Goal: Task Accomplishment & Management: Use online tool/utility

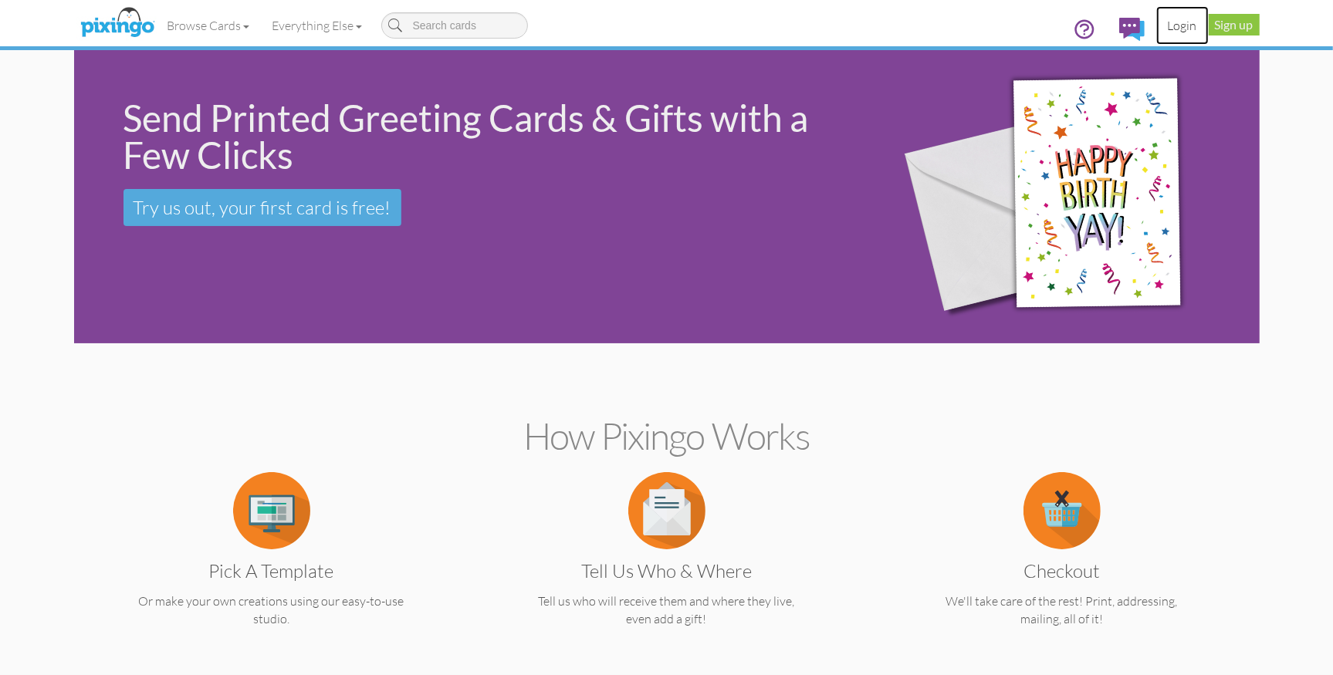
click at [1189, 29] on link "Login" at bounding box center [1182, 25] width 52 height 39
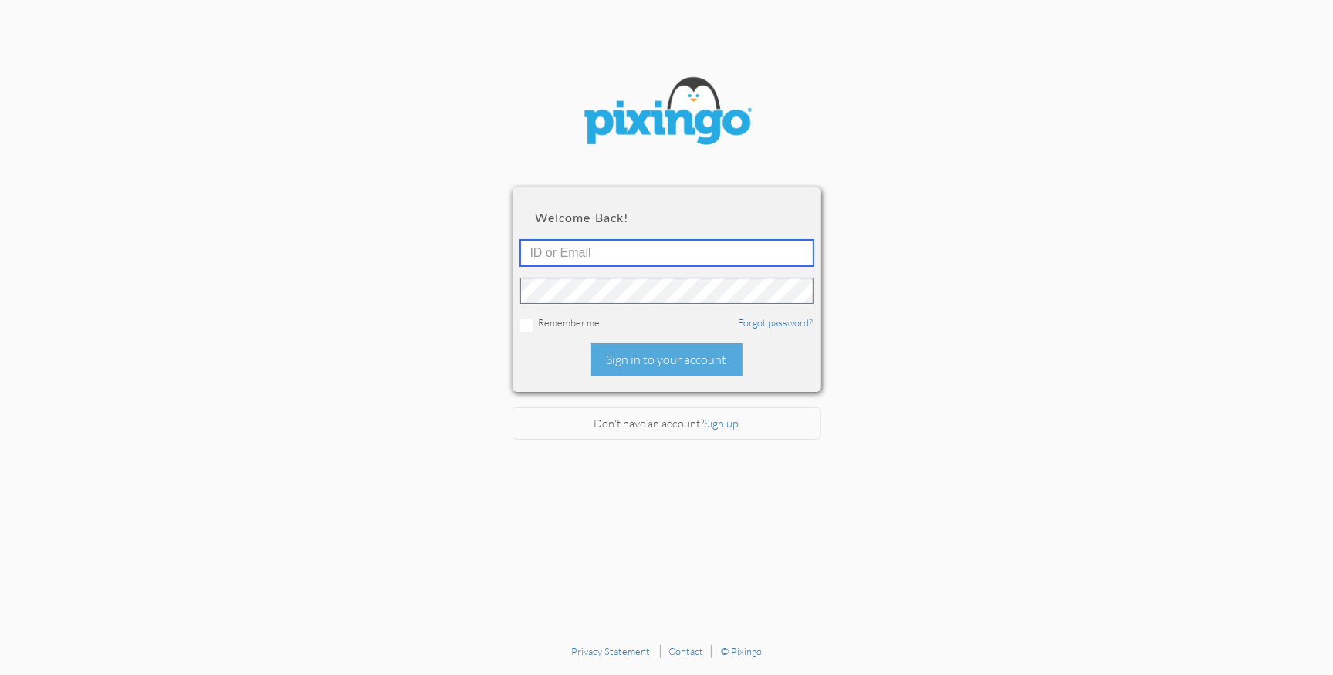
type input "1644"
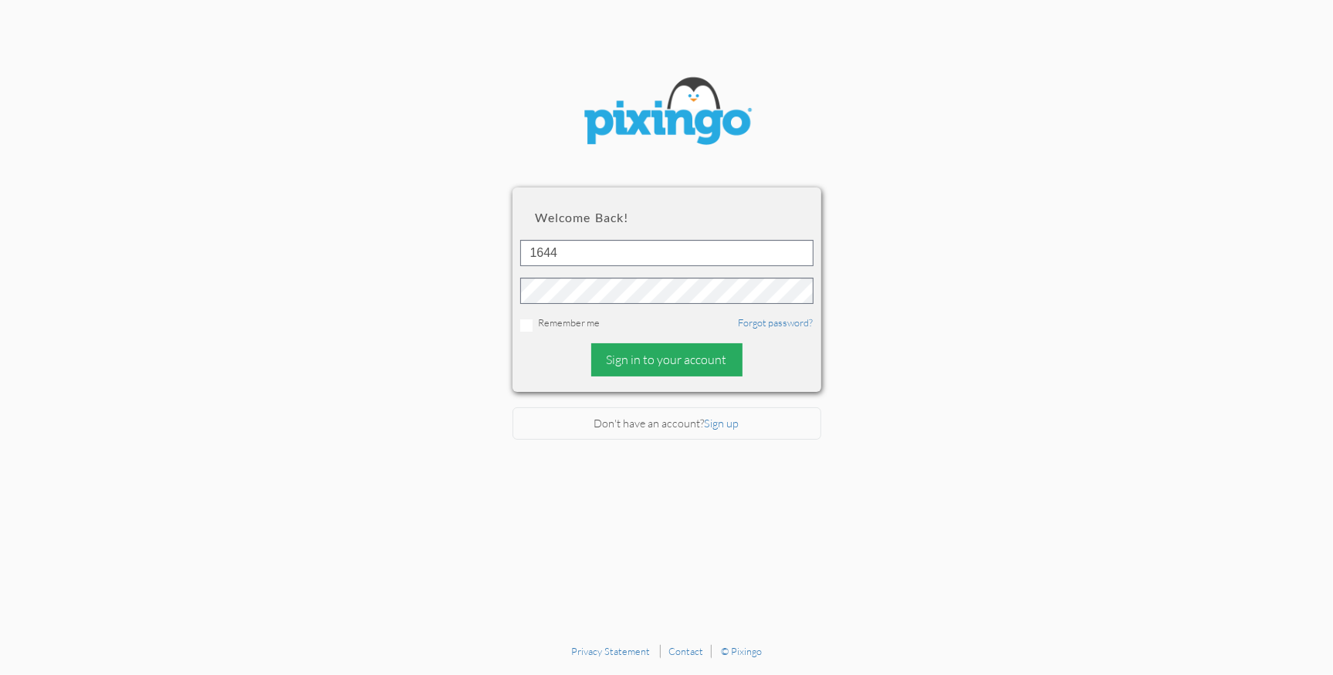
click at [620, 366] on div "Sign in to your account" at bounding box center [666, 359] width 151 height 33
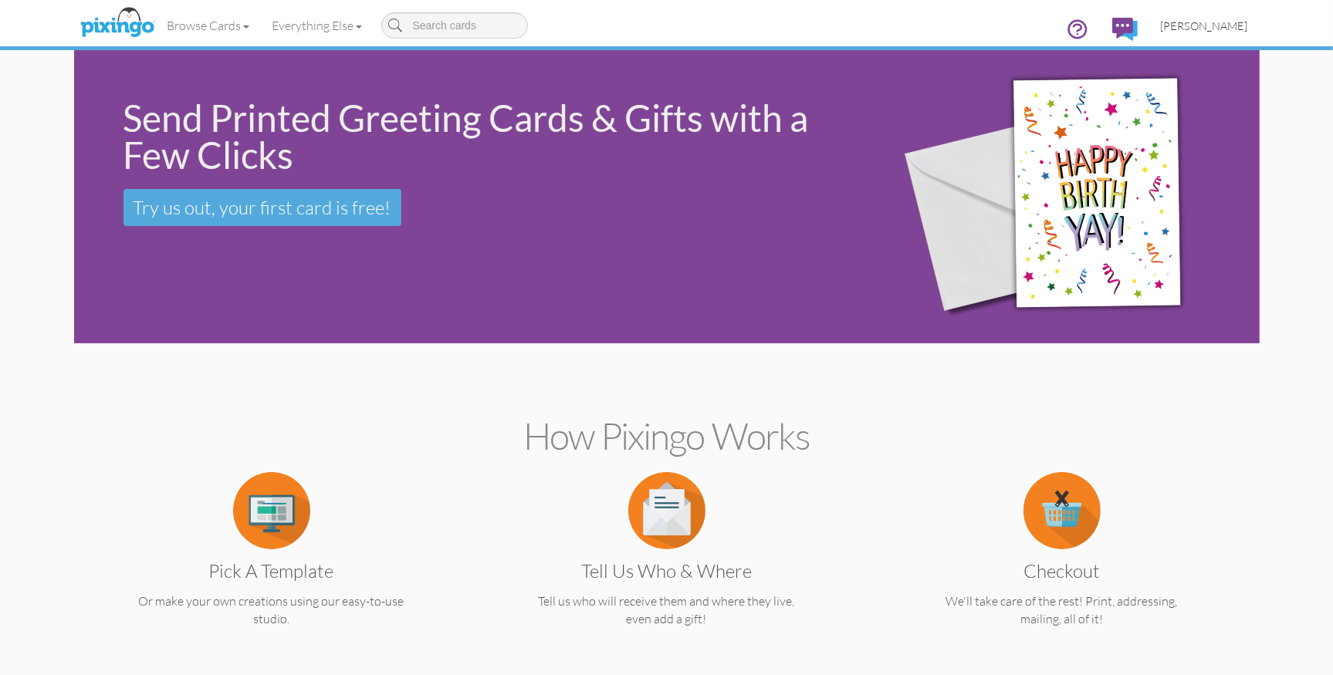
click at [1199, 35] on link "[PERSON_NAME]" at bounding box center [1204, 25] width 110 height 39
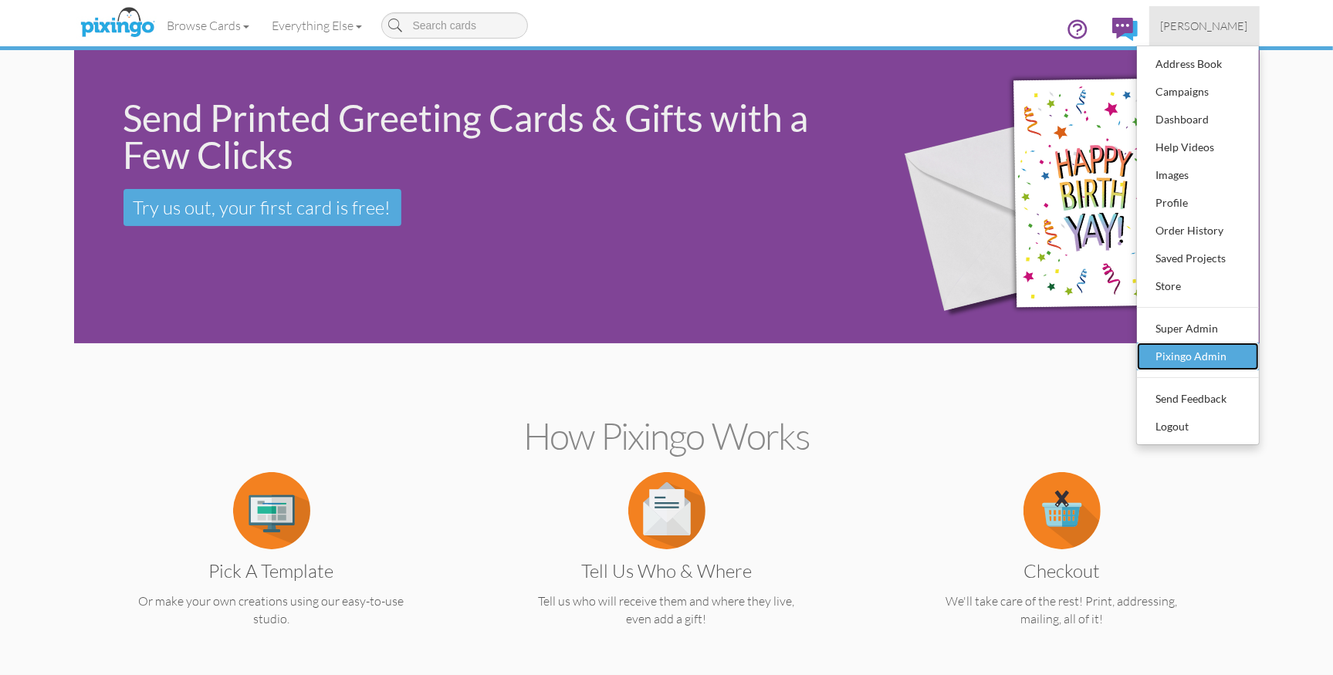
click at [1180, 360] on div "Pixingo Admin" at bounding box center [1197, 356] width 91 height 23
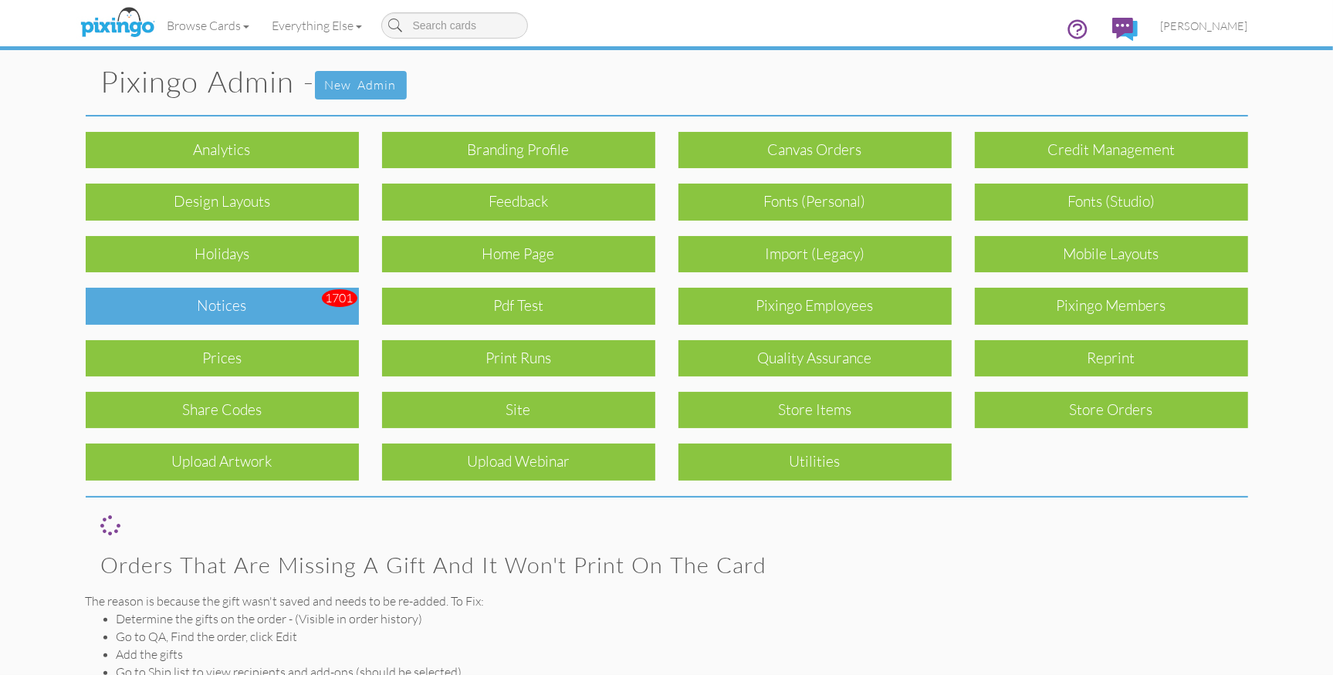
click at [236, 307] on div "Notices" at bounding box center [222, 306] width 273 height 36
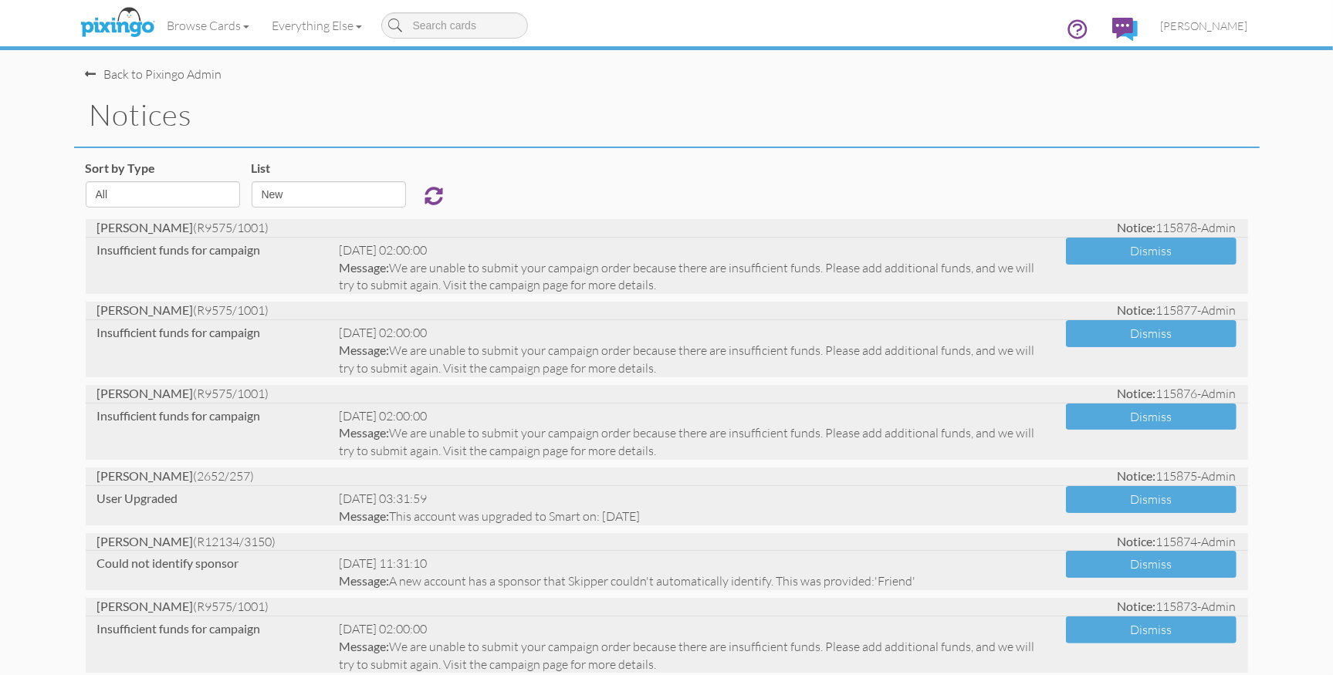
select select "object:9430"
click at [1204, 19] on span "[PERSON_NAME]" at bounding box center [1204, 25] width 87 height 13
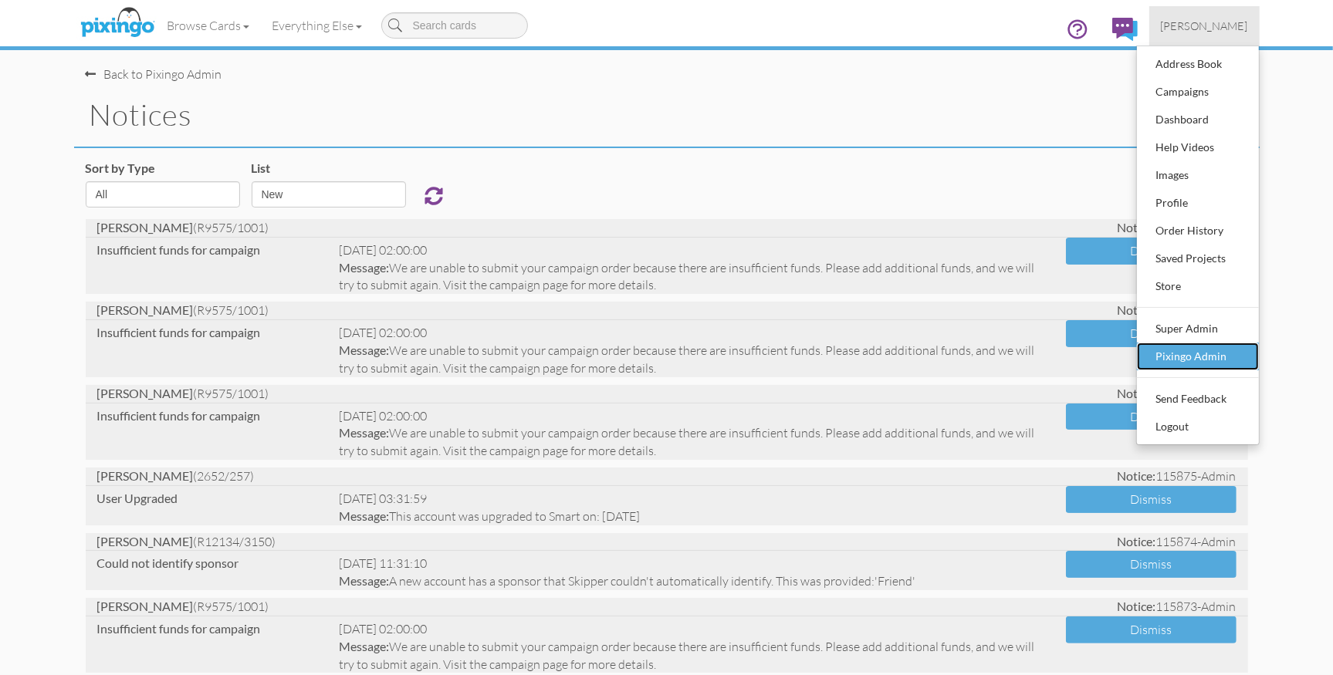
click at [1175, 364] on div "Pixingo Admin" at bounding box center [1197, 356] width 91 height 23
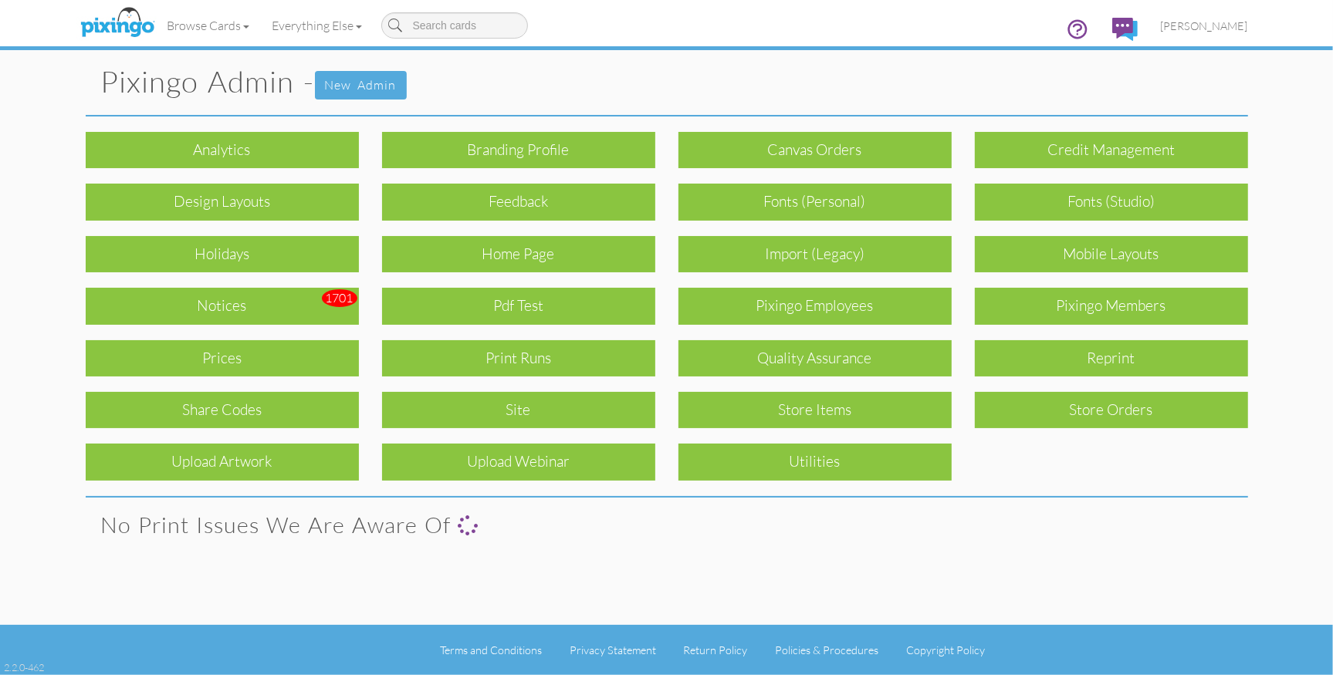
drag, startPoint x: 1076, startPoint y: 305, endPoint x: 1081, endPoint y: 317, distance: 13.5
click at [1076, 306] on div "Pixingo Members" at bounding box center [1111, 306] width 273 height 36
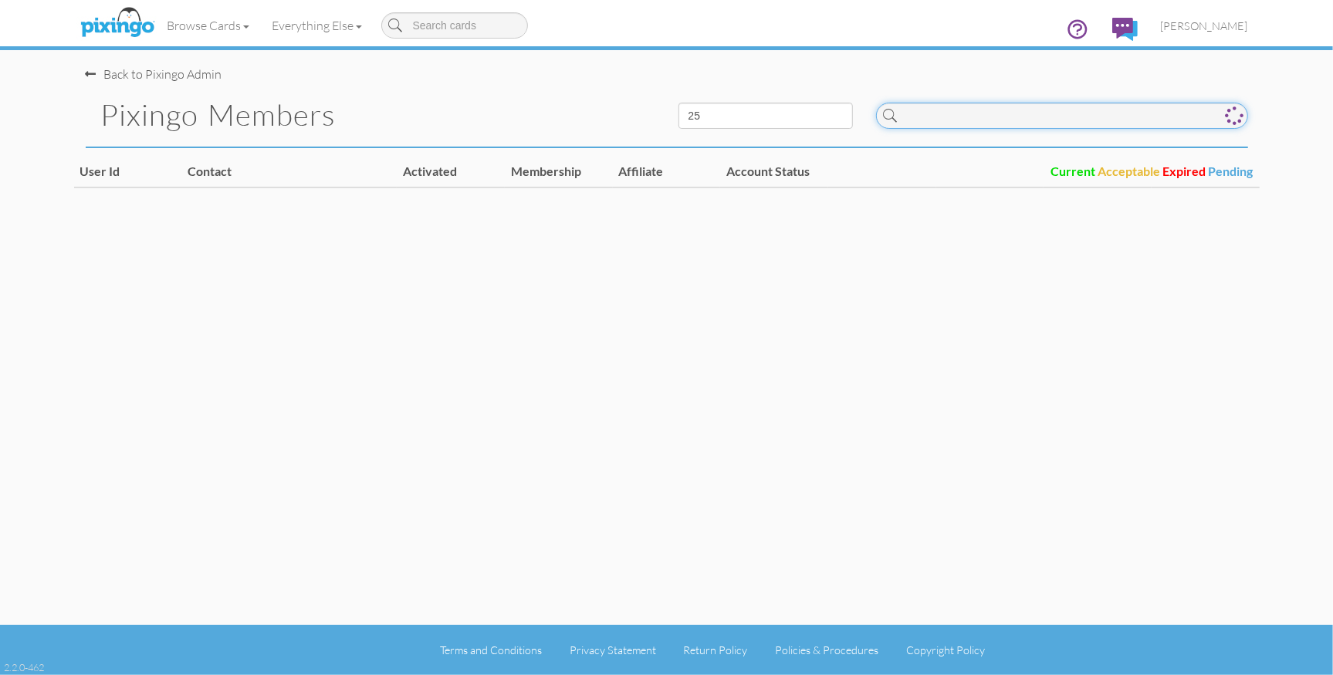
click at [1006, 124] on input at bounding box center [1062, 116] width 372 height 26
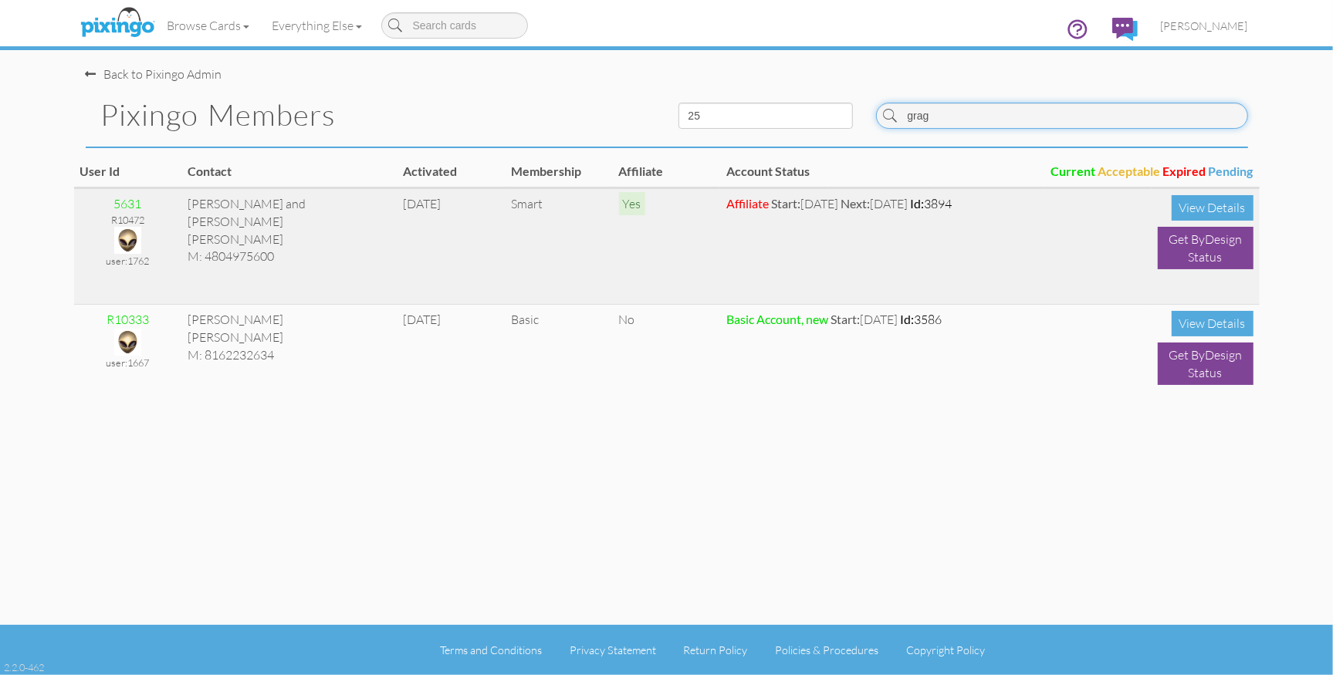
type input "grag"
click at [126, 241] on img at bounding box center [127, 240] width 27 height 27
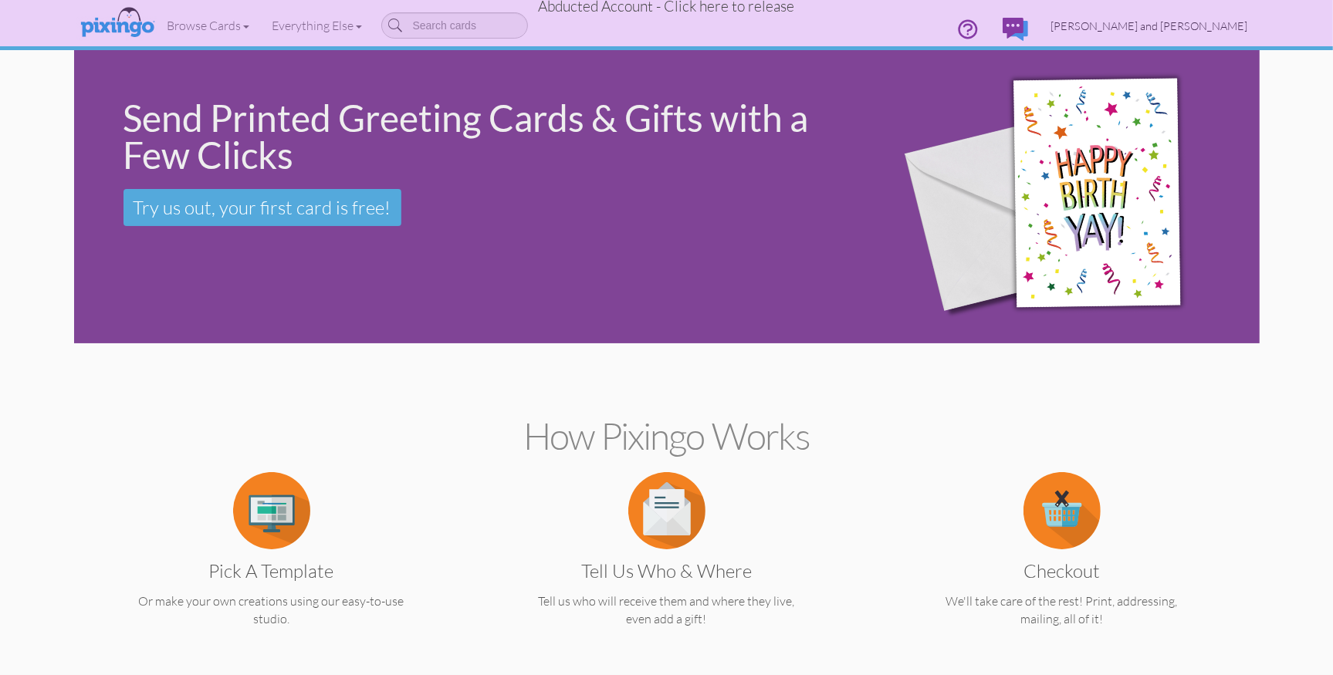
click at [1218, 29] on span "Bud and Kristin Gragg" at bounding box center [1149, 25] width 197 height 13
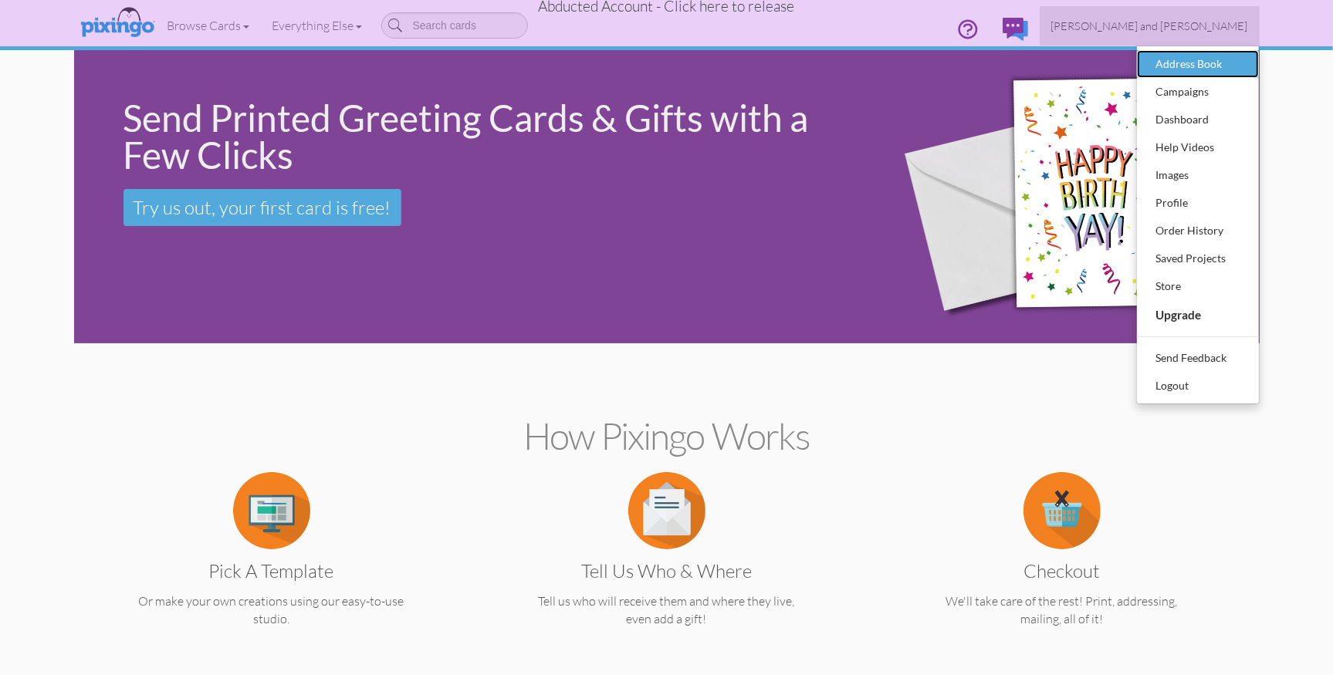
click at [1205, 60] on div "Address Book" at bounding box center [1197, 63] width 91 height 23
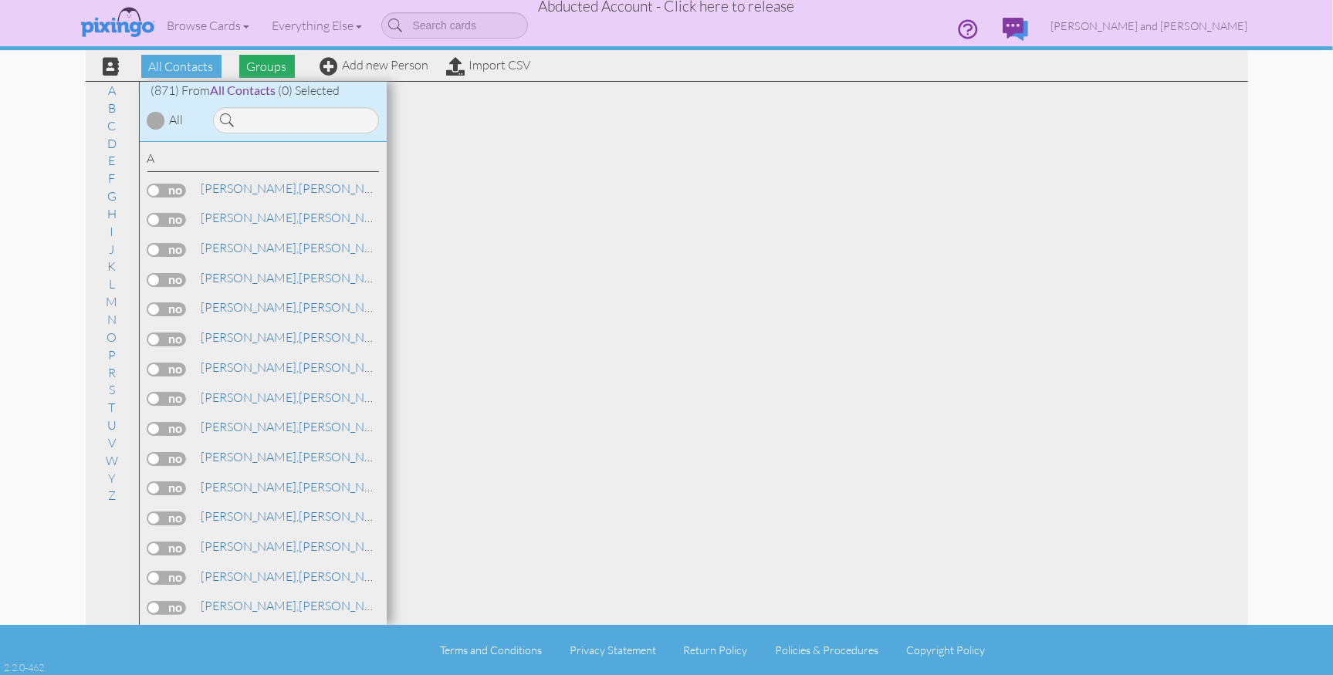
click at [249, 70] on span "Groups" at bounding box center [267, 66] width 56 height 23
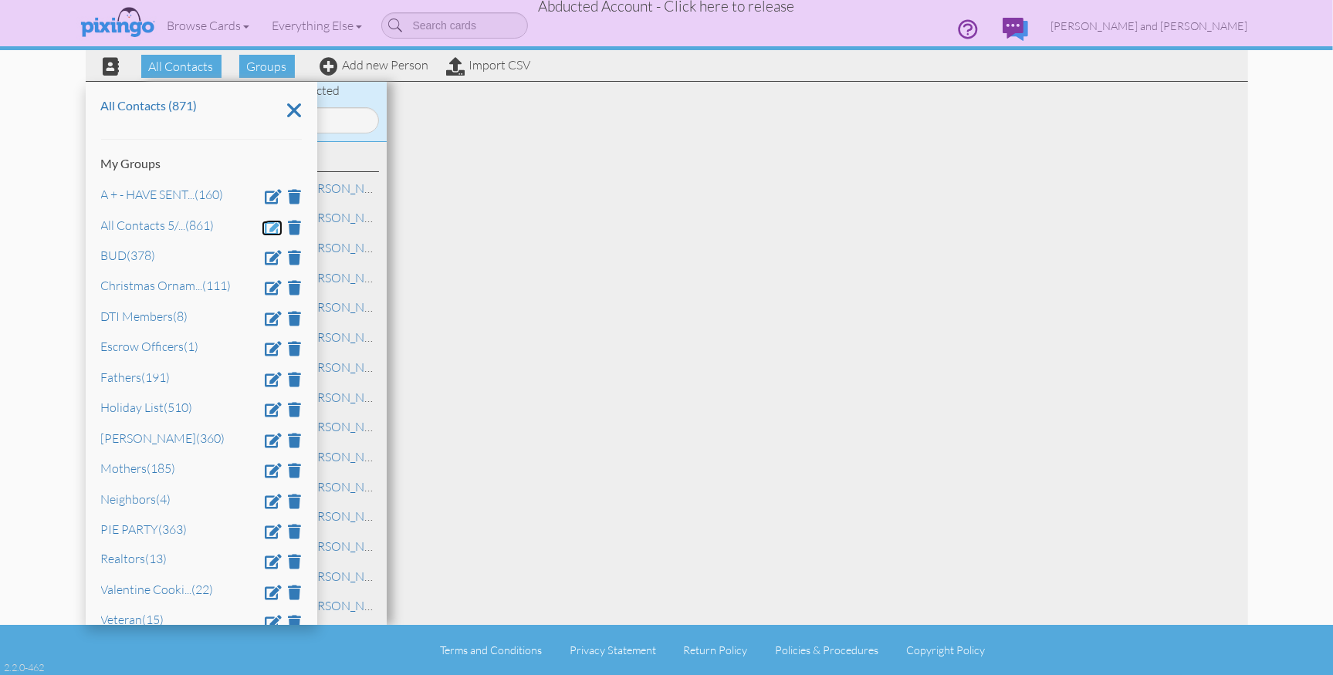
click at [273, 228] on span at bounding box center [273, 227] width 17 height 15
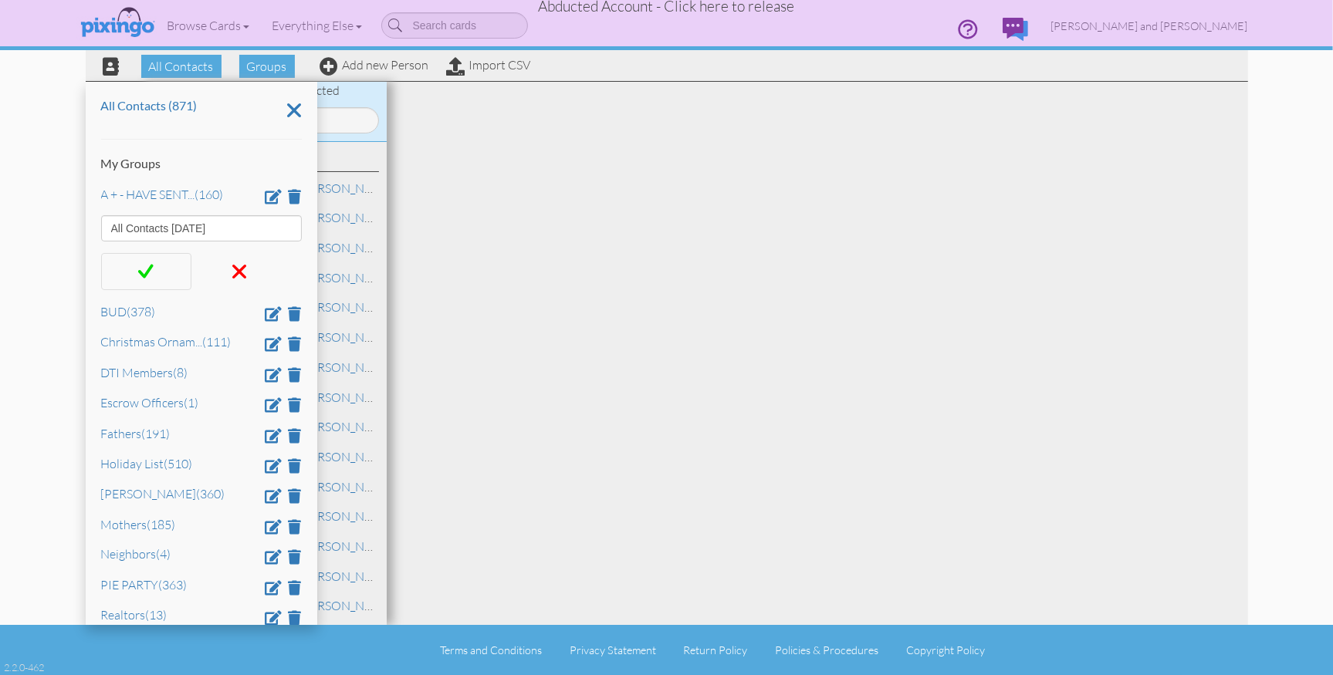
click at [150, 272] on span at bounding box center [145, 271] width 15 height 23
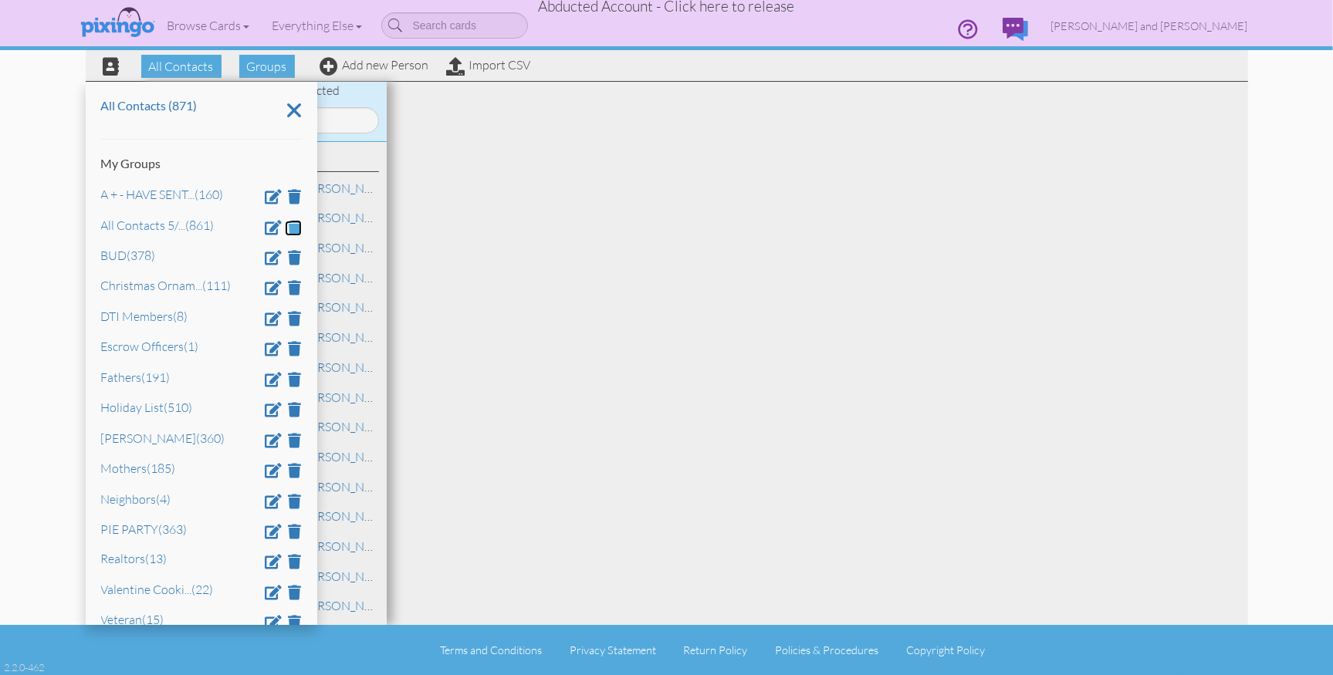
click at [296, 228] on span at bounding box center [295, 227] width 13 height 15
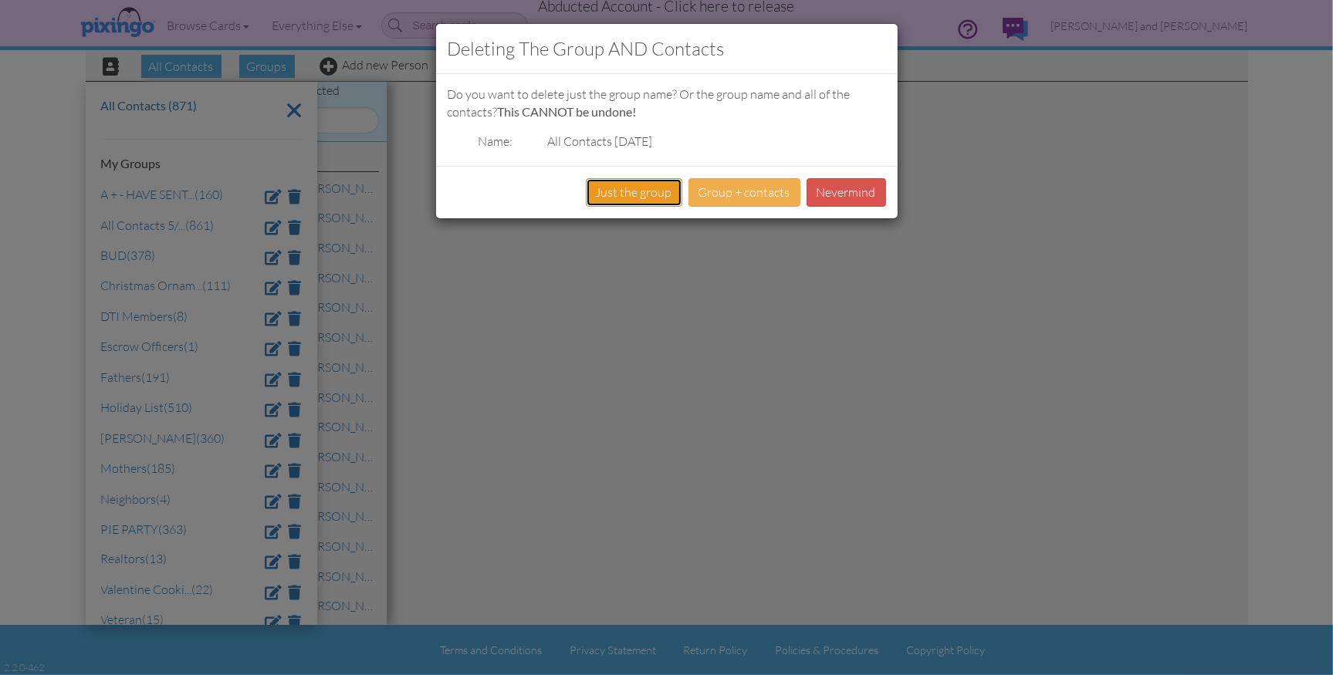
click at [614, 198] on button "Just the group" at bounding box center [634, 192] width 96 height 29
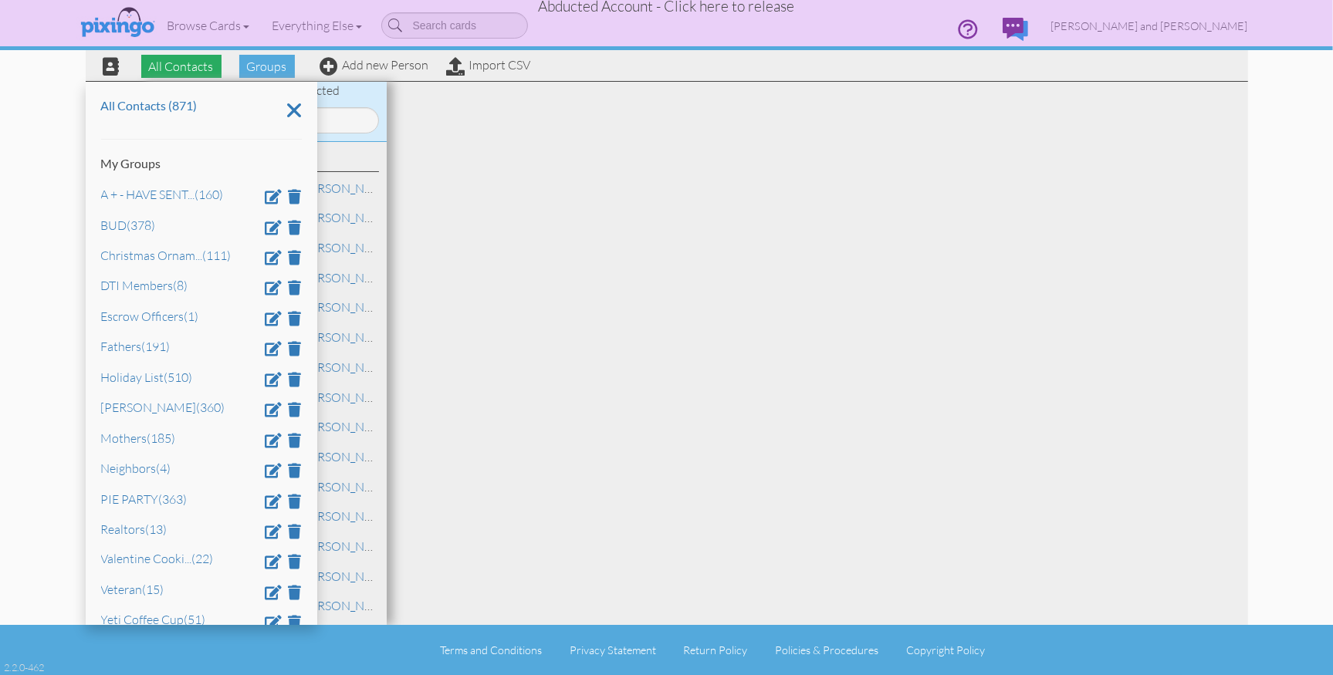
click at [154, 63] on span "All Contacts" at bounding box center [181, 66] width 80 height 23
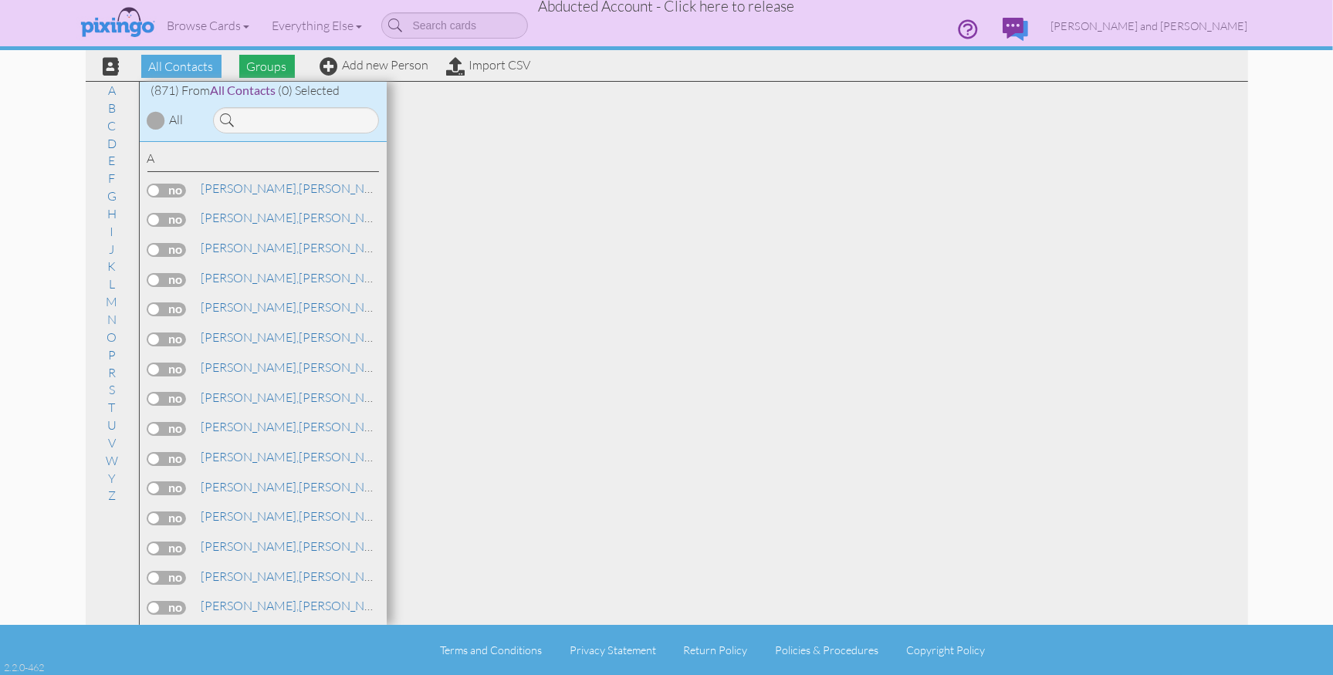
click at [242, 66] on span "Groups" at bounding box center [267, 66] width 56 height 23
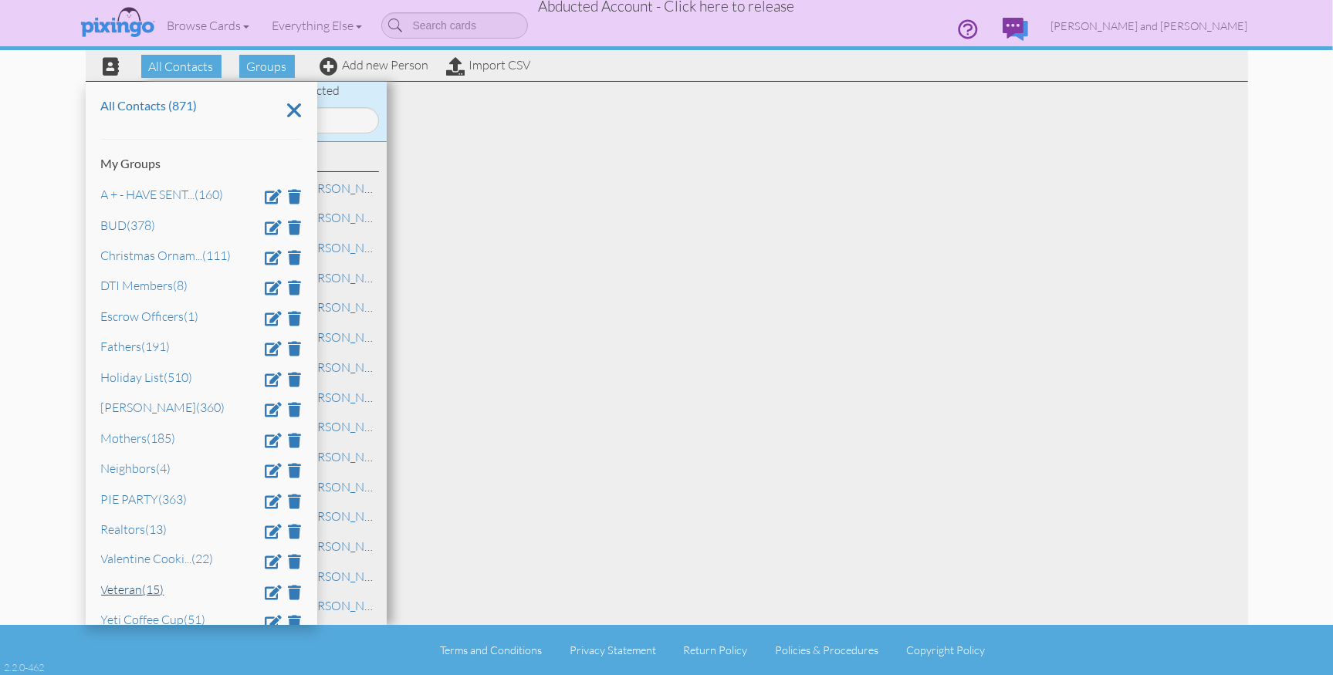
scroll to position [154, 0]
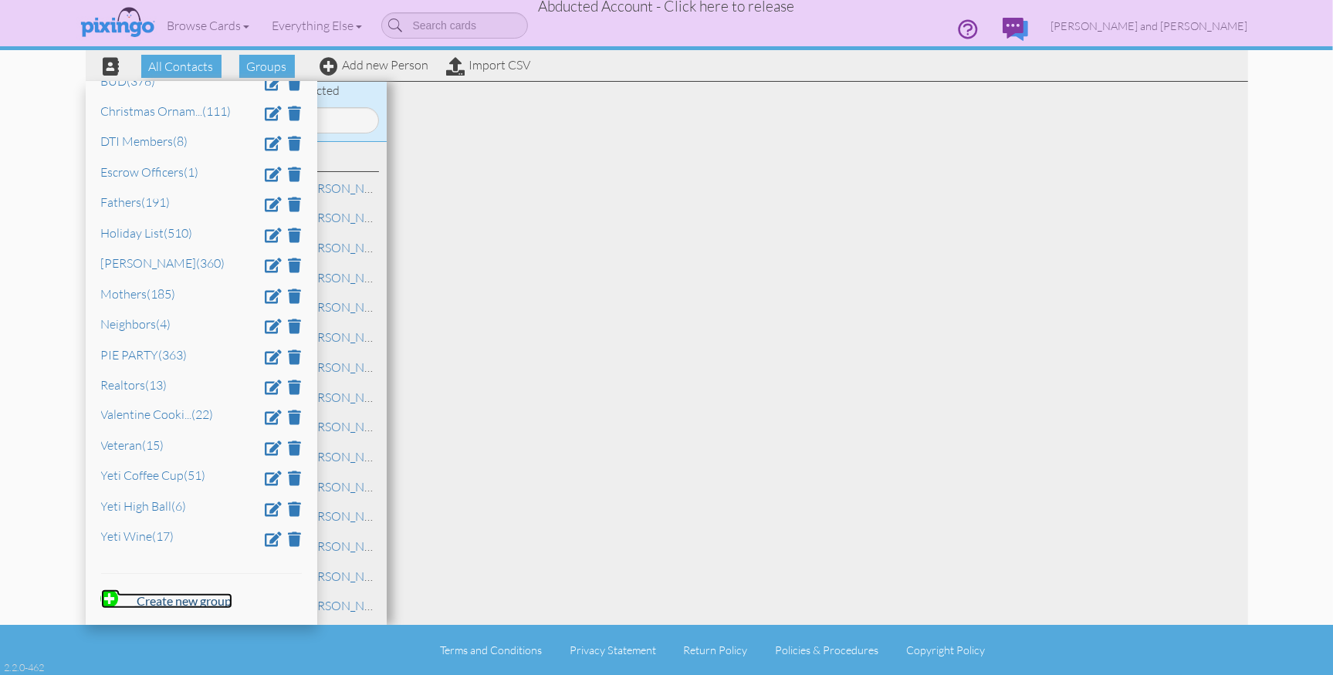
click at [165, 596] on strong "Create new group" at bounding box center [184, 600] width 95 height 15
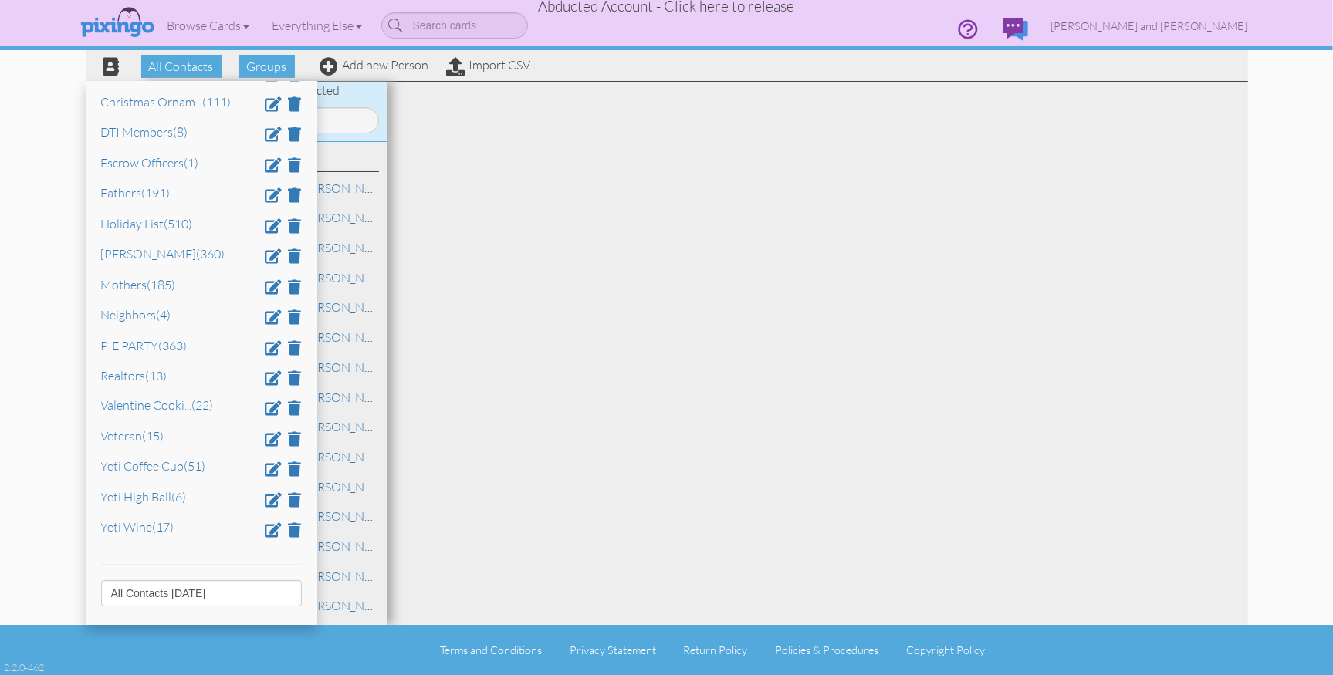
scroll to position [208, 0]
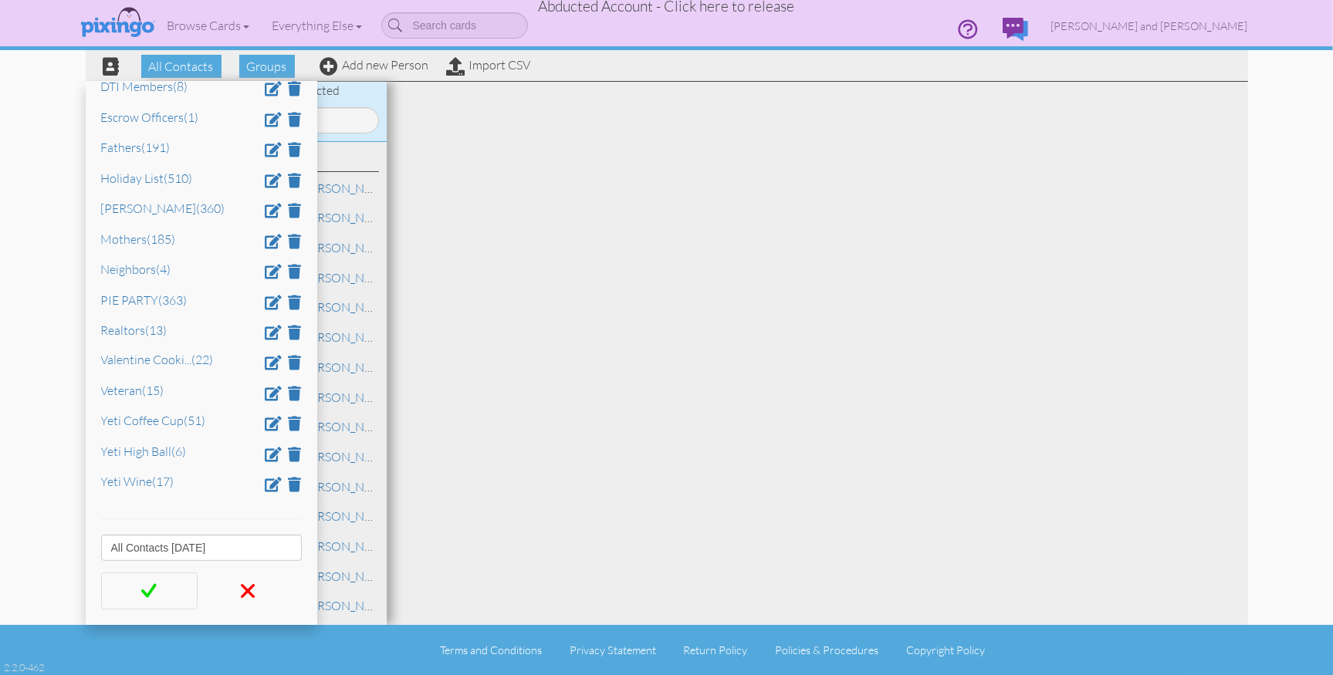
type input "All Contacts 9/8/25"
click at [150, 589] on span at bounding box center [148, 591] width 15 height 23
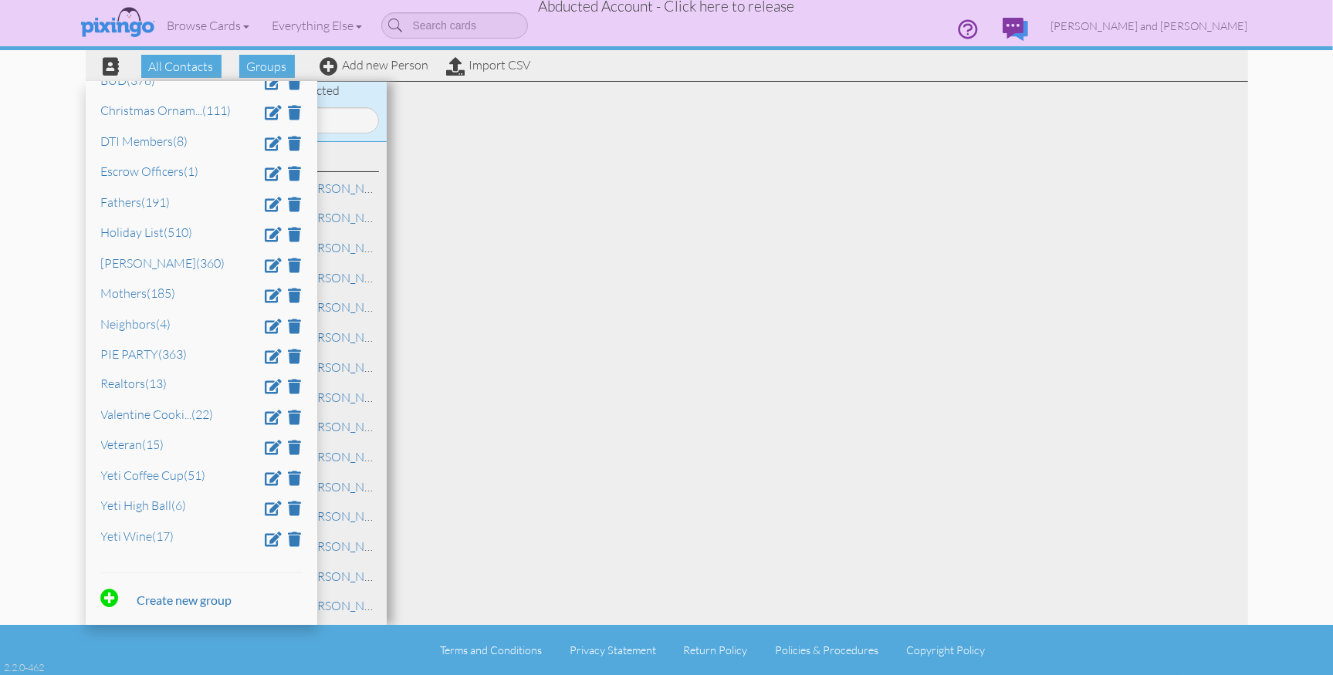
scroll to position [0, 0]
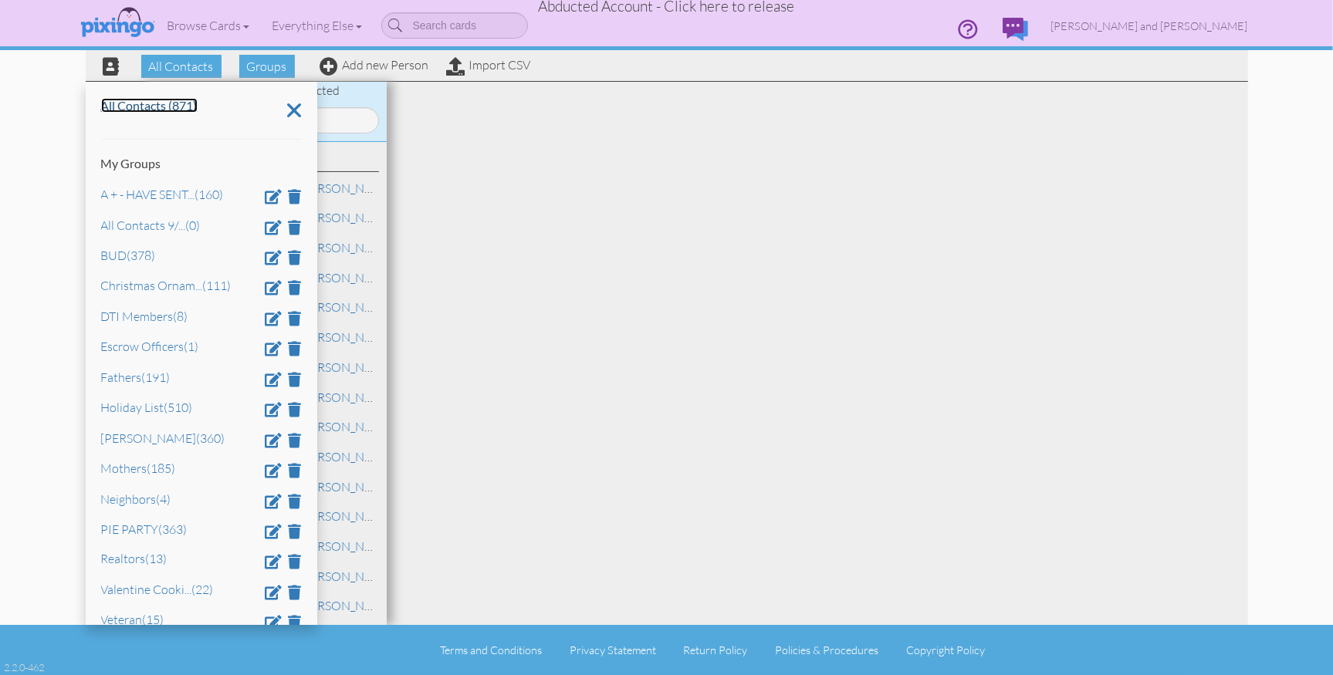
click at [114, 106] on link "All Contacts (871)" at bounding box center [149, 105] width 96 height 15
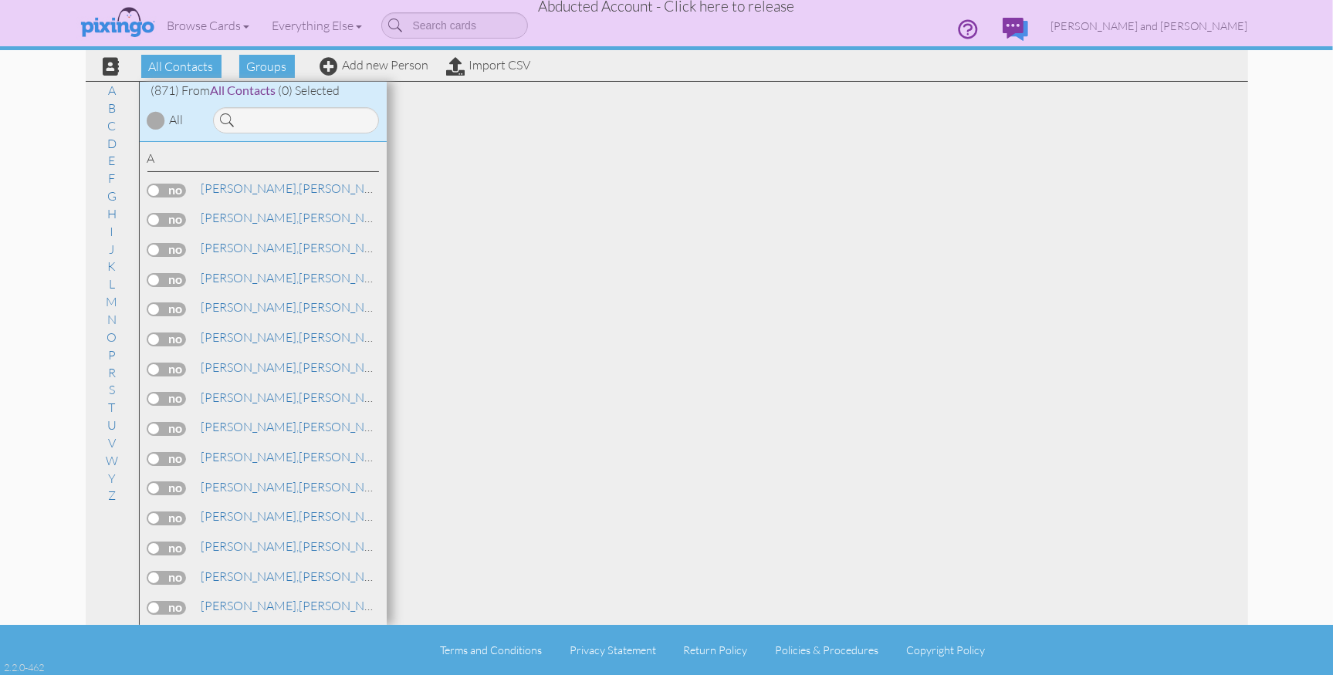
click at [153, 117] on div at bounding box center [156, 120] width 19 height 19
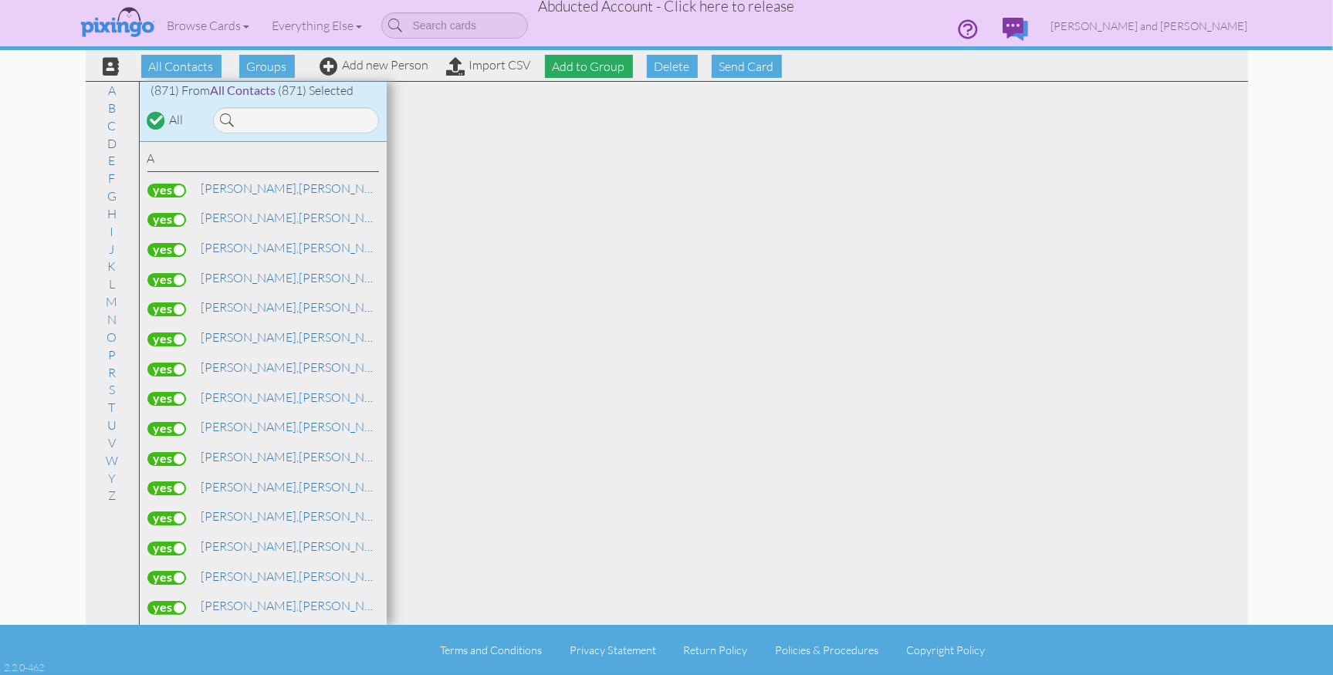
click at [582, 63] on span "Add to Group" at bounding box center [589, 66] width 88 height 23
click at [650, 106] on select "-- Select a group -- A + - HAVE SENT a Referral All Contacts 9/8/25 BUD Christm…" at bounding box center [588, 103] width 133 height 26
select select "10848"
click at [522, 91] on select "-- Select a group -- A + - HAVE SENT a Referral All Contacts 9/8/25 BUD Christm…" at bounding box center [588, 103] width 133 height 26
click at [558, 133] on icon at bounding box center [556, 130] width 10 height 15
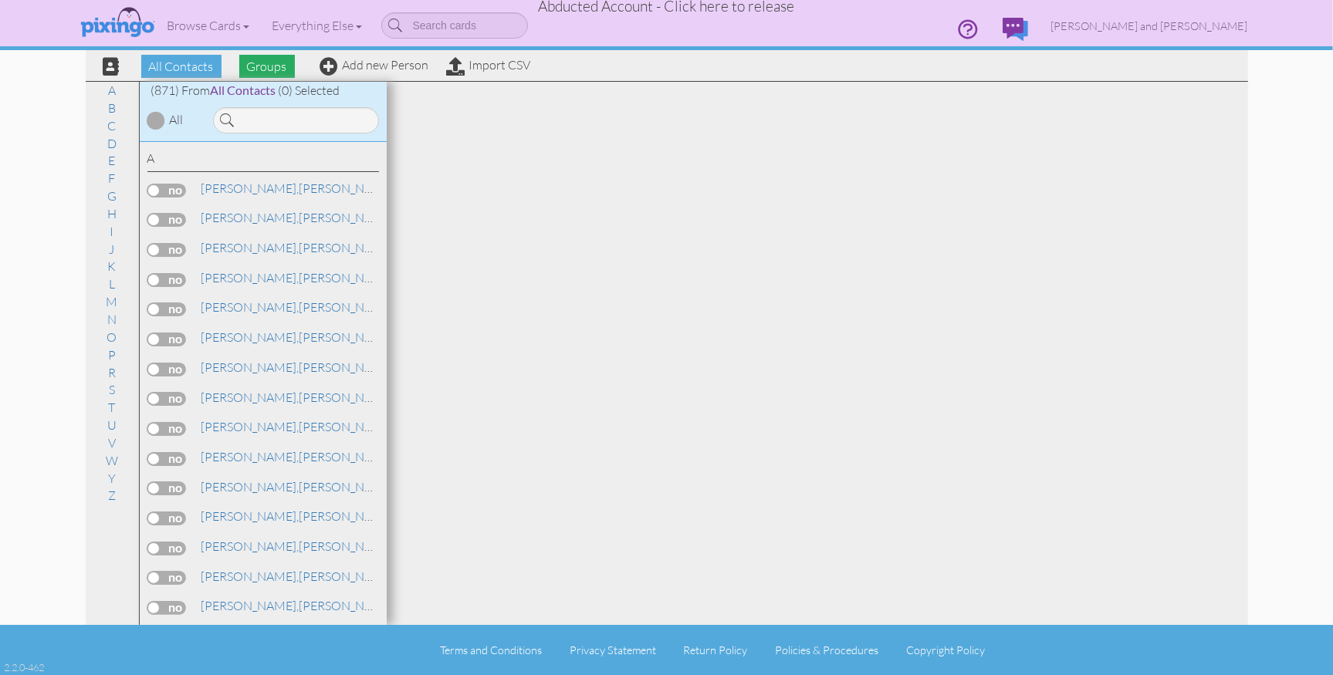
click at [265, 67] on span "Groups" at bounding box center [267, 66] width 56 height 23
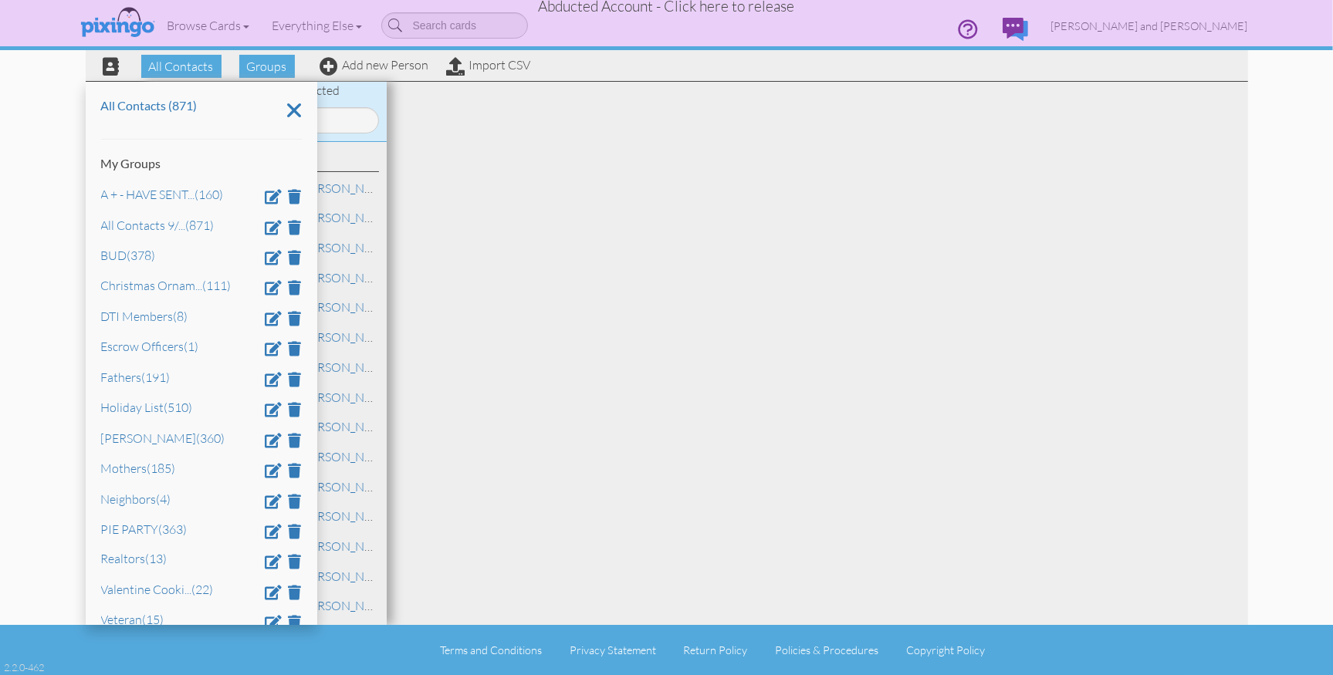
click at [631, 8] on span "Abducted Account - Click here to release" at bounding box center [667, 6] width 256 height 19
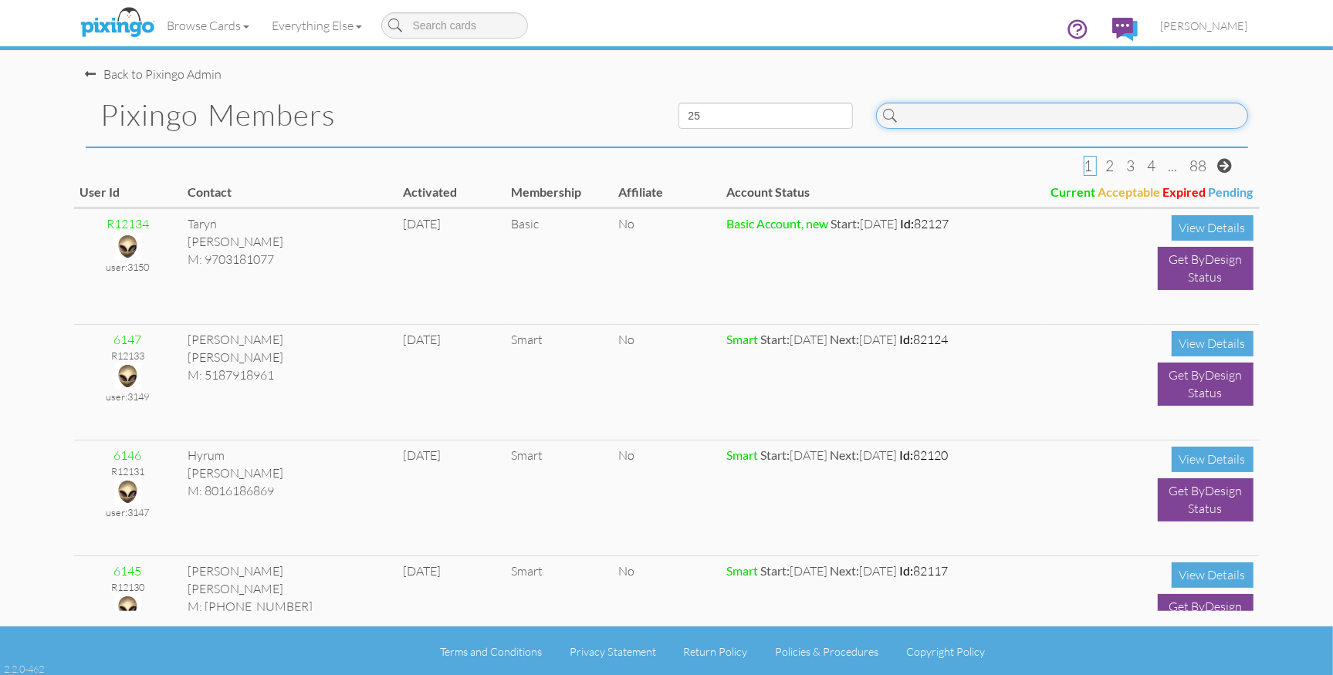
click at [926, 115] on input at bounding box center [1062, 116] width 372 height 26
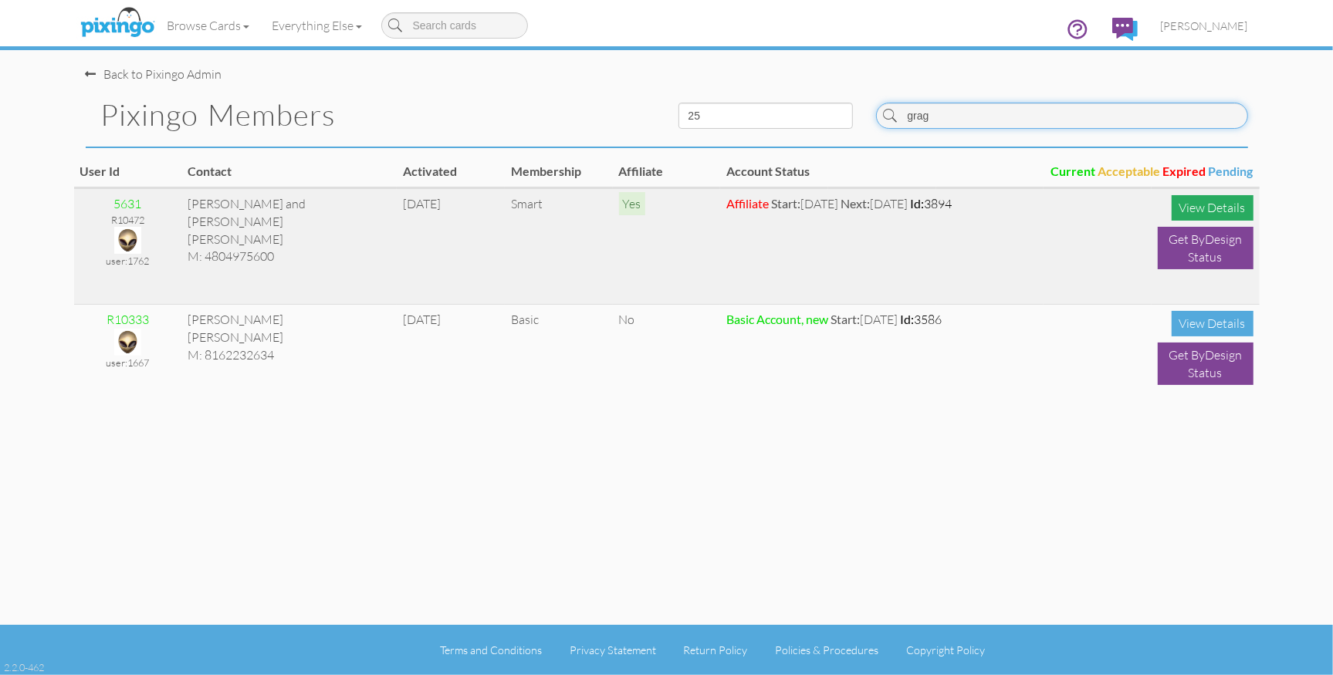
type input "grag"
click at [1208, 209] on div "View Details" at bounding box center [1213, 207] width 82 height 25
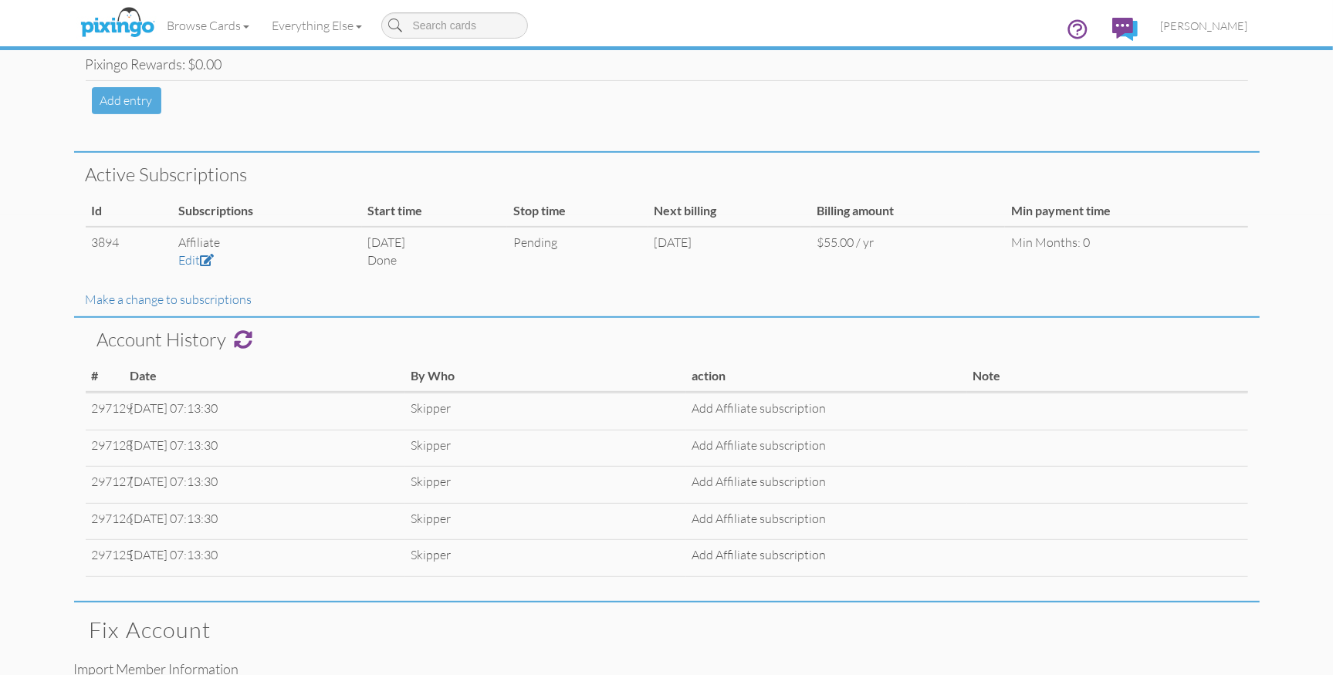
scroll to position [653, 0]
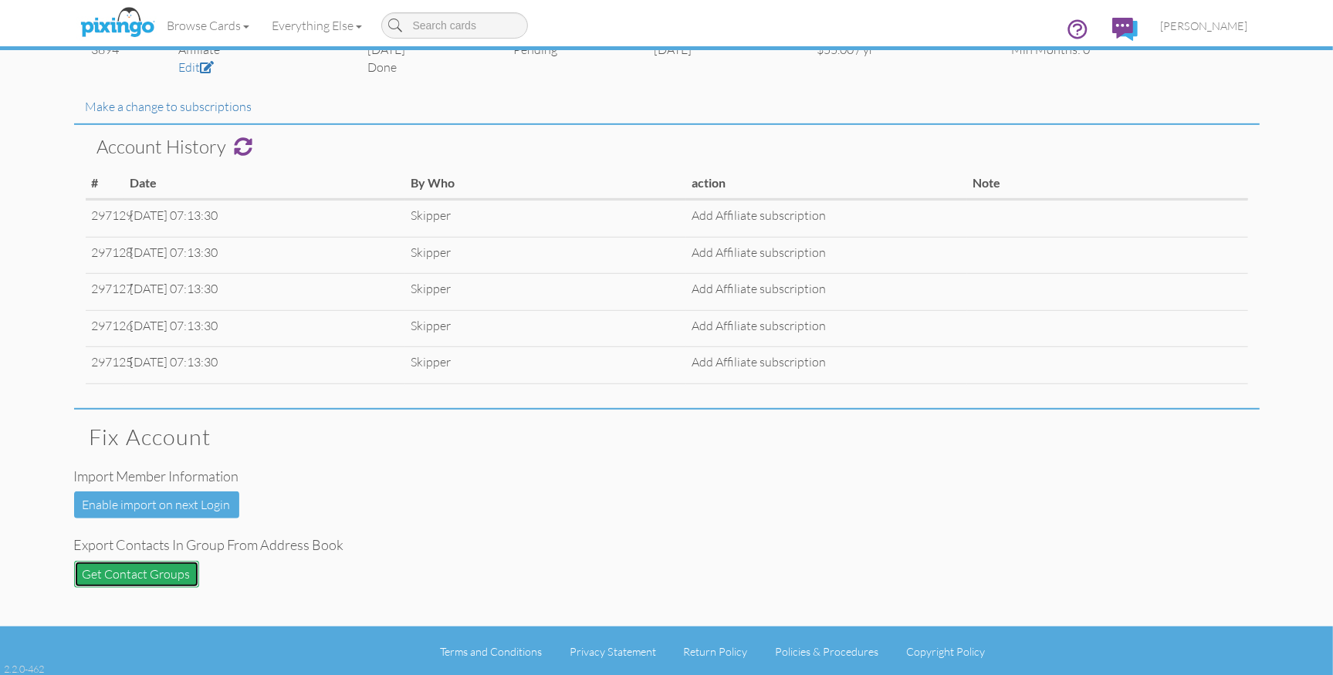
click at [147, 566] on button "Get Contact Groups" at bounding box center [136, 574] width 125 height 27
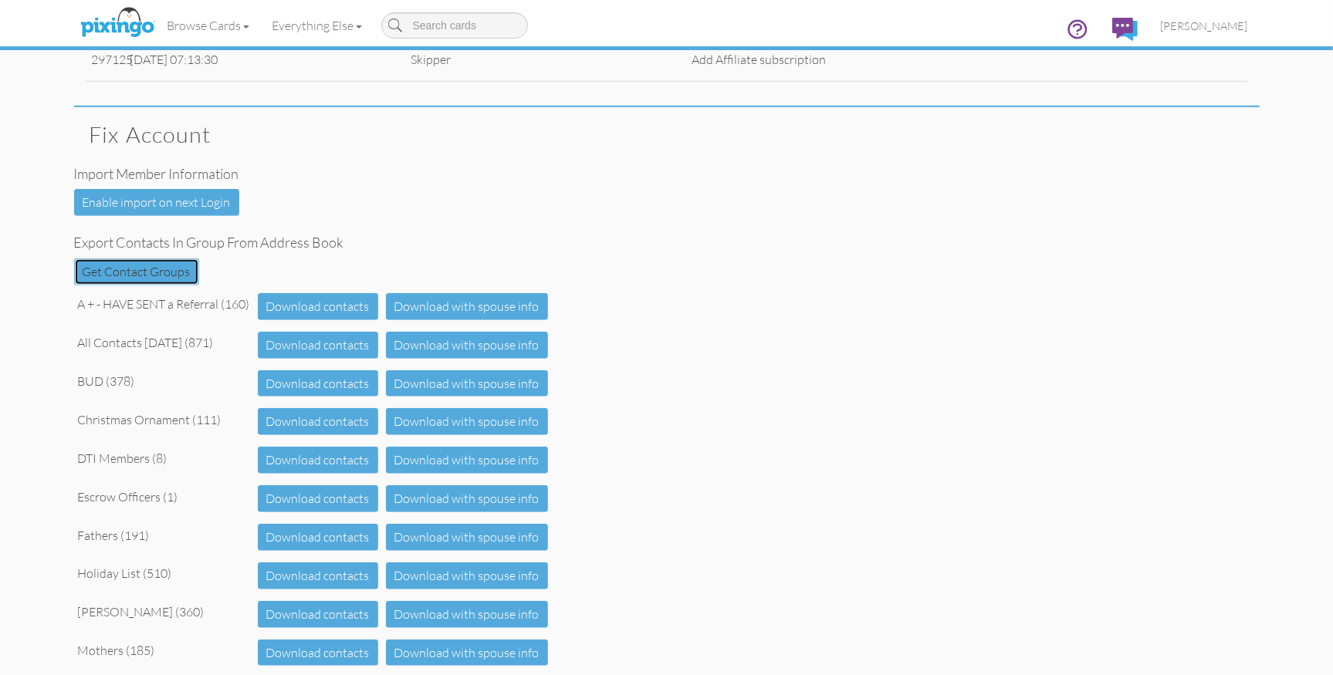
scroll to position [946, 0]
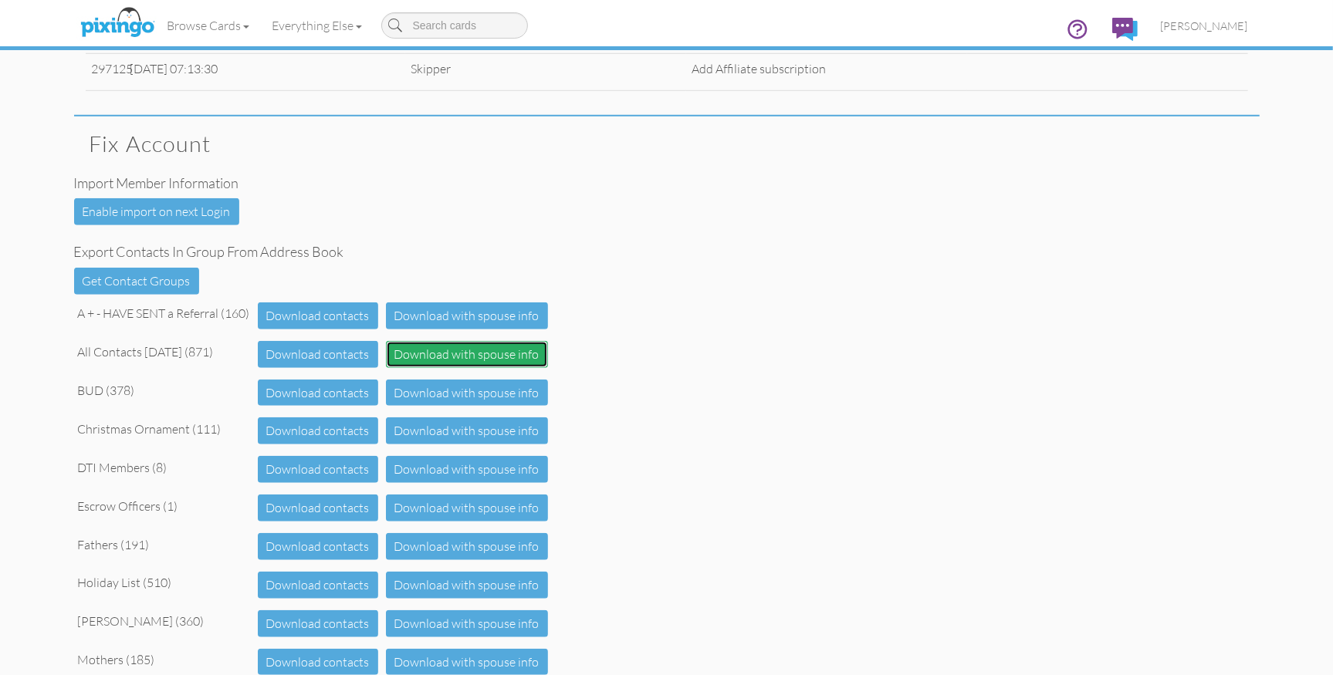
click at [431, 357] on button "Download with spouse info" at bounding box center [467, 354] width 162 height 27
click at [863, 301] on div "Fix account Import member information Enable import on next Login Export contac…" at bounding box center [666, 552] width 1185 height 871
click at [1213, 18] on link "[PERSON_NAME]" at bounding box center [1204, 25] width 110 height 39
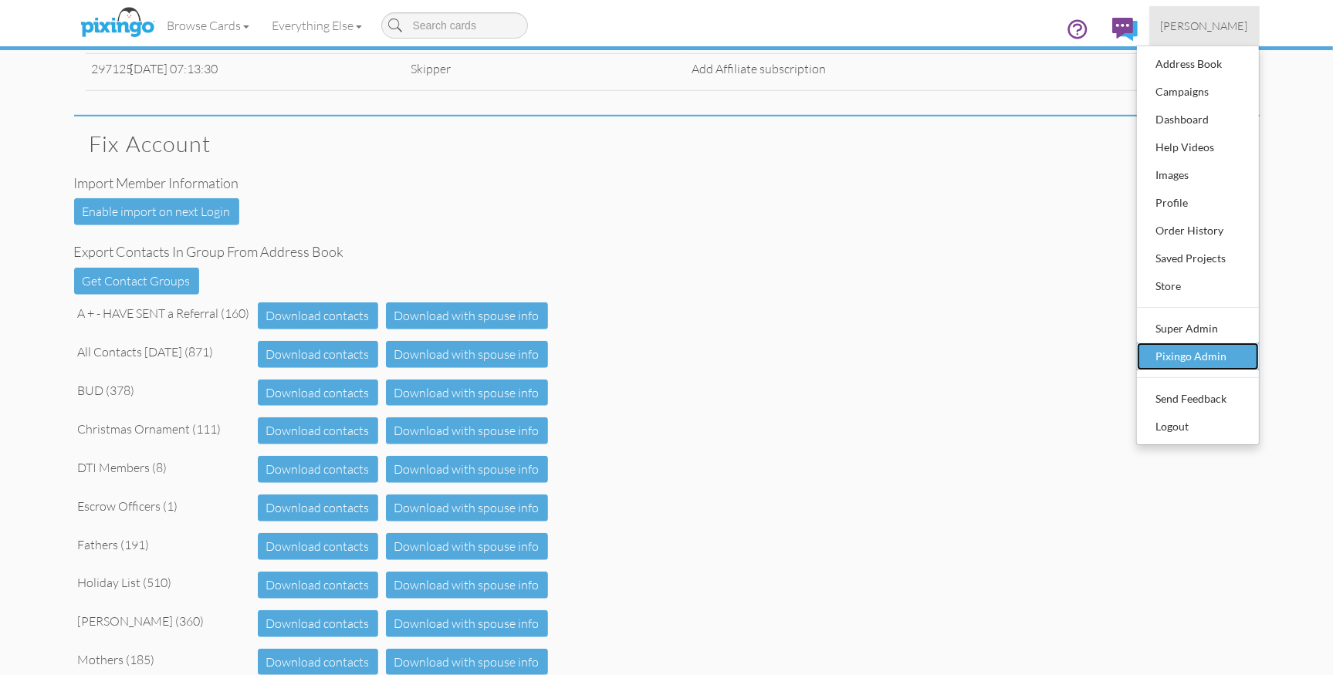
click at [1190, 353] on div "Pixingo Admin" at bounding box center [1197, 356] width 91 height 23
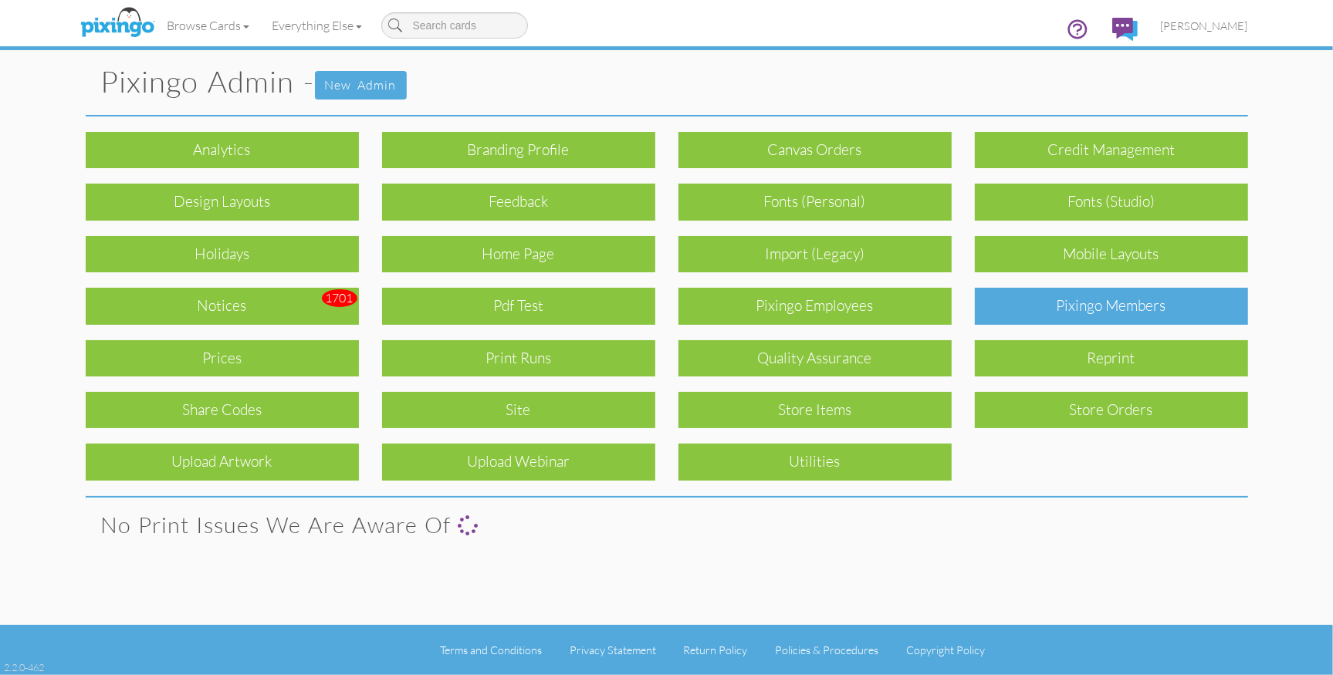
click at [1073, 313] on div "Pixingo Members" at bounding box center [1111, 306] width 273 height 36
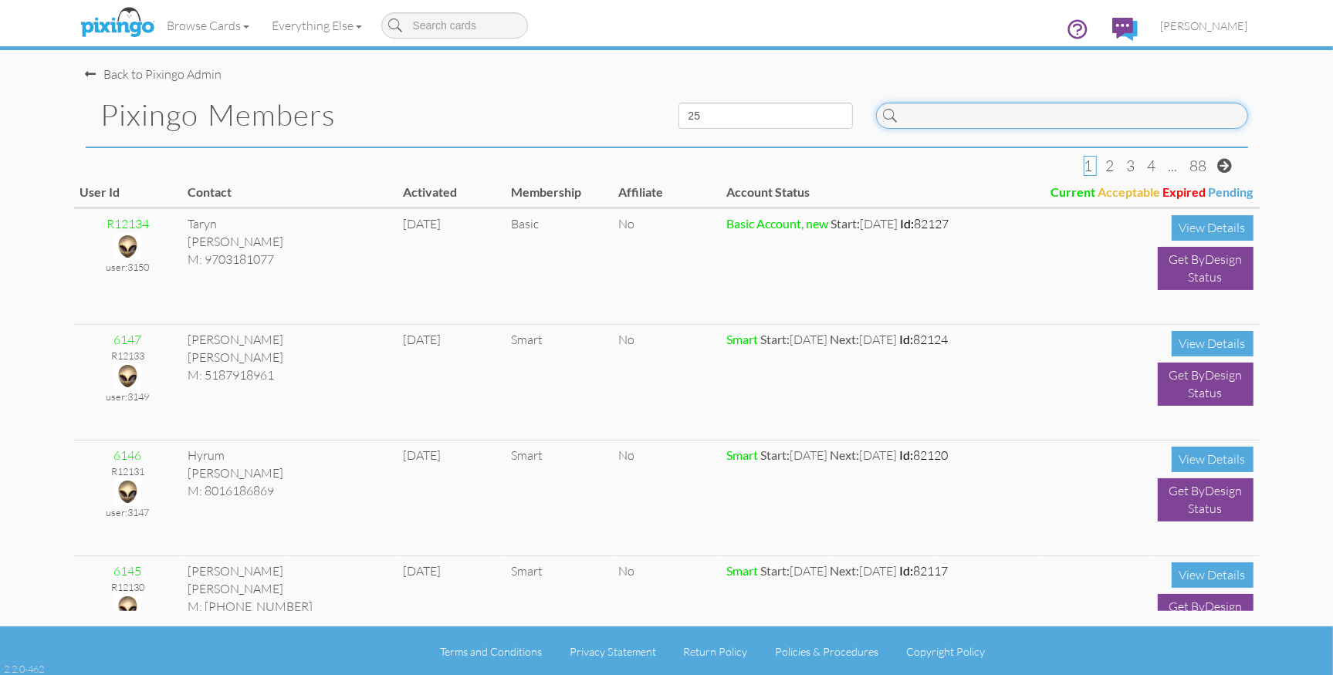
click at [945, 113] on input at bounding box center [1062, 116] width 372 height 26
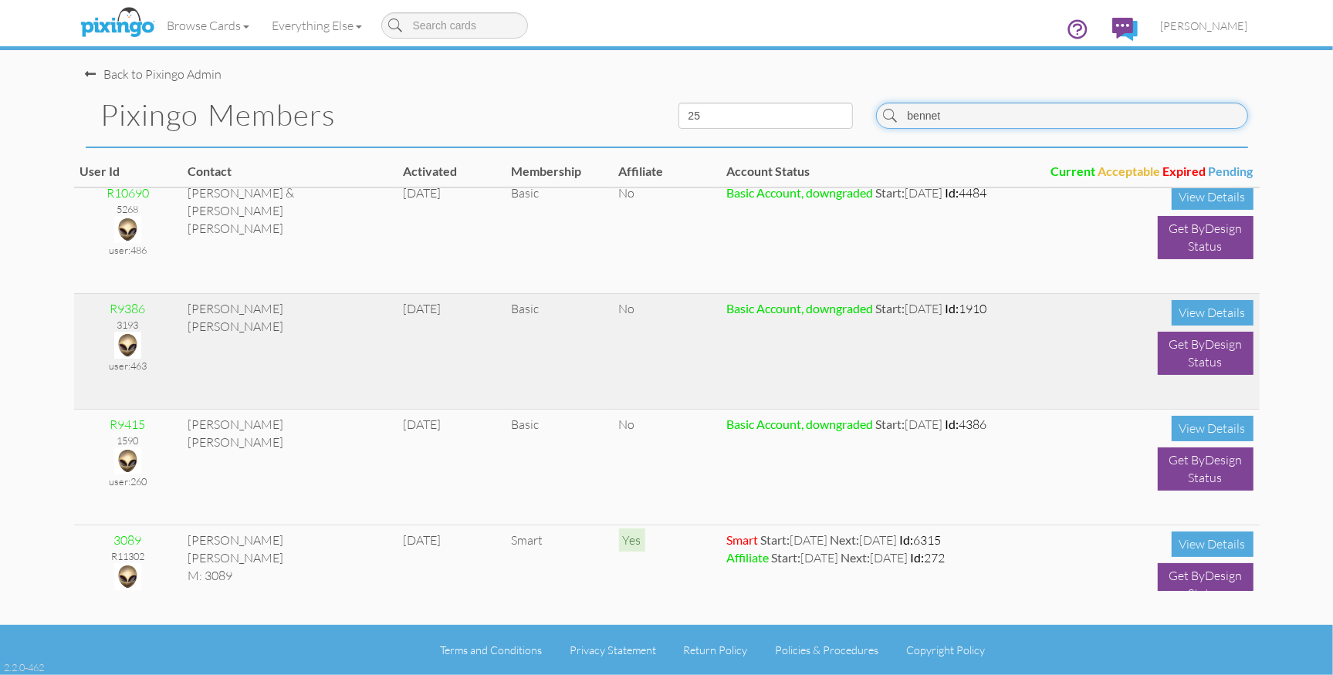
scroll to position [635, 0]
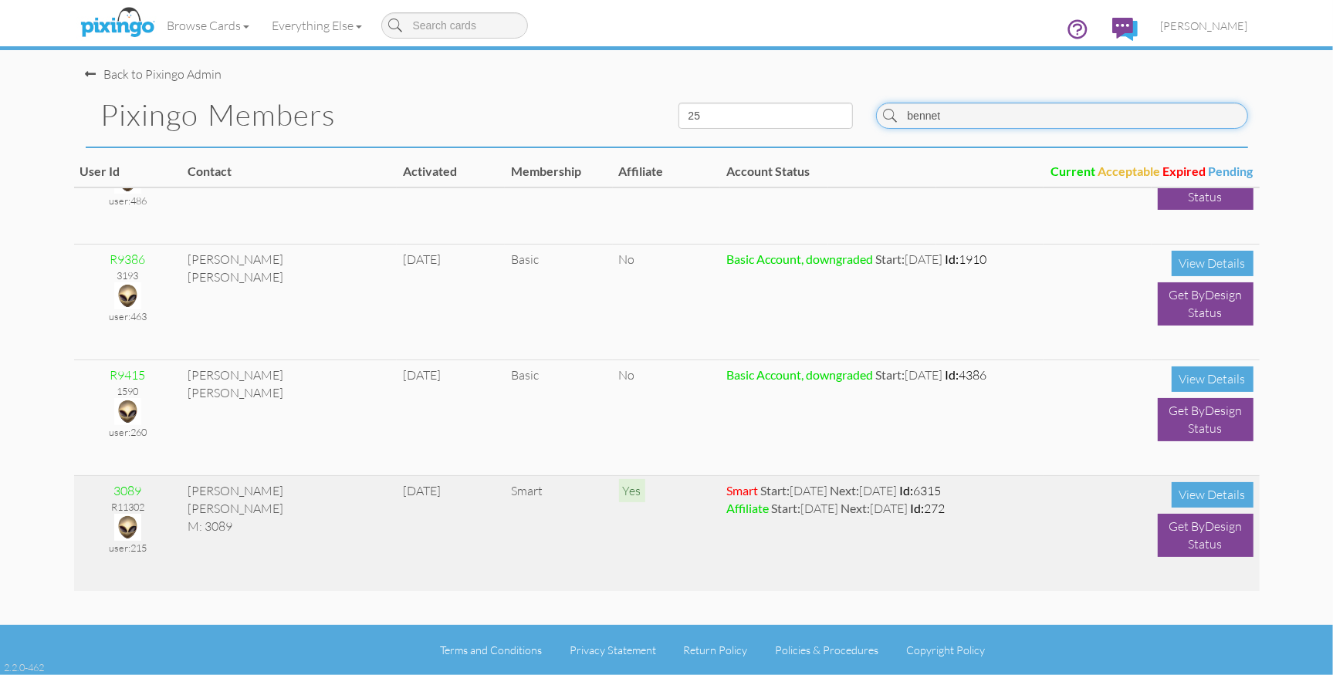
type input "bennet"
click at [123, 522] on img at bounding box center [127, 527] width 27 height 27
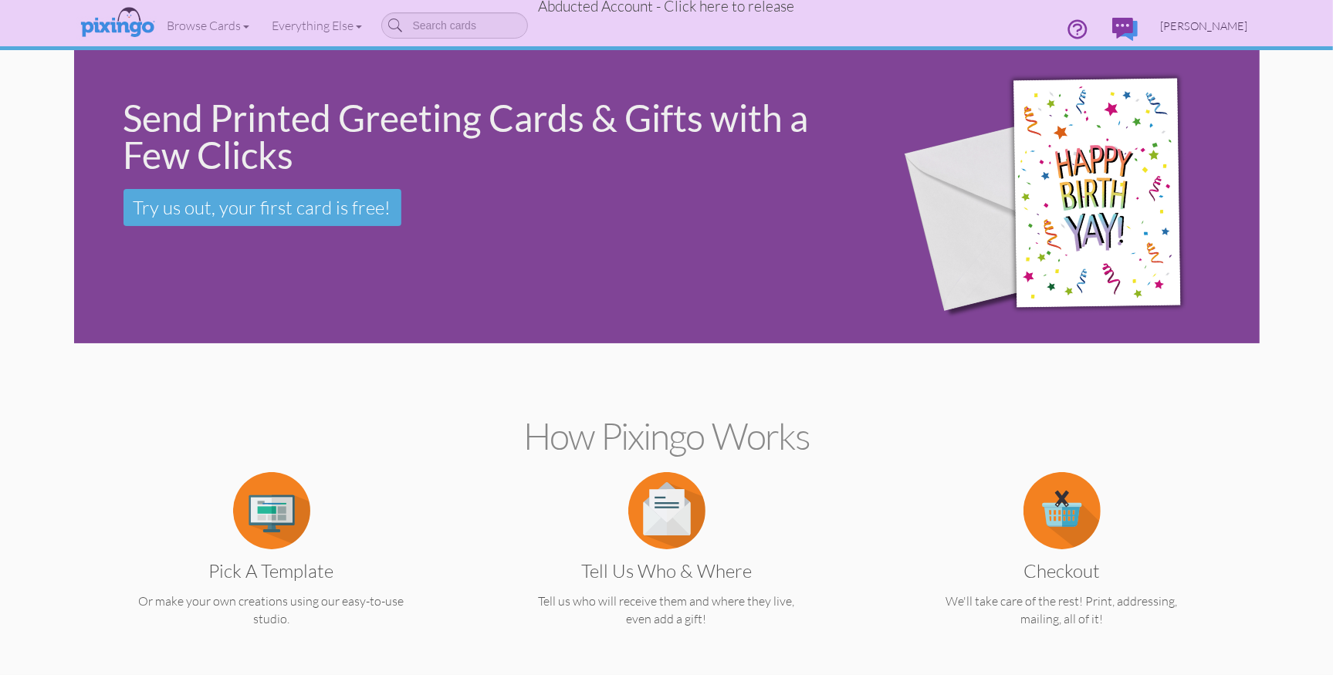
click at [1219, 28] on span "Sue Bennett" at bounding box center [1204, 25] width 87 height 13
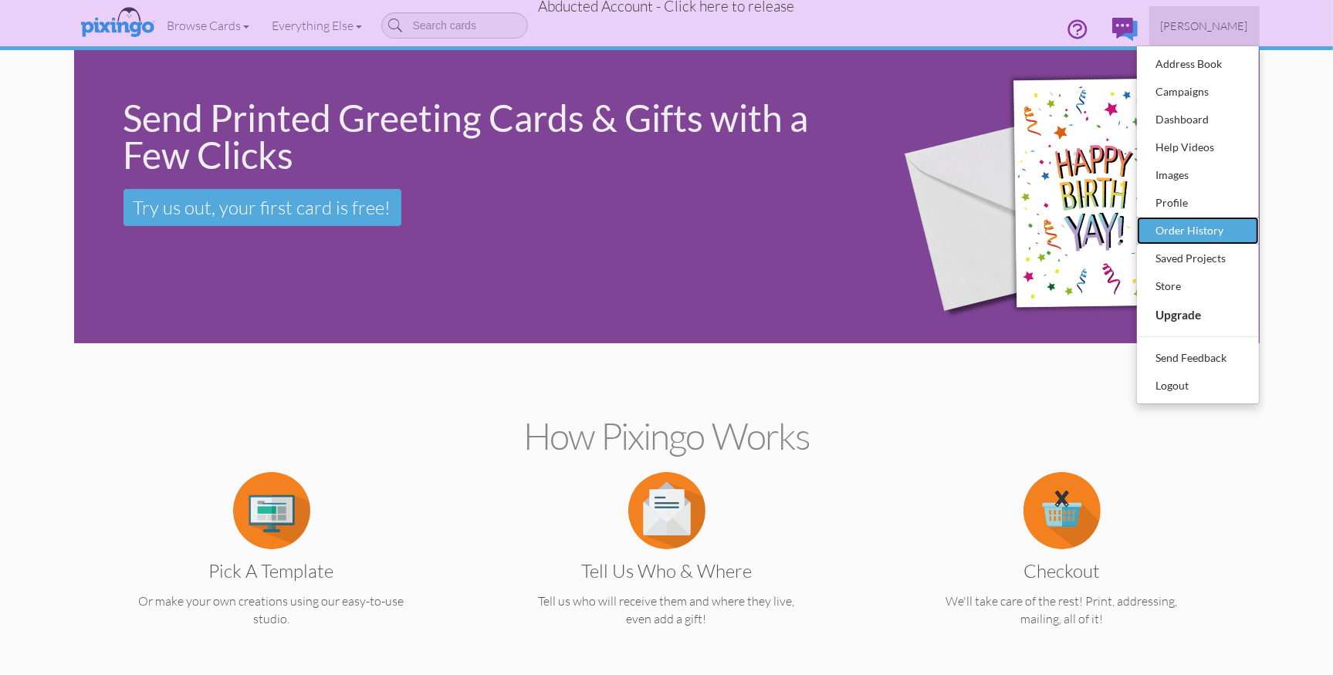
click at [1174, 231] on div "Order History" at bounding box center [1197, 230] width 91 height 23
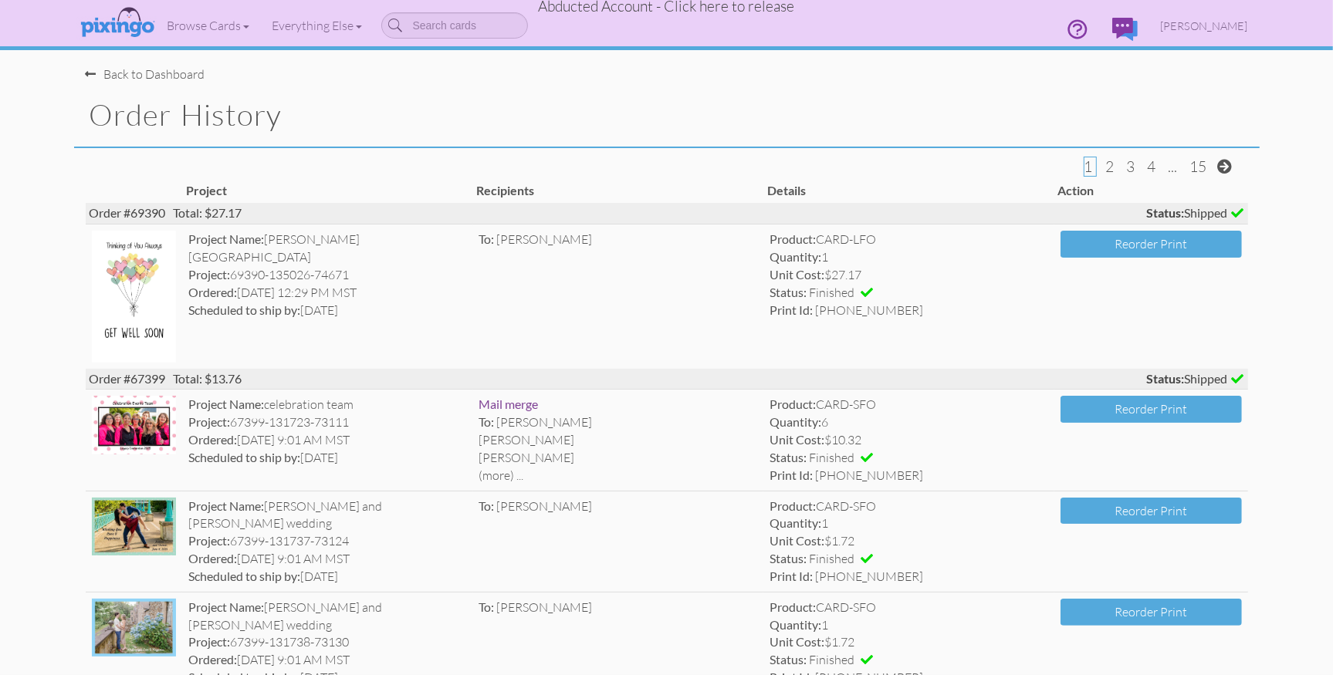
drag, startPoint x: 501, startPoint y: 243, endPoint x: 515, endPoint y: 245, distance: 14.0
click at [539, 243] on span "Angela Albee" at bounding box center [545, 239] width 96 height 15
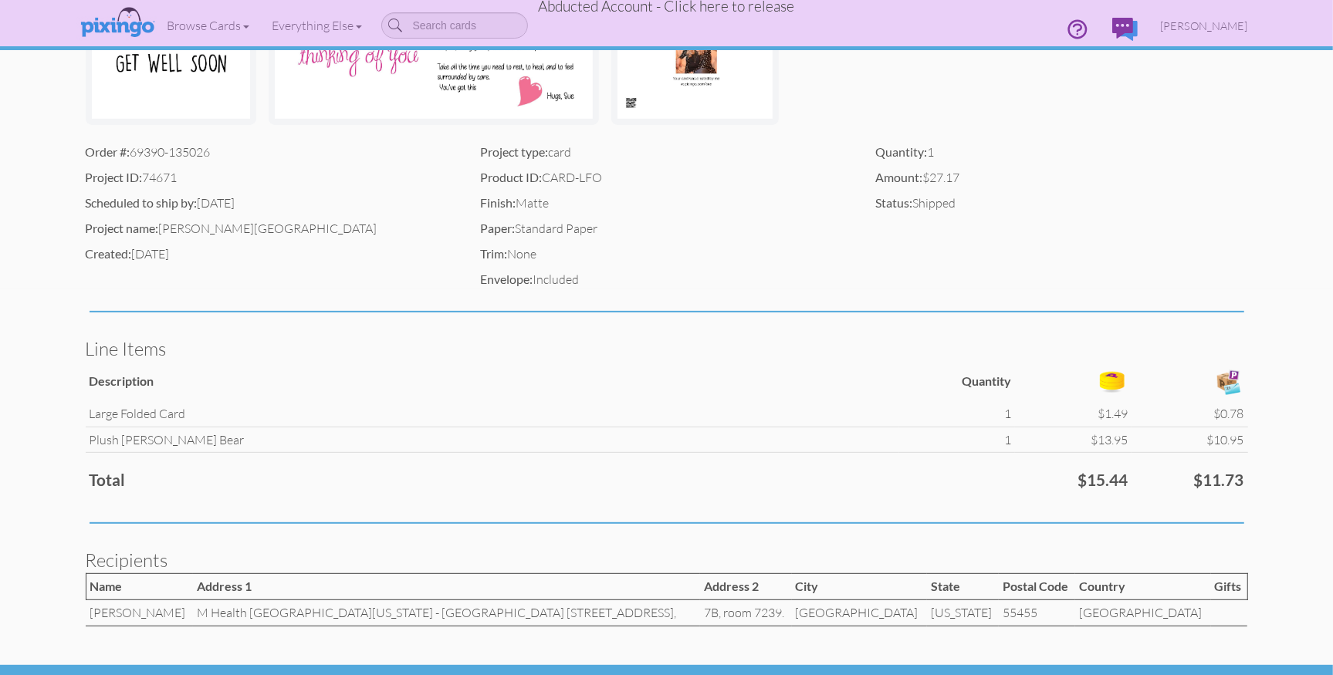
scroll to position [424, 0]
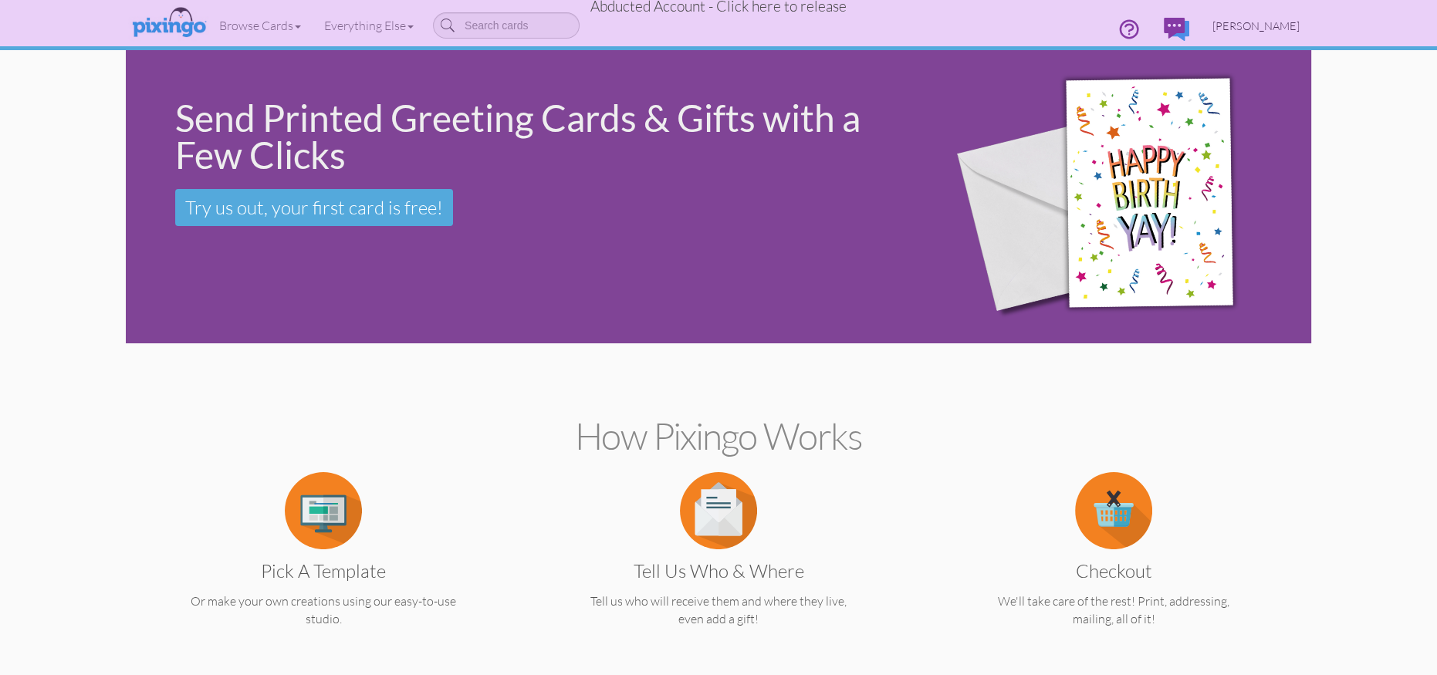
click at [1266, 22] on span "[PERSON_NAME]" at bounding box center [1255, 25] width 87 height 13
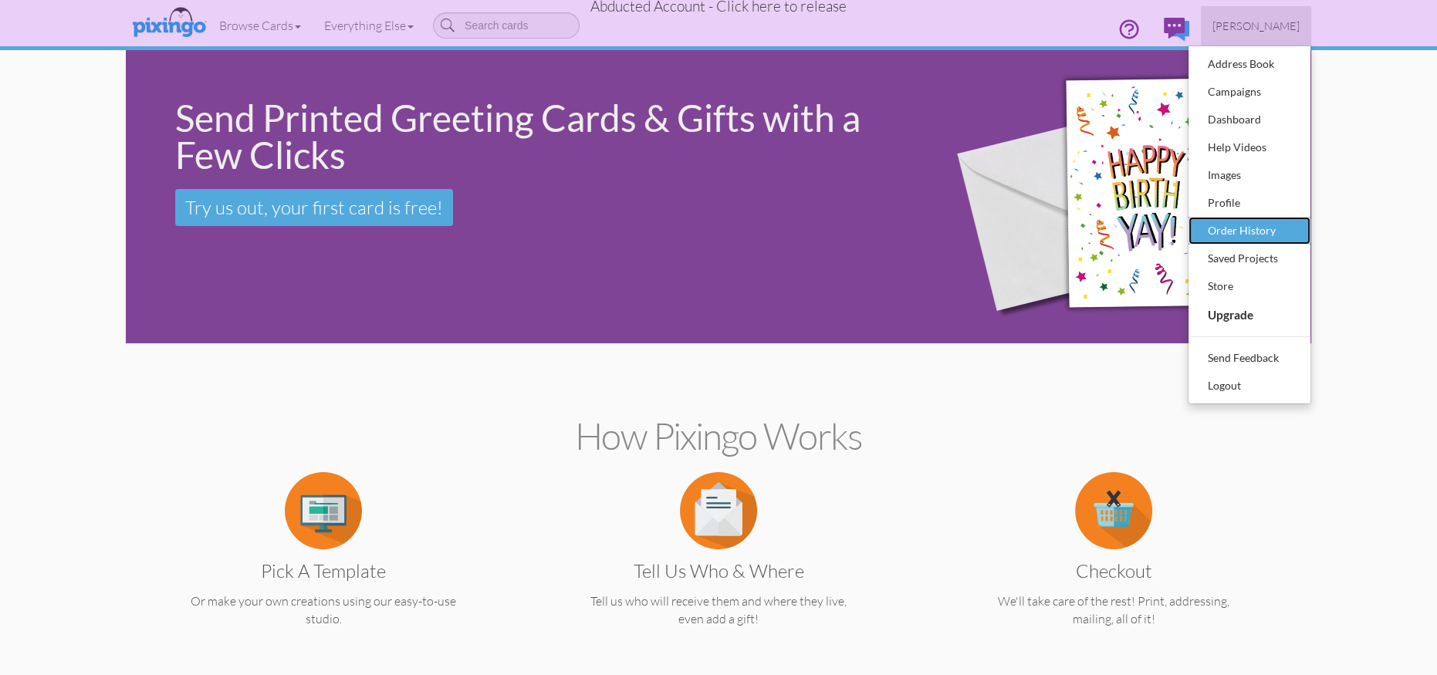
click at [1253, 227] on div "Order History" at bounding box center [1249, 230] width 91 height 23
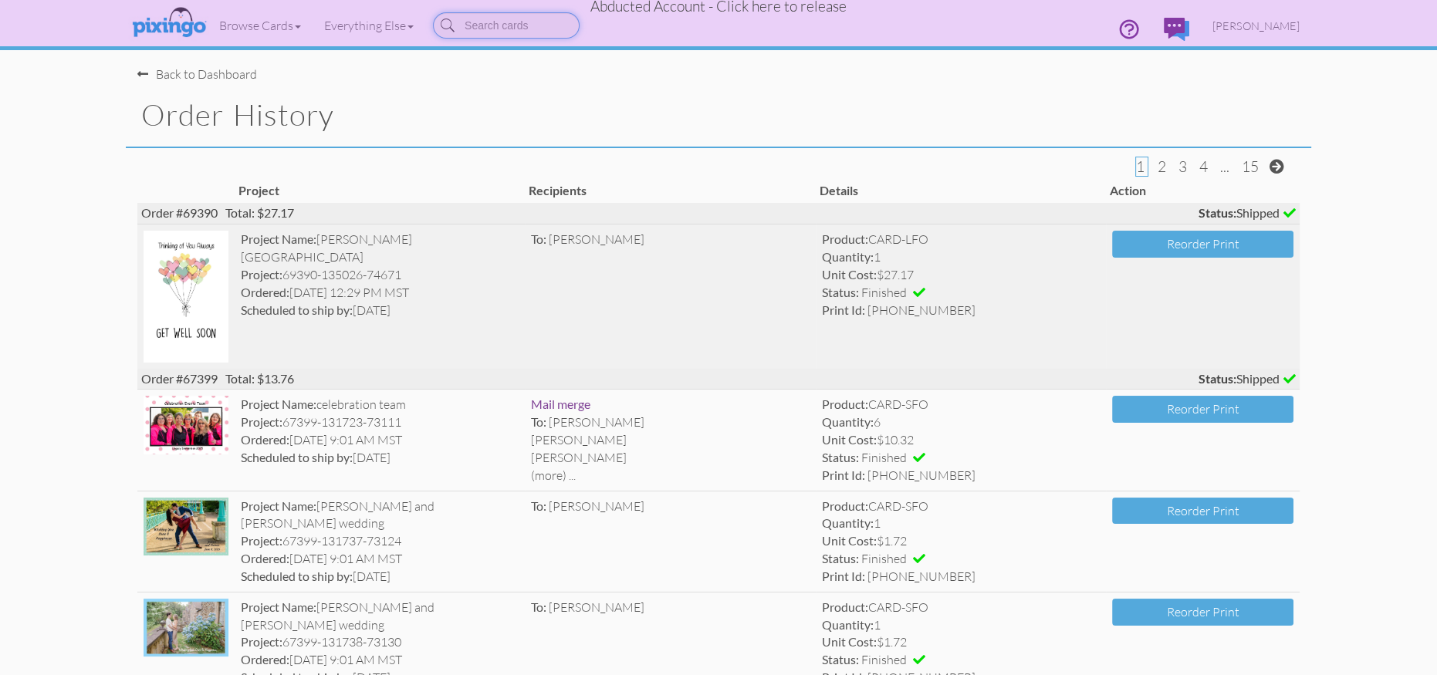
scroll to position [5, 0]
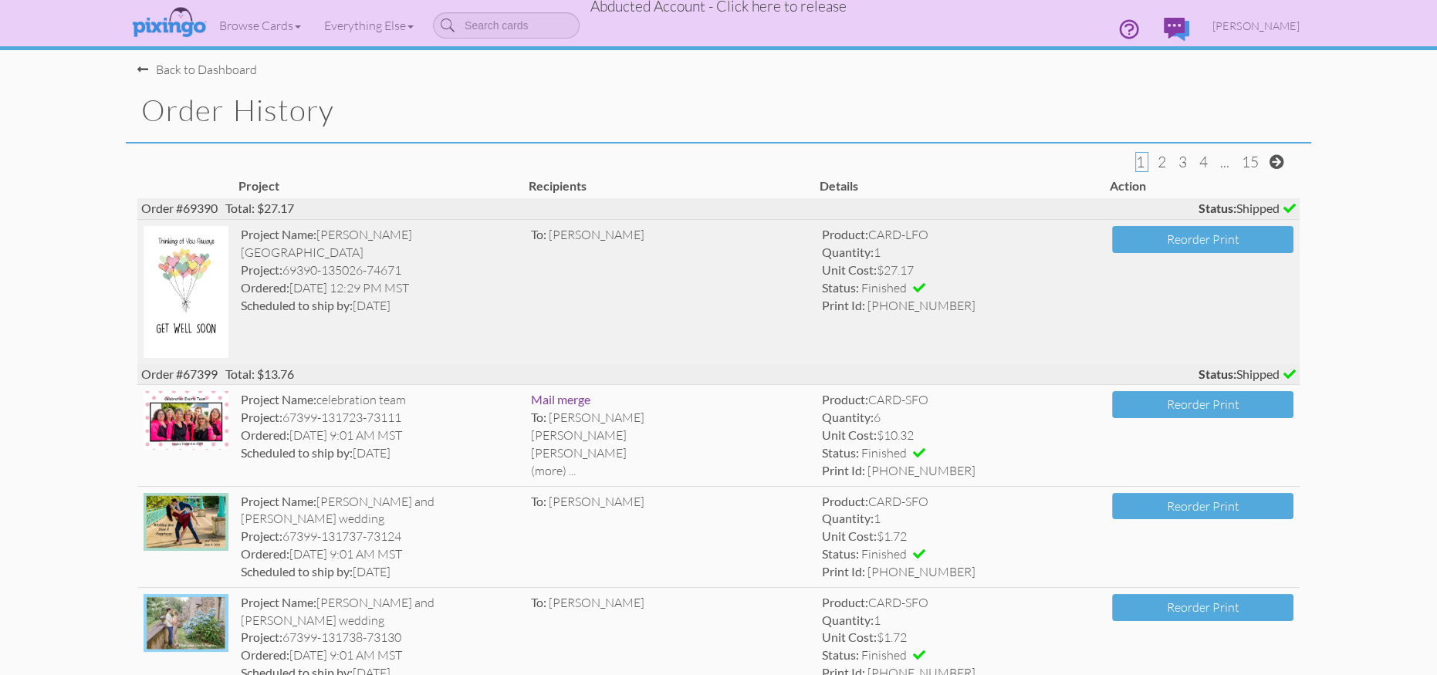
click at [767, 289] on td "To: Angela Albee" at bounding box center [670, 292] width 291 height 144
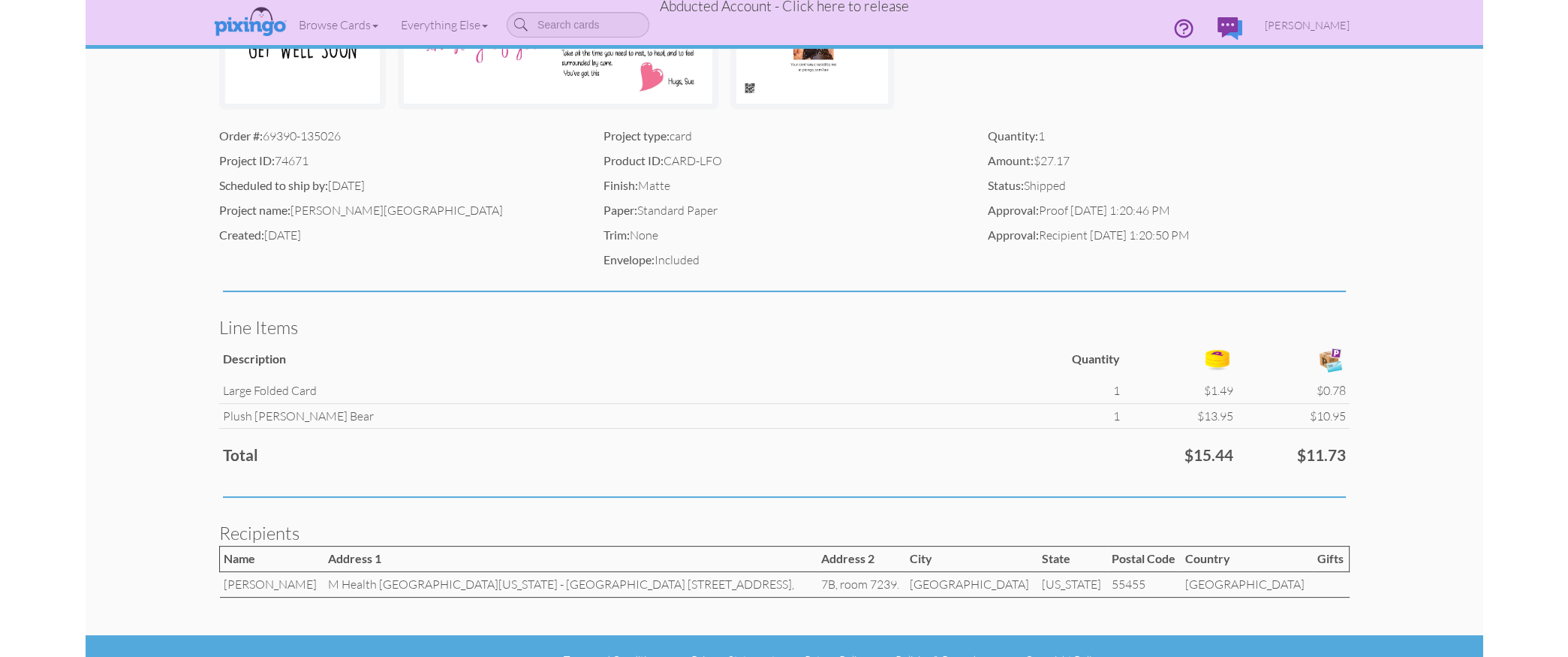
scroll to position [413, 0]
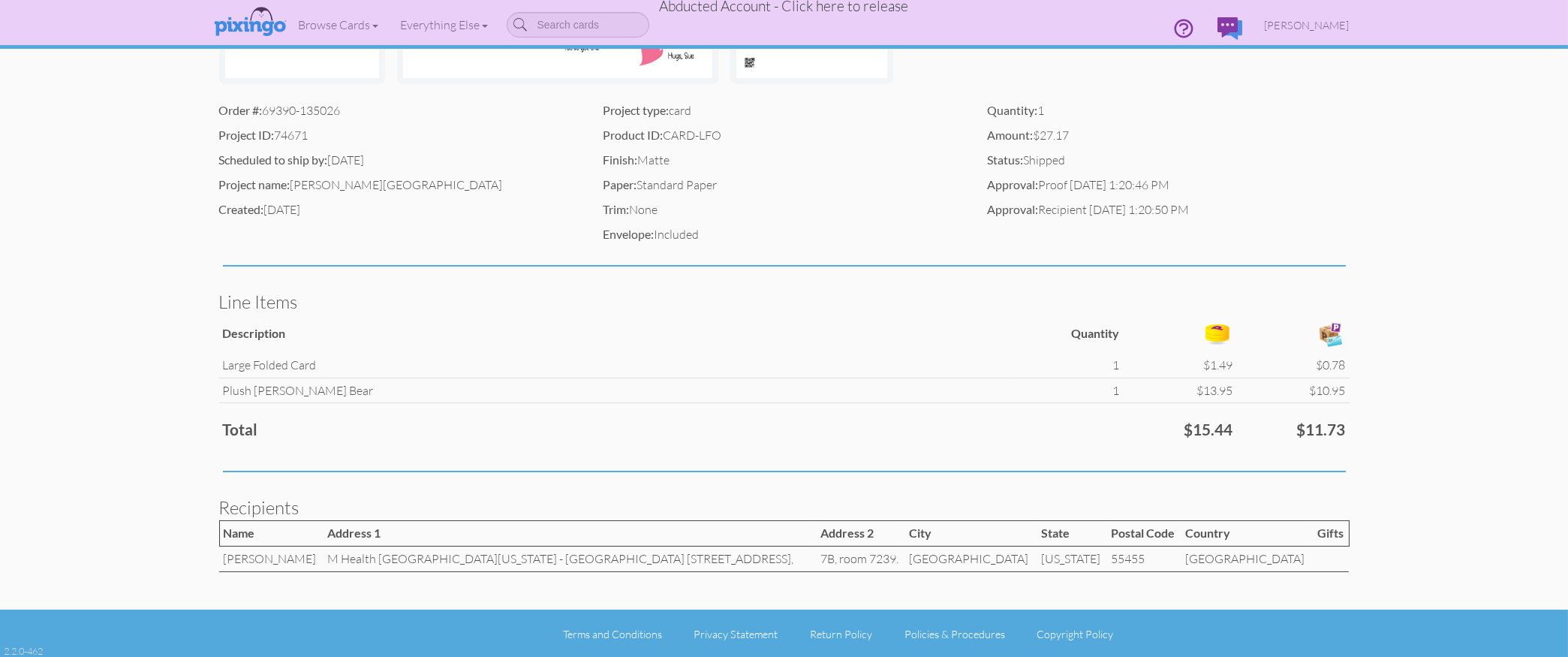
click at [804, 8] on span "Abducted Account - Click here to release" at bounding box center [784, 6] width 249 height 18
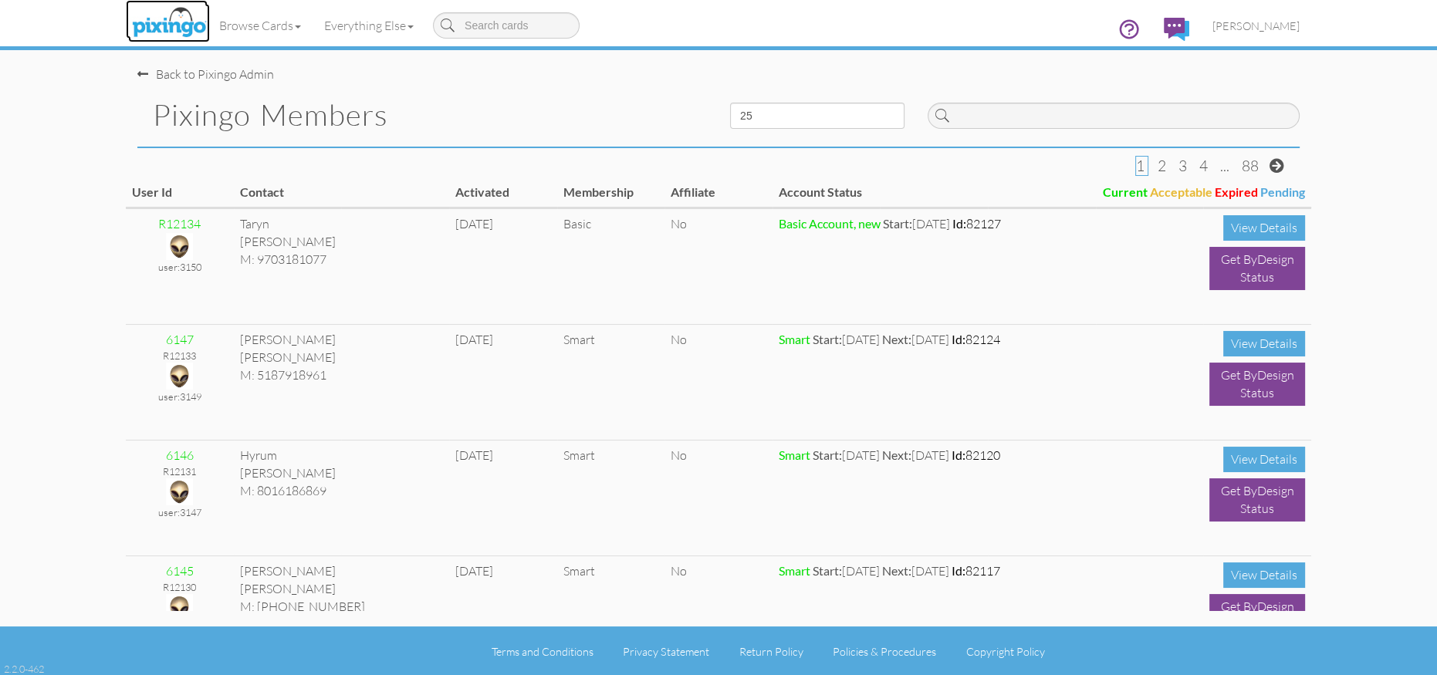
click at [157, 32] on img at bounding box center [169, 23] width 82 height 39
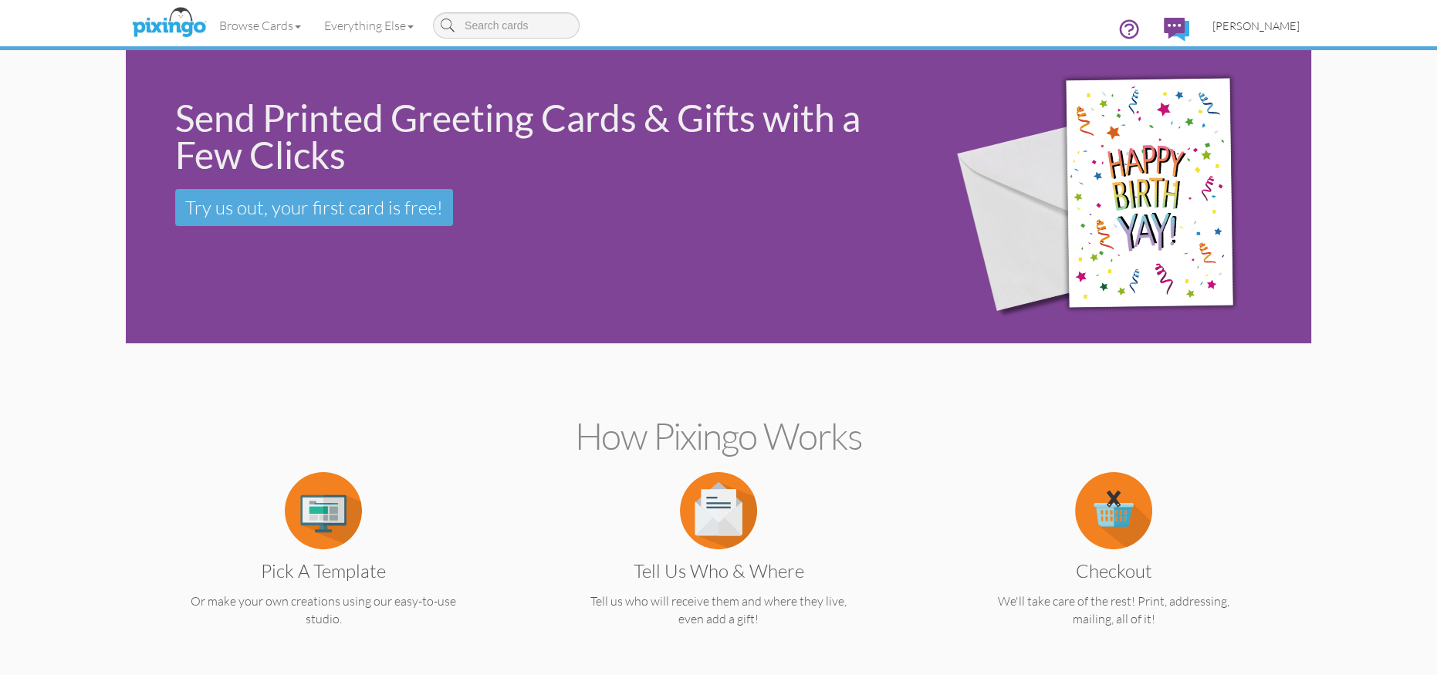
click at [1280, 23] on span "[PERSON_NAME]" at bounding box center [1255, 25] width 87 height 13
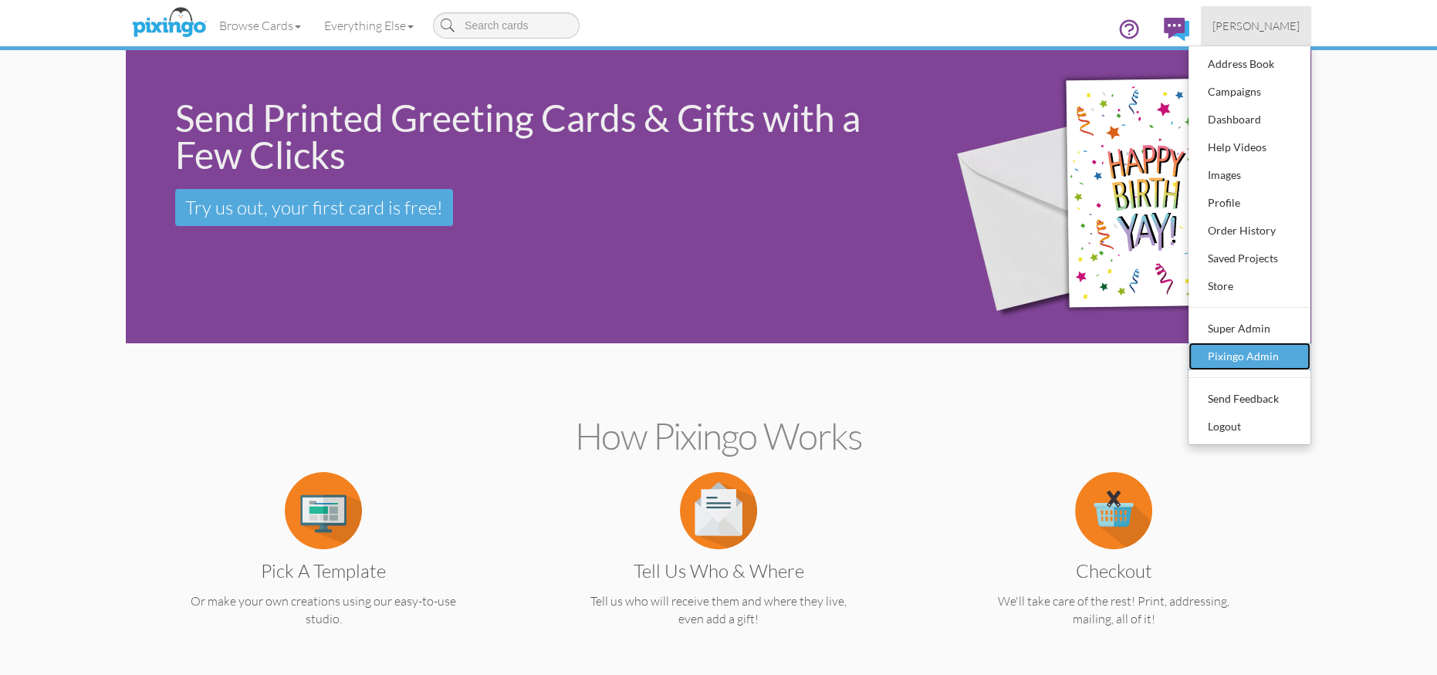
click at [1255, 357] on div "Pixingo Admin" at bounding box center [1249, 356] width 91 height 23
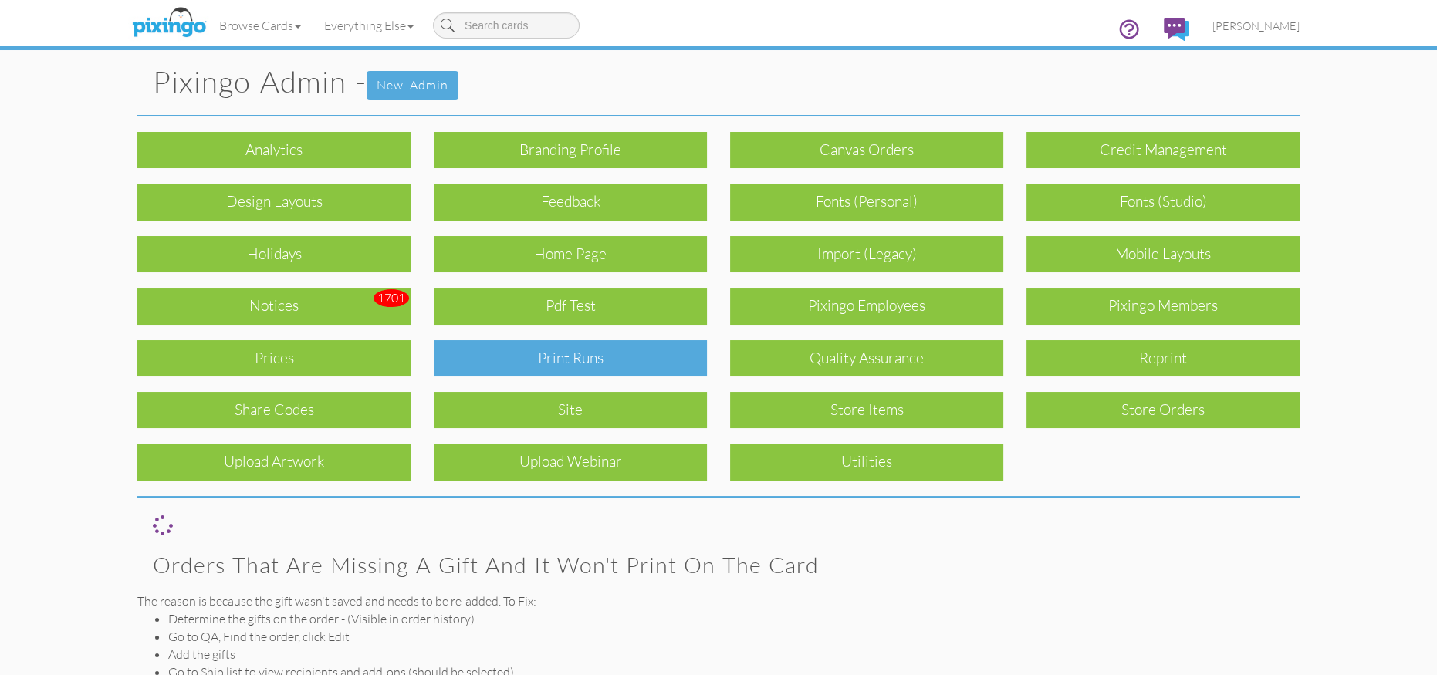
click at [570, 354] on div "Print Runs" at bounding box center [570, 358] width 273 height 36
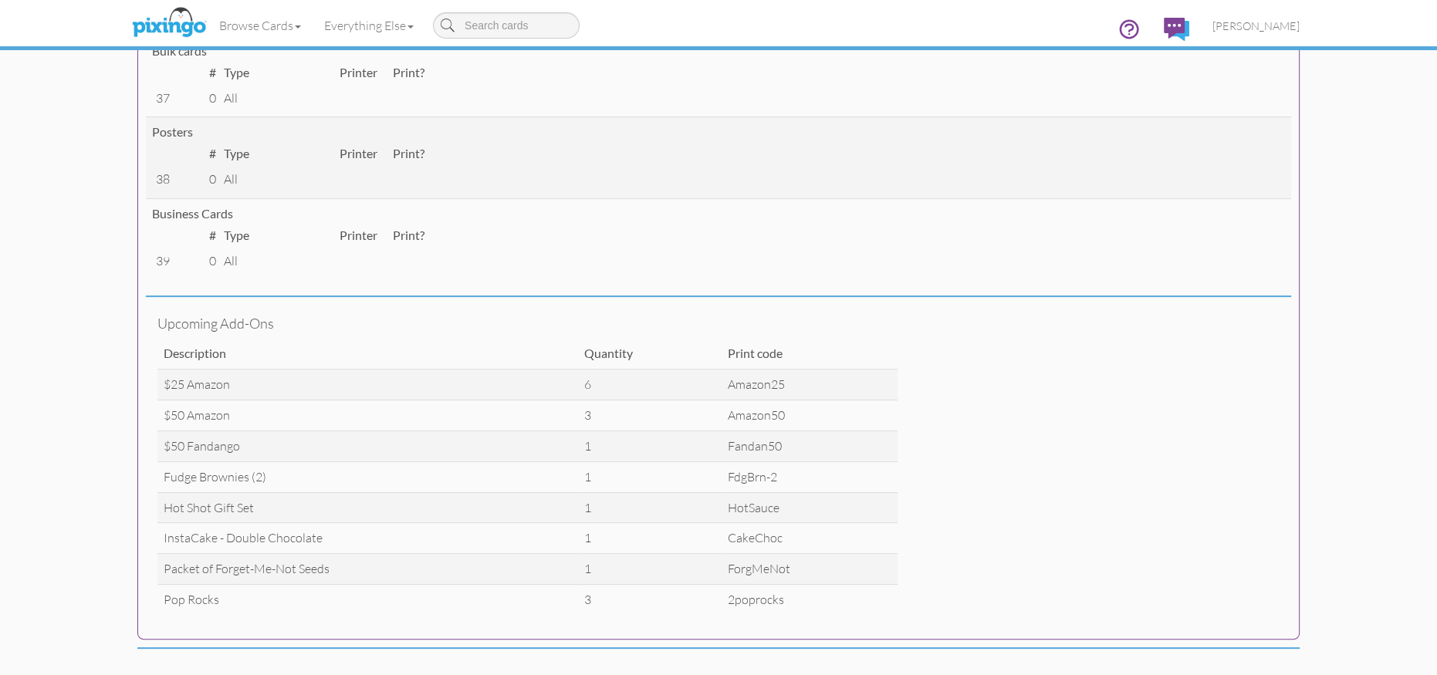
scroll to position [647, 0]
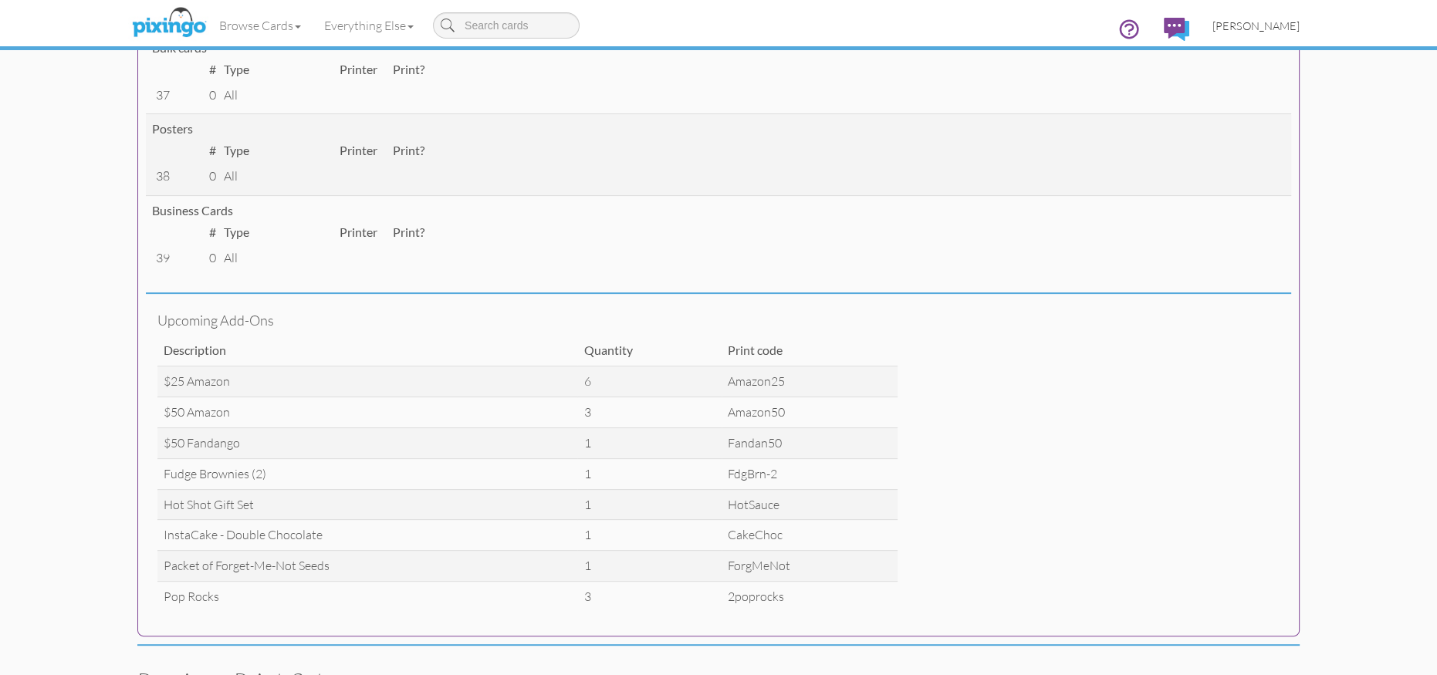
click at [1252, 25] on span "[PERSON_NAME]" at bounding box center [1255, 25] width 87 height 13
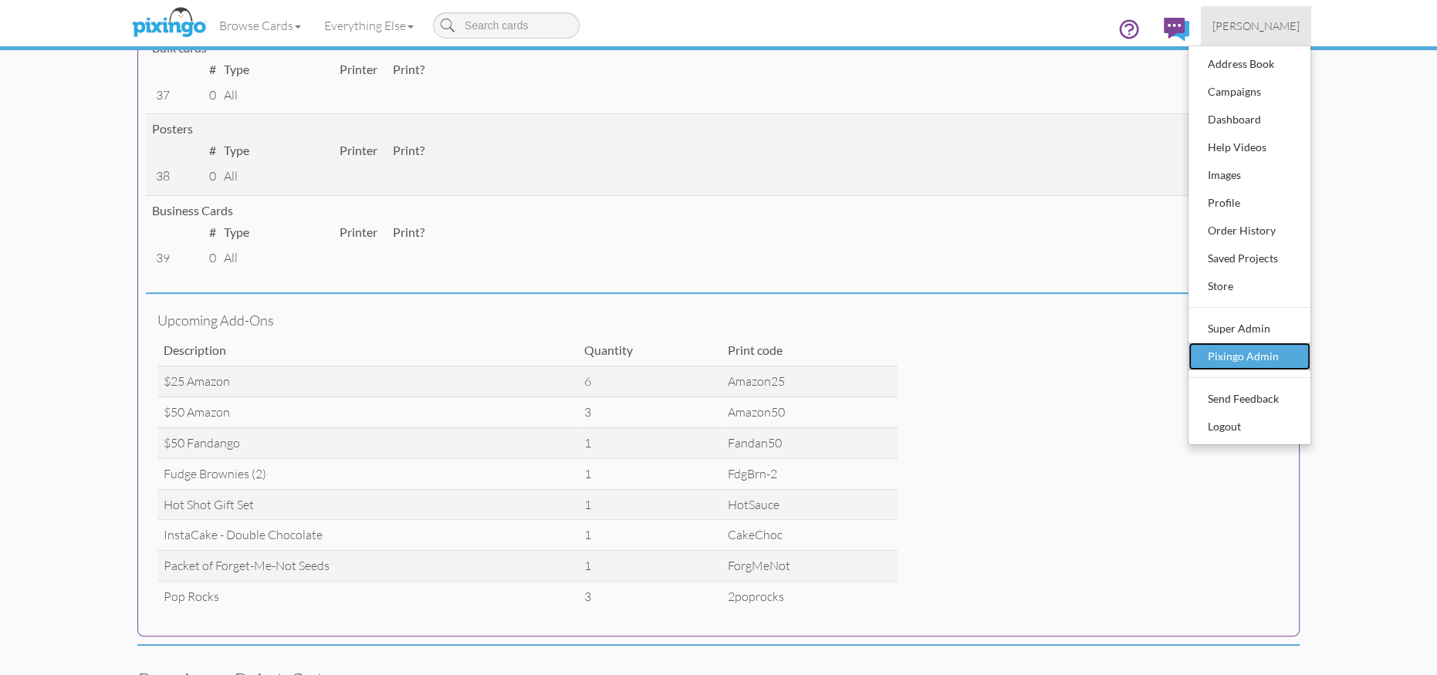
click at [1233, 364] on div "Pixingo Admin" at bounding box center [1249, 356] width 91 height 23
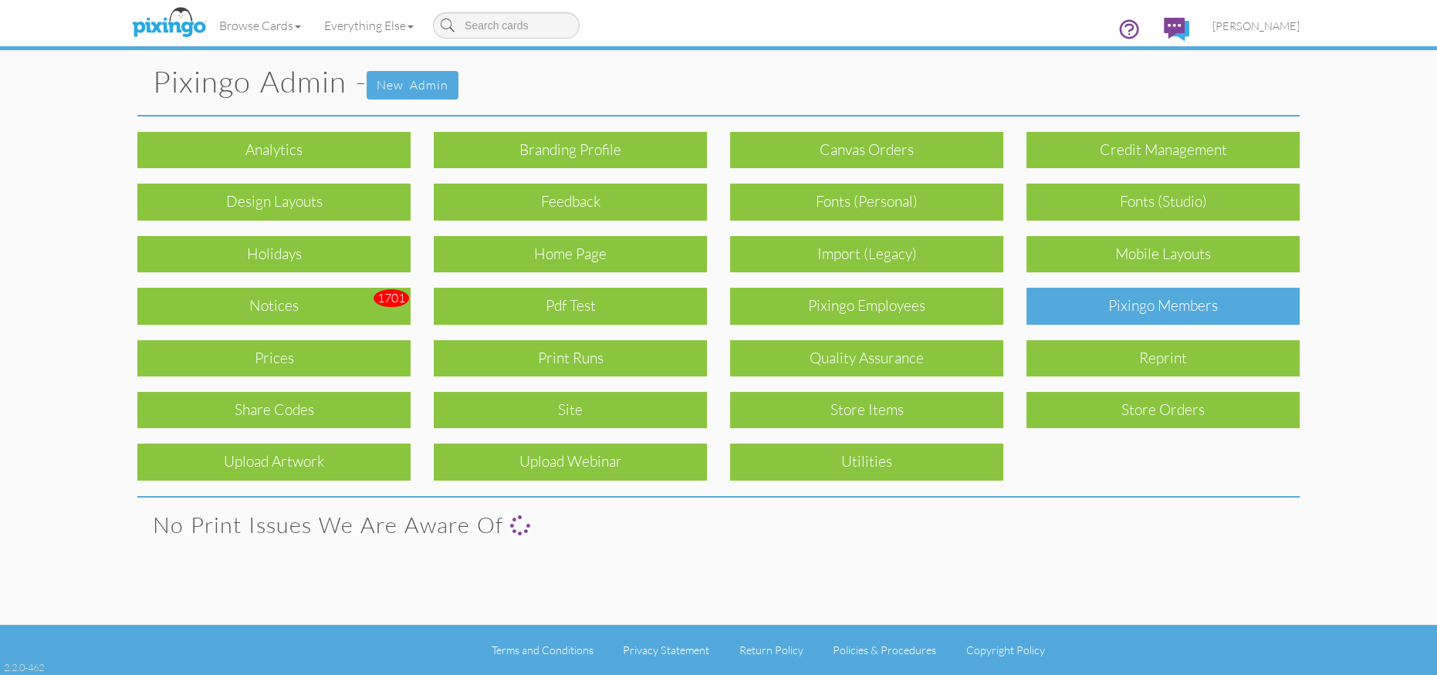
click at [1158, 312] on div "Pixingo Members" at bounding box center [1162, 306] width 273 height 36
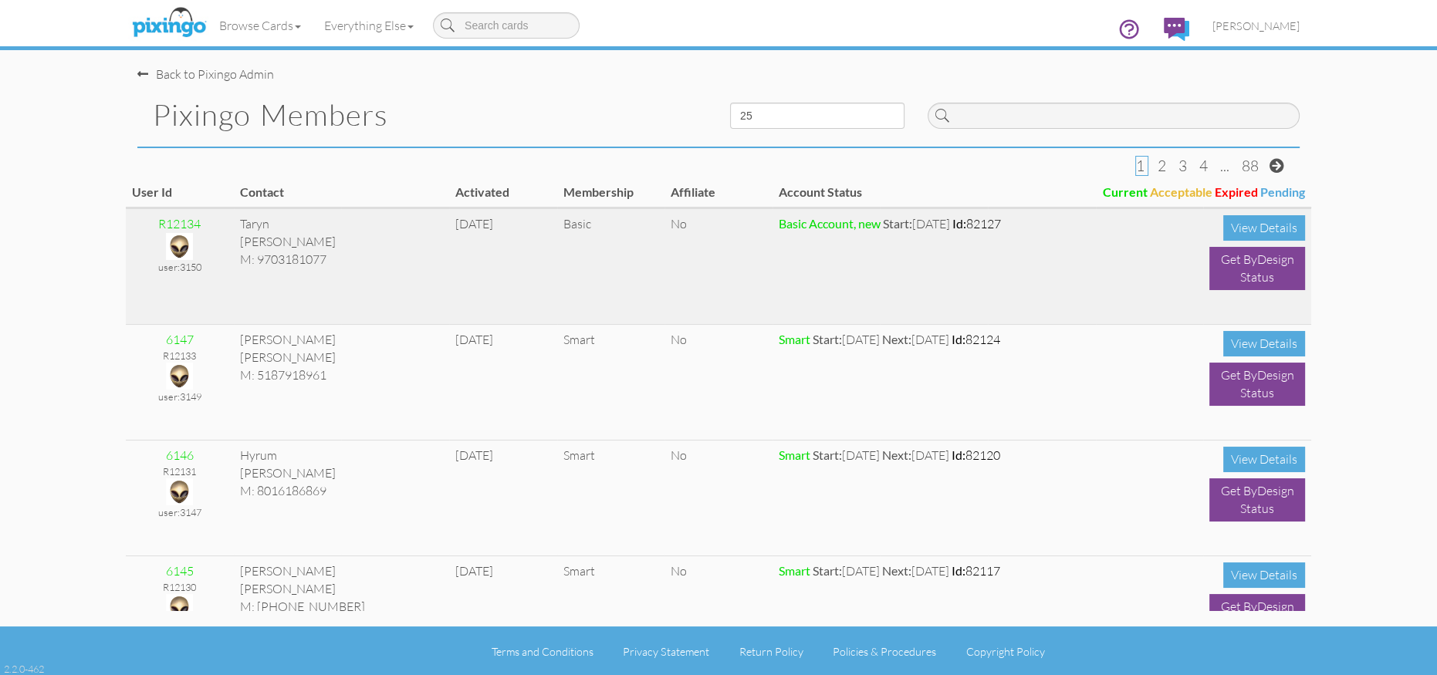
click at [179, 249] on img at bounding box center [179, 246] width 27 height 27
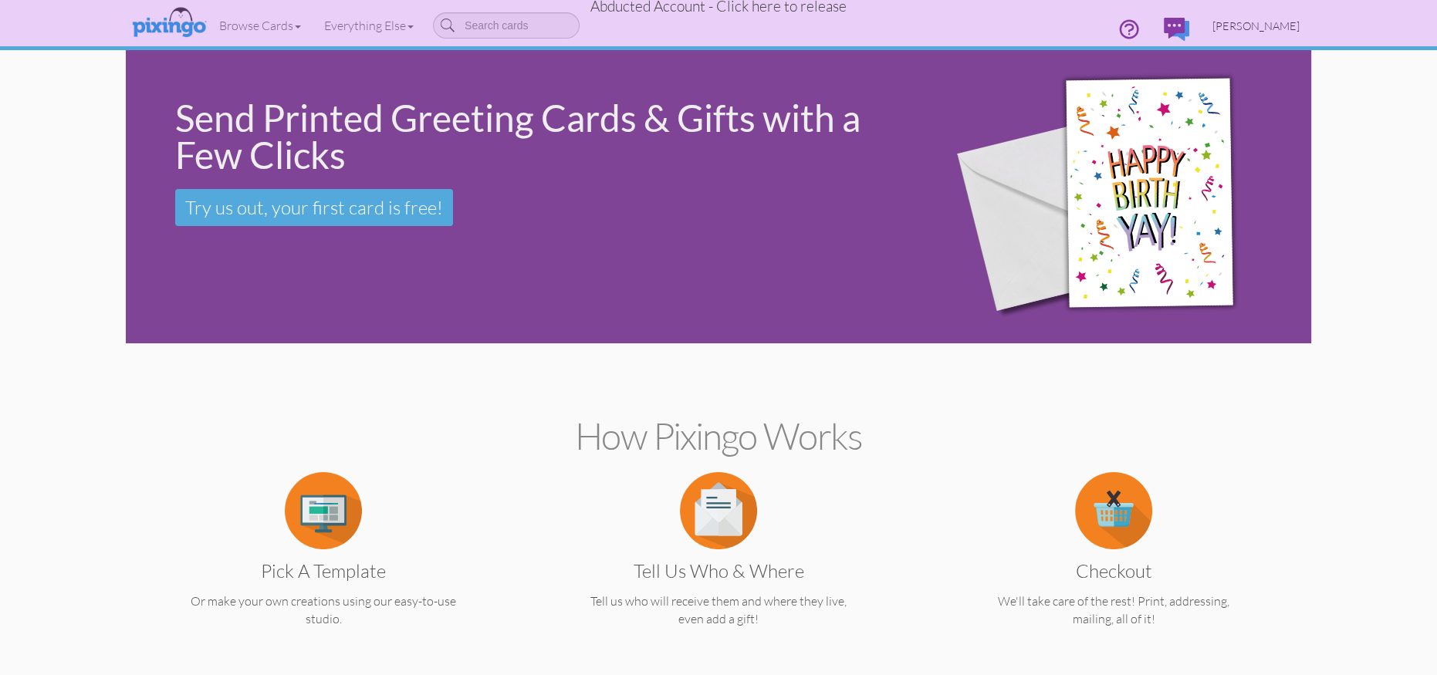
click at [1268, 30] on span "Taryn Lee" at bounding box center [1255, 25] width 87 height 13
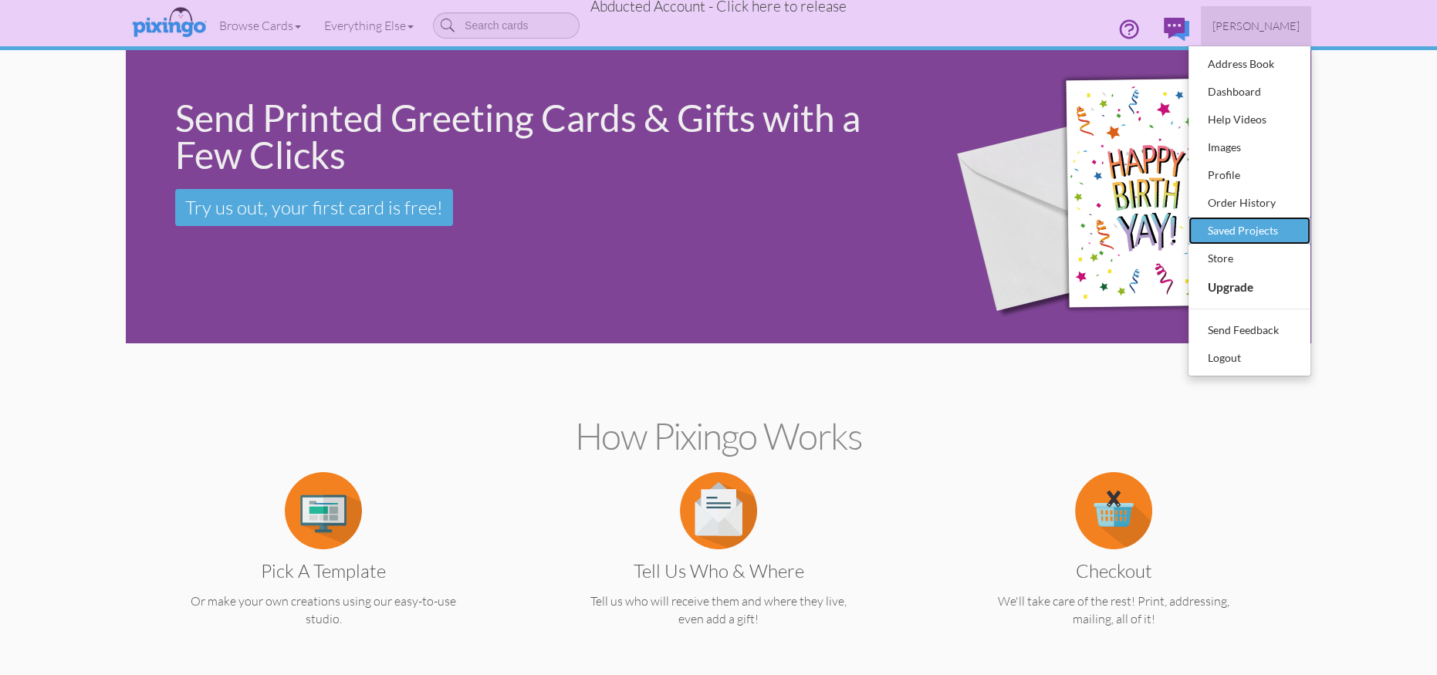
click at [1238, 225] on div "Saved Projects" at bounding box center [1249, 230] width 91 height 23
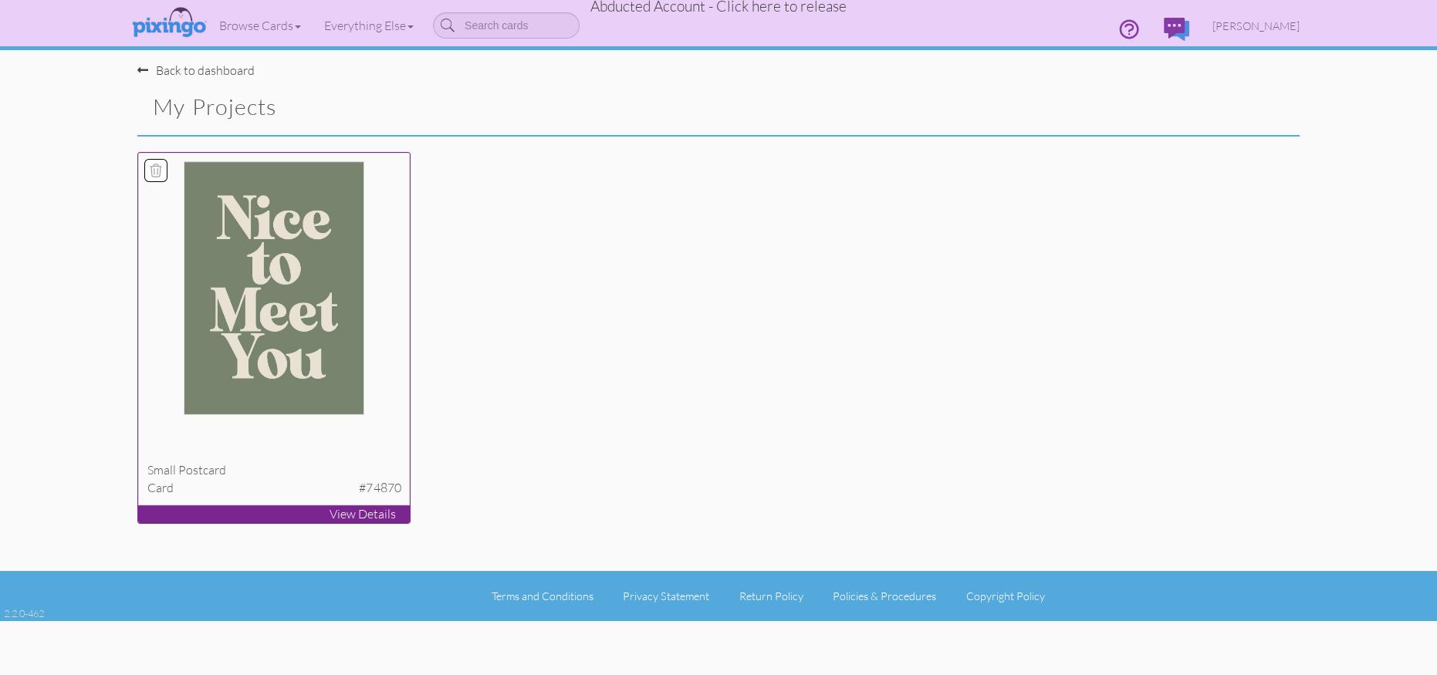
click at [312, 248] on img at bounding box center [274, 288] width 181 height 254
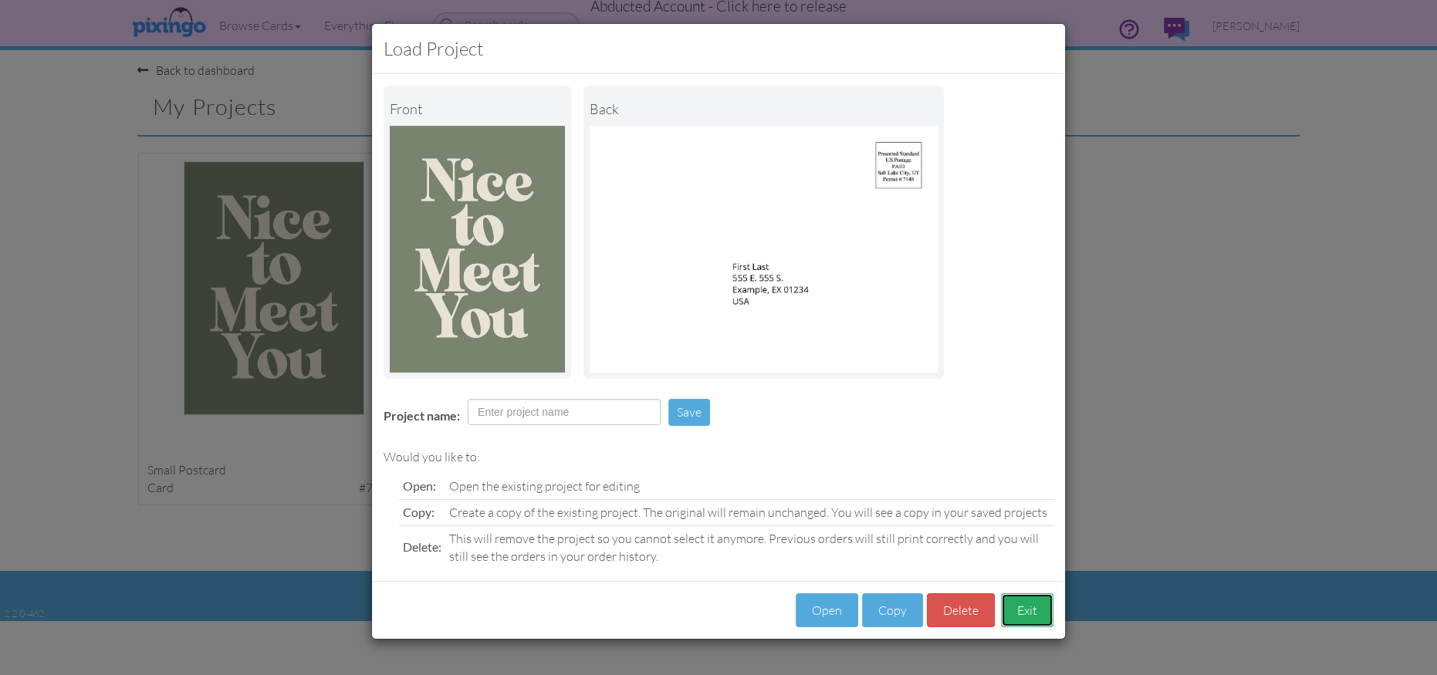
click at [1034, 615] on button "Exit" at bounding box center [1027, 610] width 52 height 35
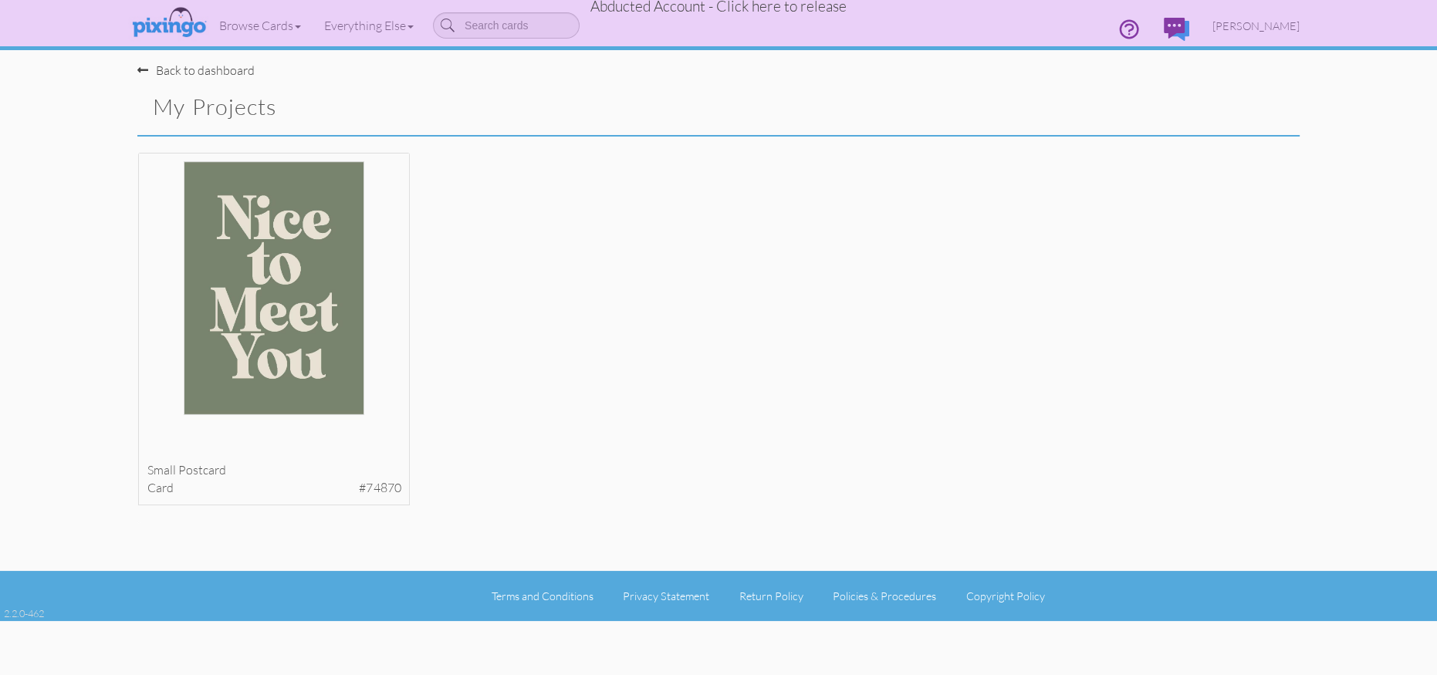
drag, startPoint x: 969, startPoint y: 357, endPoint x: 1020, endPoint y: 287, distance: 86.6
click at [969, 357] on div "small postcard card #74870 View Details" at bounding box center [718, 342] width 1185 height 380
click at [1267, 25] on span "Taryn Lee" at bounding box center [1255, 25] width 87 height 13
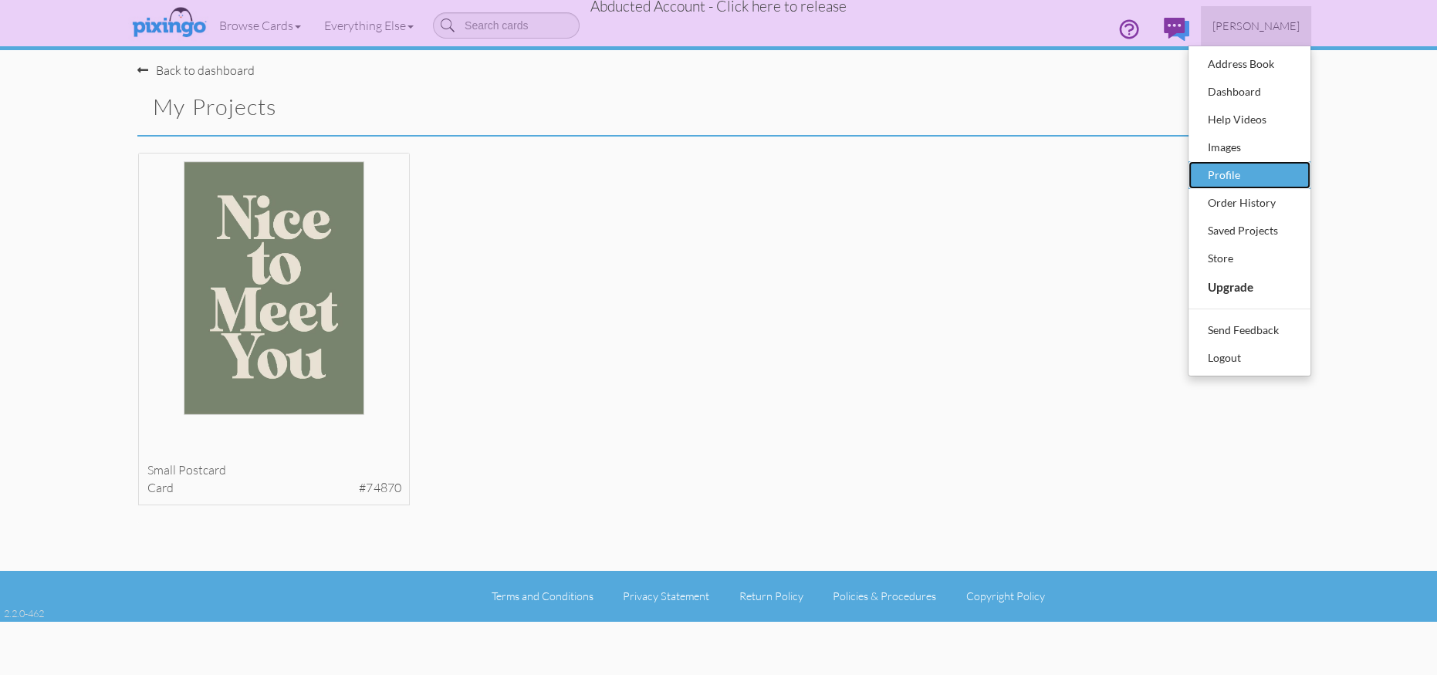
click at [1220, 167] on div "Profile" at bounding box center [1249, 175] width 91 height 23
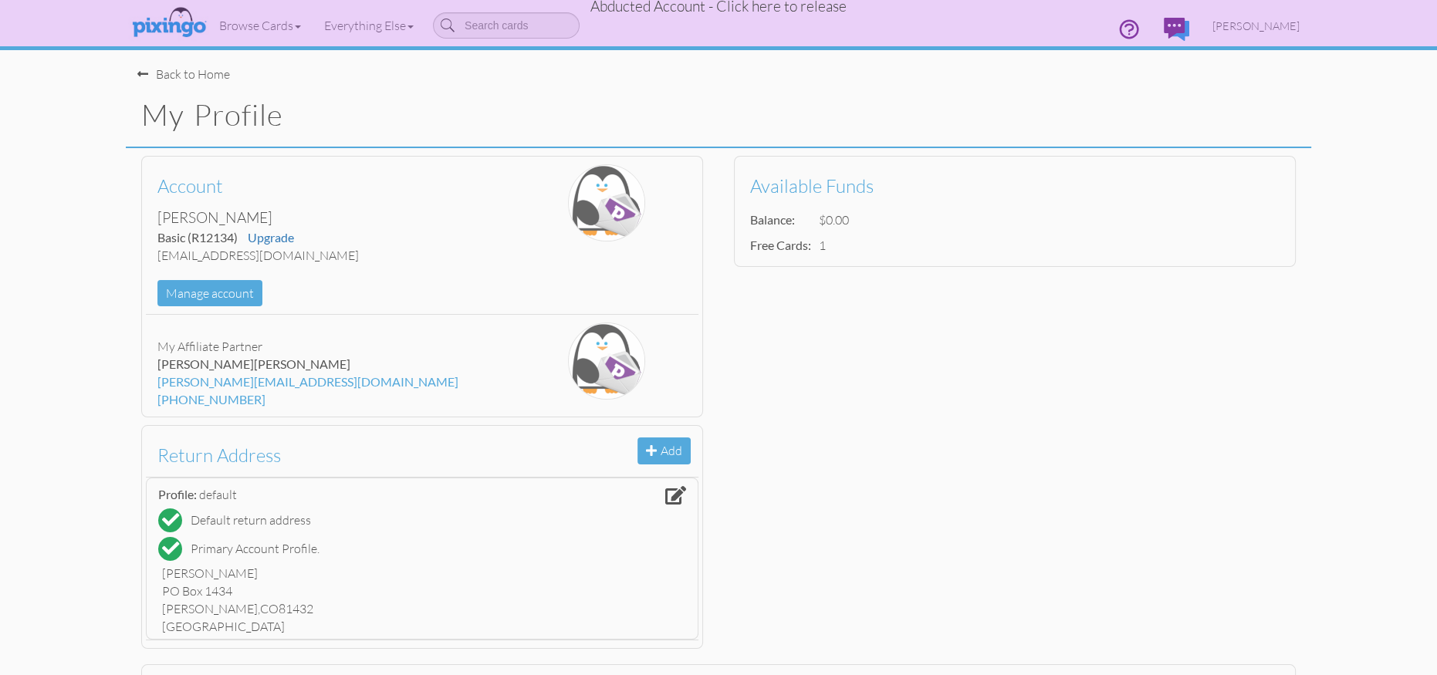
click at [778, 12] on span "Abducted Account - Click here to release" at bounding box center [718, 6] width 256 height 19
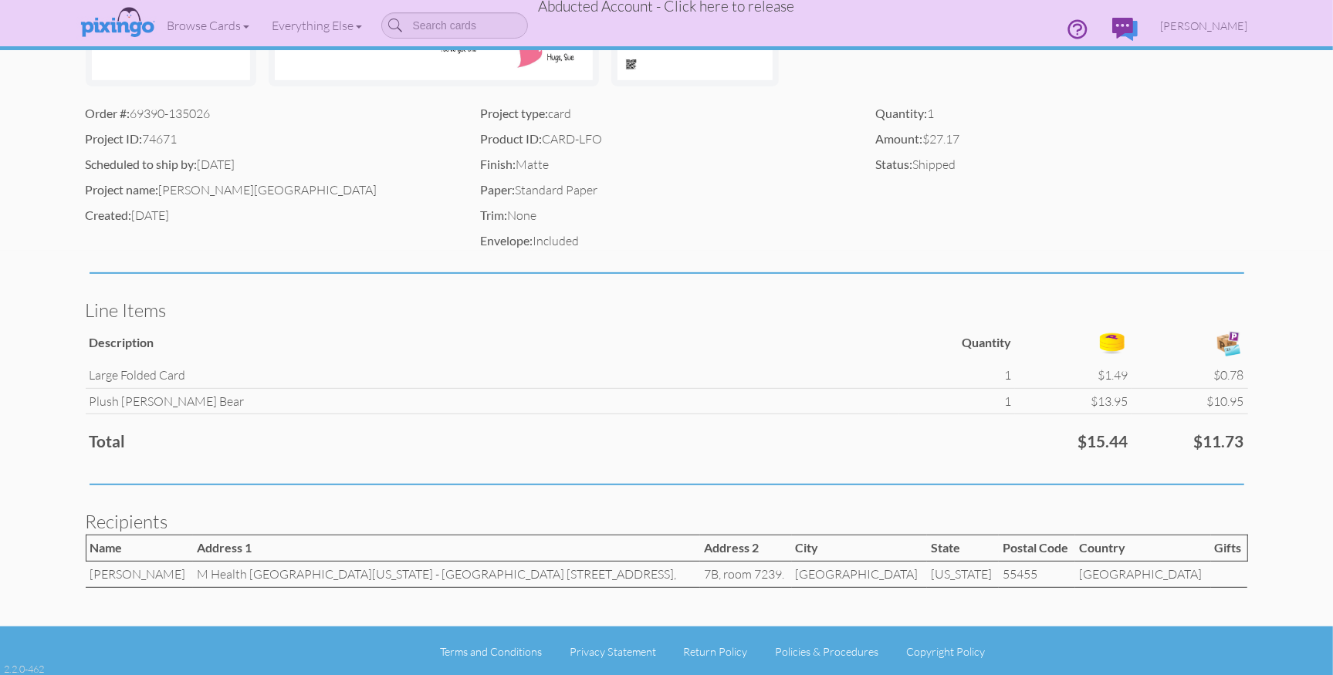
click at [777, 5] on span "Abducted Account - Click here to release" at bounding box center [667, 6] width 256 height 19
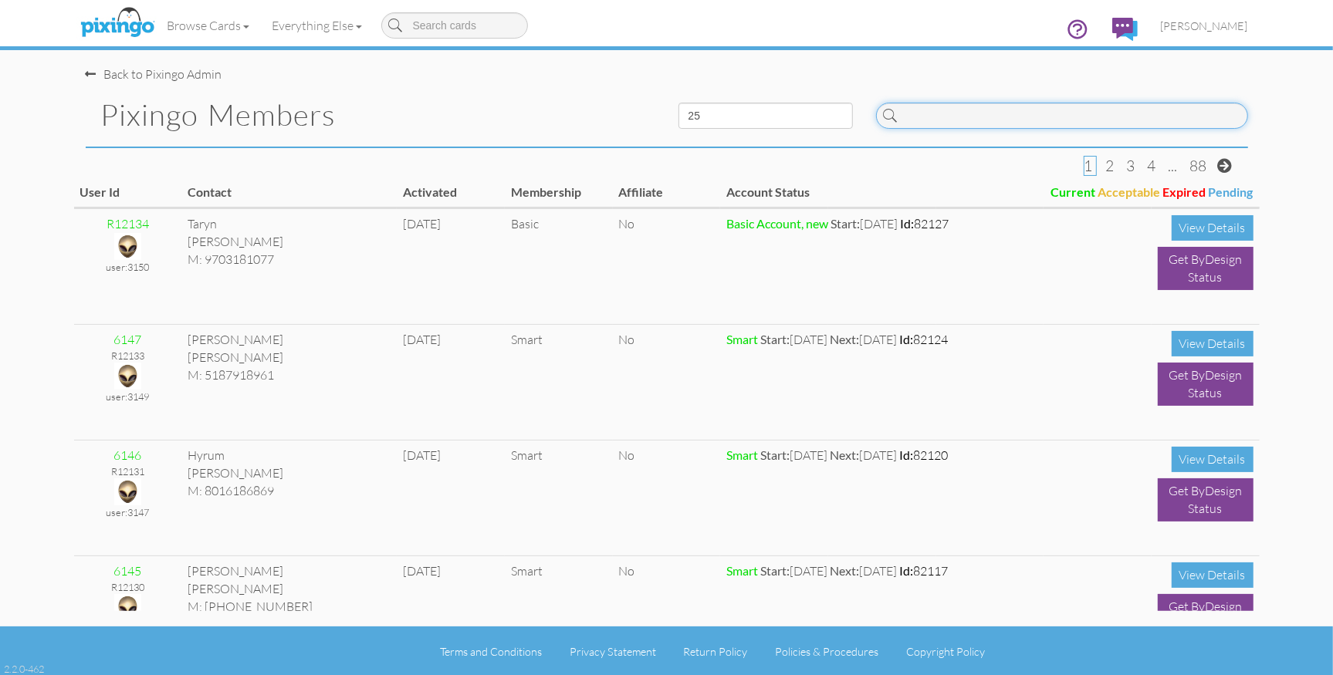
click at [952, 118] on input at bounding box center [1062, 116] width 372 height 26
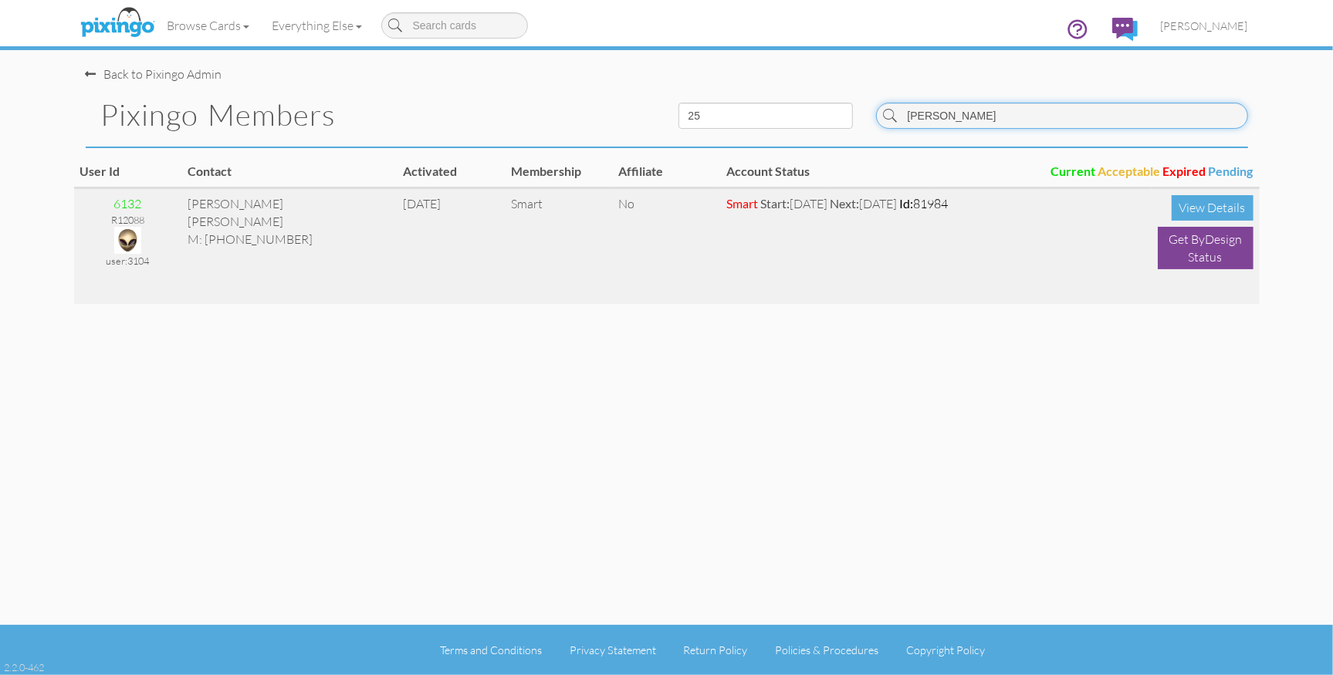
type input "castill"
click at [133, 235] on img at bounding box center [127, 240] width 27 height 27
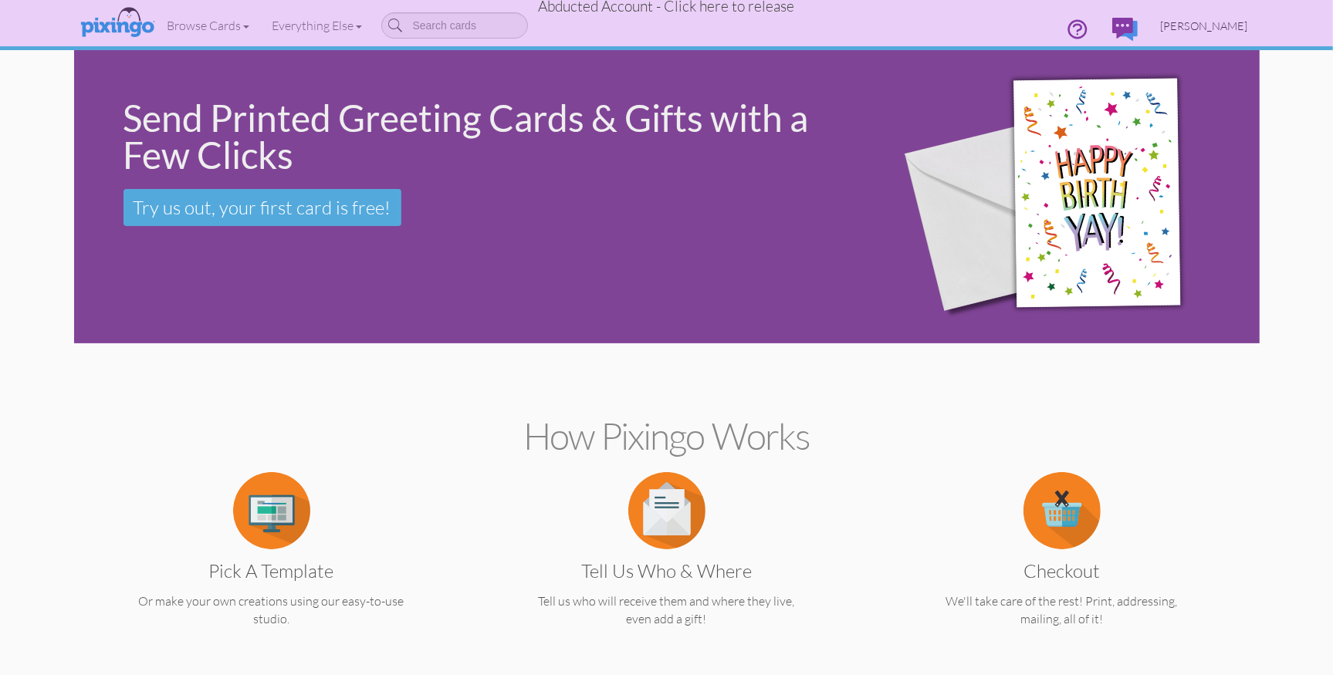
click at [1192, 27] on span "David Castillo" at bounding box center [1204, 25] width 87 height 13
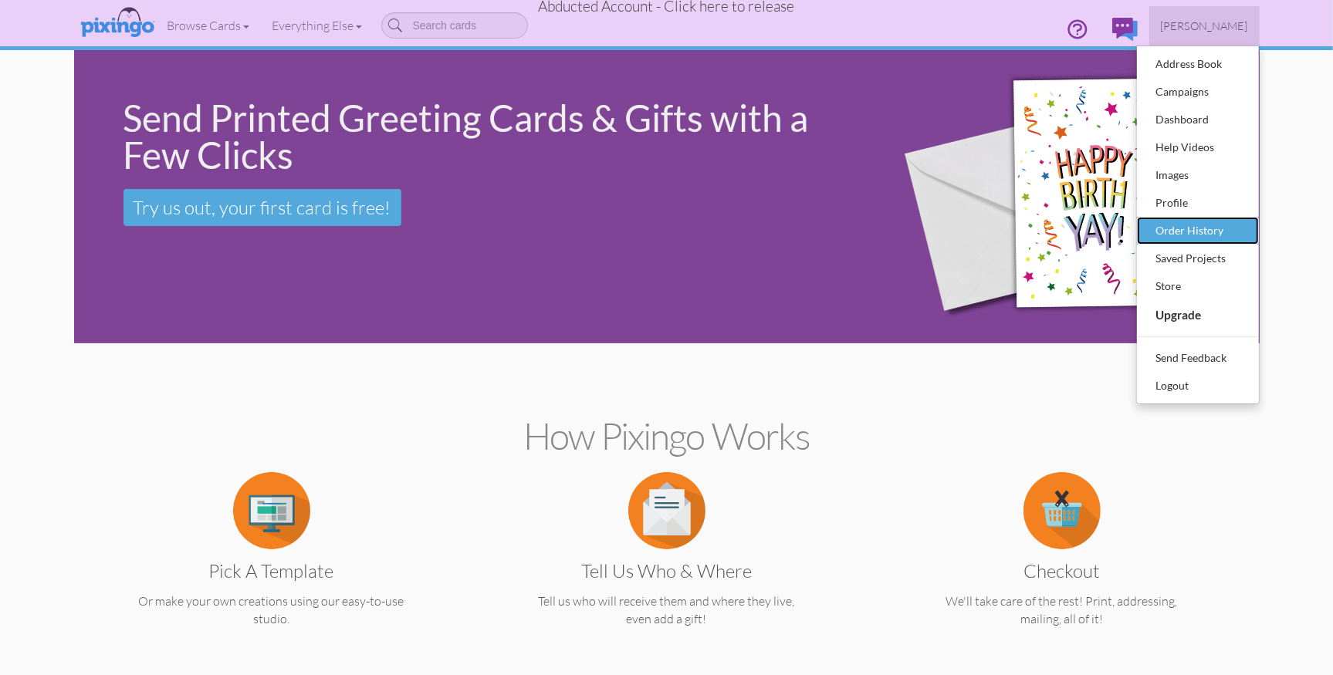
click at [1197, 229] on div "Order History" at bounding box center [1197, 230] width 91 height 23
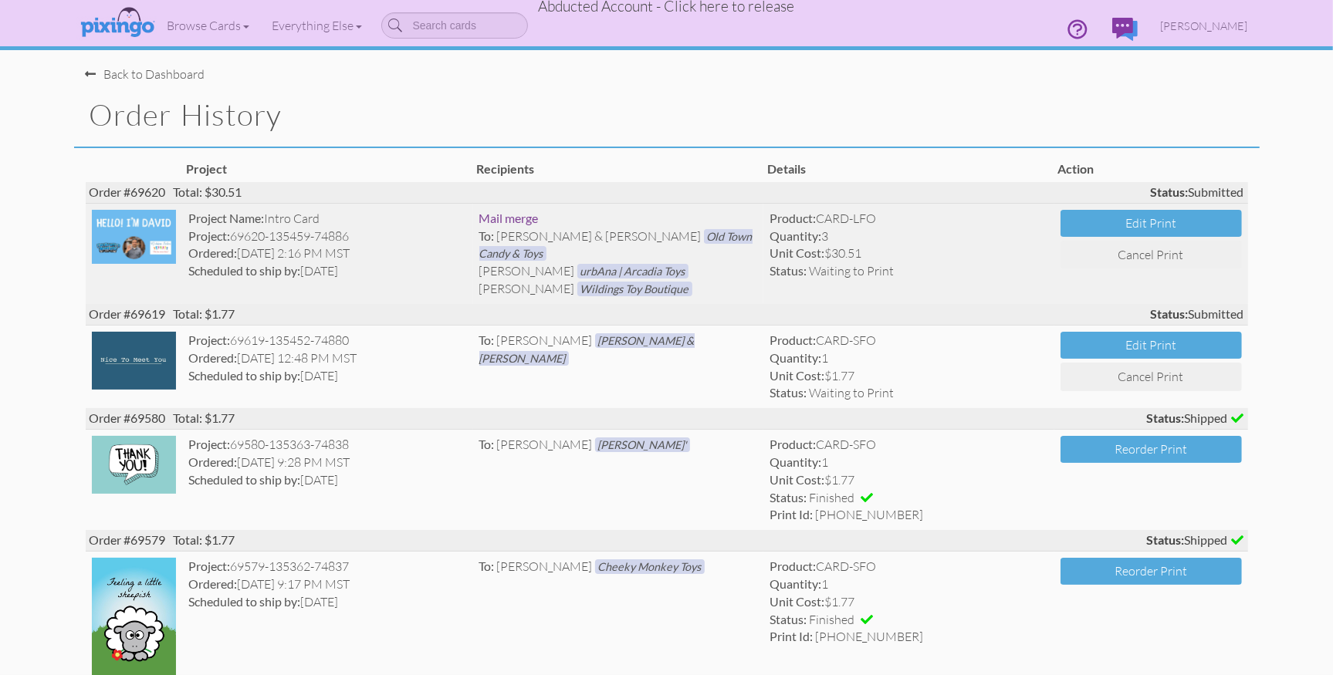
click at [415, 246] on div "Ordered: 6 Sep 2:16 PM MST" at bounding box center [327, 254] width 279 height 18
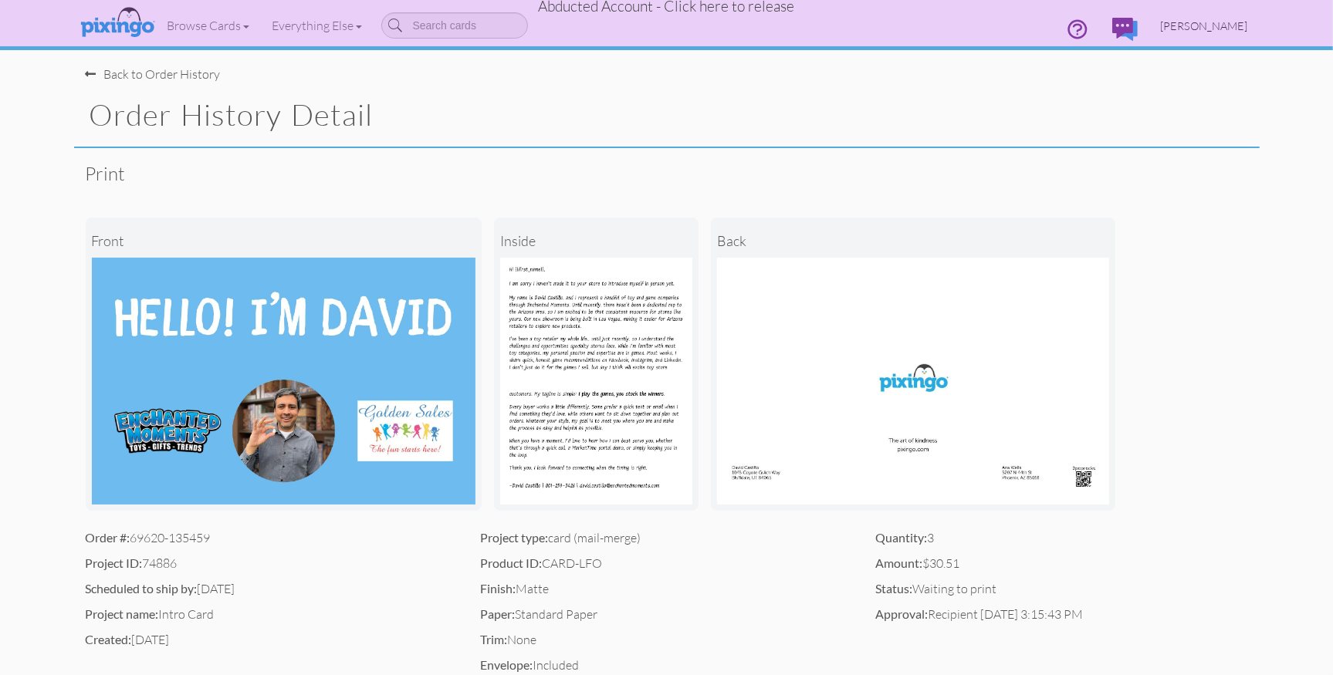
click at [1196, 24] on span "David Castillo" at bounding box center [1204, 25] width 87 height 13
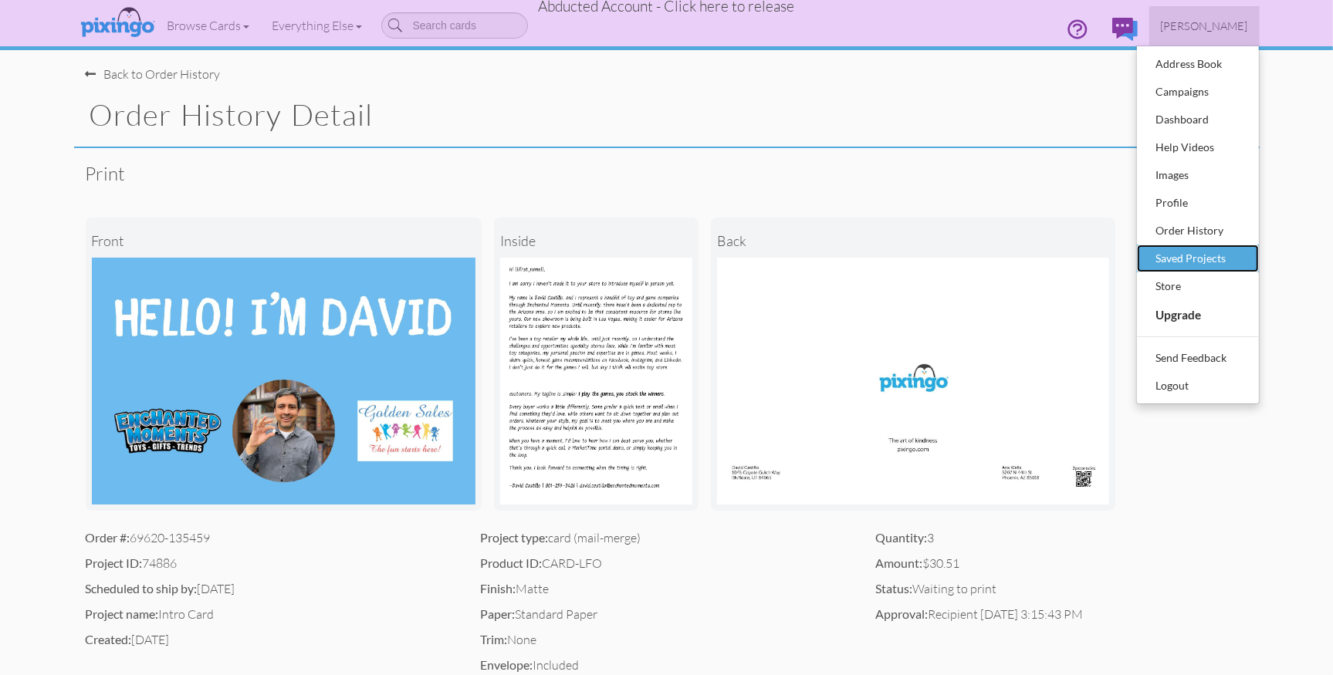
click at [1196, 253] on div "Saved Projects" at bounding box center [1197, 258] width 91 height 23
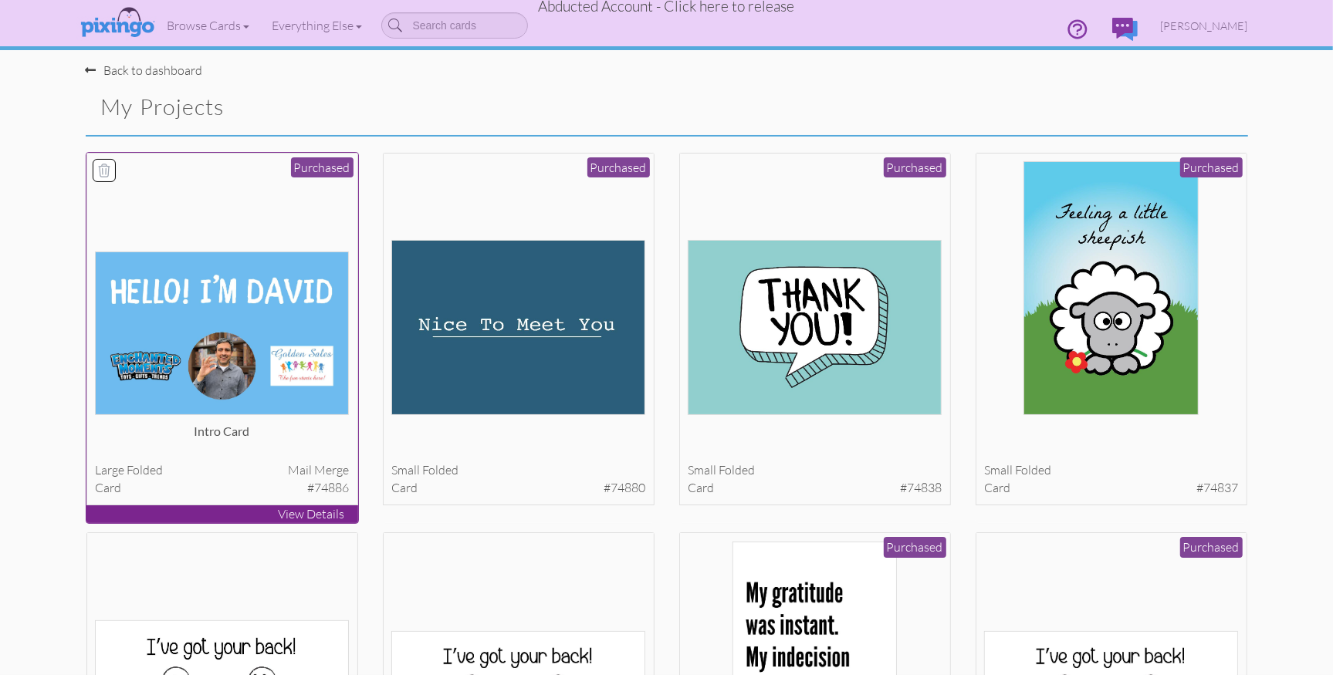
click at [227, 337] on img at bounding box center [222, 334] width 254 height 164
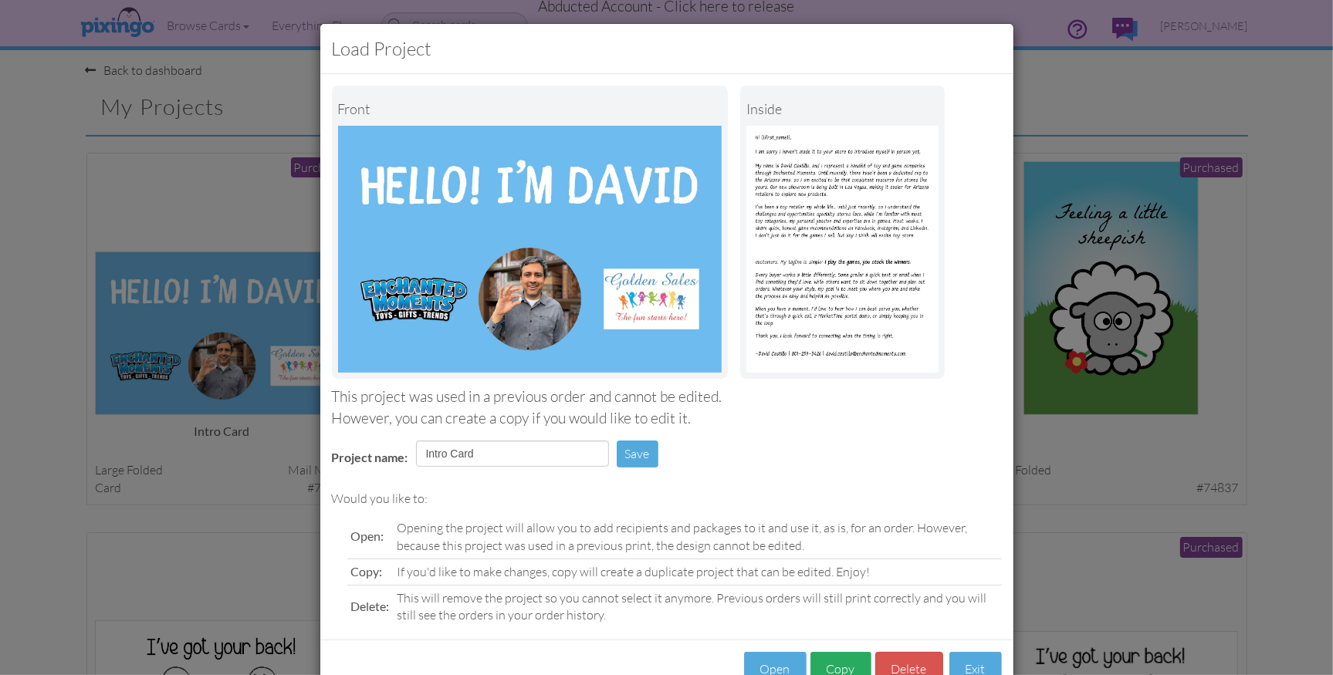
scroll to position [46, 0]
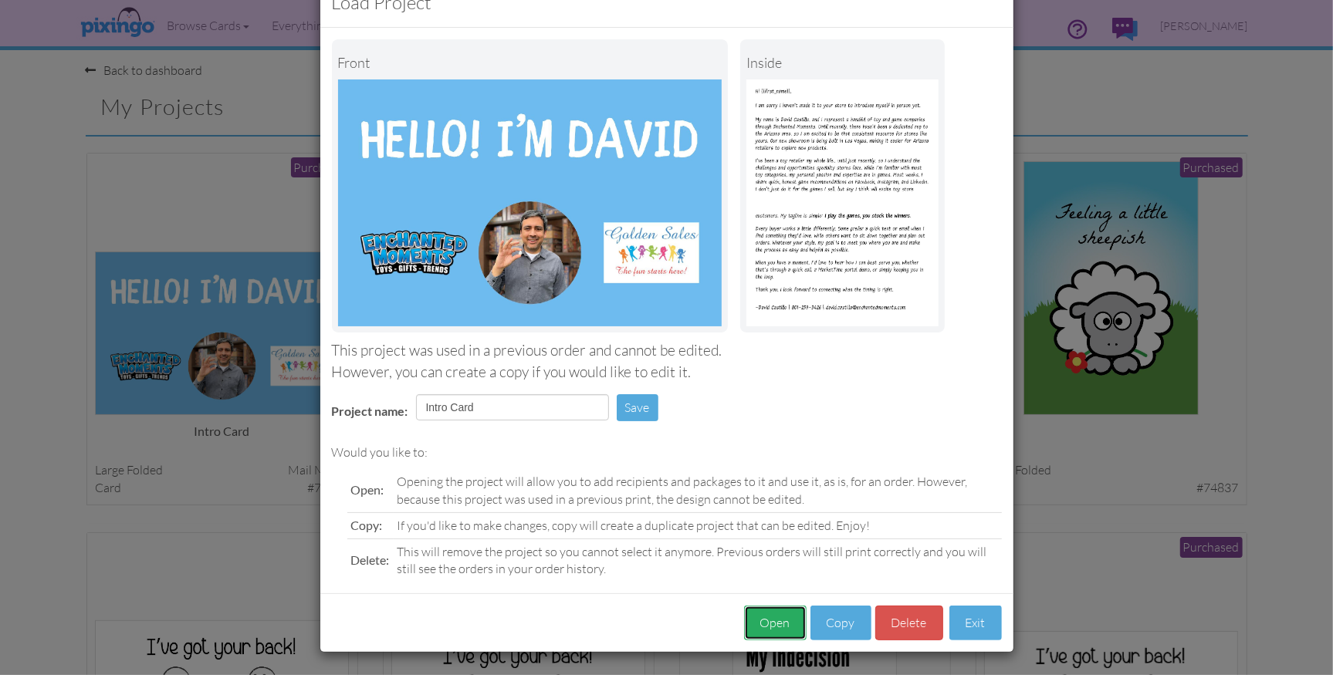
click at [773, 620] on button "Open" at bounding box center [775, 623] width 63 height 35
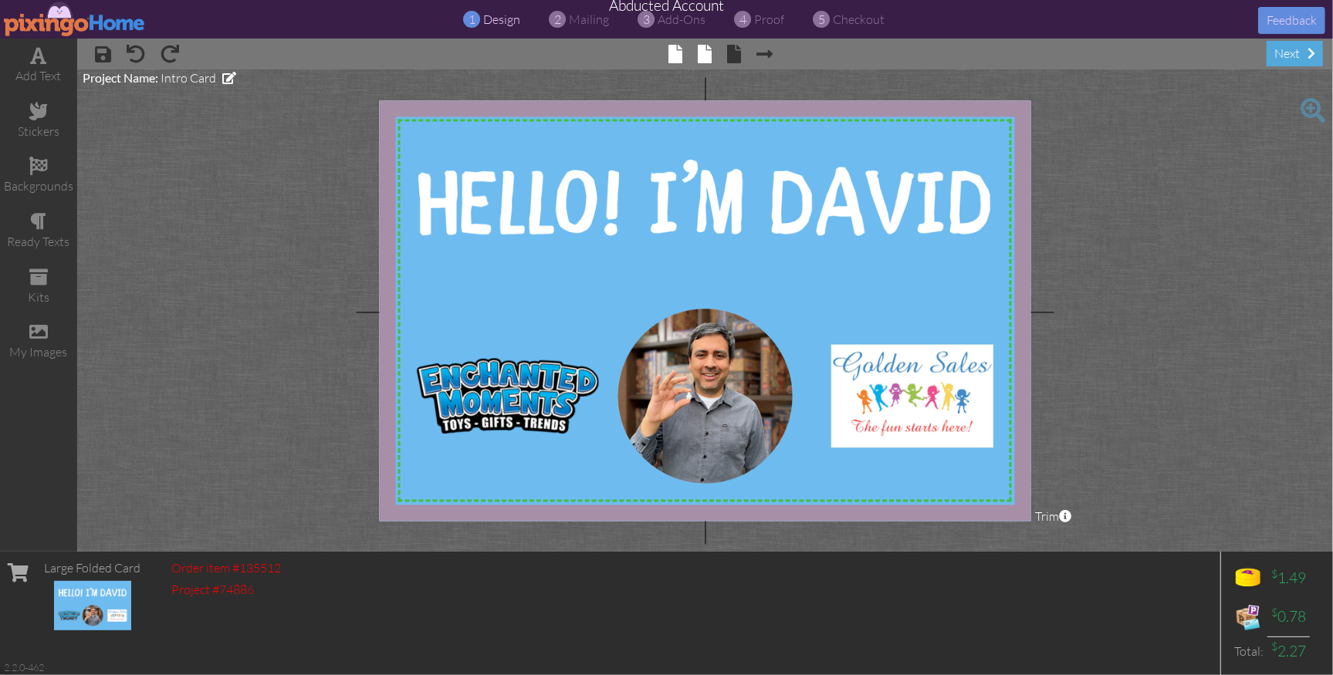
click at [711, 54] on span at bounding box center [705, 54] width 14 height 19
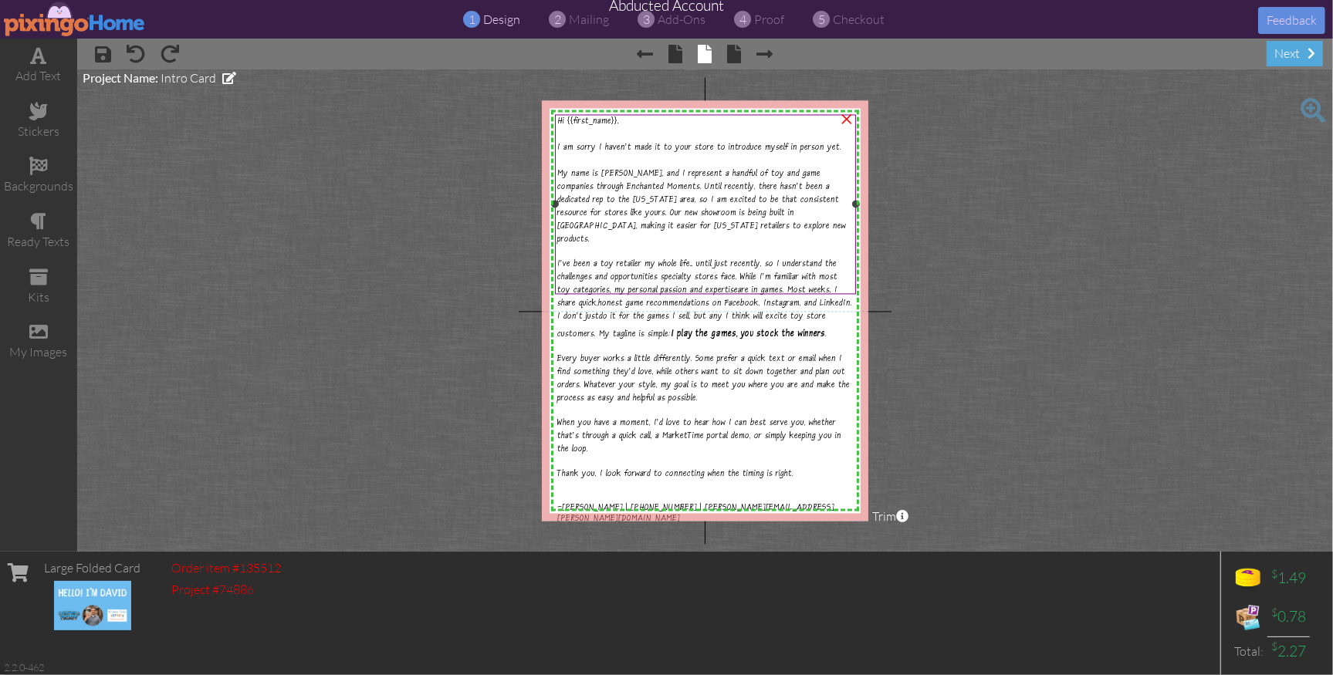
click at [651, 143] on span "I am sorry I haven't made it to your store to introduce myself in person yet." at bounding box center [699, 148] width 284 height 11
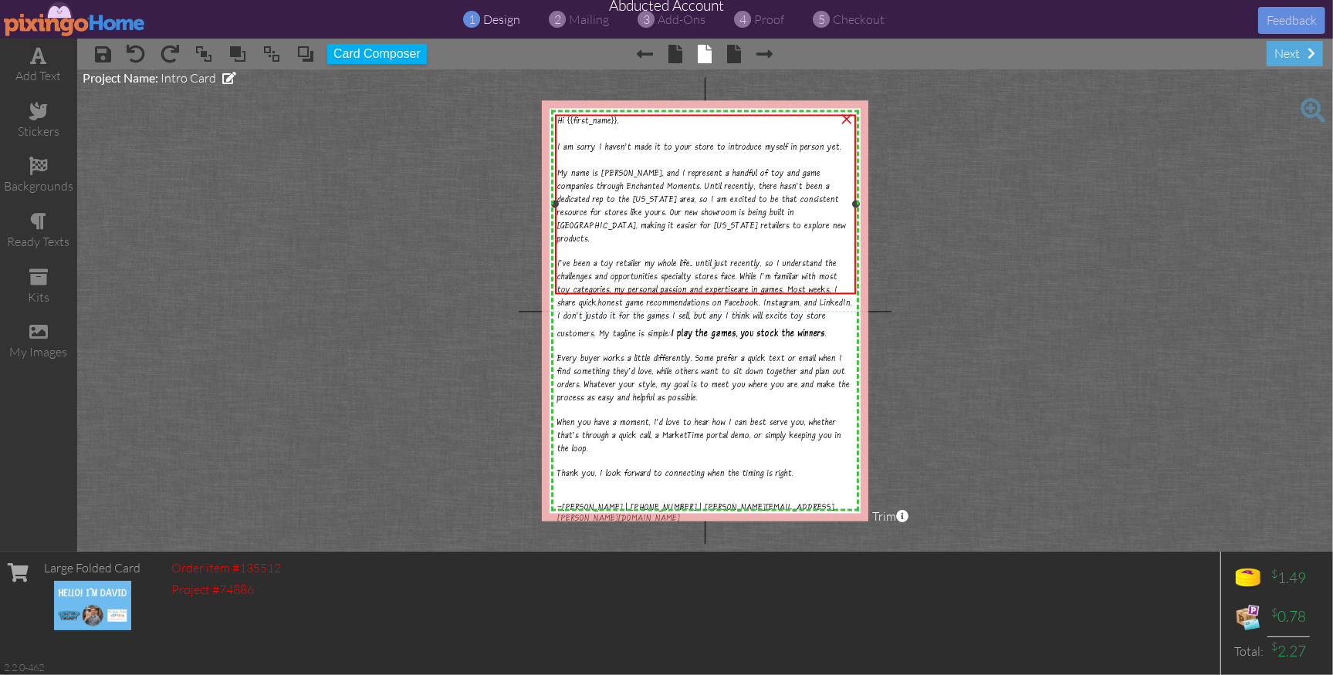
click at [651, 143] on span "I am sorry I haven't made it to your store to introduce myself in person yet." at bounding box center [699, 148] width 284 height 11
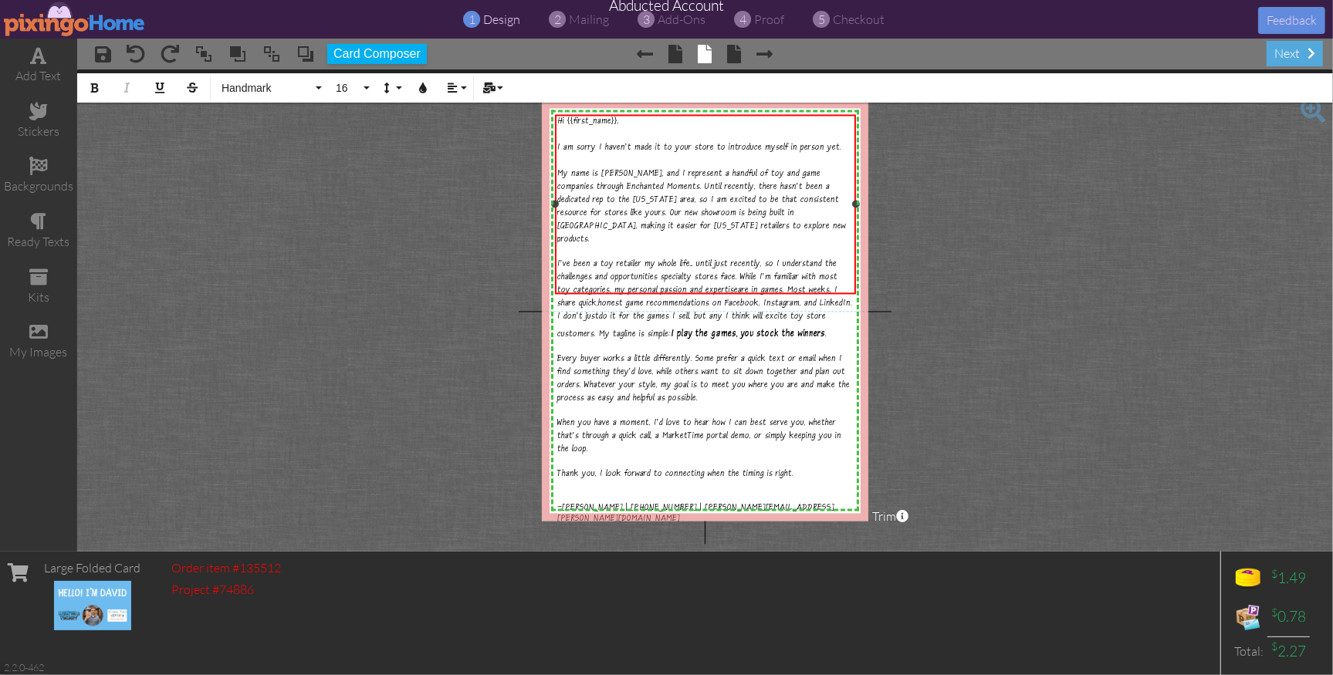
drag, startPoint x: 620, startPoint y: 120, endPoint x: 654, endPoint y: 137, distance: 37.3
click at [620, 120] on div "Hi {{first_name}}," at bounding box center [705, 122] width 296 height 11
drag, startPoint x: 567, startPoint y: 123, endPoint x: 627, endPoint y: 129, distance: 60.4
click at [620, 121] on div "Hi {{first_name}}," at bounding box center [705, 122] width 296 height 11
click at [494, 90] on icon "button" at bounding box center [488, 88] width 11 height 11
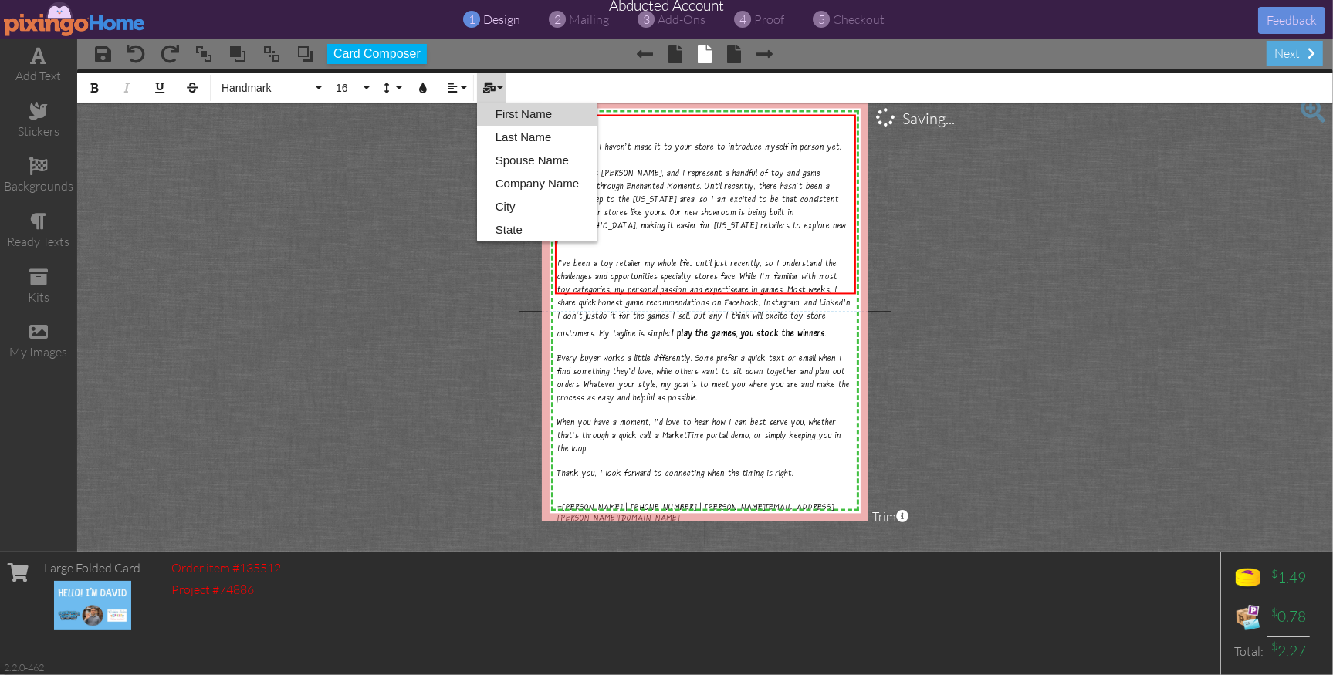
click at [514, 110] on link "First Name" at bounding box center [537, 114] width 120 height 23
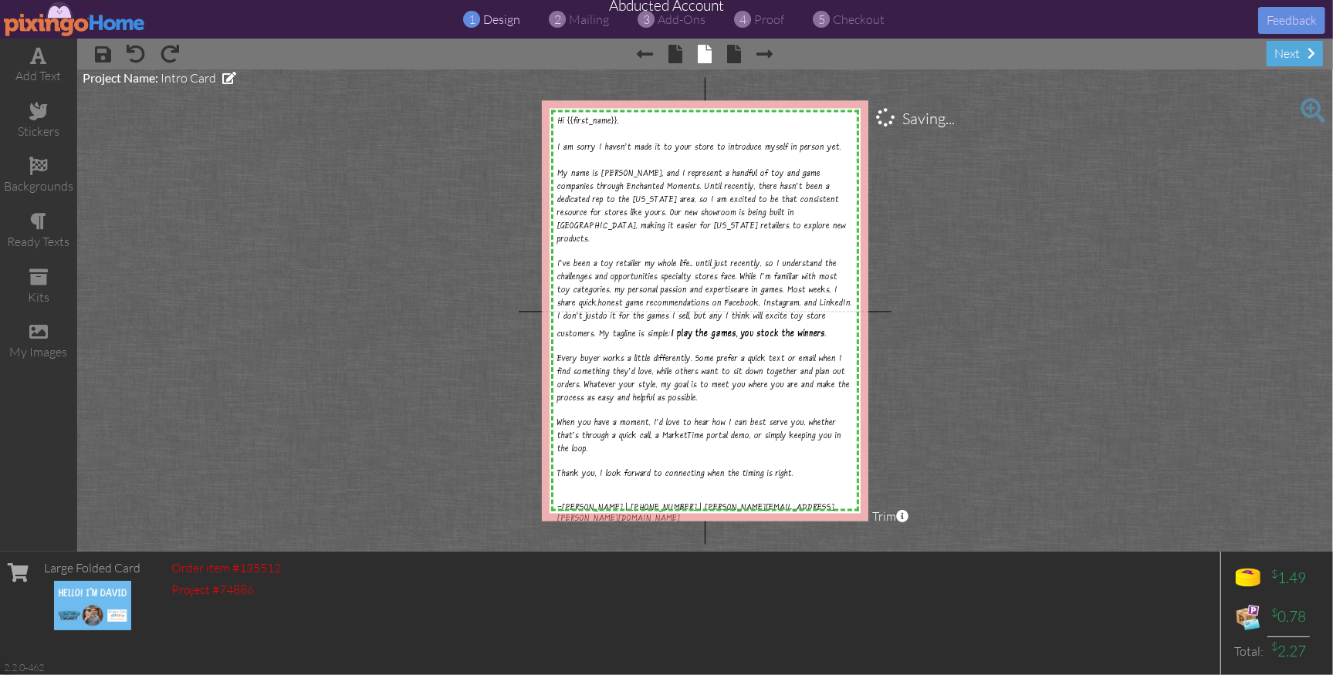
click at [931, 263] on project-studio-wrapper "X X X X X X X X X X X X X X X X X X X X X X X X X X X X X X X X X X X X X X X X…" at bounding box center [705, 310] width 1256 height 482
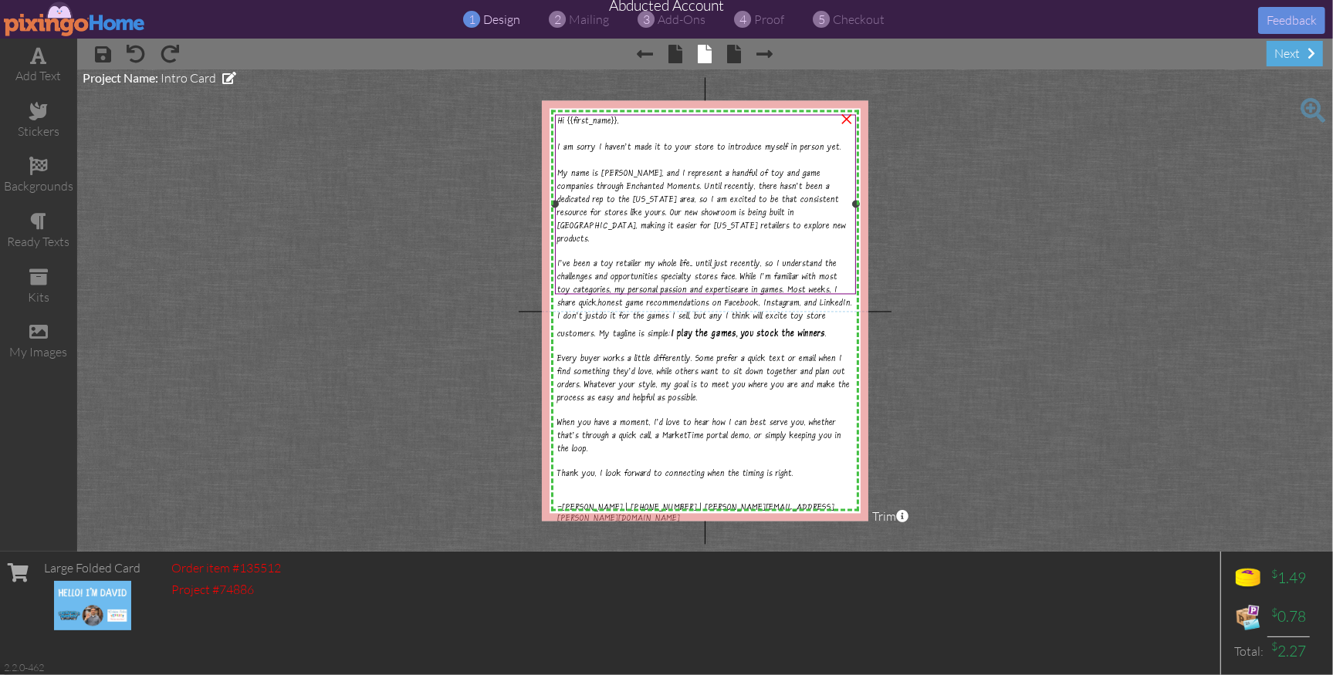
click at [601, 197] on span "My name is David Castillo, and I represent a handful of toy and game companies …" at bounding box center [701, 207] width 289 height 76
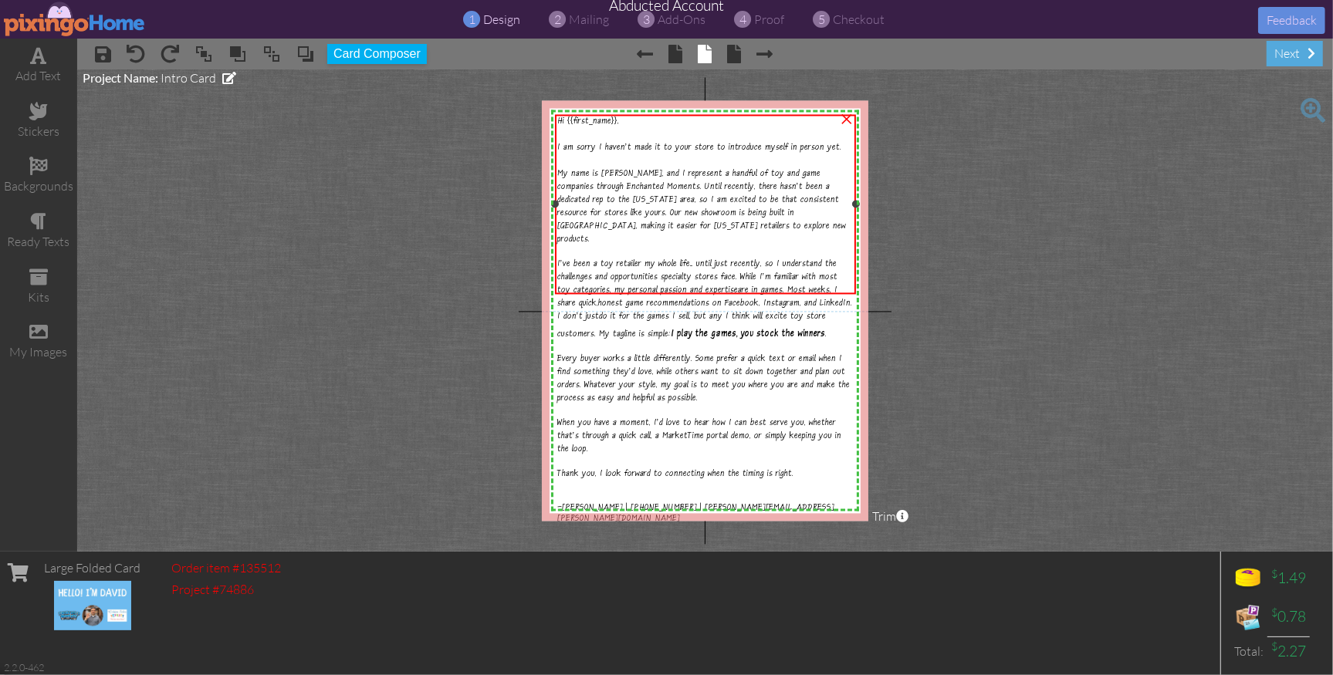
click at [601, 197] on span "My name is David Castillo, and I represent a handful of toy and game companies …" at bounding box center [701, 207] width 289 height 76
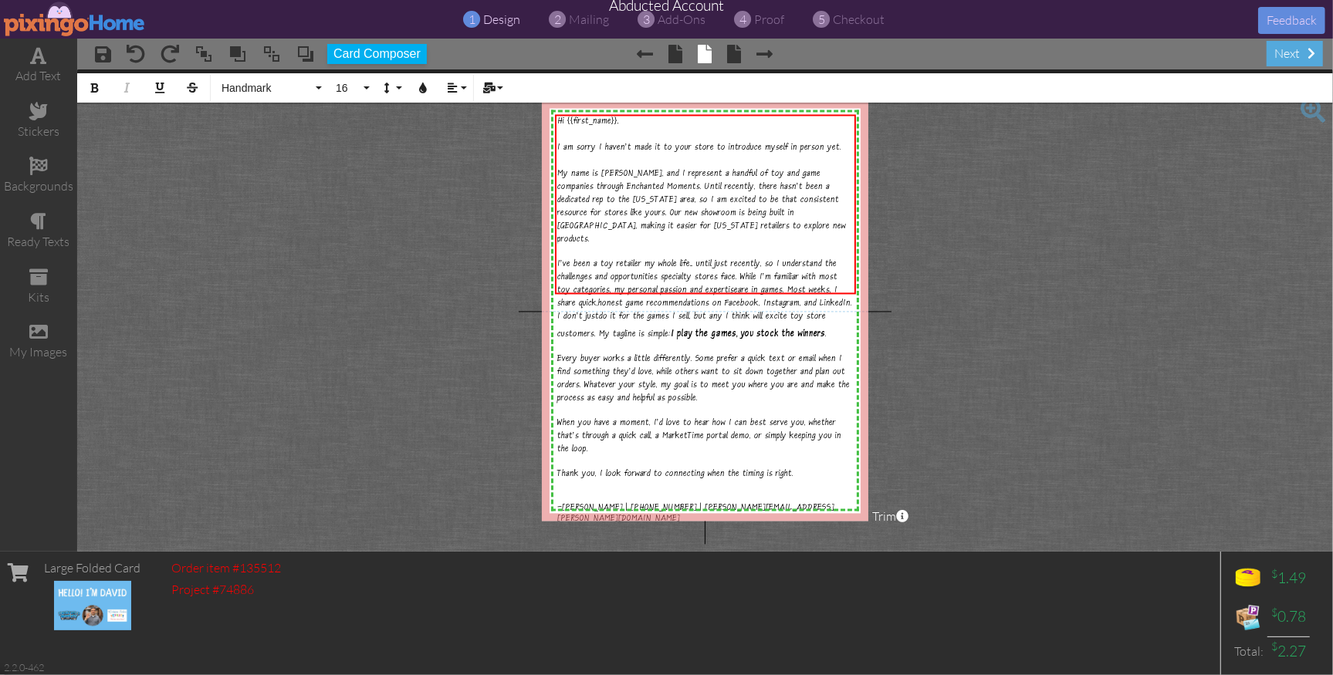
click at [967, 252] on project-studio-wrapper "X X X X X X X X X X X X X X X X X X X X X X X X X X X X X X X X X X X X X X X X…" at bounding box center [705, 310] width 1256 height 482
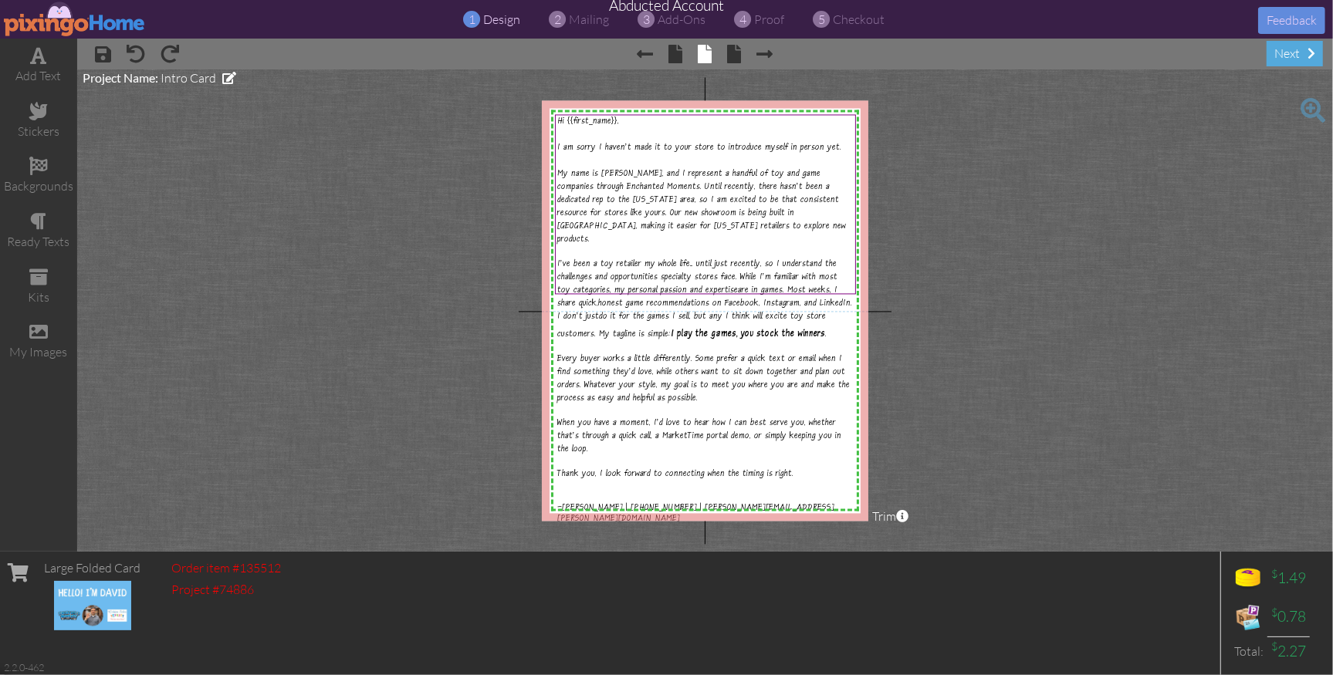
click at [74, 24] on img at bounding box center [75, 19] width 142 height 35
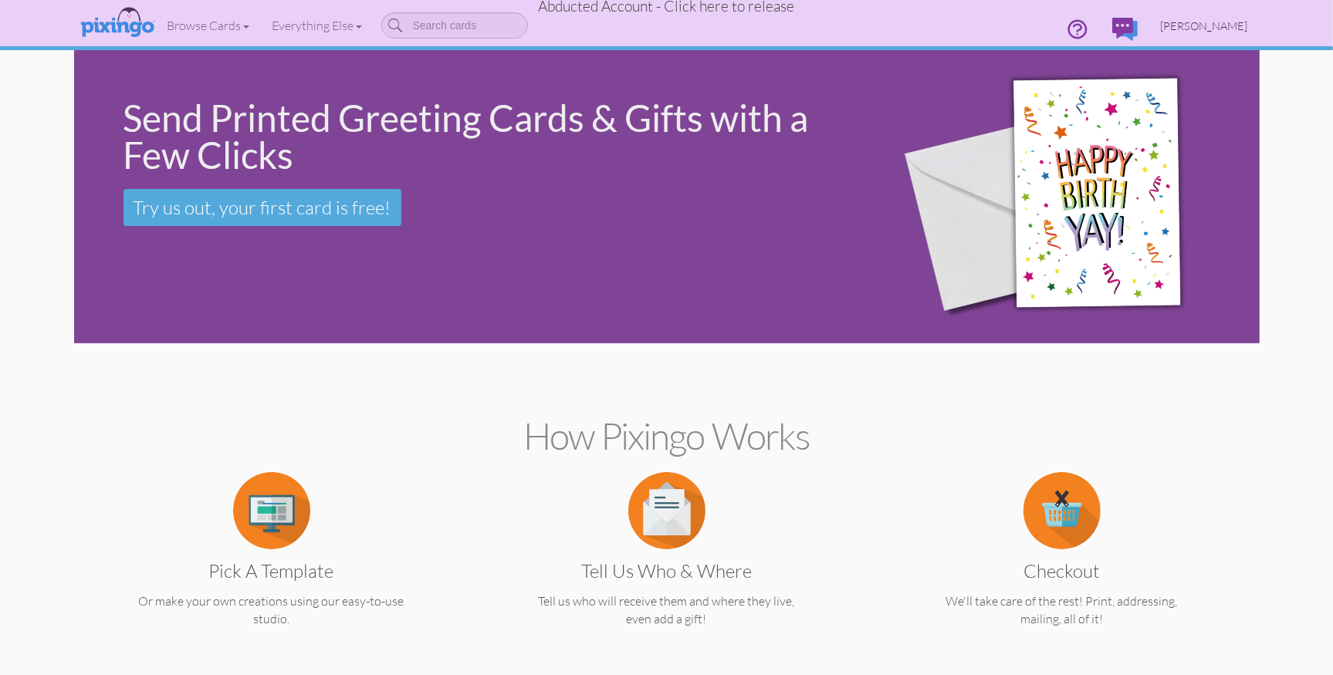
click at [1209, 22] on span "David Castillo" at bounding box center [1204, 25] width 87 height 13
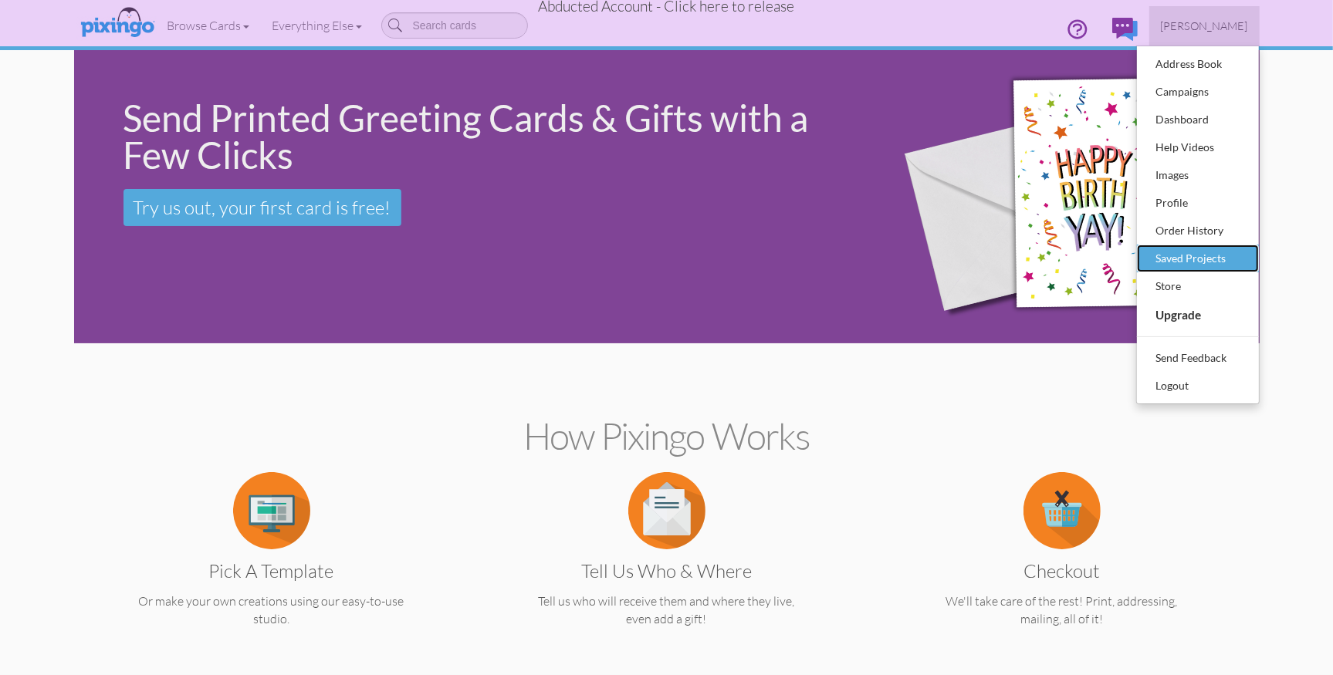
click at [1198, 255] on div "Saved Projects" at bounding box center [1197, 258] width 91 height 23
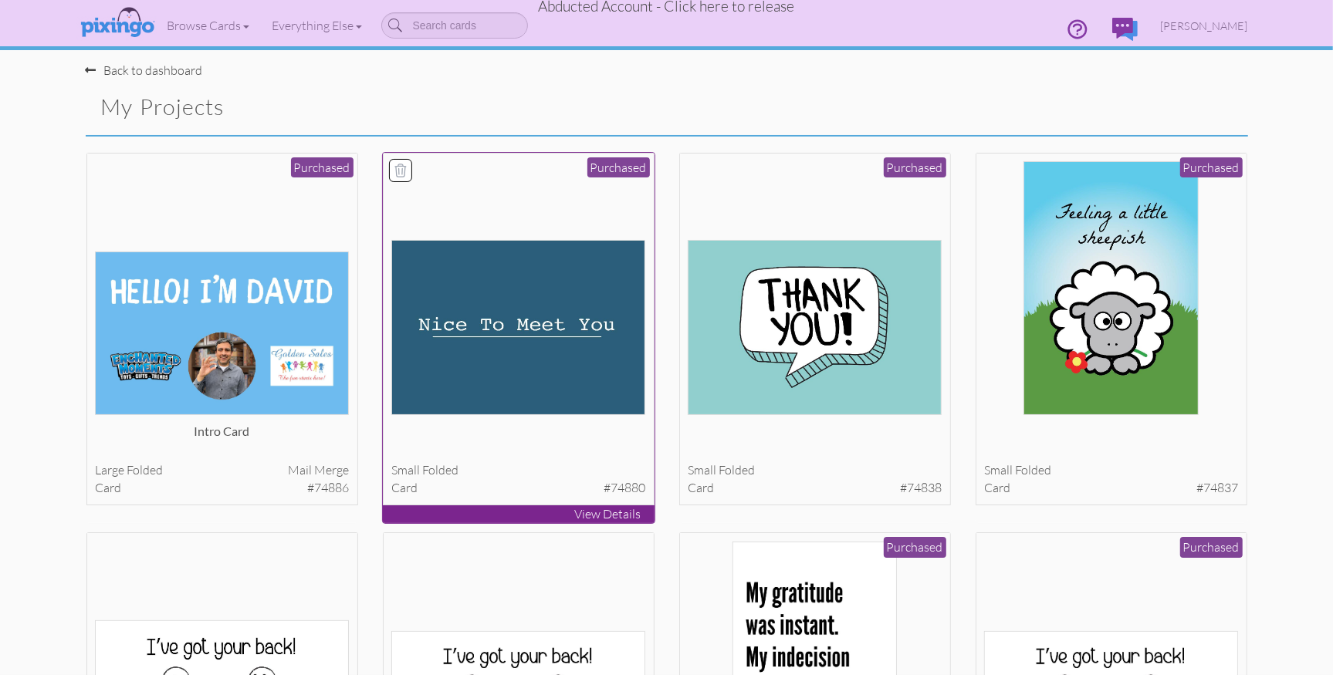
click at [456, 377] on img at bounding box center [518, 327] width 254 height 175
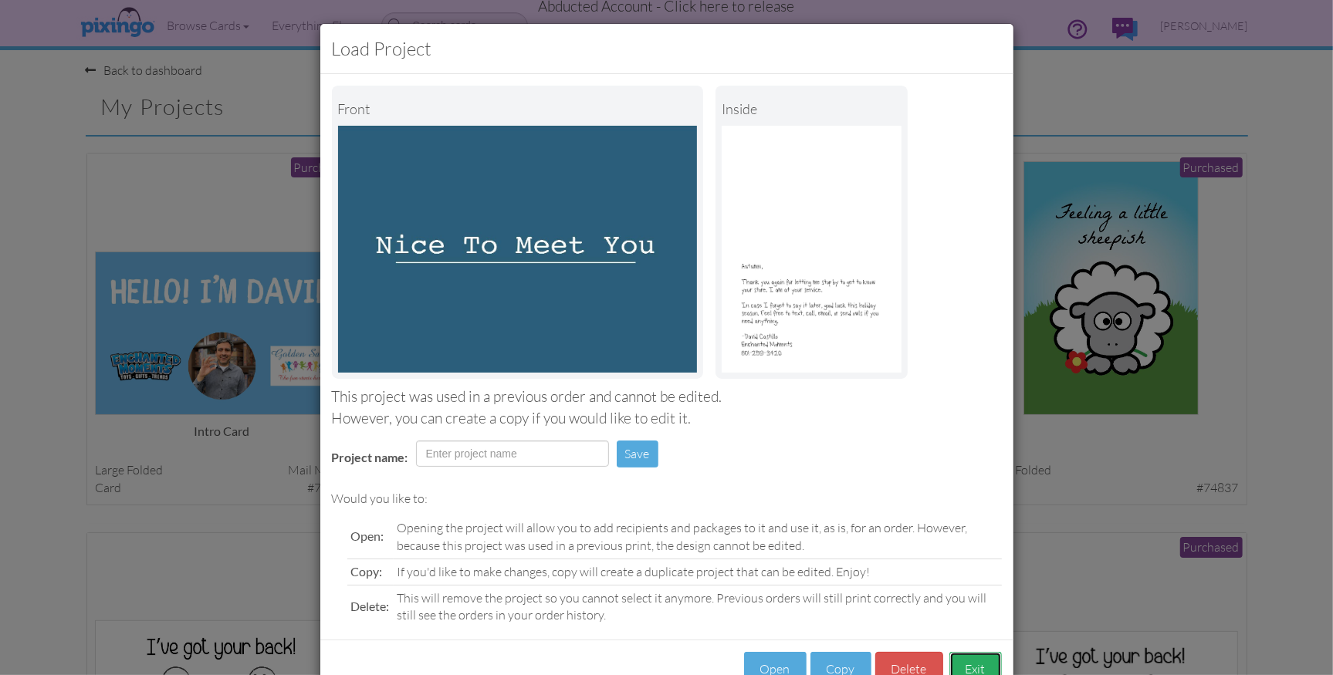
click at [976, 662] on button "Exit" at bounding box center [975, 669] width 52 height 35
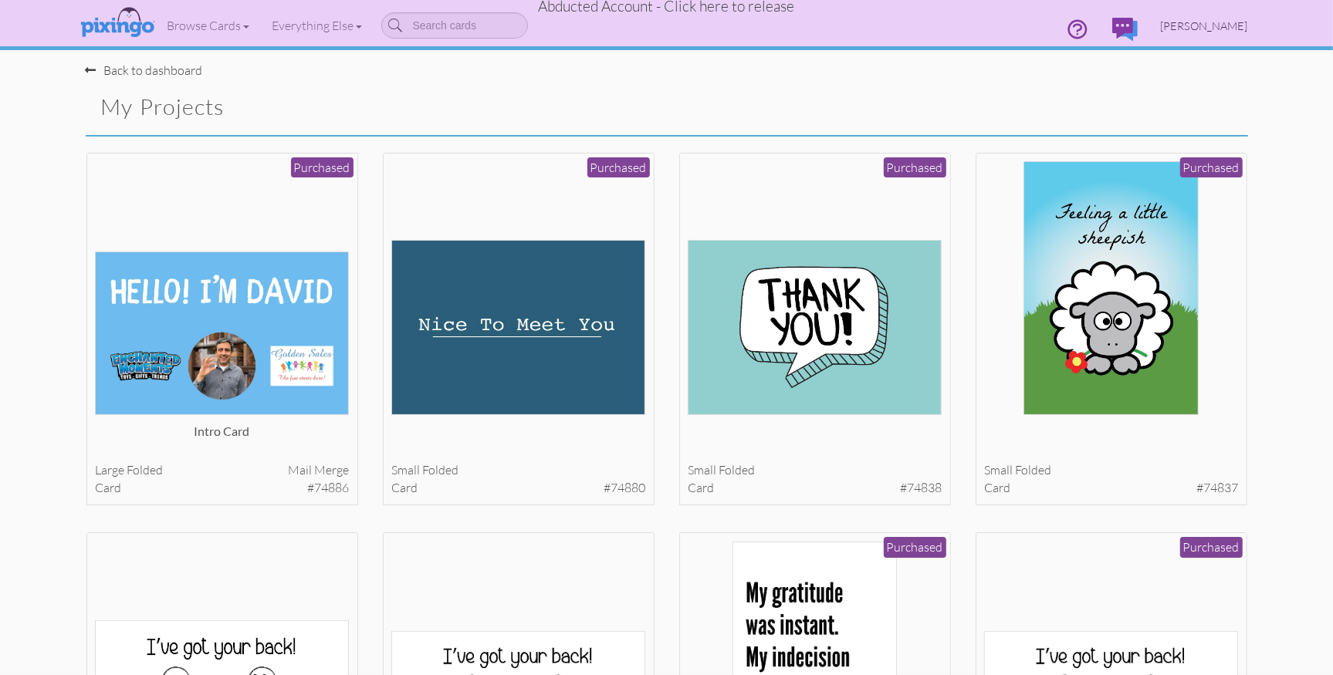
click at [1212, 25] on span "[PERSON_NAME]" at bounding box center [1204, 25] width 87 height 13
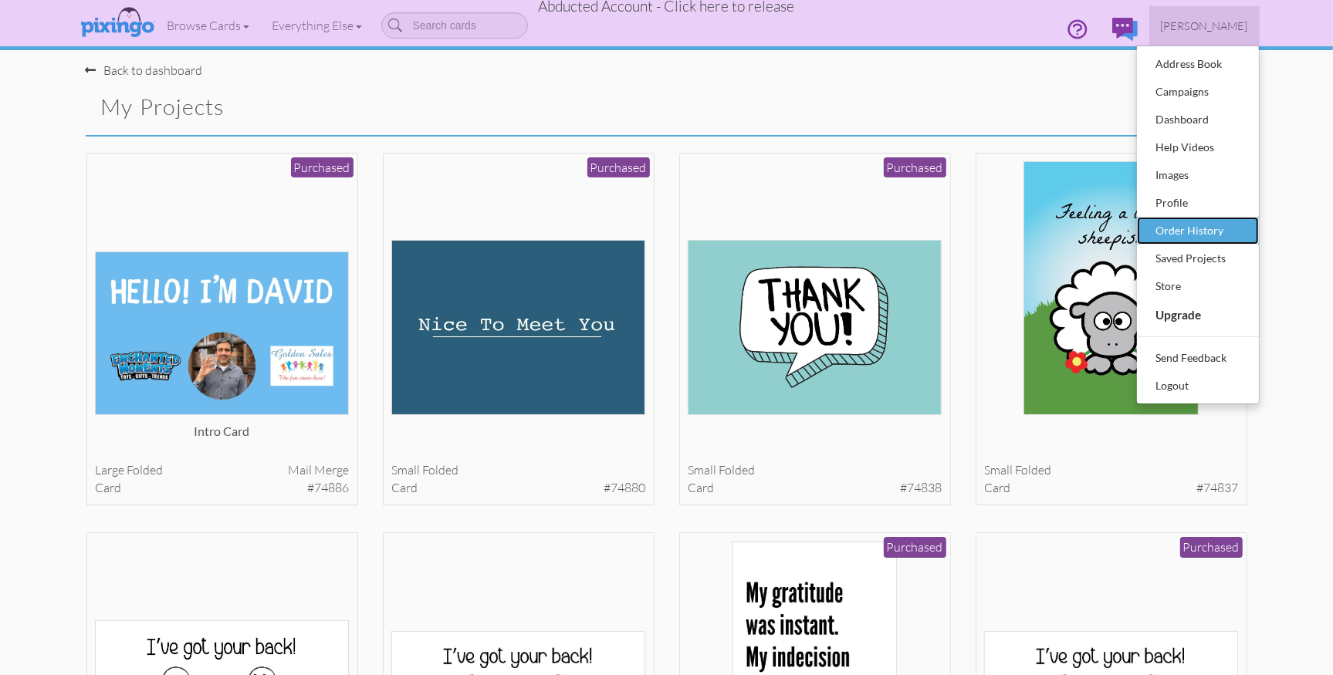
click at [1206, 219] on div "Order History" at bounding box center [1197, 230] width 91 height 23
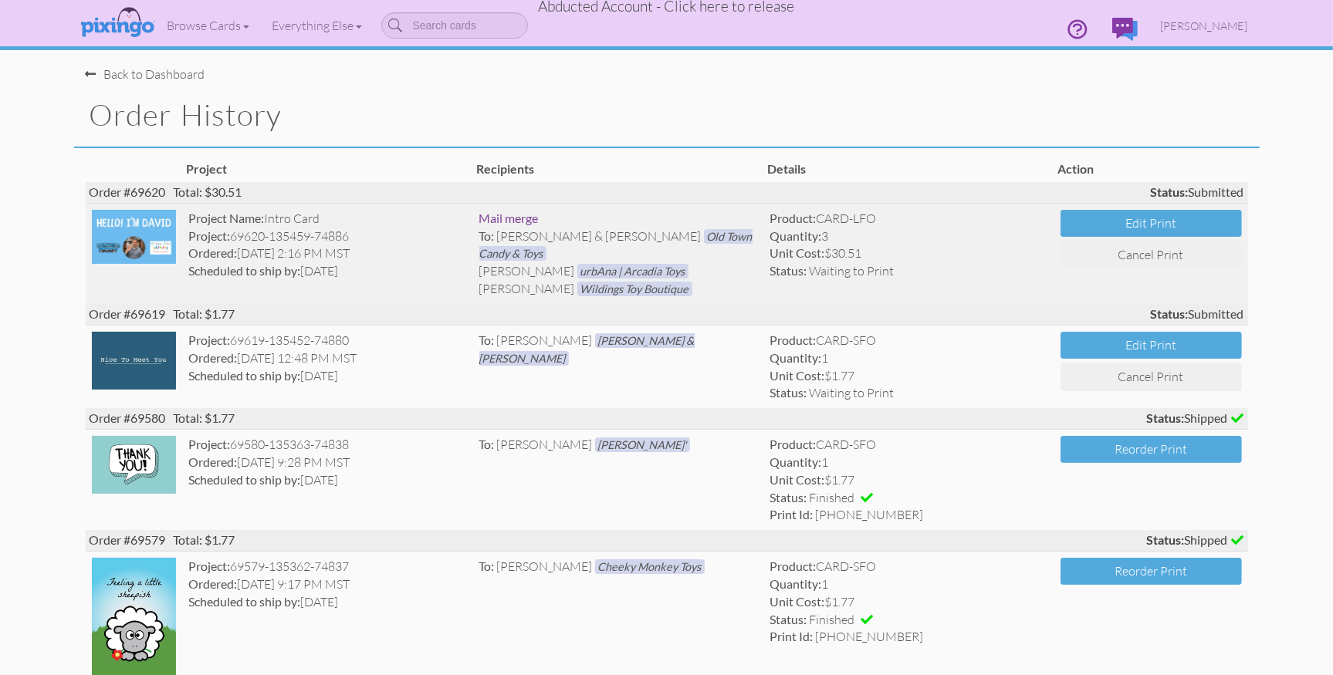
click at [418, 250] on div "Ordered: 6 Sep 2:16 PM MST" at bounding box center [327, 254] width 279 height 18
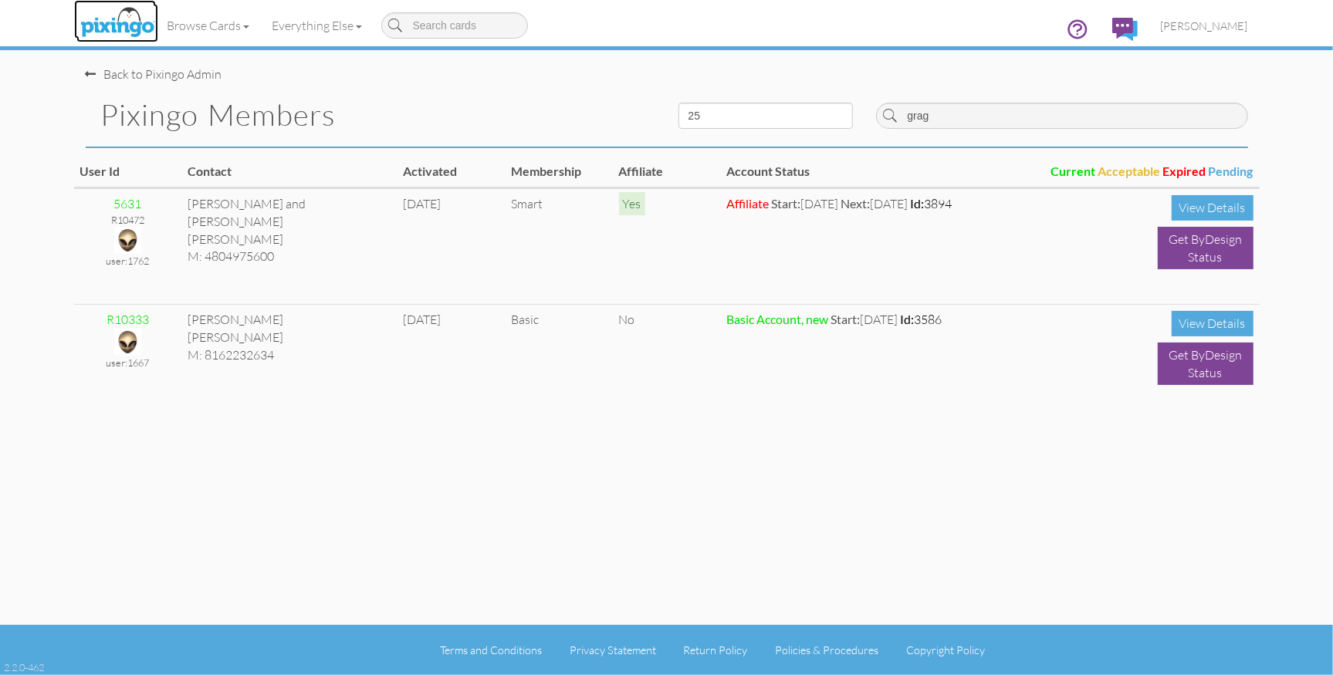
click at [121, 20] on img at bounding box center [117, 23] width 82 height 39
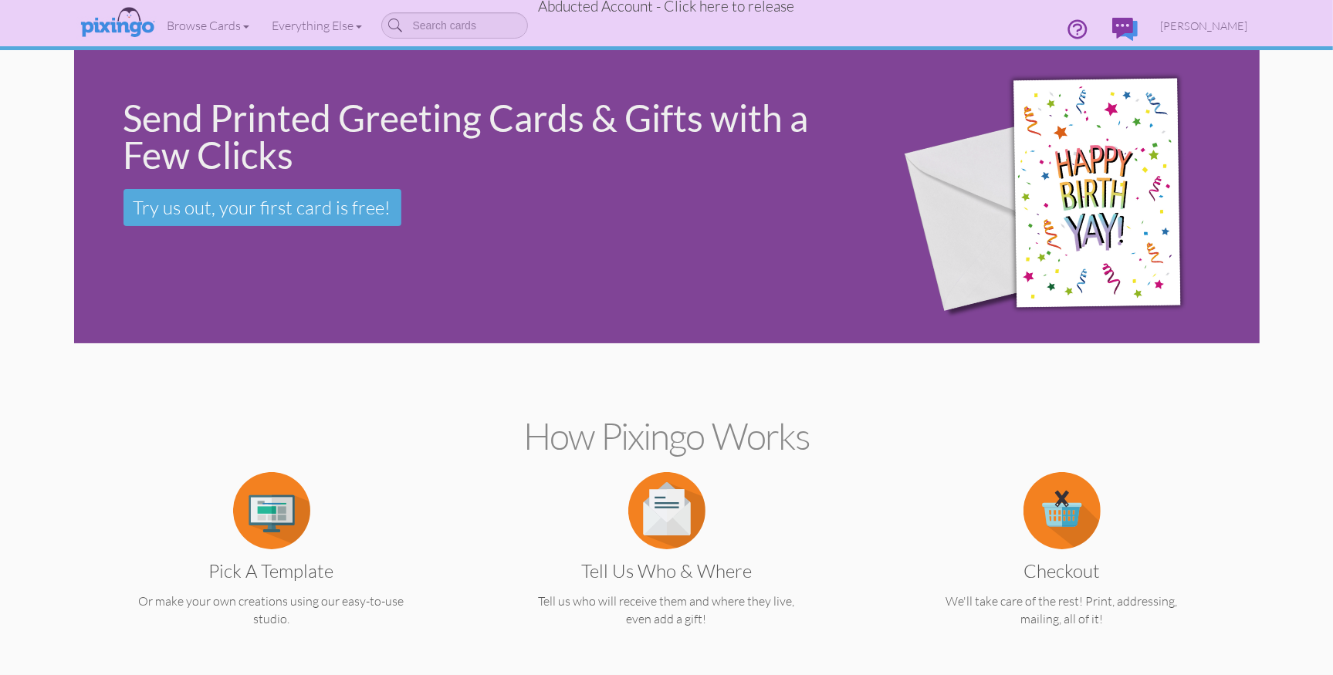
click at [675, 11] on span "Abducted Account - Click here to release" at bounding box center [667, 6] width 256 height 19
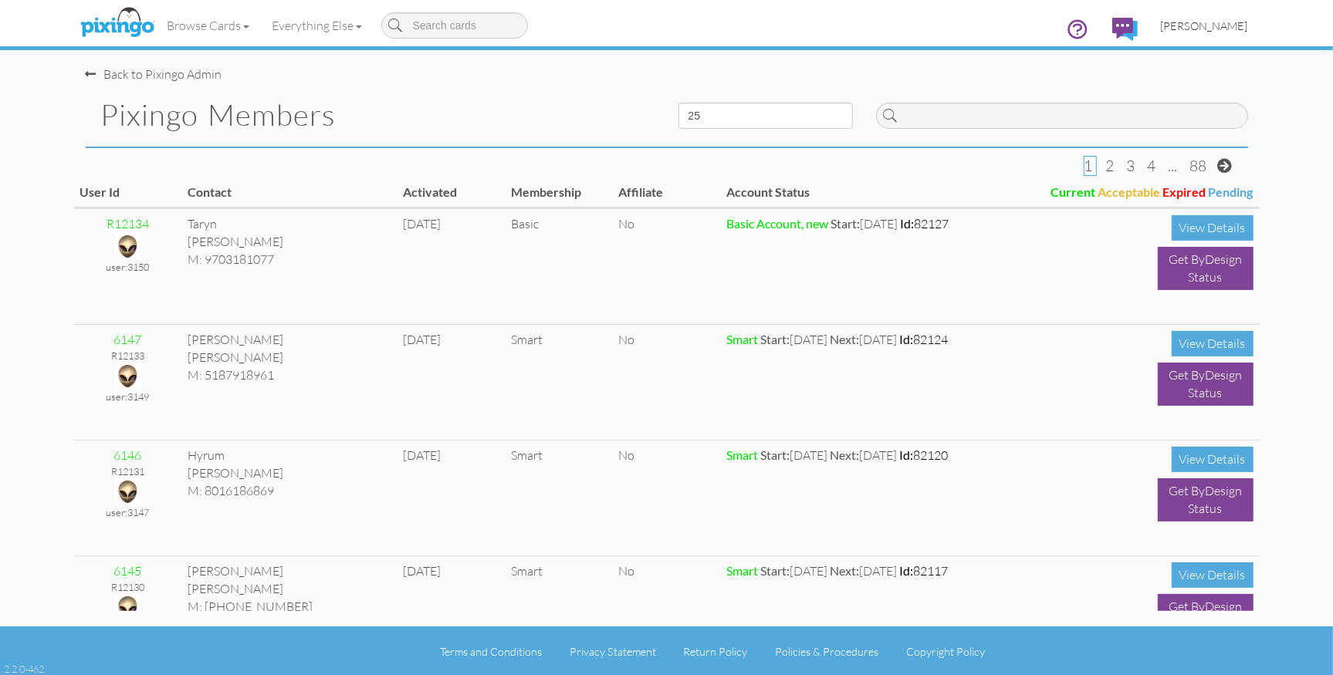
click at [1199, 27] on span "[PERSON_NAME]" at bounding box center [1204, 25] width 87 height 13
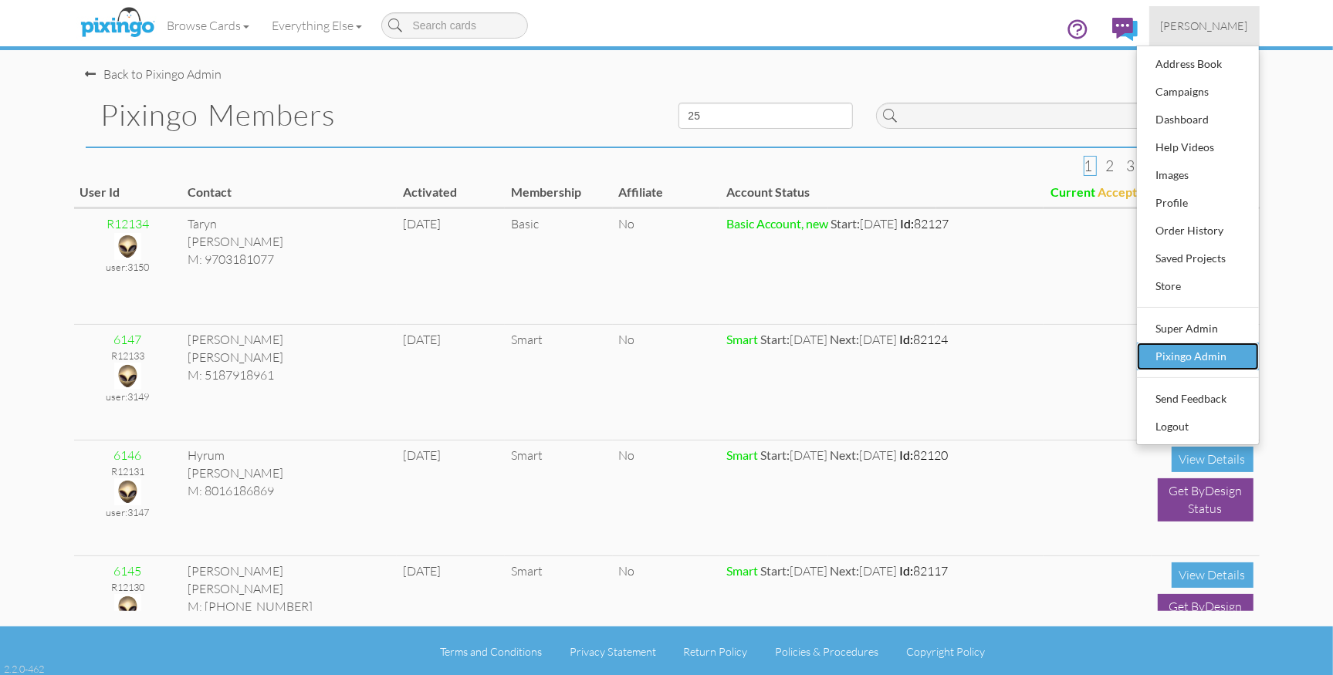
click at [1177, 365] on div "Pixingo Admin" at bounding box center [1197, 356] width 91 height 23
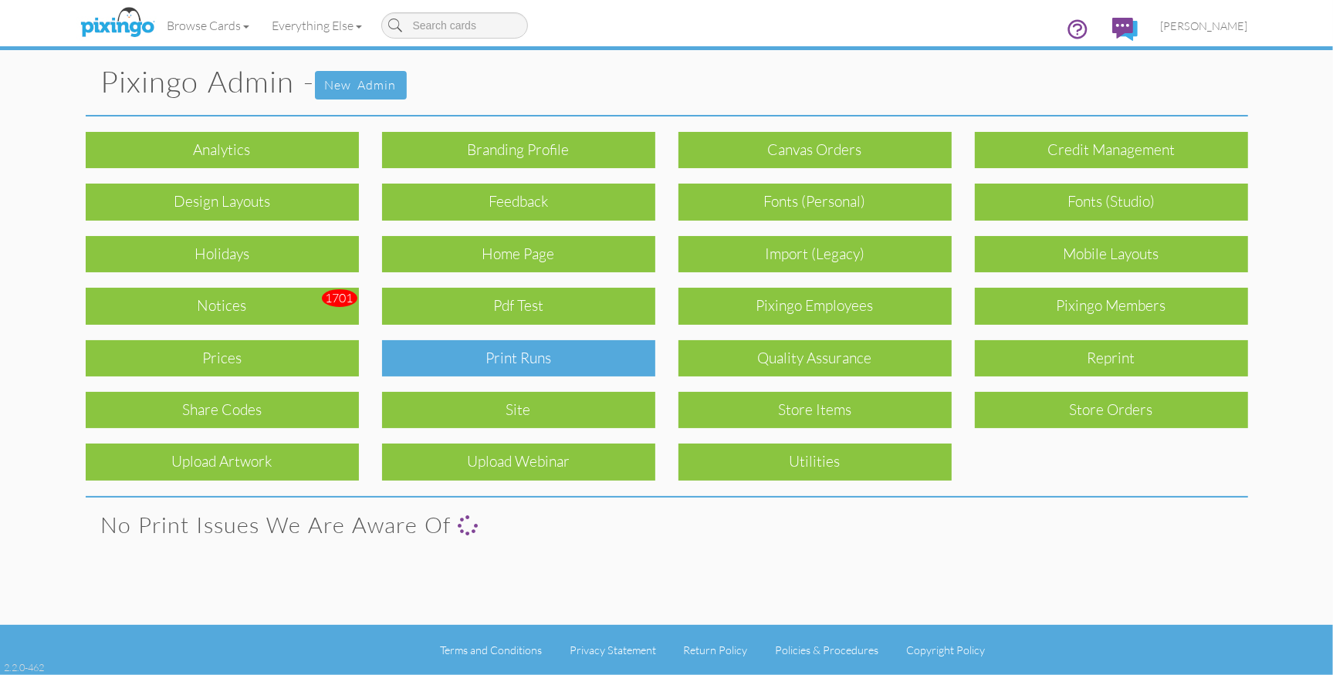
click at [512, 364] on div "Print Runs" at bounding box center [518, 358] width 273 height 36
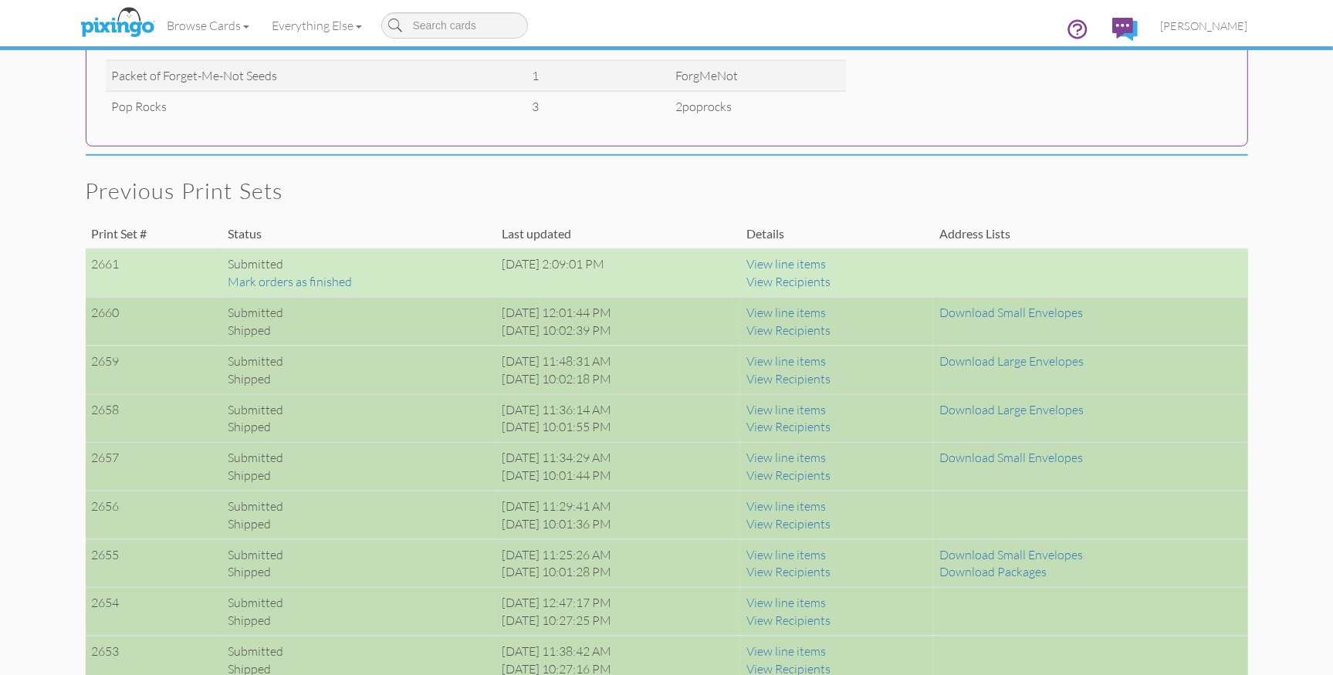
scroll to position [1122, 0]
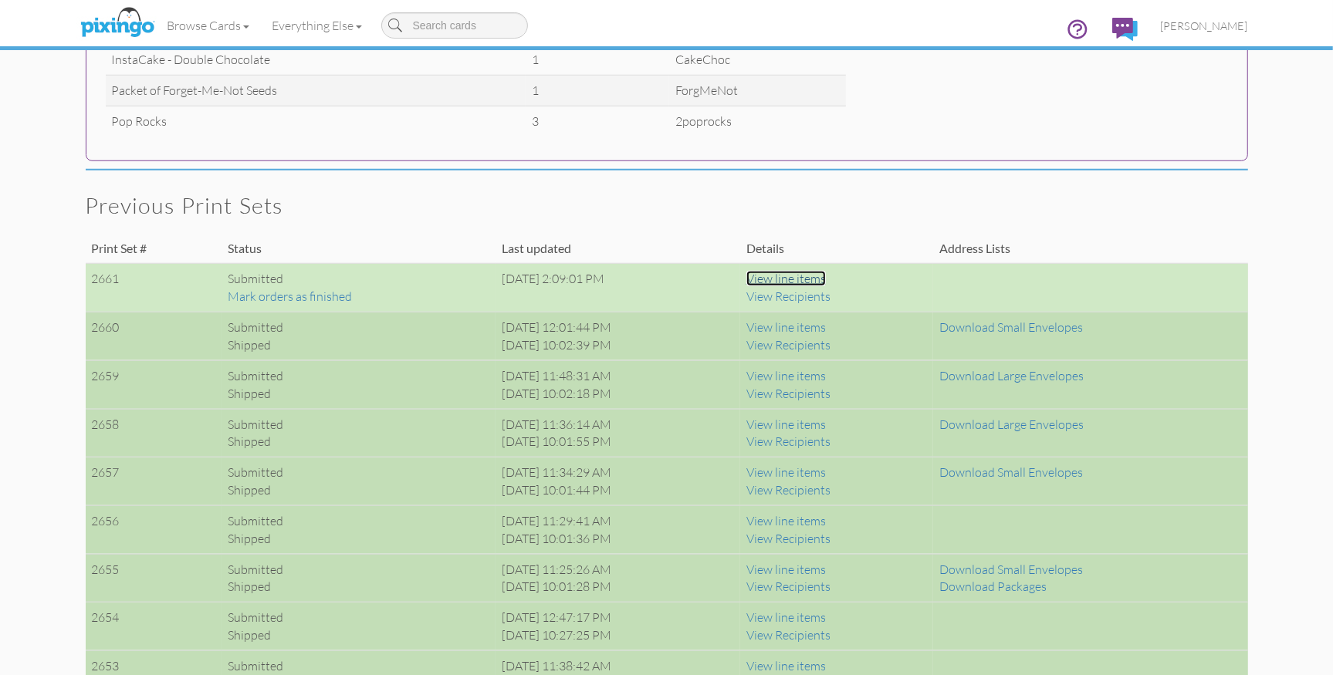
click at [820, 277] on link "View line items" at bounding box center [785, 278] width 79 height 15
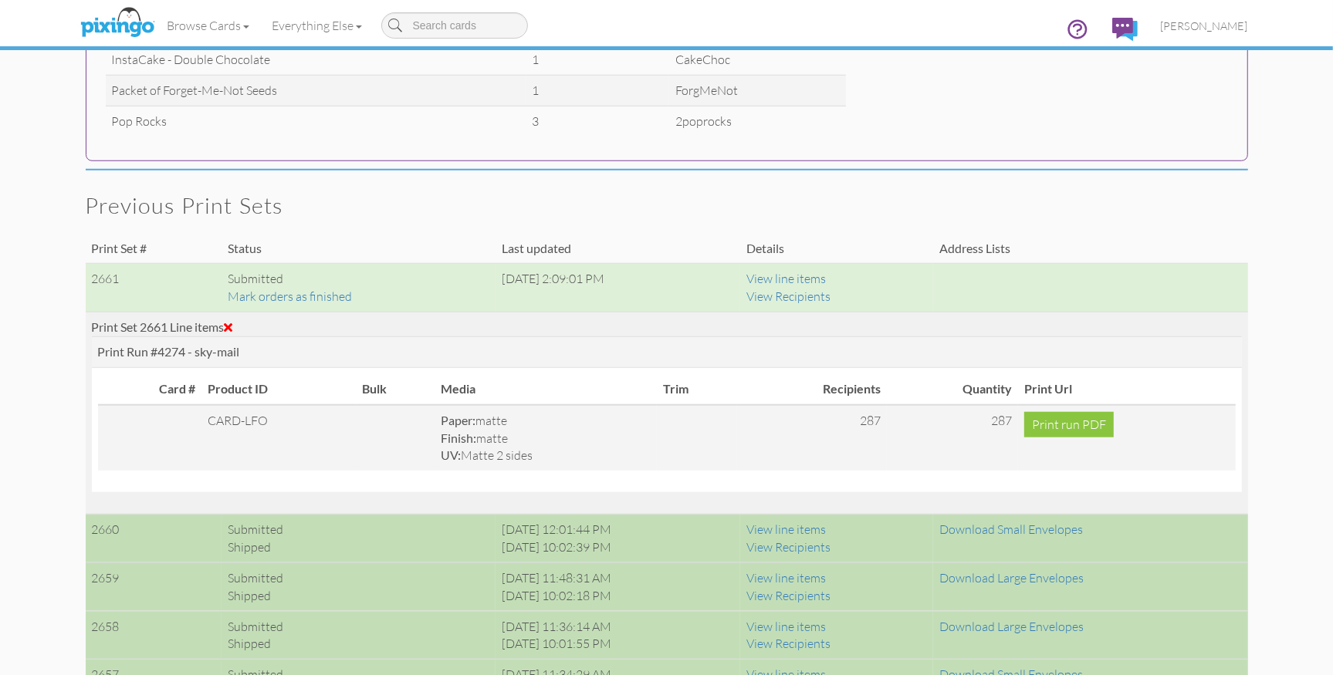
click at [232, 326] on span at bounding box center [229, 327] width 8 height 12
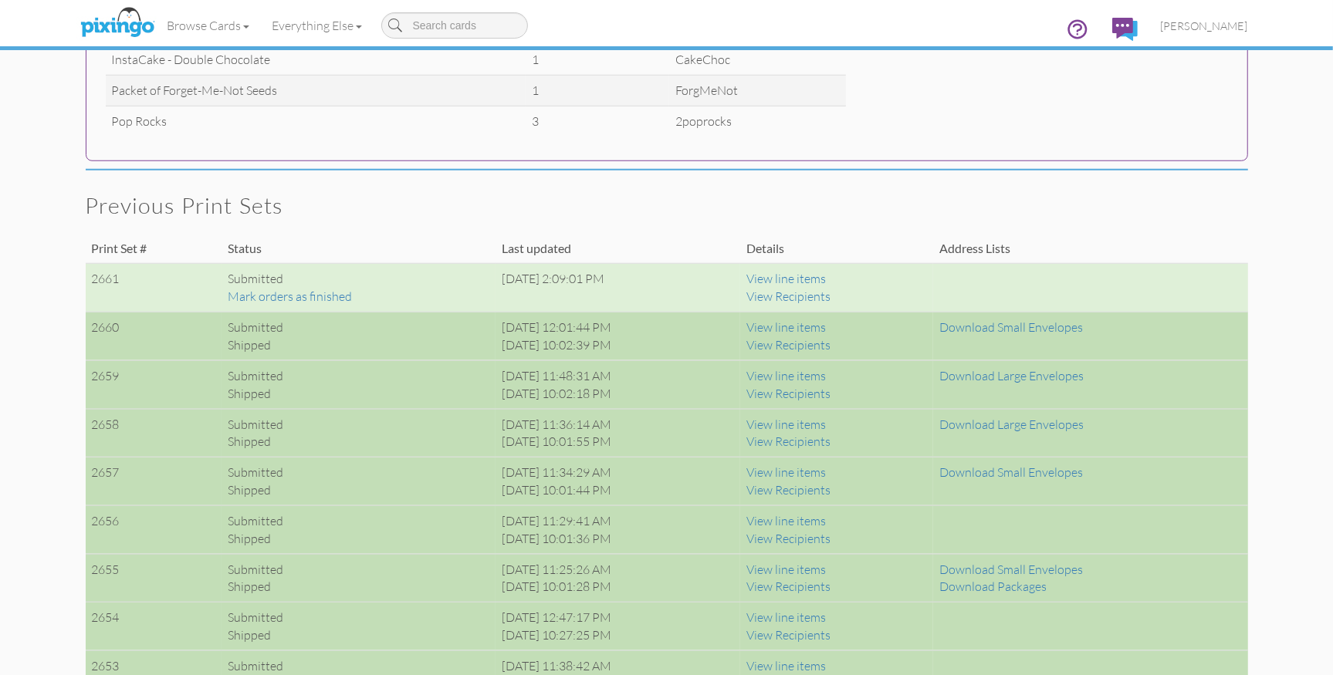
click at [1202, 30] on span "[PERSON_NAME]" at bounding box center [1204, 25] width 87 height 13
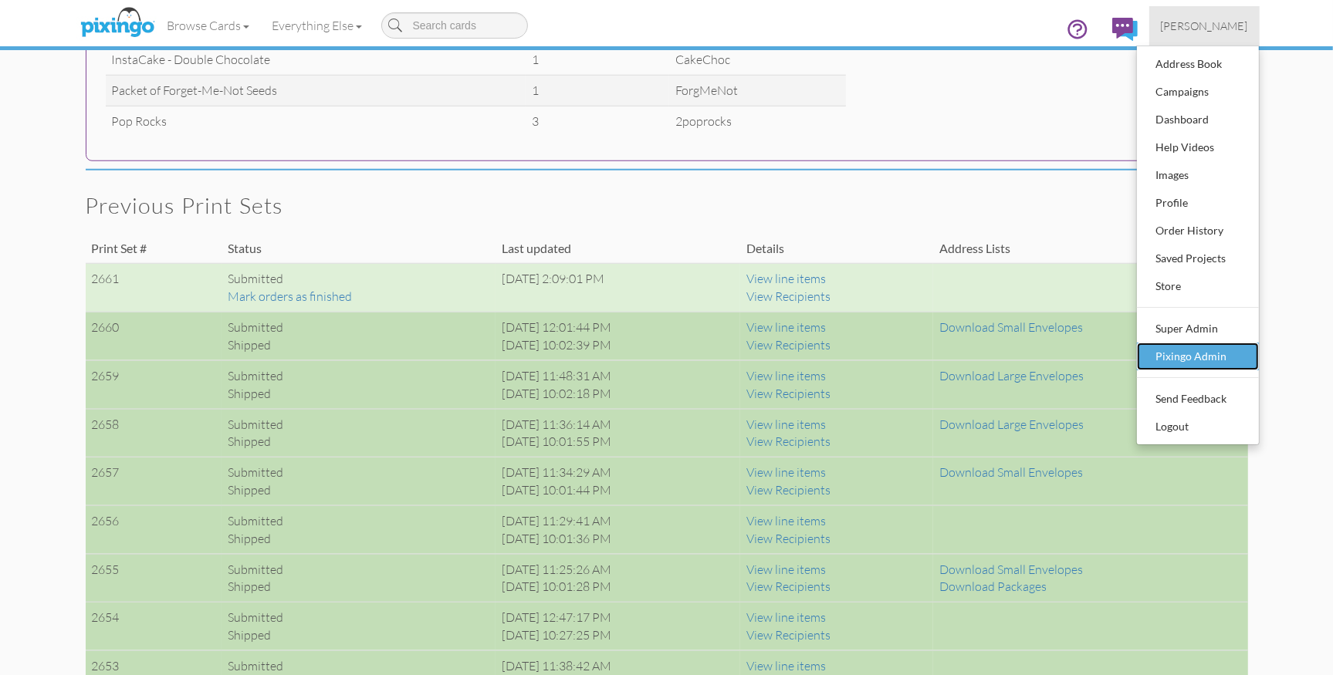
click at [1192, 359] on div "Pixingo Admin" at bounding box center [1197, 356] width 91 height 23
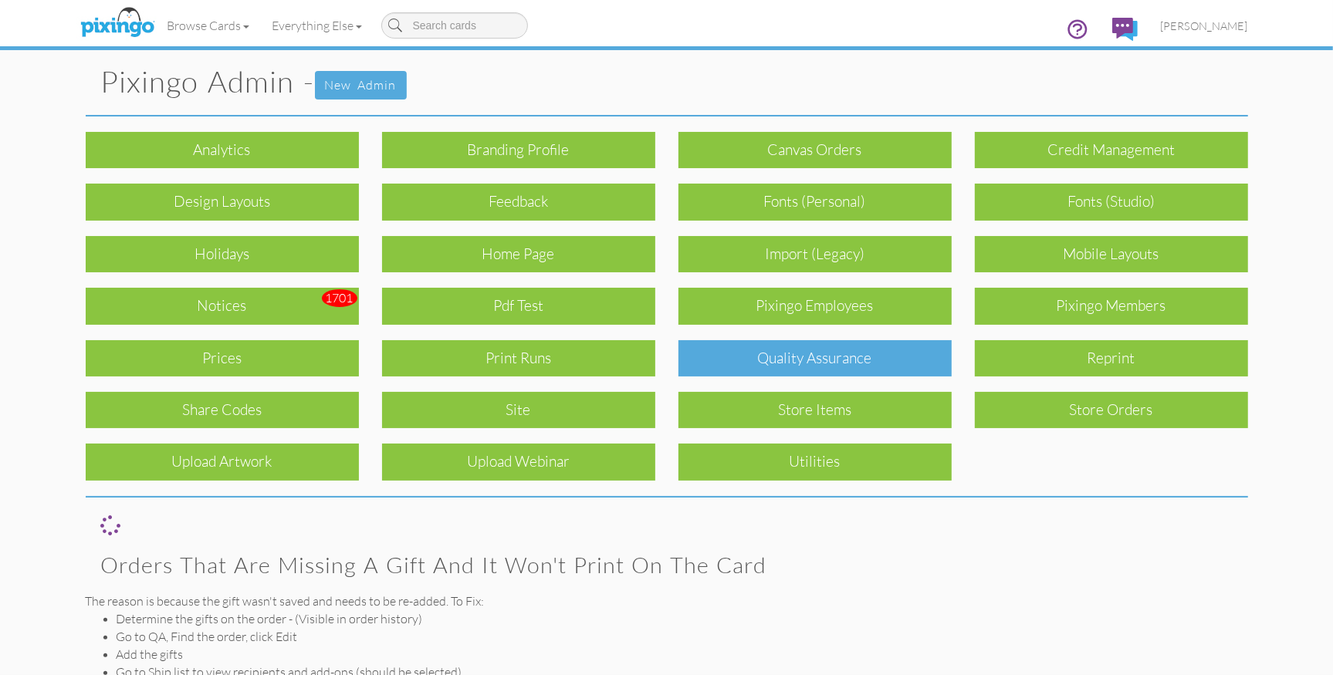
click at [783, 353] on div "Quality Assurance" at bounding box center [814, 358] width 273 height 36
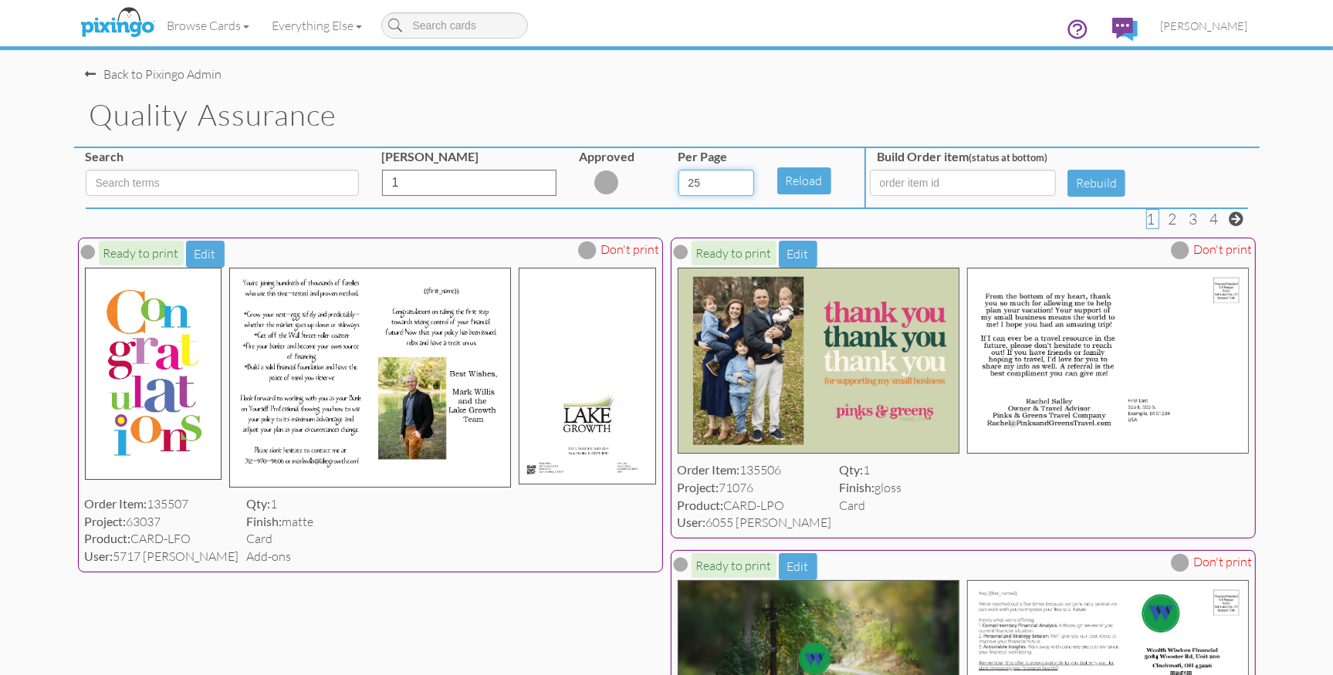
click at [747, 183] on select "5 10 25 50 100" at bounding box center [716, 183] width 76 height 26
select select "number:100"
click at [678, 170] on select "5 10 25 50 100" at bounding box center [716, 183] width 76 height 26
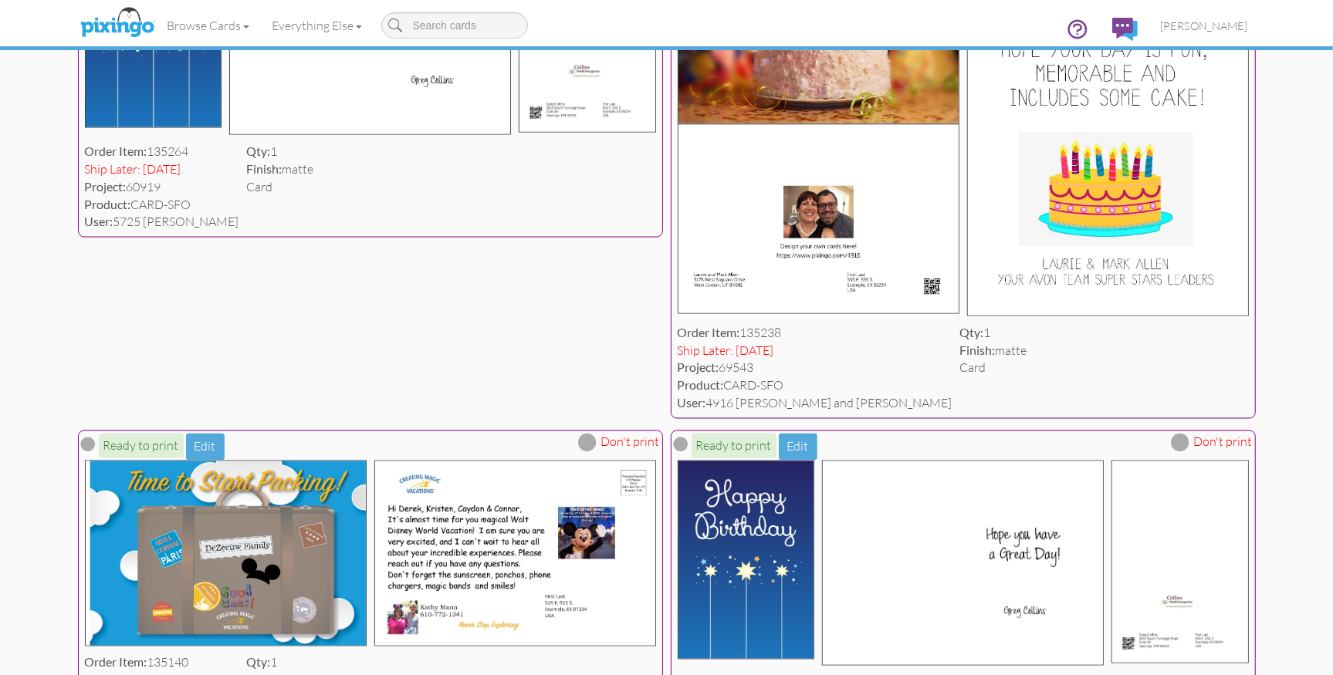
scroll to position [11864, 0]
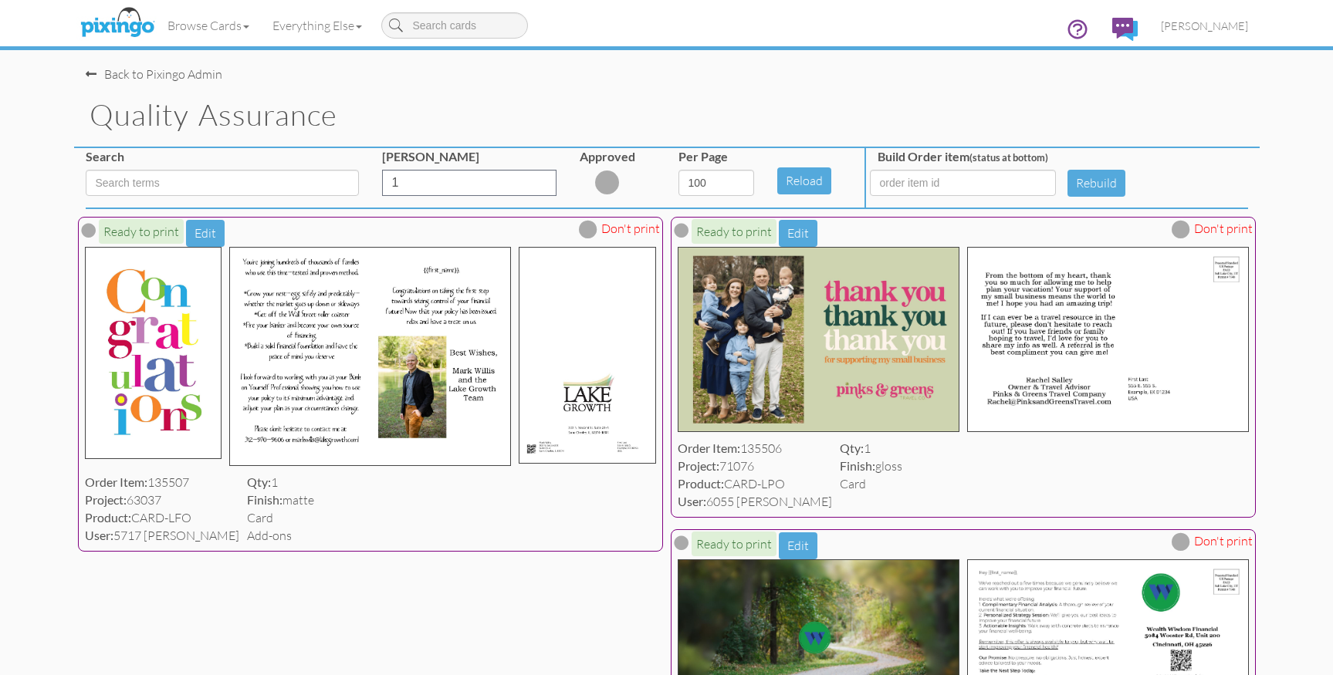
select select "number:100"
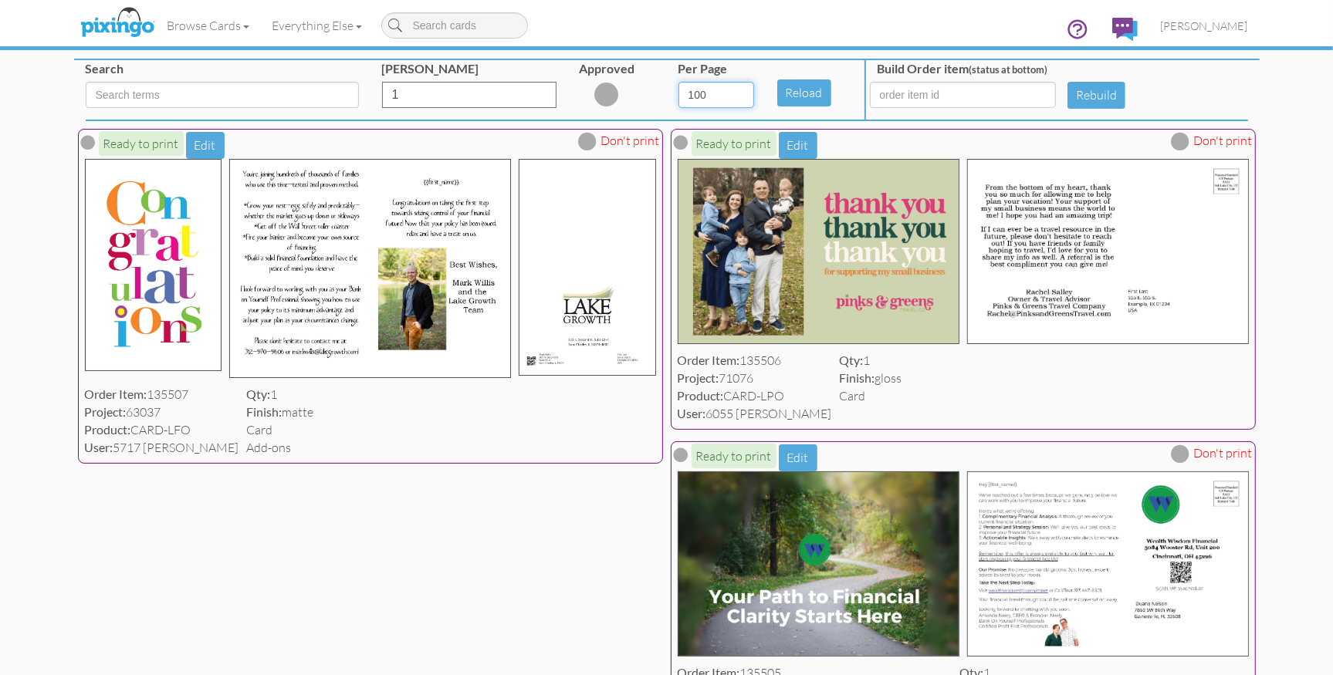
scroll to position [86, 0]
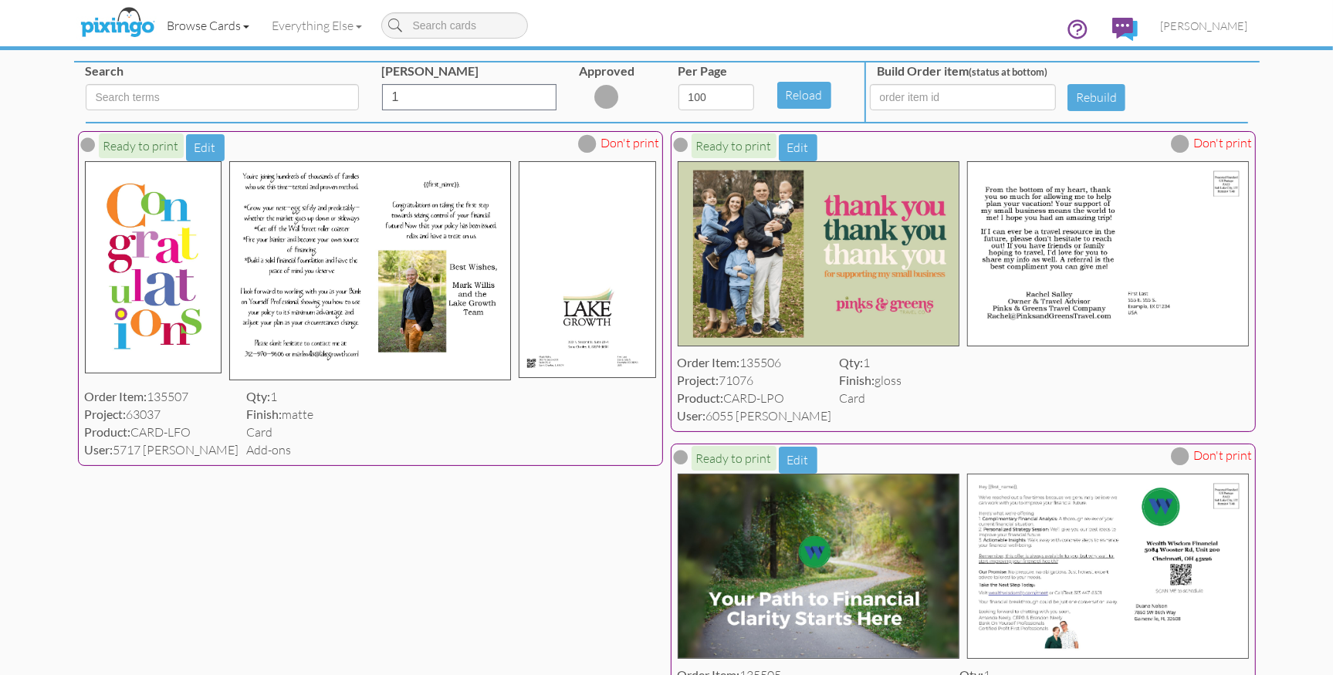
click at [211, 26] on link "Browse Cards" at bounding box center [208, 25] width 105 height 39
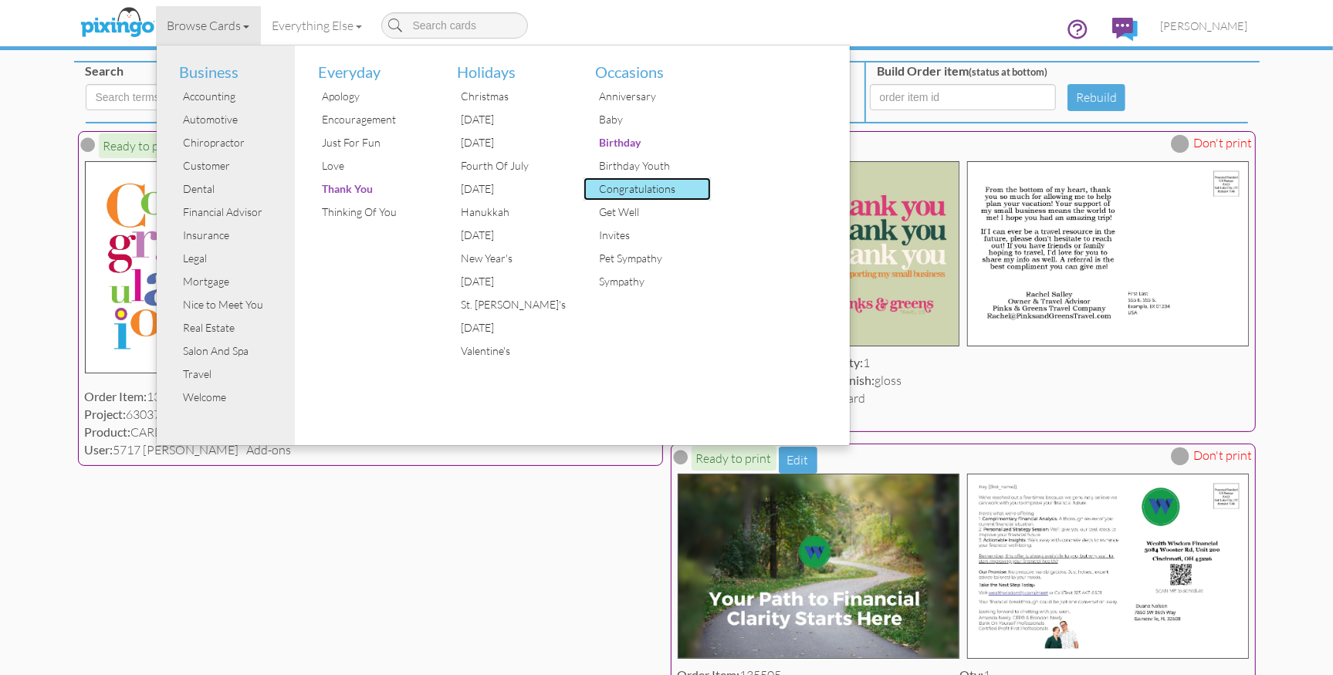
click at [650, 184] on div "Congratulations" at bounding box center [653, 189] width 116 height 23
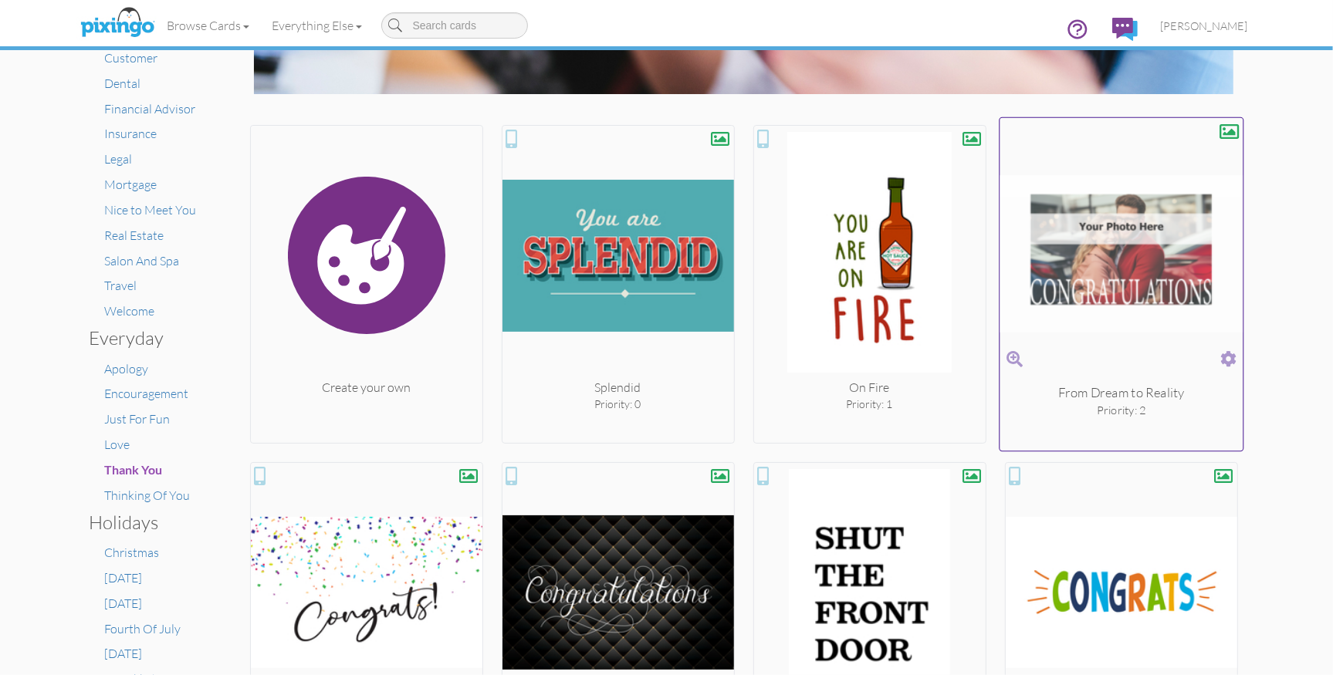
scroll to position [224, 0]
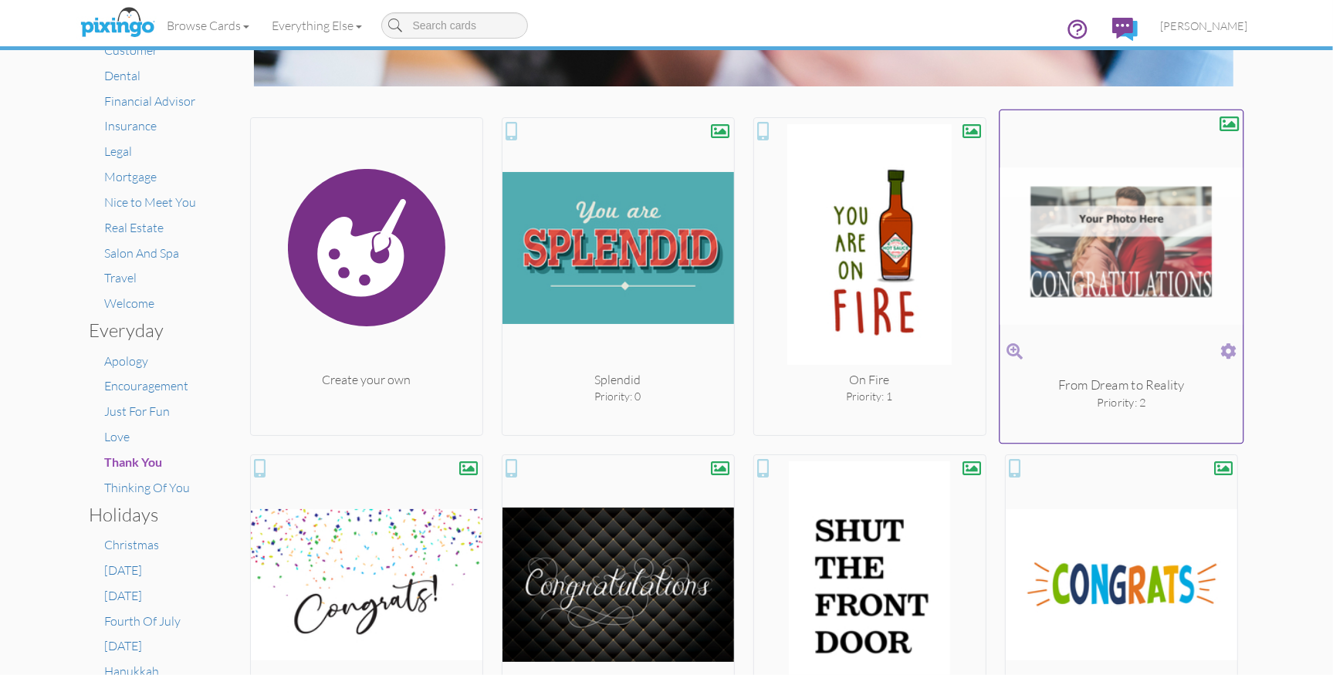
click at [1226, 344] on span at bounding box center [1228, 351] width 16 height 22
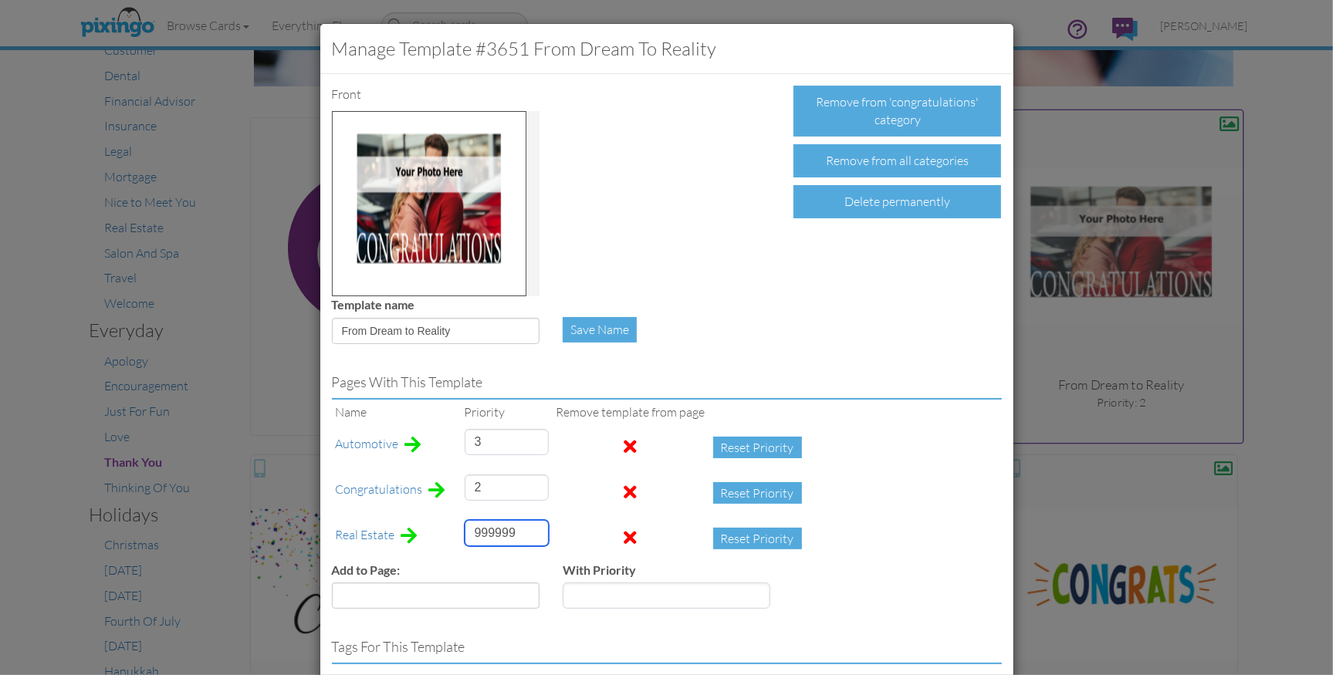
click at [481, 531] on input "999999" at bounding box center [507, 533] width 84 height 26
type input "40"
click at [942, 587] on div "Add to Page: Accounting Anniversary Apology Baby Baby Shower Birthday Birthday …" at bounding box center [666, 591] width 693 height 59
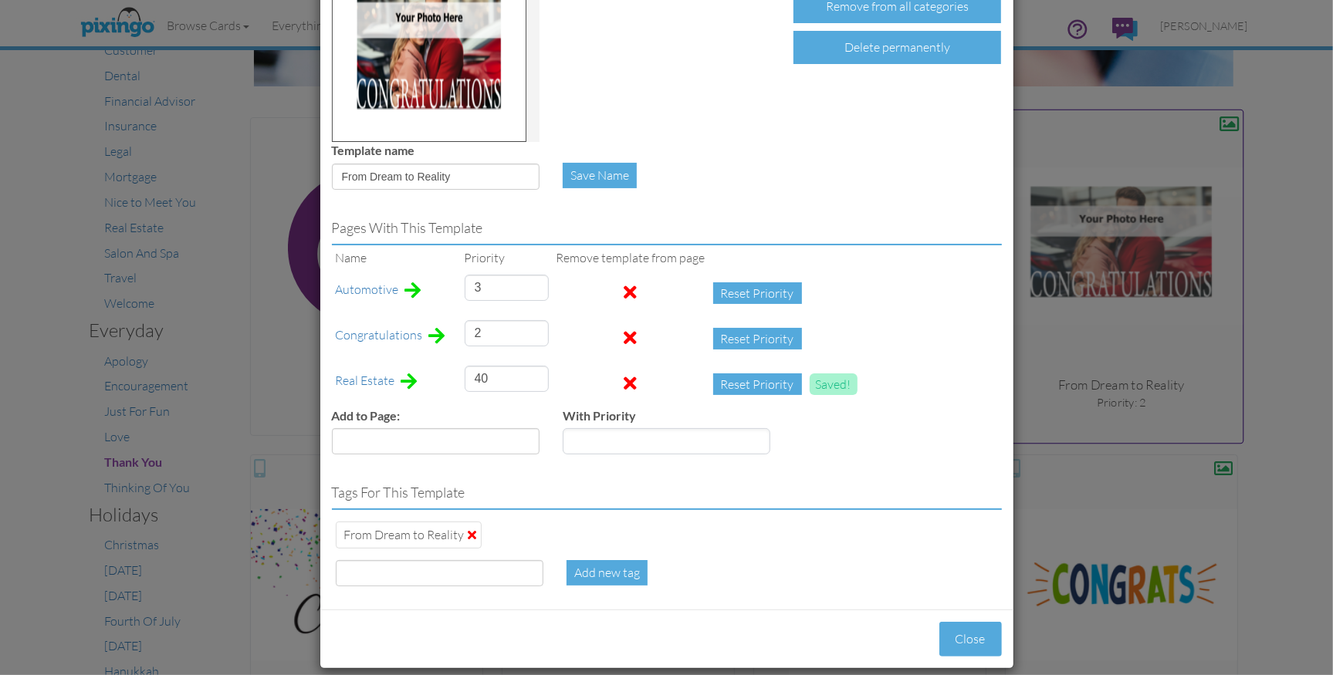
scroll to position [170, 0]
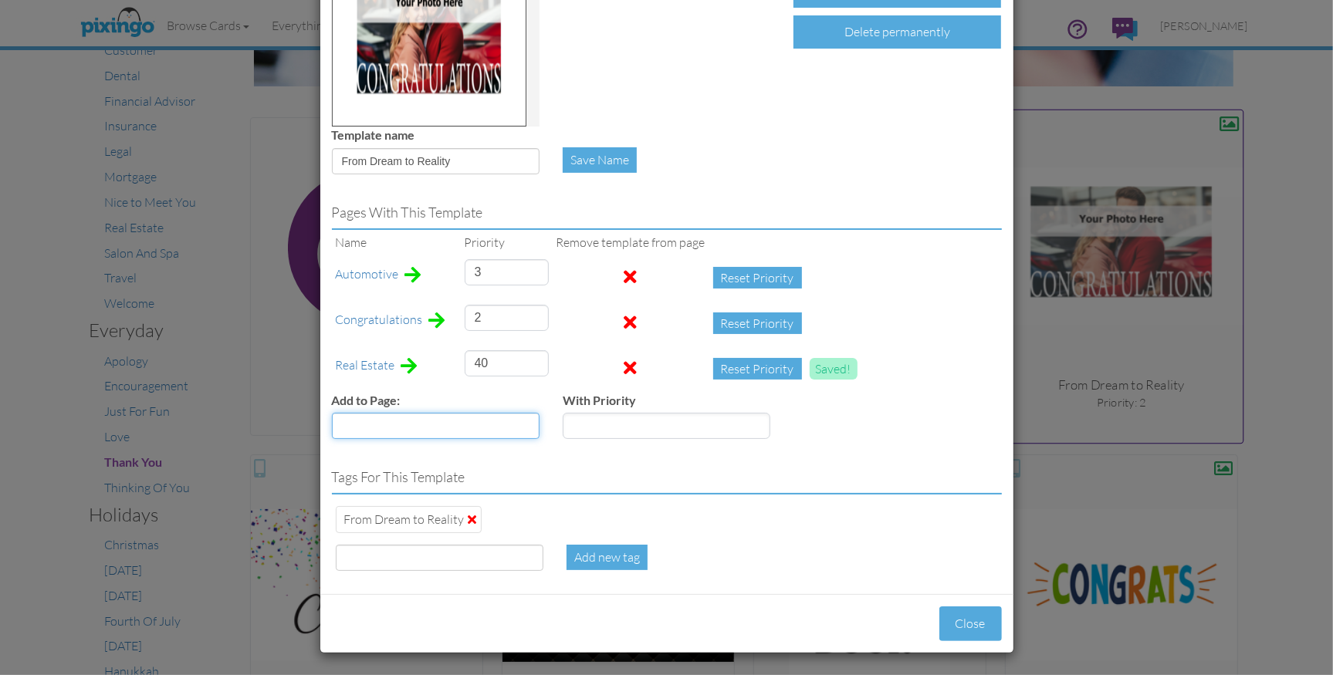
click at [468, 428] on select "Accounting Anniversary Apology Baby Baby Shower Birthday Birthday Youth Child P…" at bounding box center [436, 426] width 208 height 26
click at [332, 413] on select "Accounting Anniversary Apology Baby Baby Shower Birthday Birthday Youth Child P…" at bounding box center [436, 426] width 208 height 26
click at [840, 471] on h4 "Tags for this template" at bounding box center [667, 477] width 670 height 15
drag, startPoint x: 379, startPoint y: 561, endPoint x: 445, endPoint y: 570, distance: 66.1
click at [380, 561] on input at bounding box center [440, 558] width 208 height 26
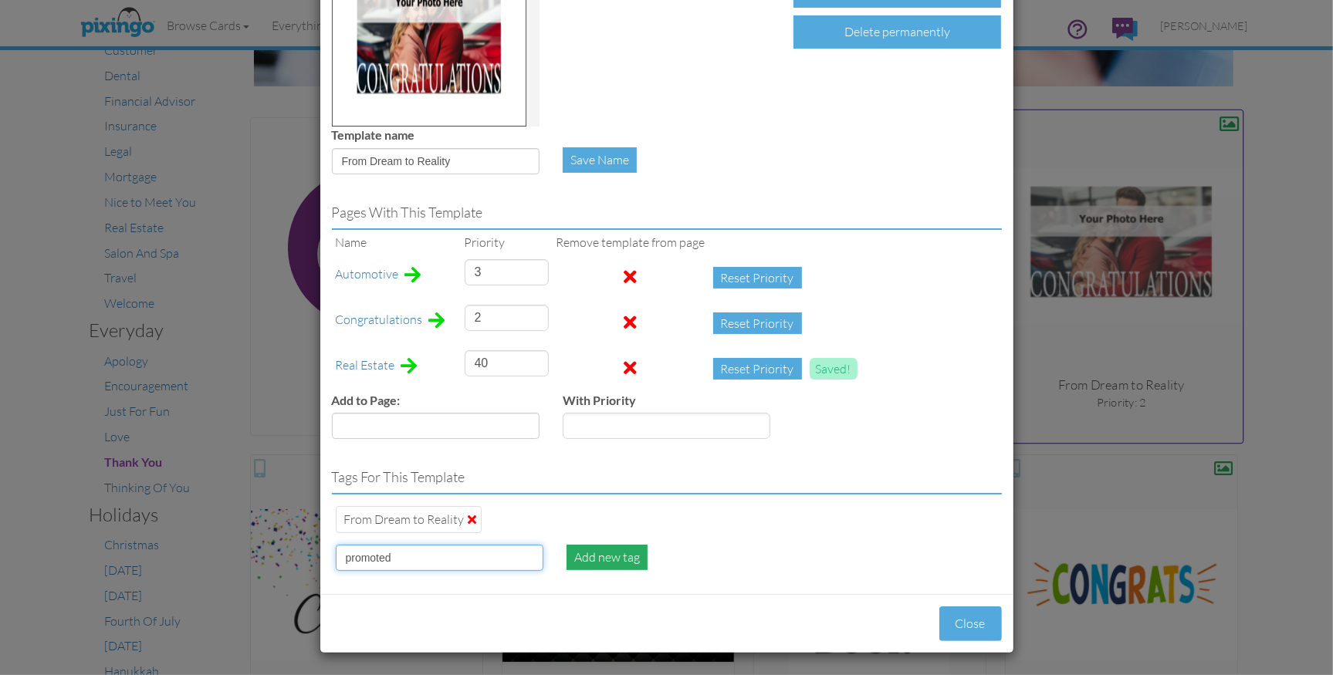
type input "promoted"
click at [599, 556] on div "Add new tag" at bounding box center [606, 557] width 81 height 25
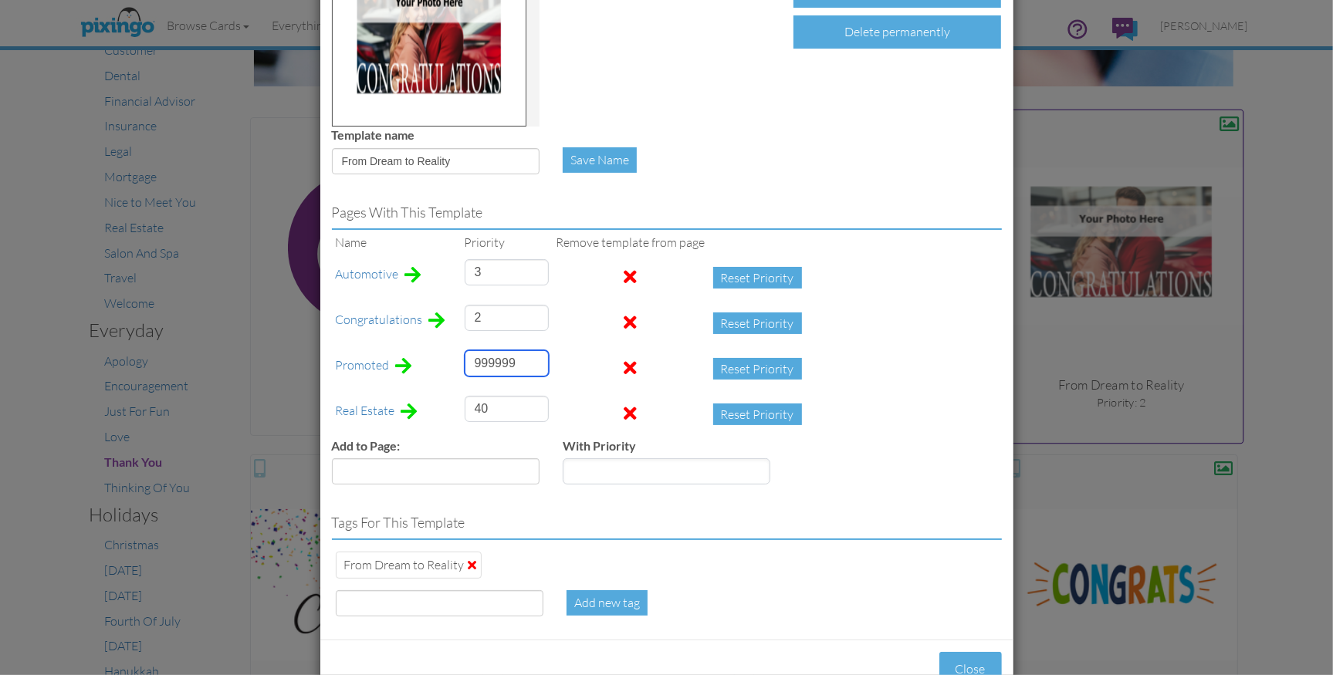
click at [488, 364] on input "999999" at bounding box center [507, 363] width 84 height 26
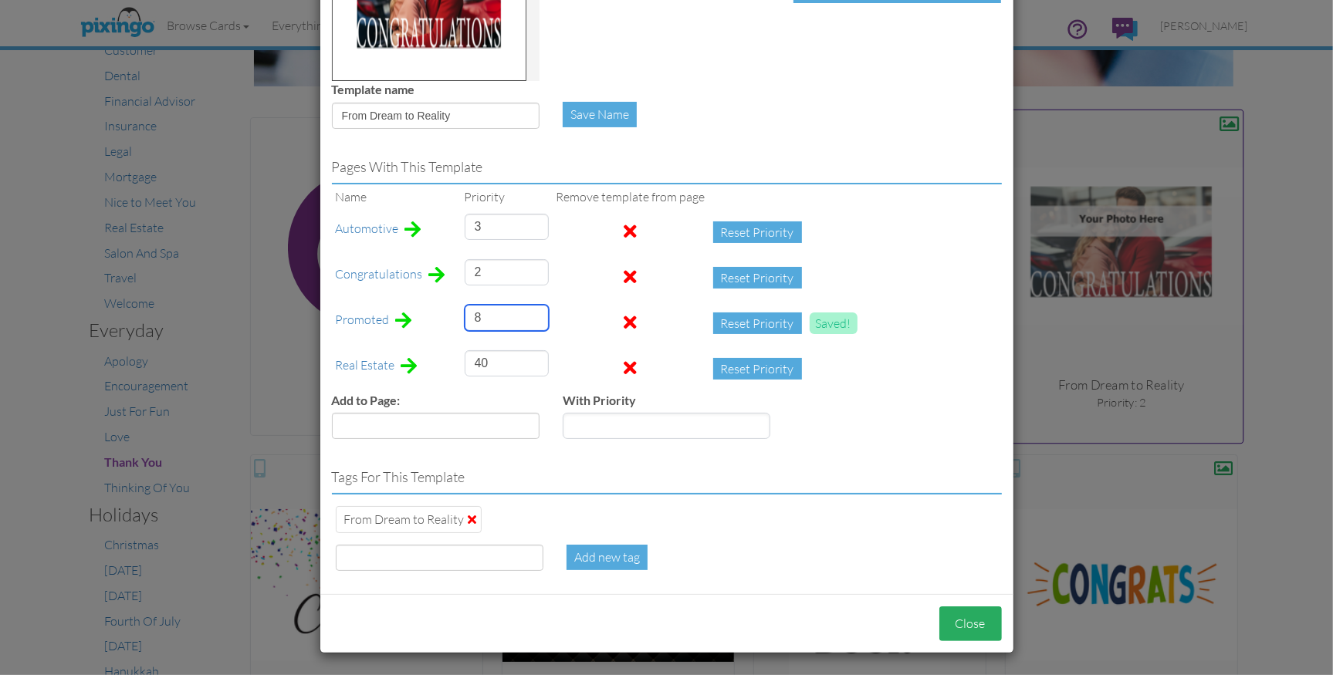
type input "8"
click at [986, 620] on button "Close" at bounding box center [970, 624] width 63 height 35
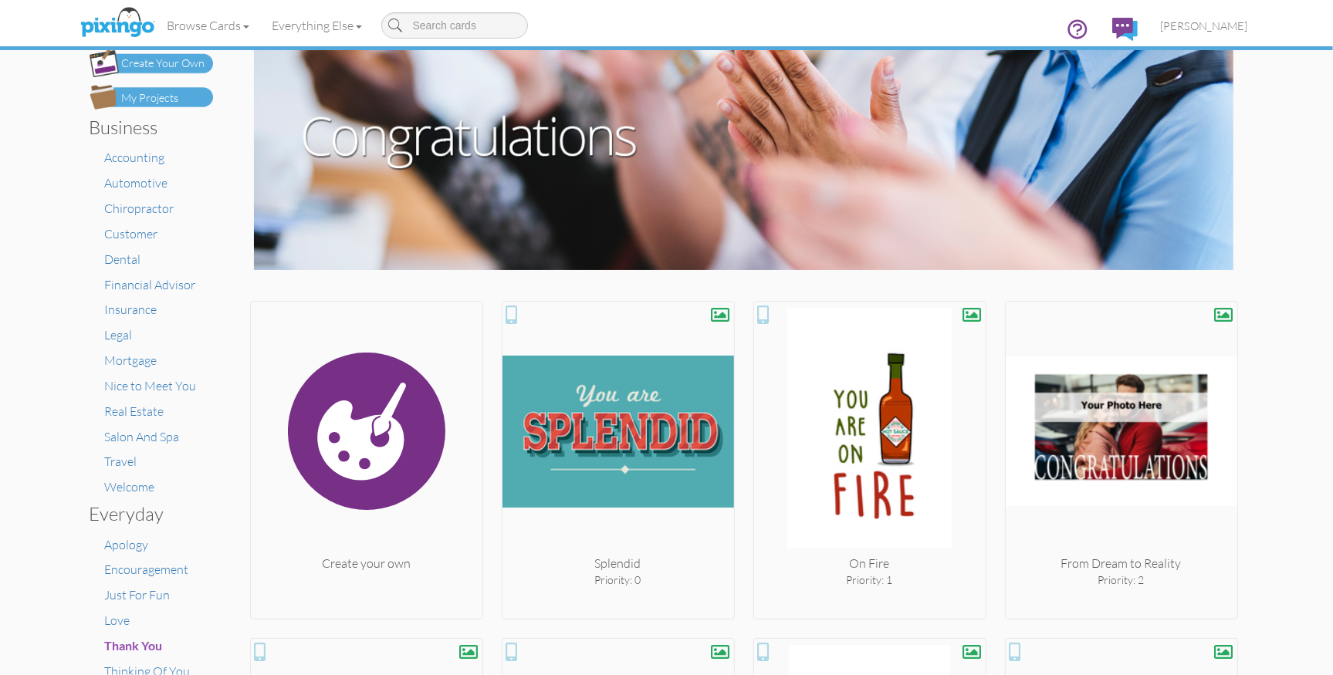
scroll to position [0, 0]
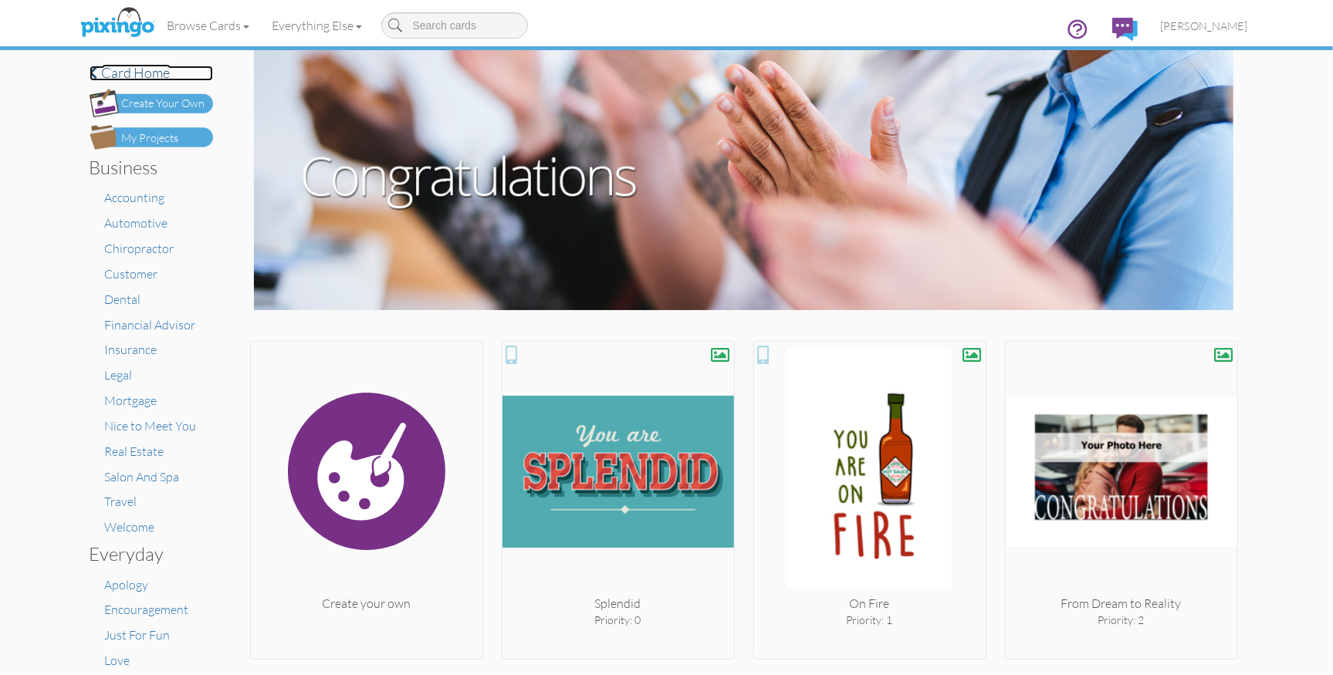
click at [134, 72] on h4 "Card home" at bounding box center [151, 73] width 123 height 15
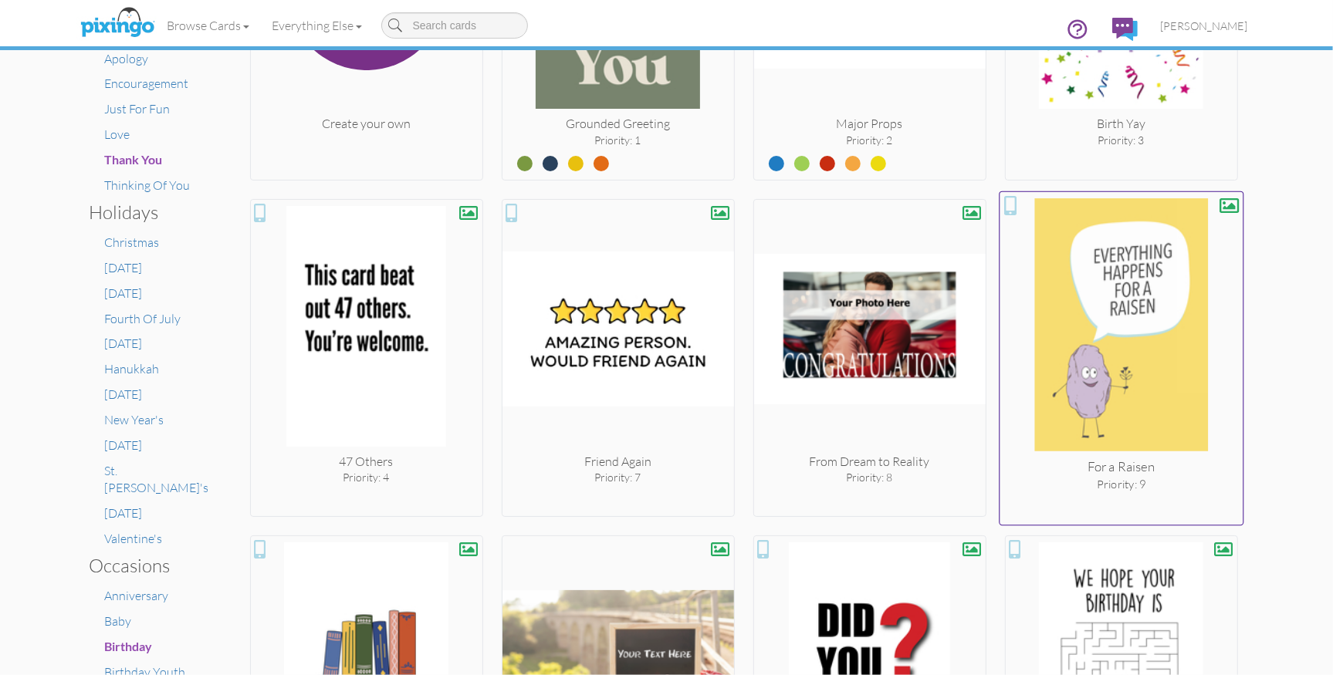
scroll to position [529, 0]
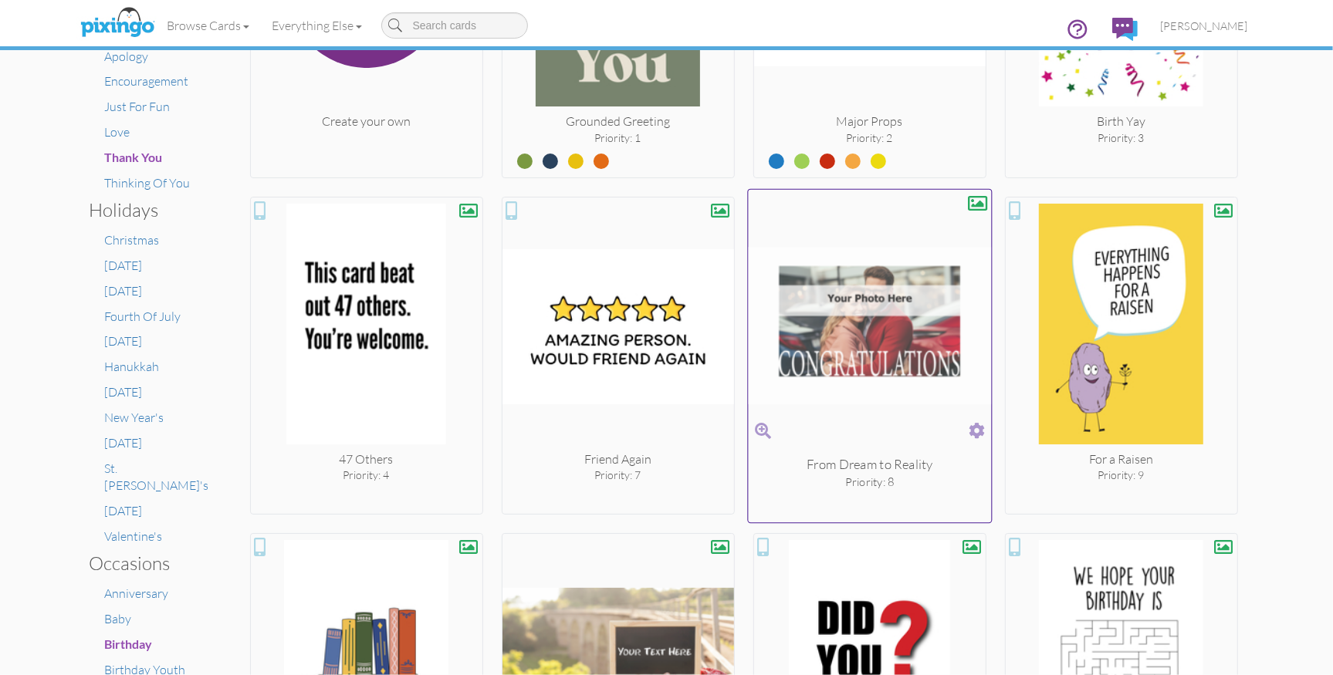
click at [979, 424] on span at bounding box center [977, 431] width 16 height 22
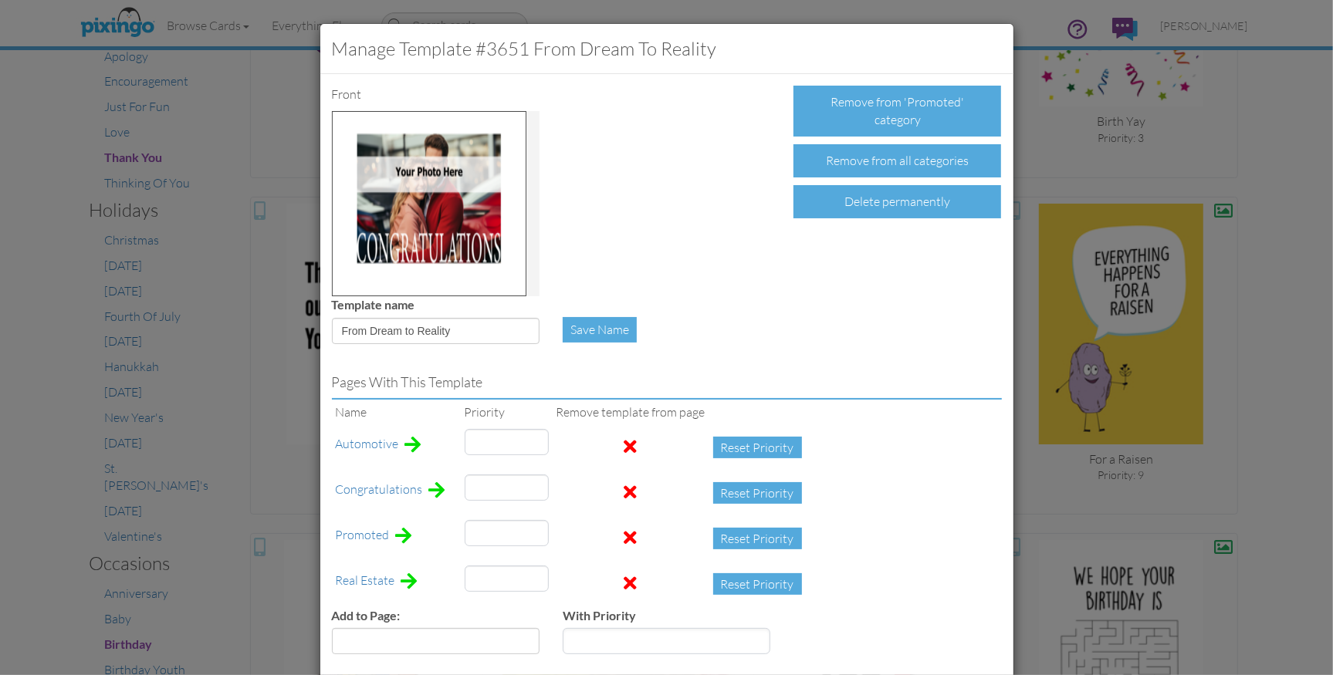
type input "2"
type input "3"
type input "40"
drag, startPoint x: 482, startPoint y: 536, endPoint x: 467, endPoint y: 534, distance: 15.5
click at [467, 534] on input "8" at bounding box center [507, 533] width 84 height 26
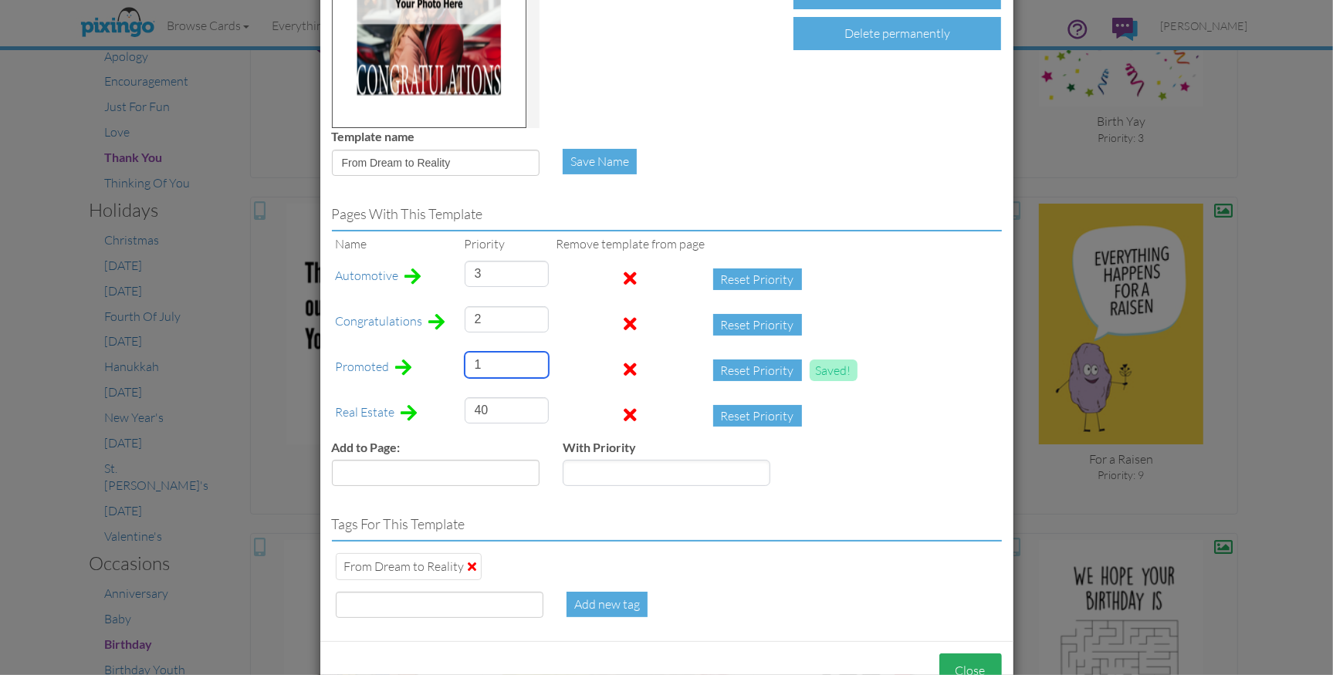
scroll to position [215, 0]
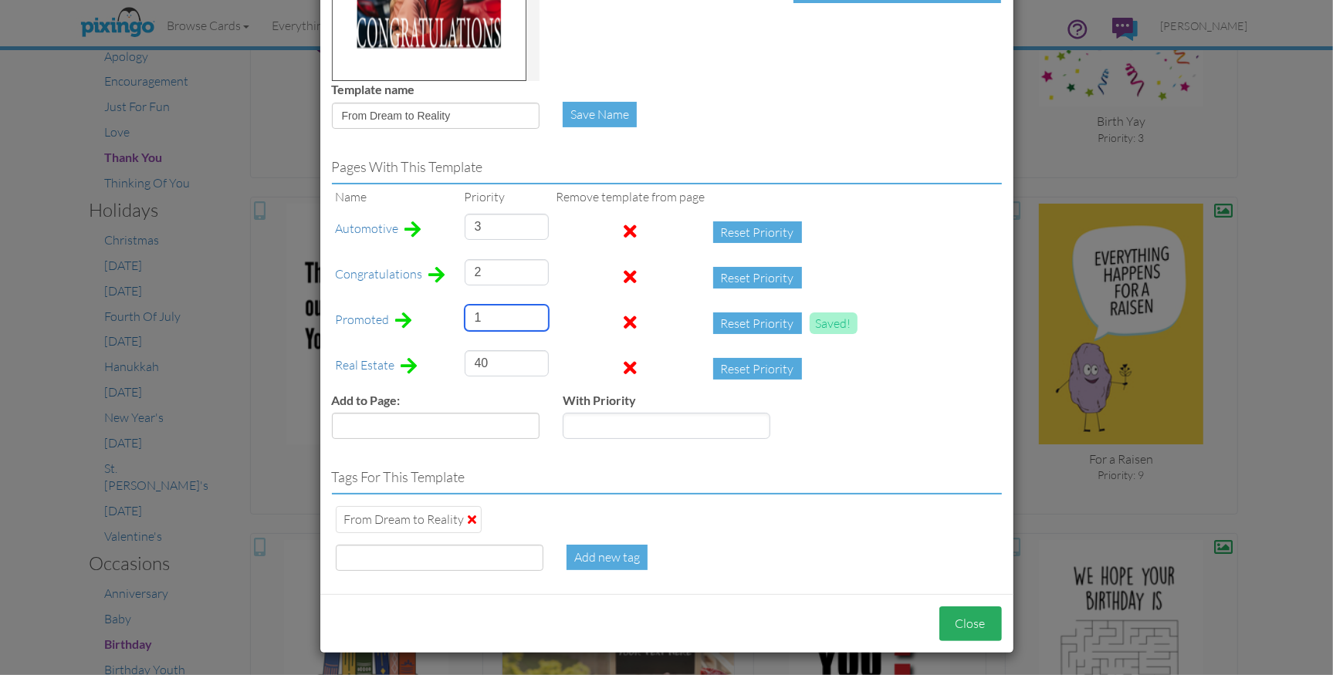
type input "1"
click at [966, 629] on button "Close" at bounding box center [970, 624] width 63 height 35
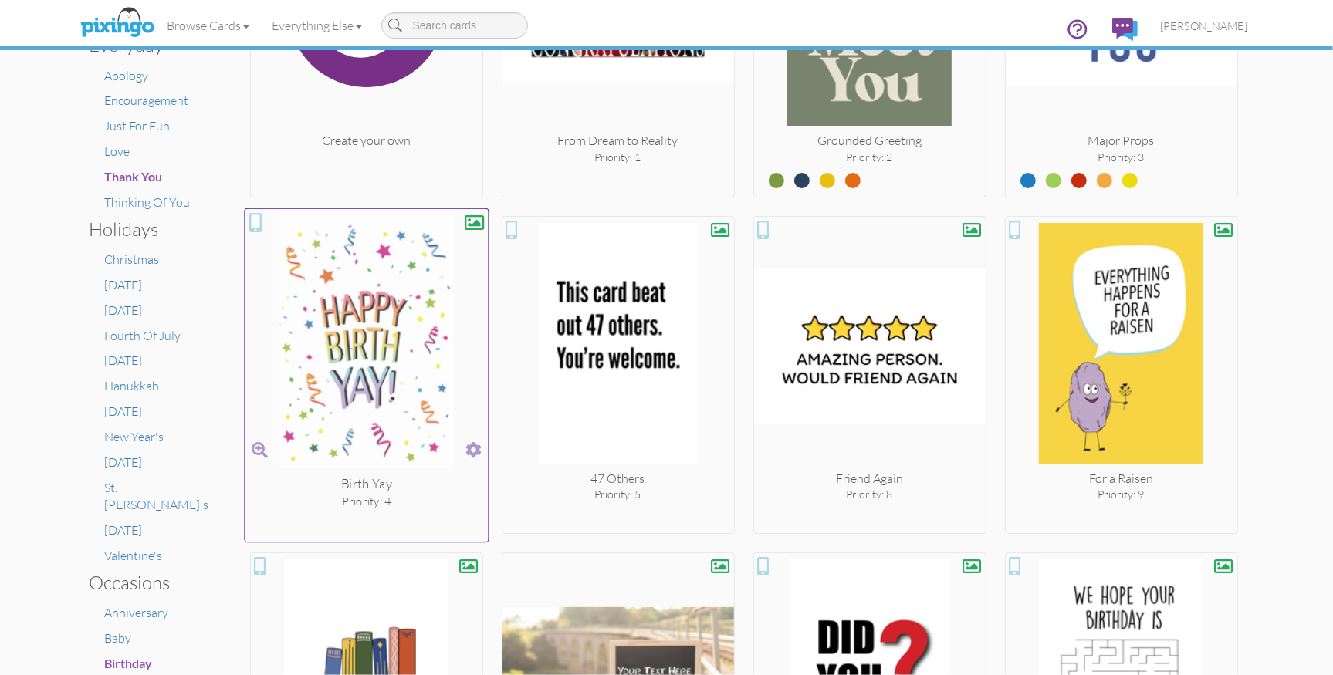
scroll to position [522, 0]
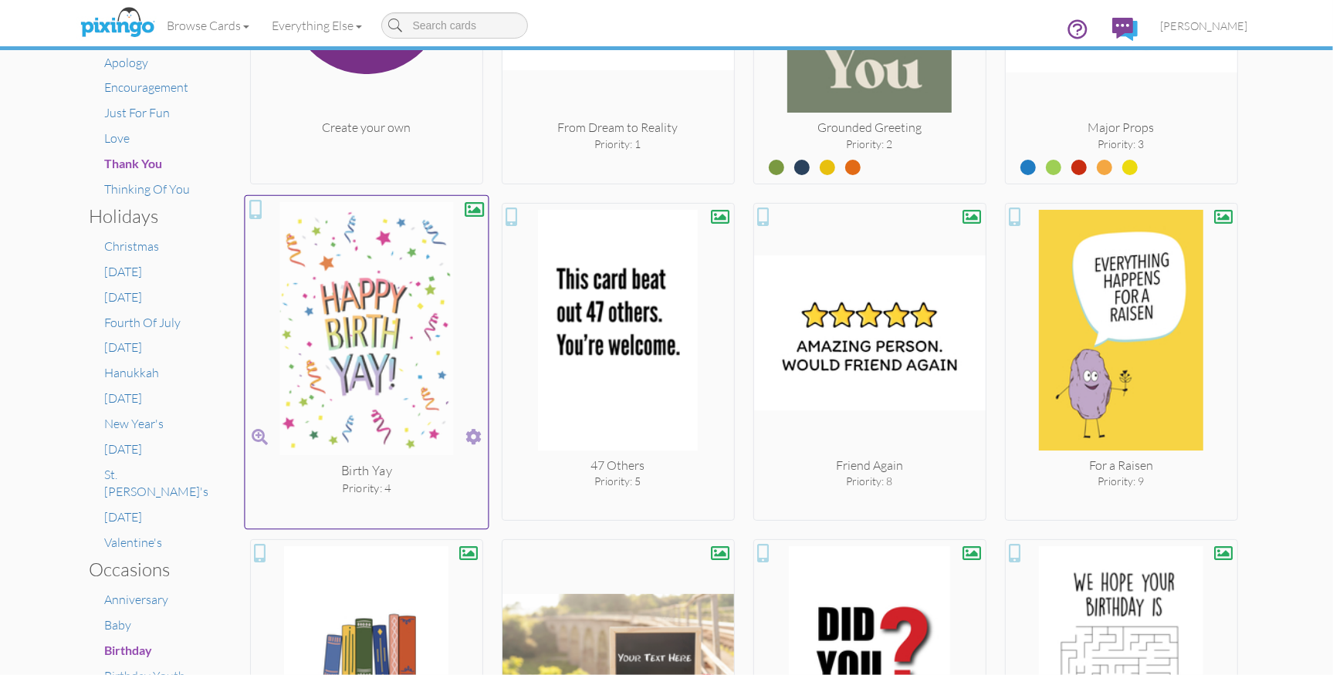
click at [474, 437] on span at bounding box center [473, 437] width 16 height 22
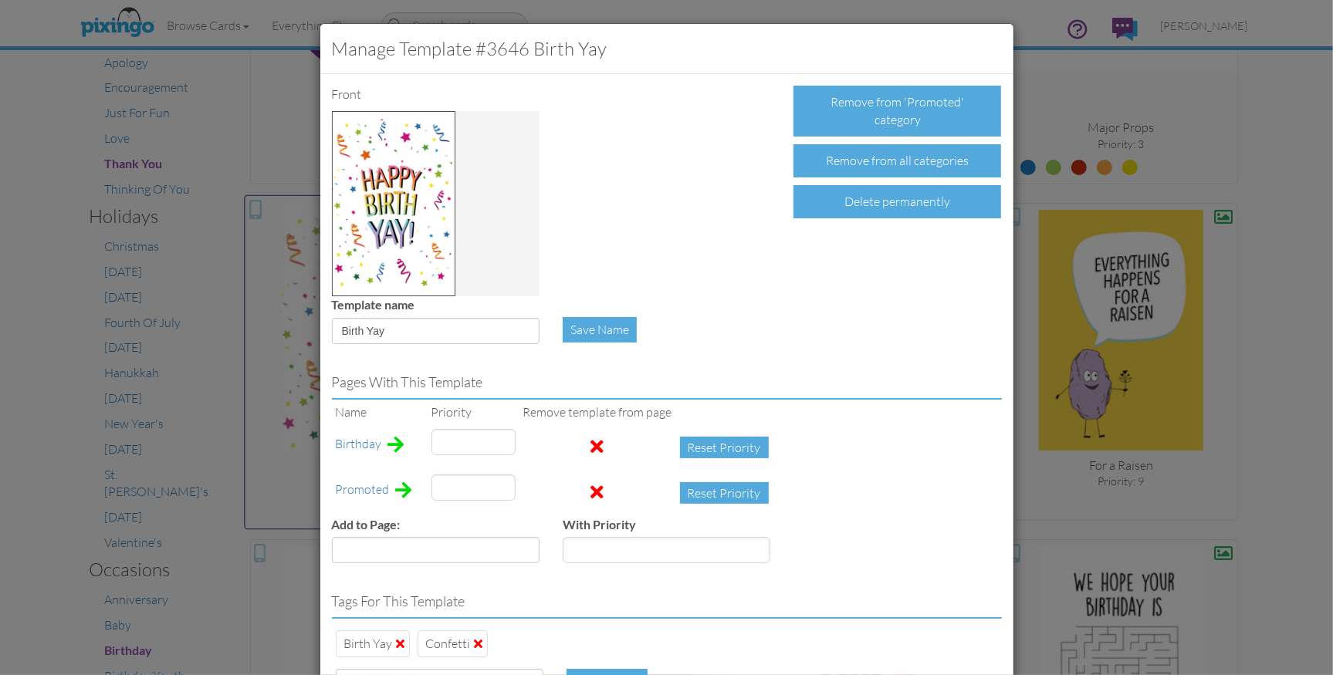
type input "4"
type input "1"
drag, startPoint x: 451, startPoint y: 486, endPoint x: 424, endPoint y: 486, distance: 26.2
click at [424, 487] on tr "Promoted 4 Reset Priority" at bounding box center [556, 494] width 448 height 46
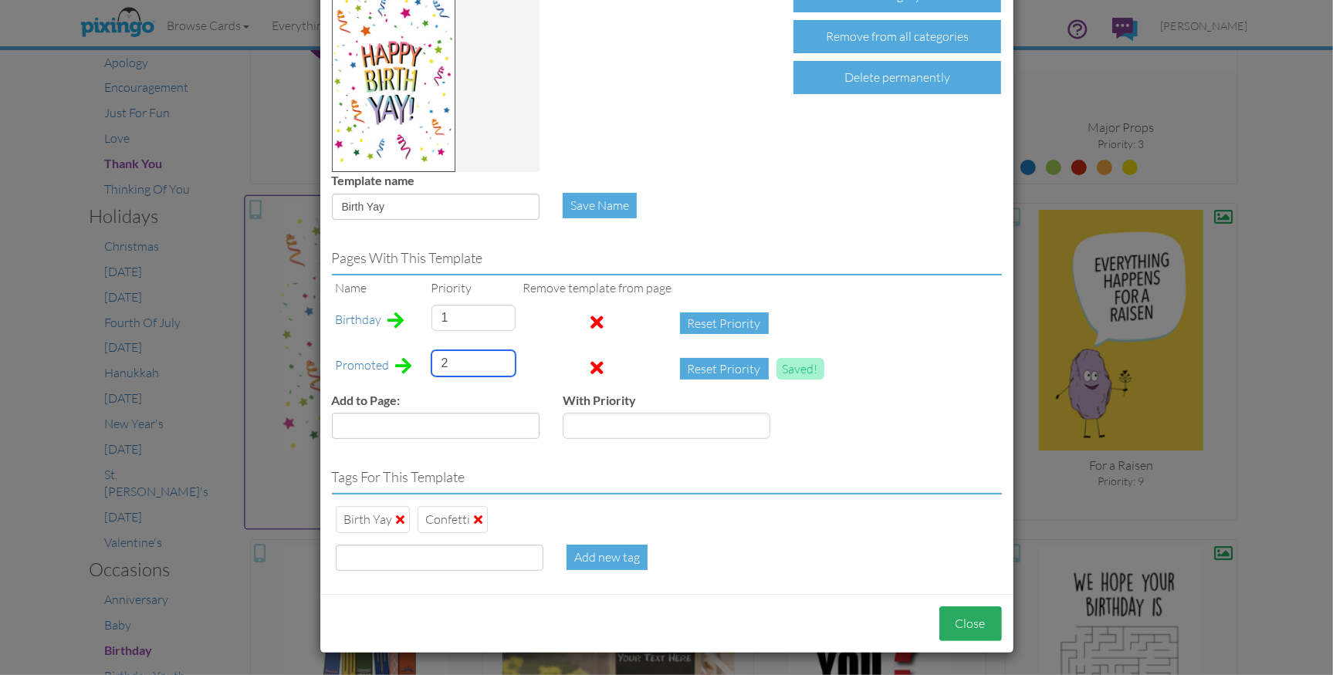
type input "2"
click at [945, 621] on button "Close" at bounding box center [970, 624] width 63 height 35
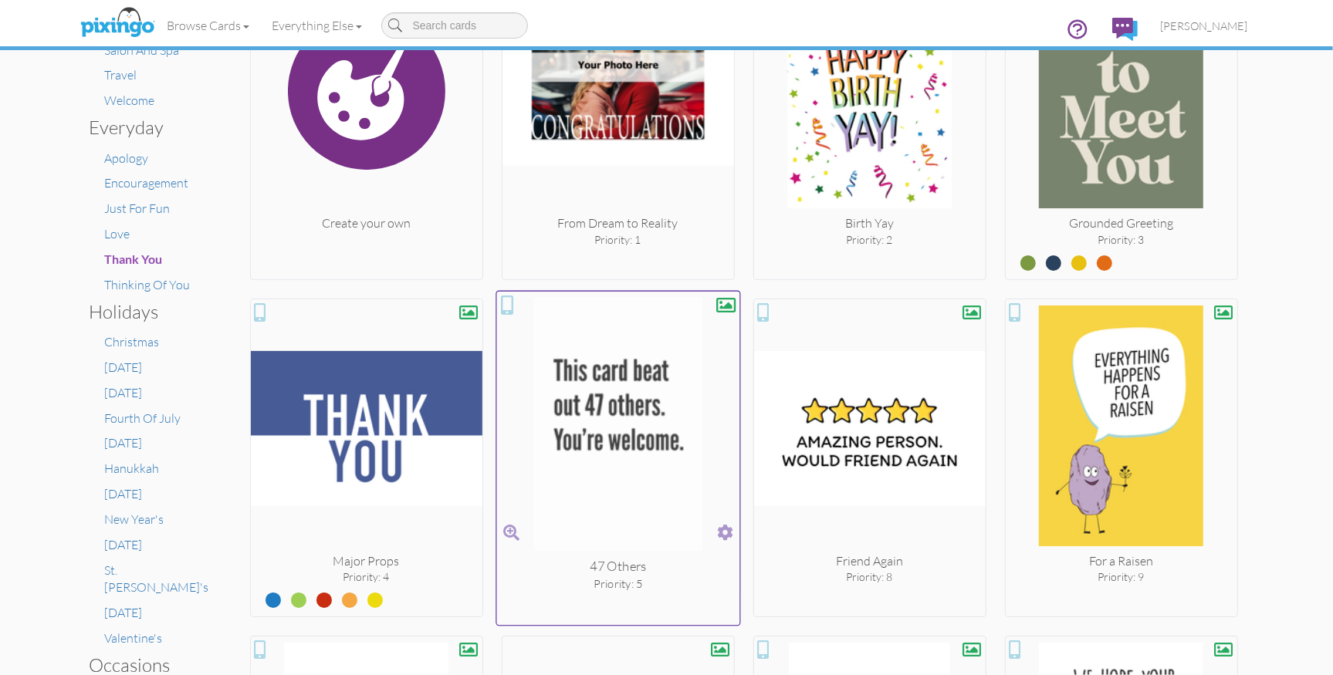
scroll to position [432, 0]
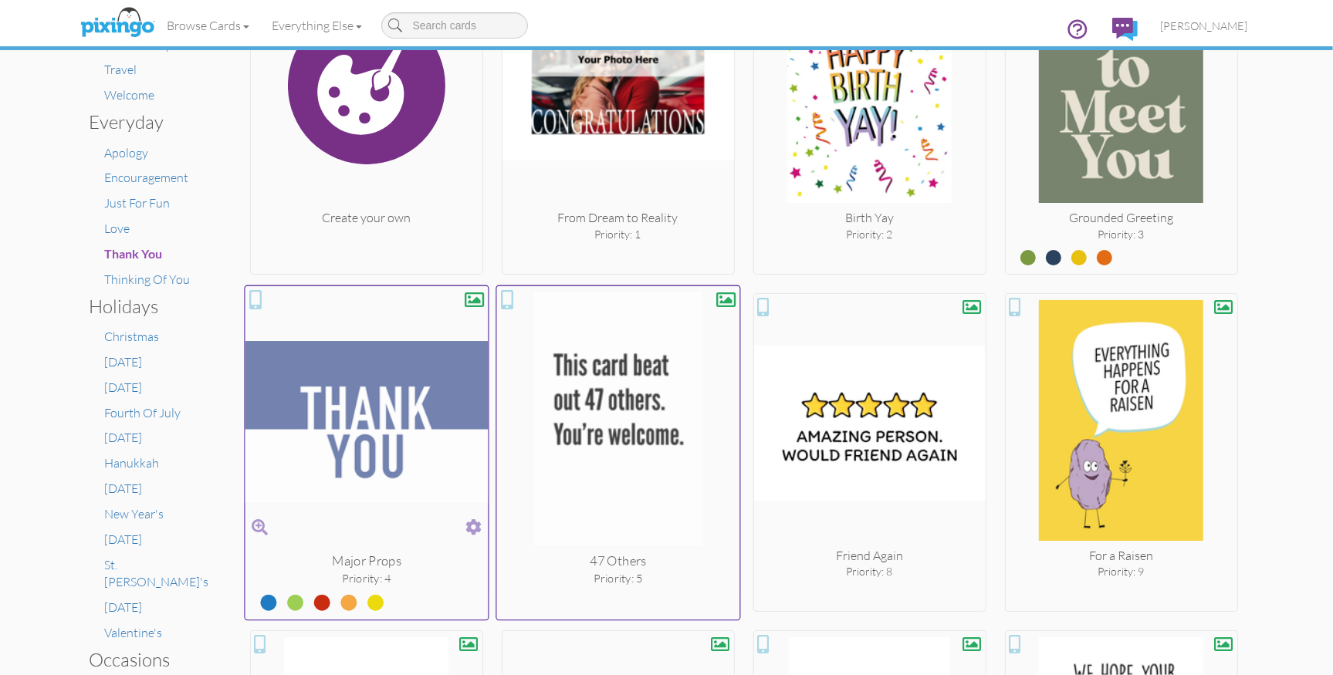
click at [474, 528] on span at bounding box center [473, 527] width 16 height 22
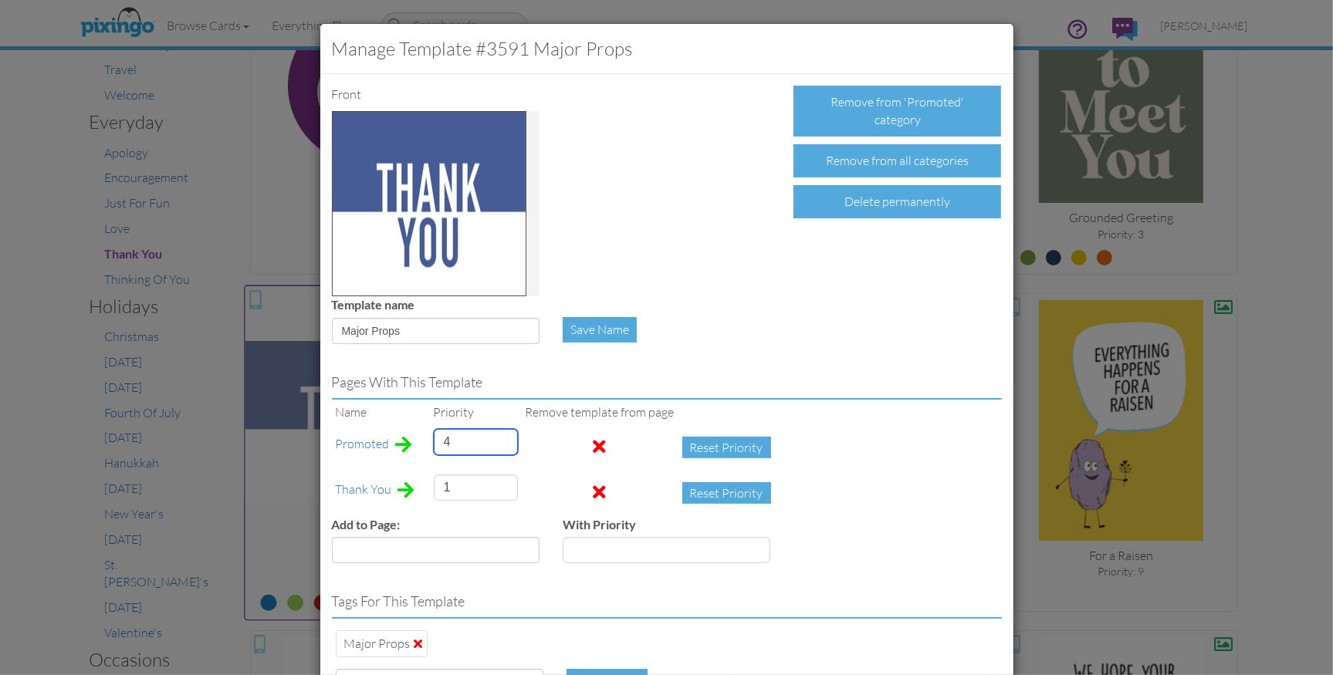
drag, startPoint x: 453, startPoint y: 442, endPoint x: 415, endPoint y: 441, distance: 37.8
click at [415, 441] on tr "Promoted 4 Reset Priority" at bounding box center [557, 448] width 451 height 46
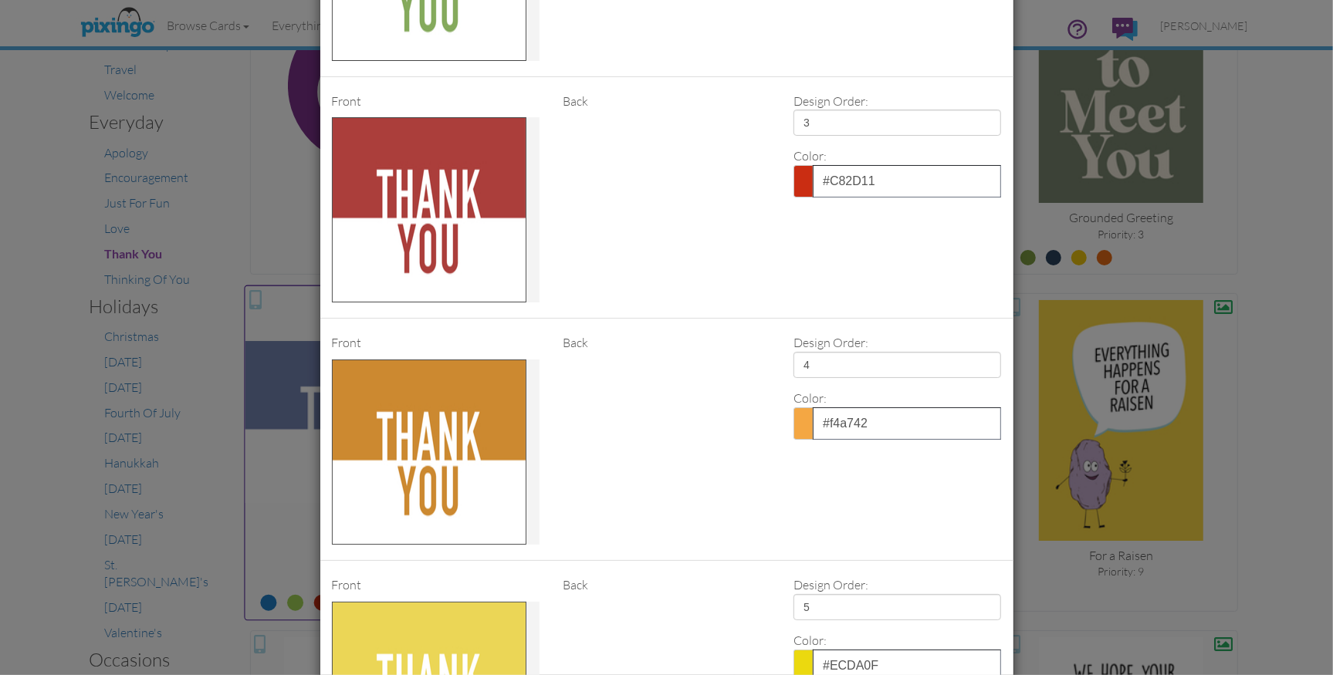
scroll to position [1378, 0]
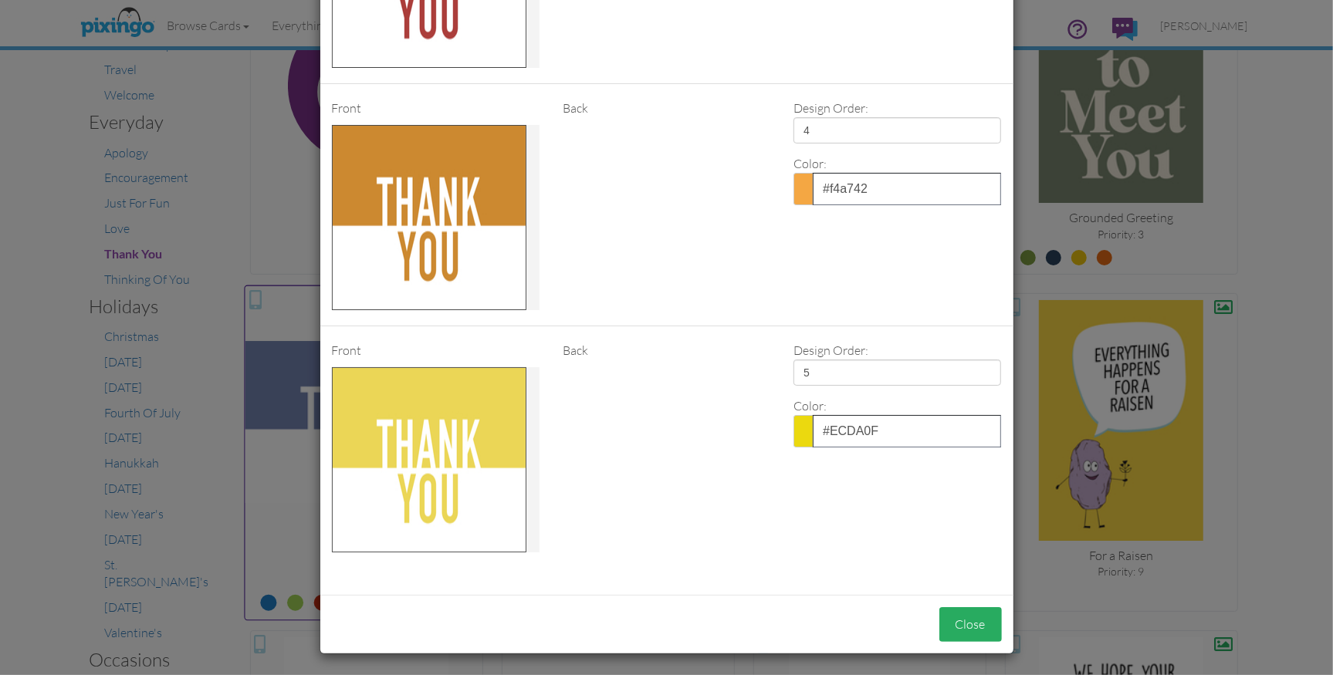
type input "3"
click at [959, 622] on button "Close" at bounding box center [970, 624] width 63 height 35
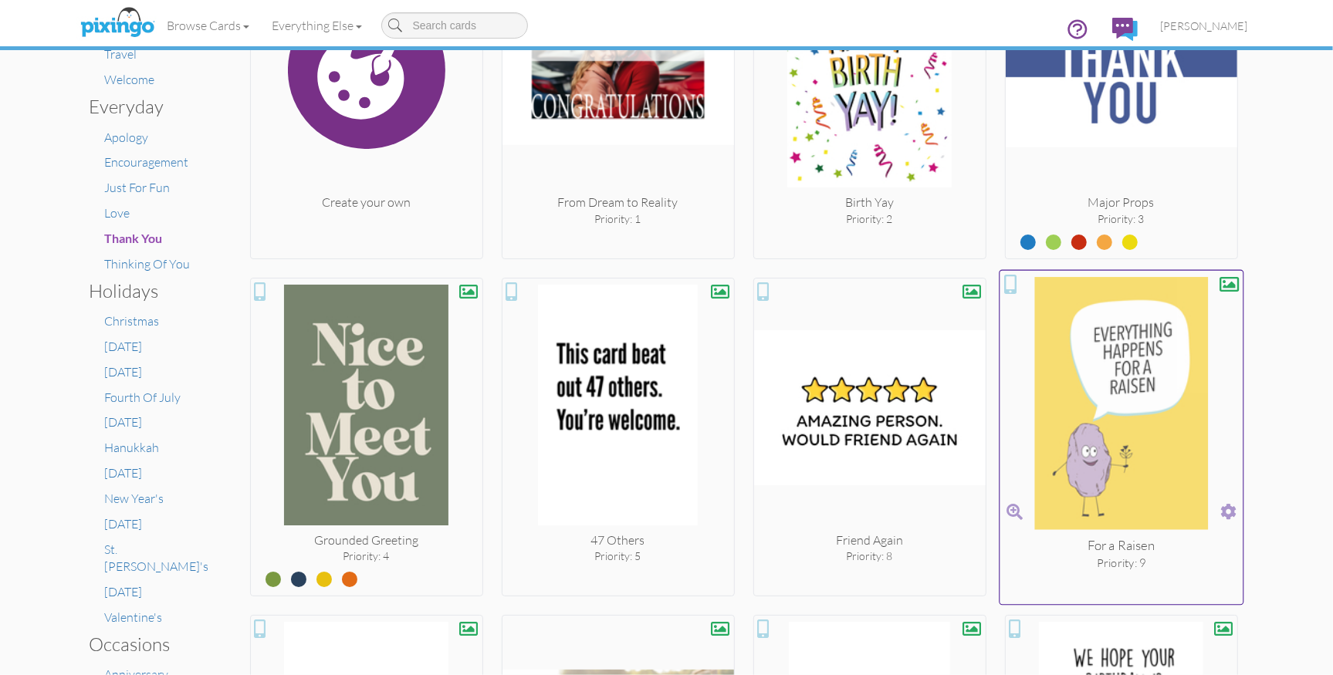
scroll to position [448, 0]
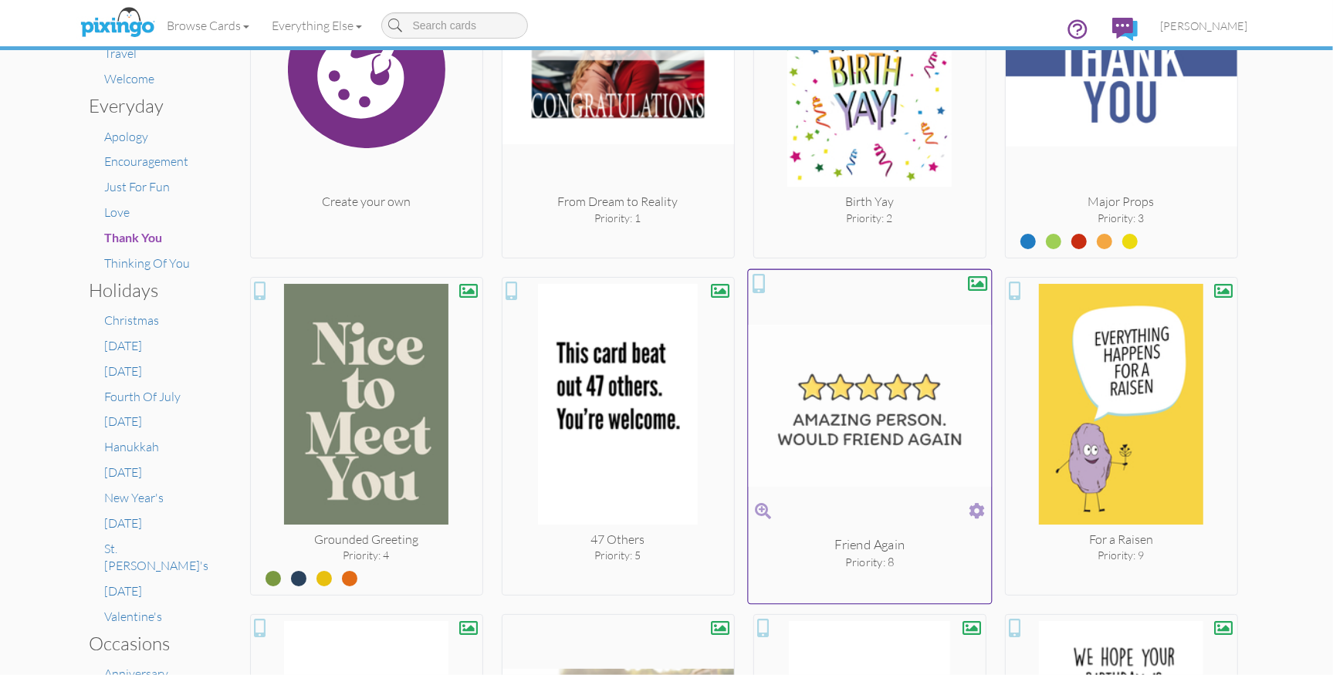
click at [975, 510] on span at bounding box center [977, 510] width 16 height 22
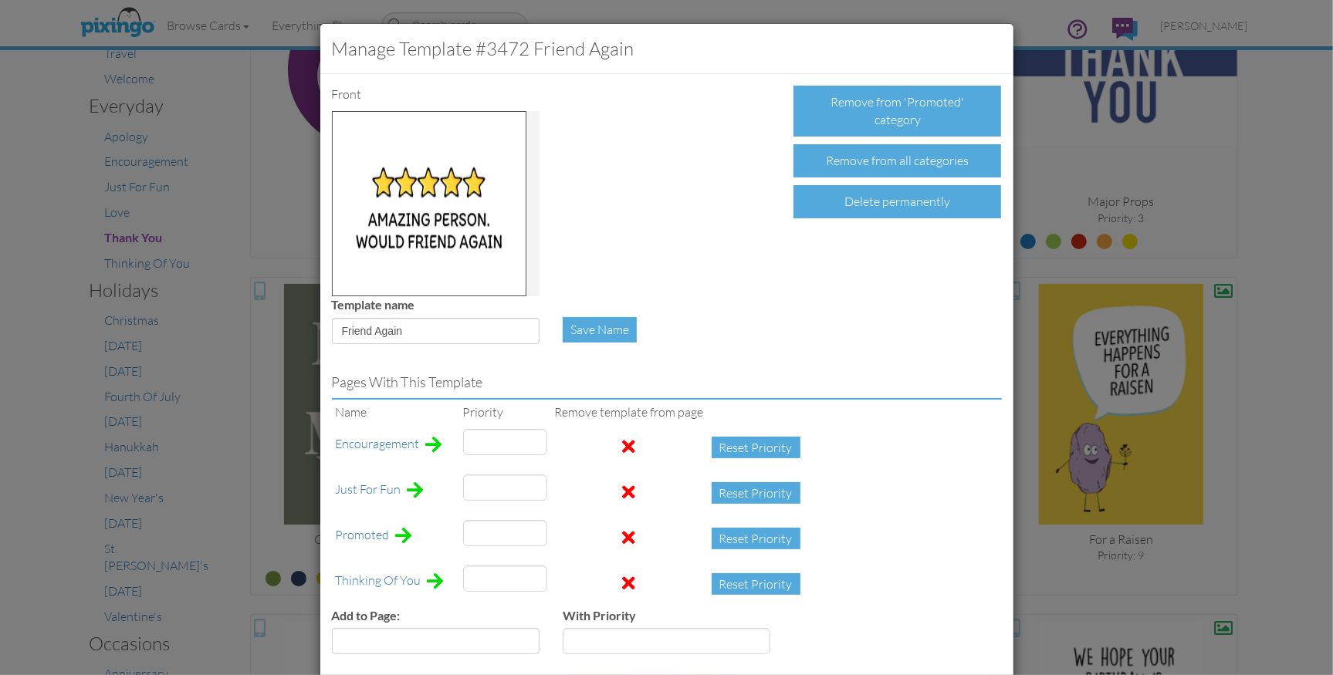
type input "6"
type input "8"
type input "14"
type input "1"
drag, startPoint x: 479, startPoint y: 529, endPoint x: 462, endPoint y: 529, distance: 17.8
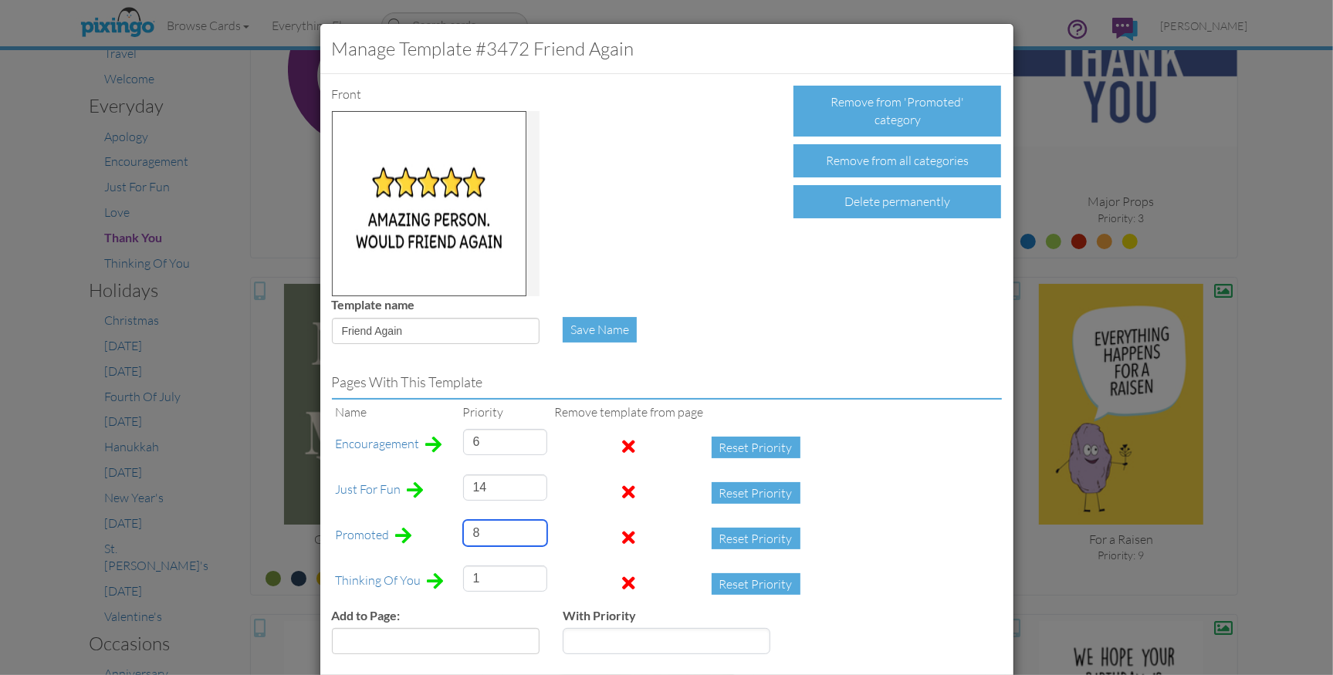
click at [463, 529] on input "8" at bounding box center [505, 533] width 84 height 26
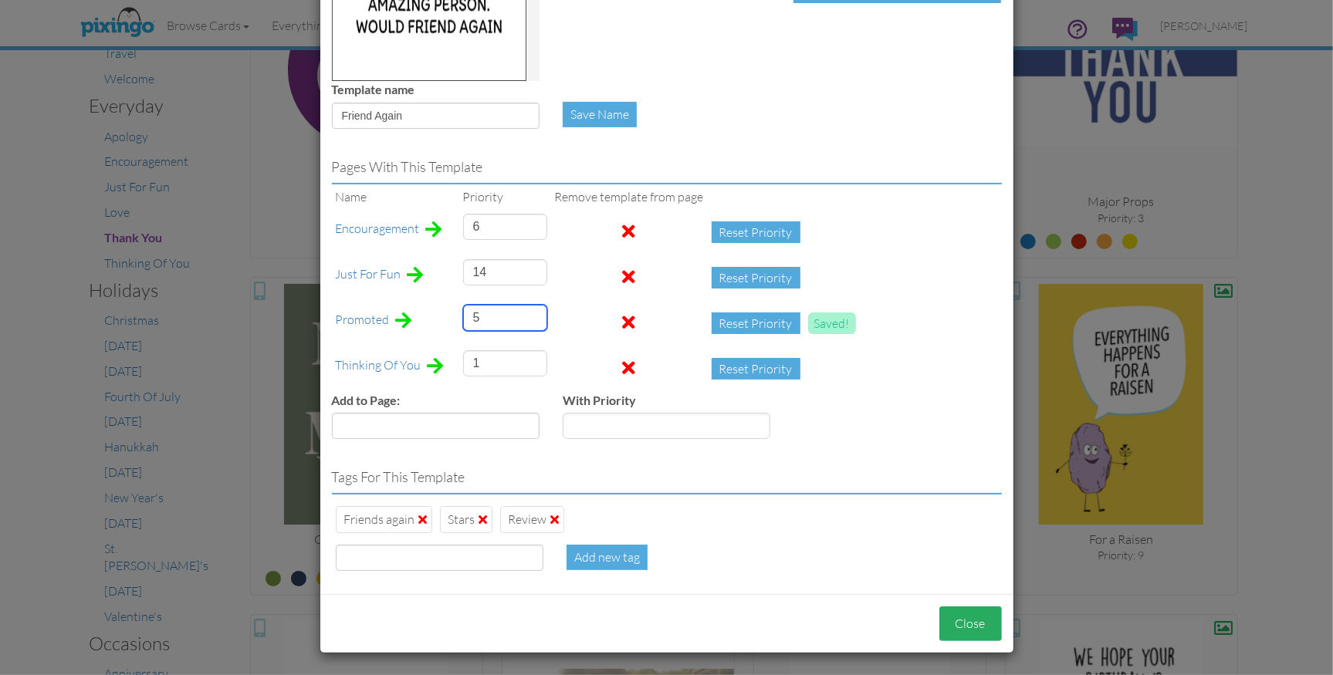
type input "5"
click at [970, 633] on button "Close" at bounding box center [970, 624] width 63 height 35
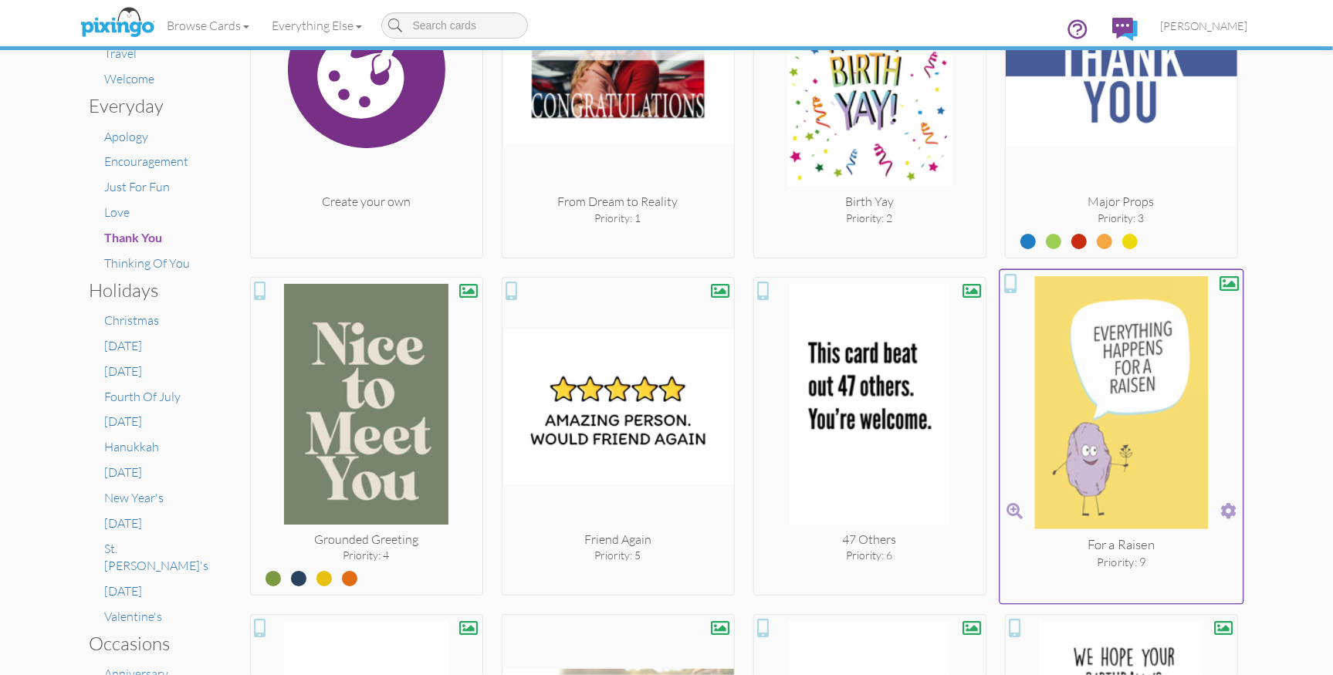
click at [1226, 513] on span at bounding box center [1228, 510] width 16 height 22
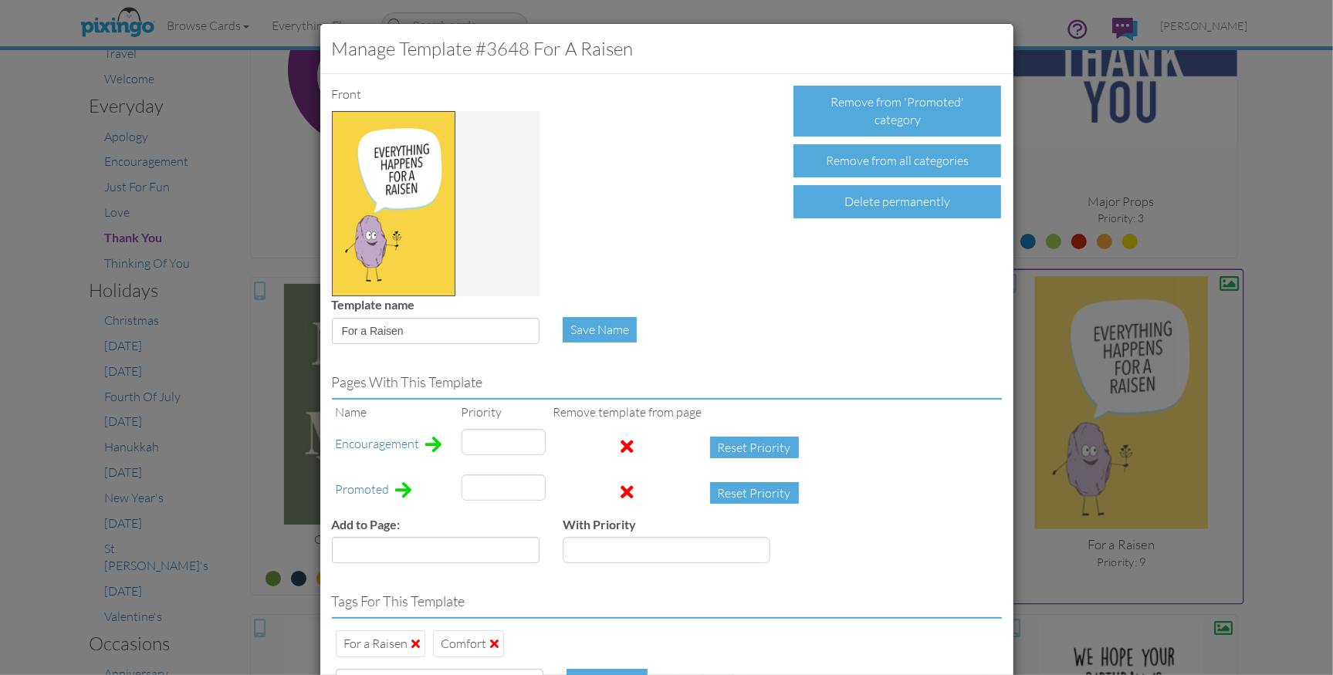
type input "1"
click at [442, 483] on tr "Promoted 9 Reset Priority" at bounding box center [571, 494] width 478 height 46
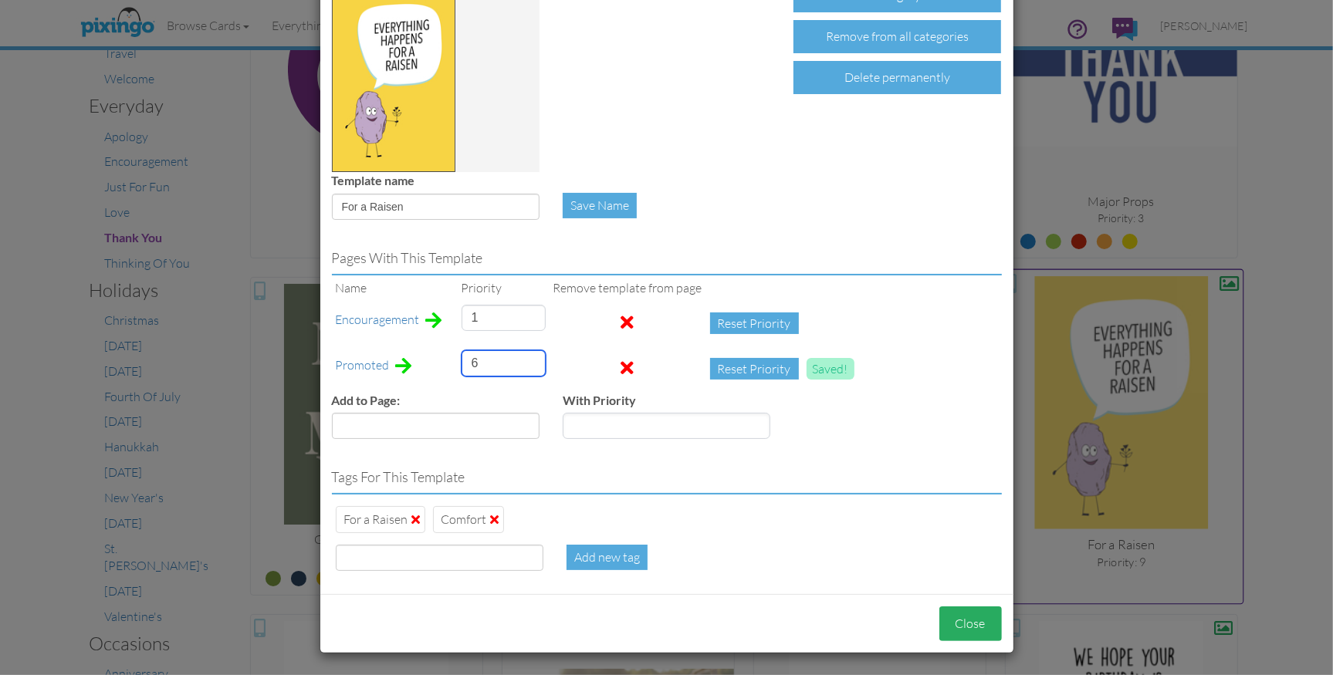
type input "6"
click at [956, 619] on button "Close" at bounding box center [970, 624] width 63 height 35
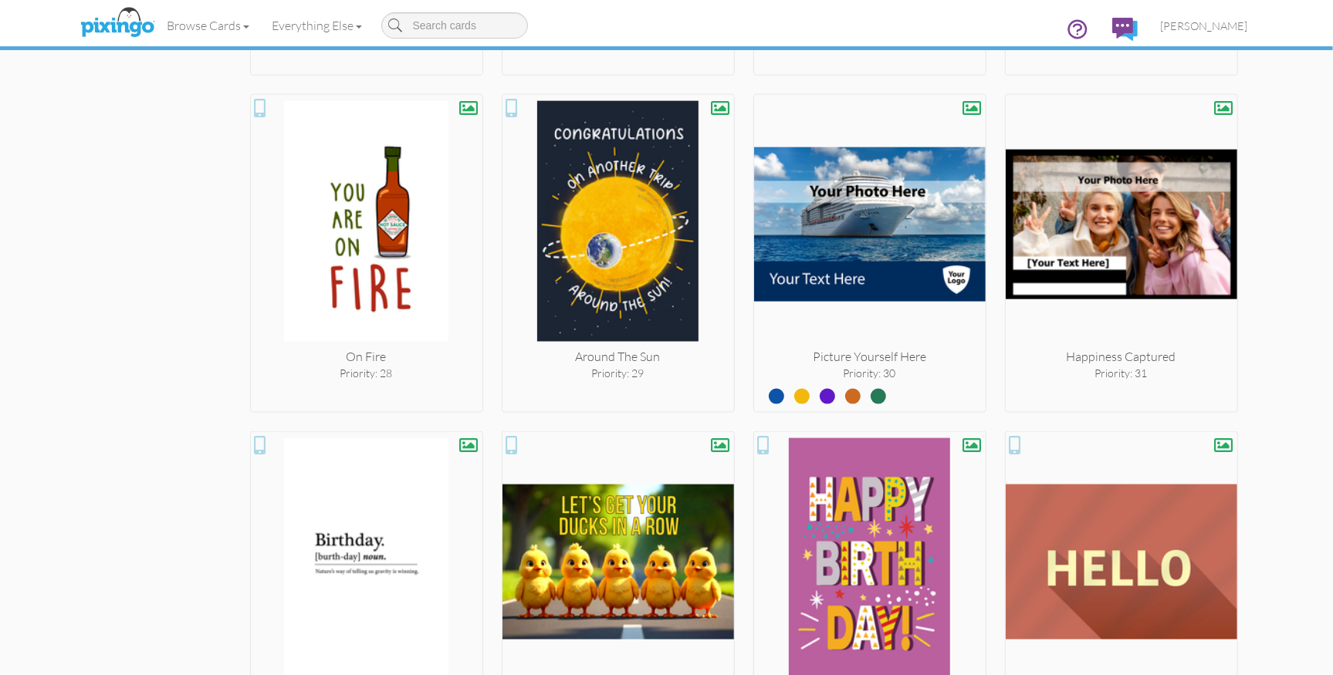
scroll to position [1736, 0]
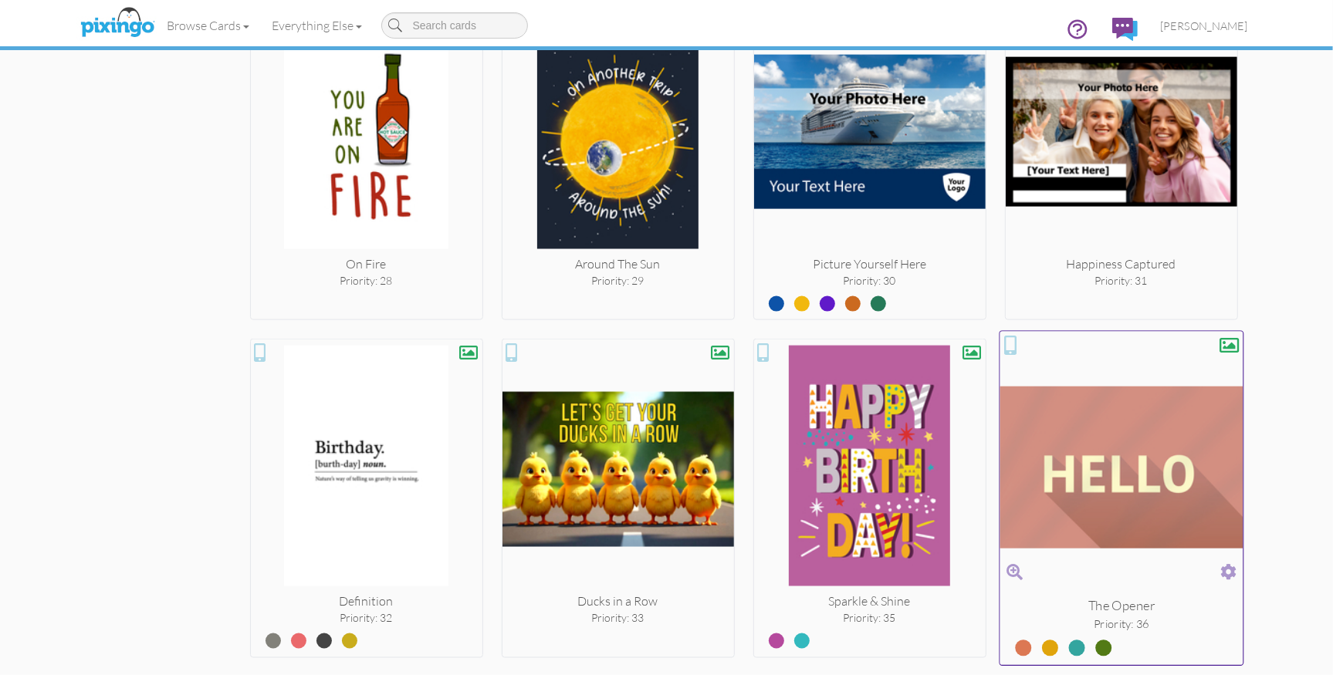
click at [1232, 563] on span at bounding box center [1228, 573] width 16 height 22
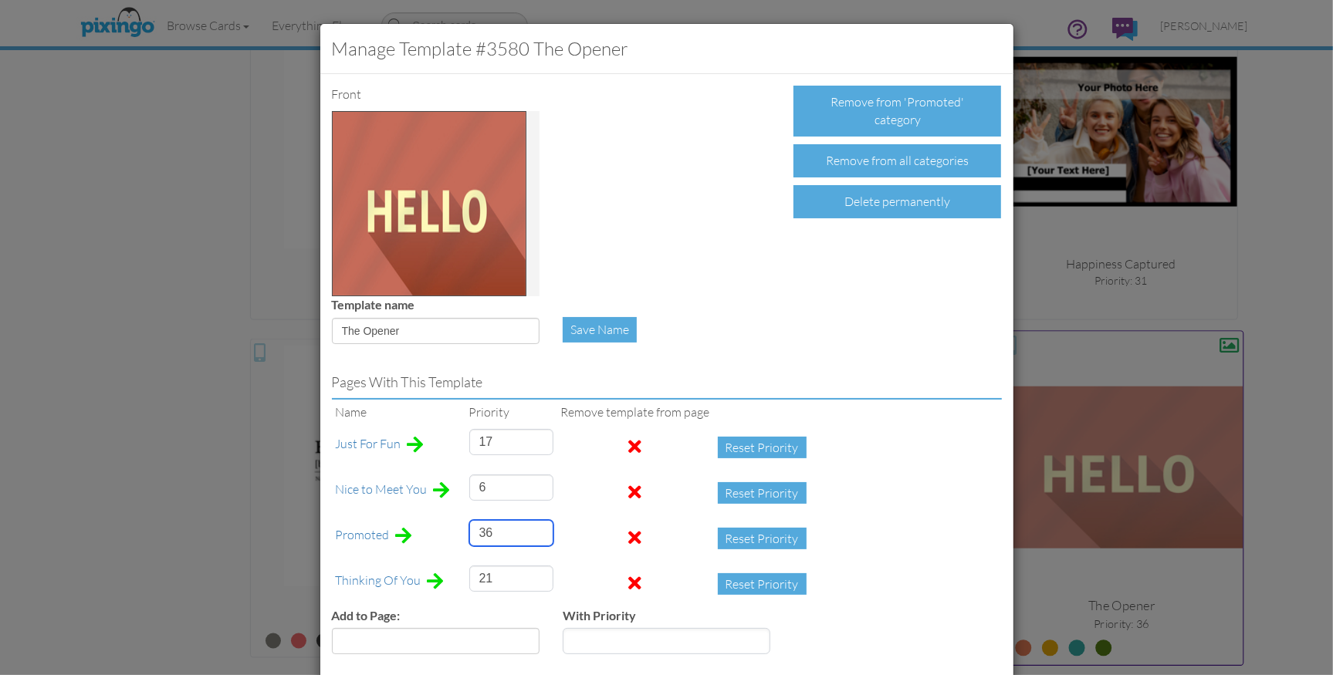
drag, startPoint x: 493, startPoint y: 529, endPoint x: 459, endPoint y: 533, distance: 34.1
click at [456, 529] on tr "Promoted 36 Reset Priority" at bounding box center [575, 539] width 486 height 46
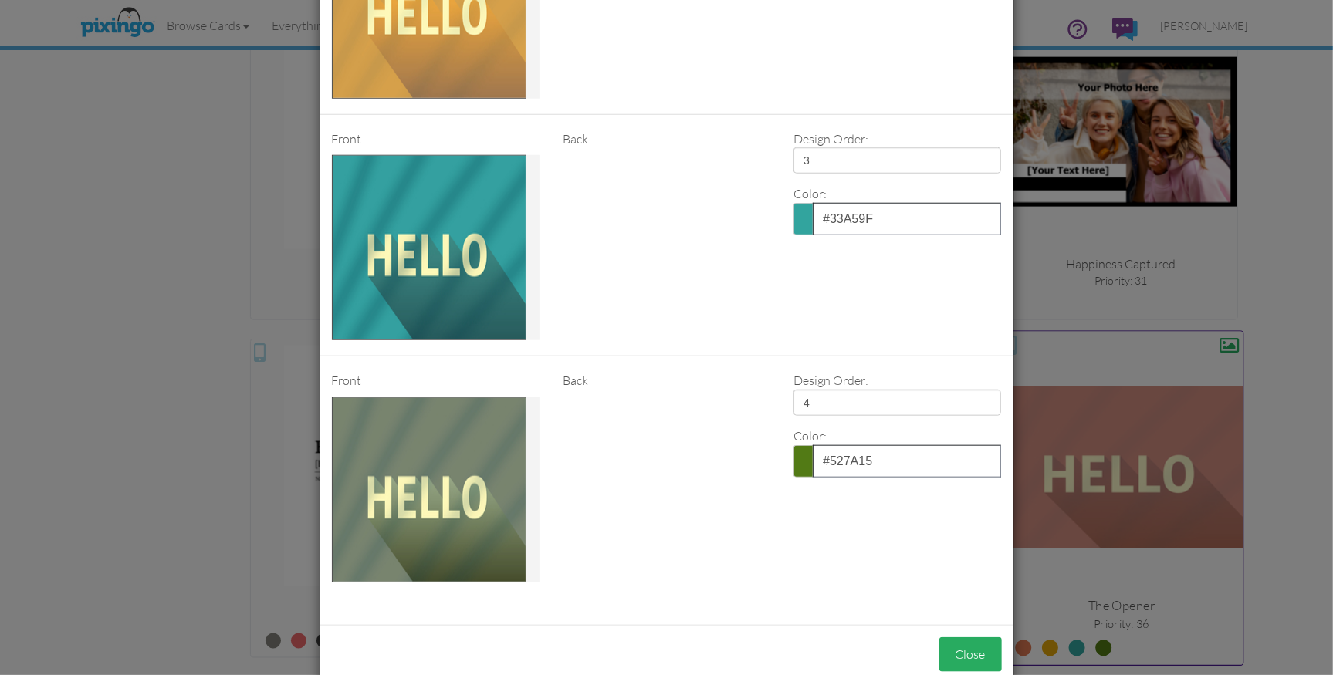
scroll to position [1209, 0]
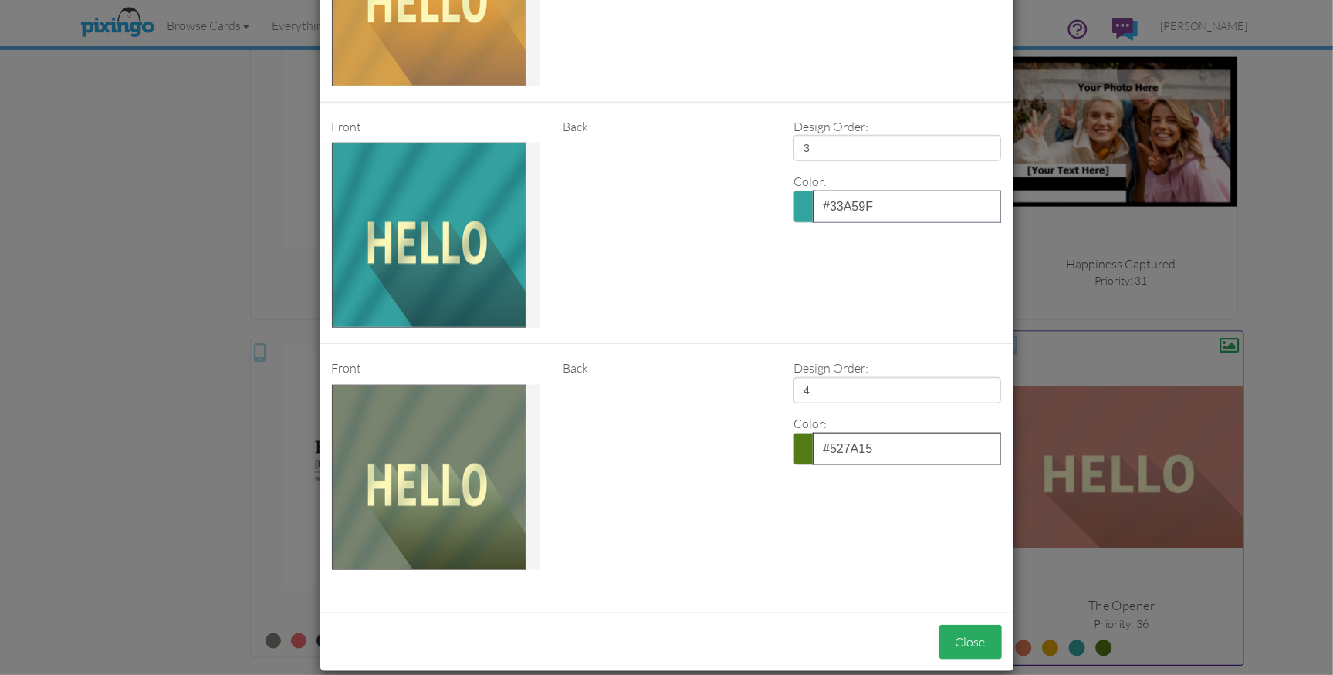
type input "31"
click at [959, 643] on button "Close" at bounding box center [970, 642] width 63 height 35
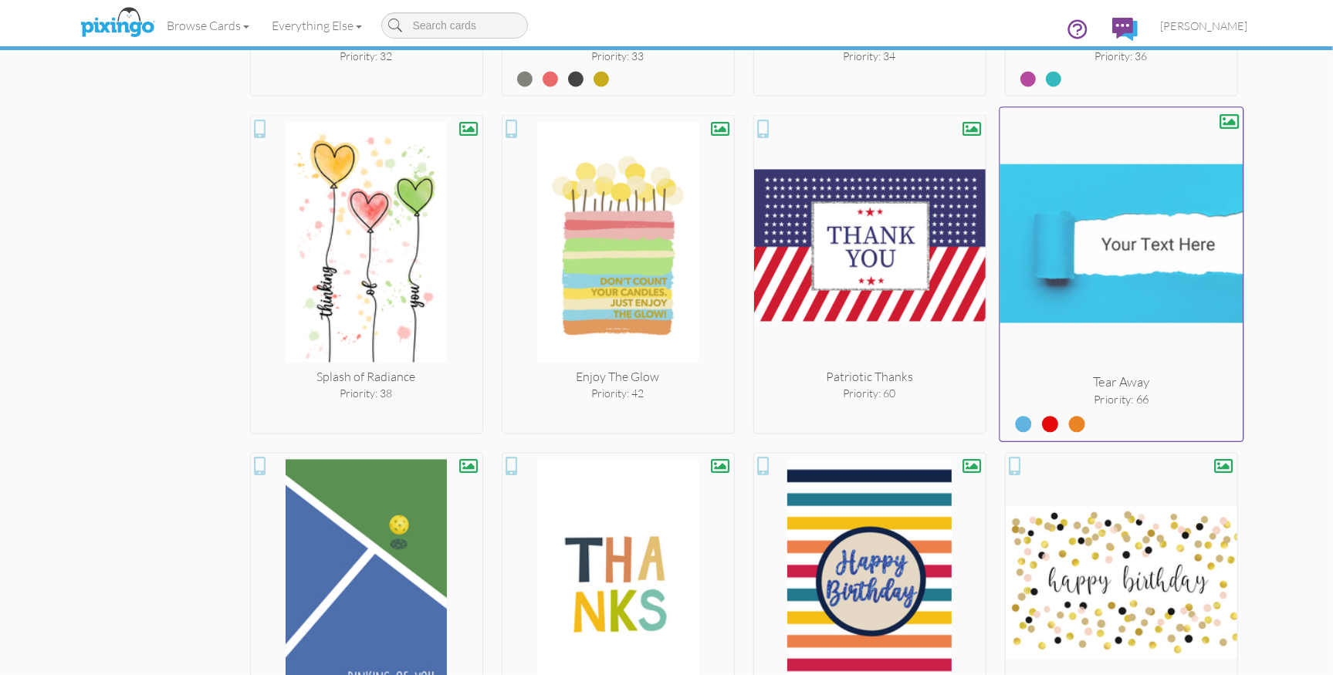
scroll to position [2298, 0]
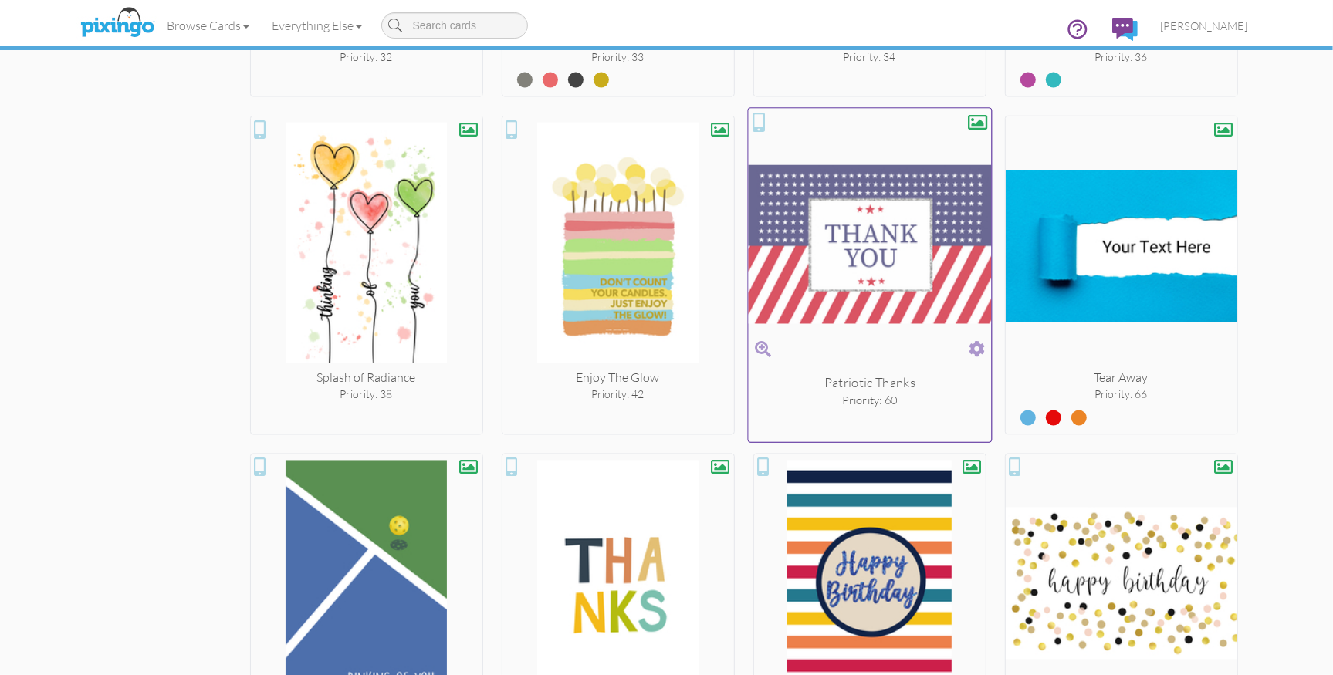
click at [978, 341] on span at bounding box center [977, 350] width 16 height 22
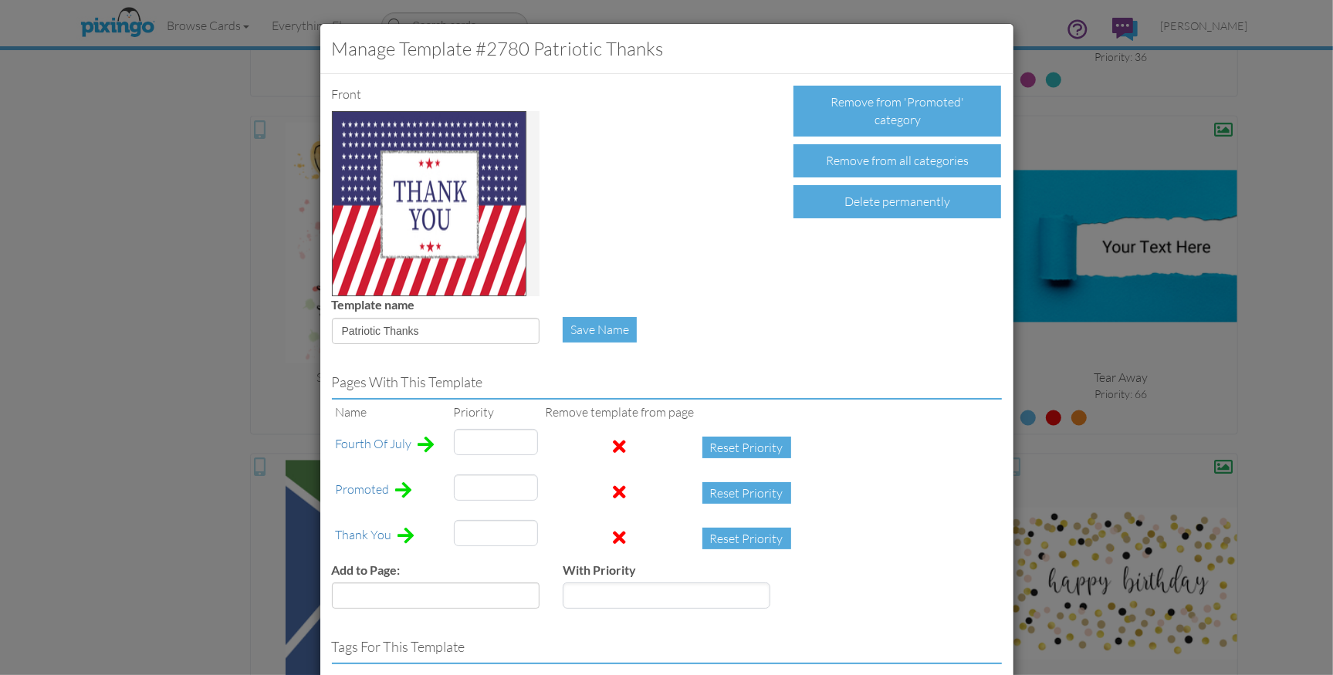
type input "2"
type input "70"
type input "60"
click at [614, 492] on span at bounding box center [620, 492] width 13 height 19
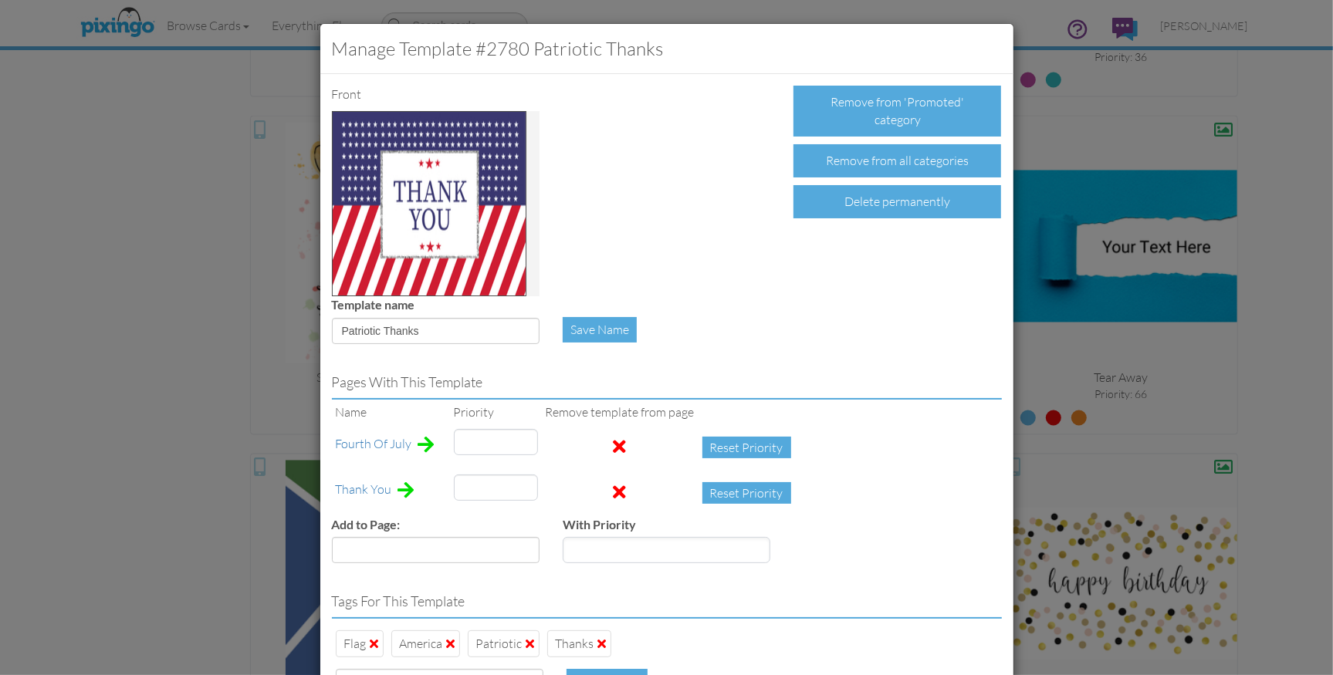
type input "2"
type input "70"
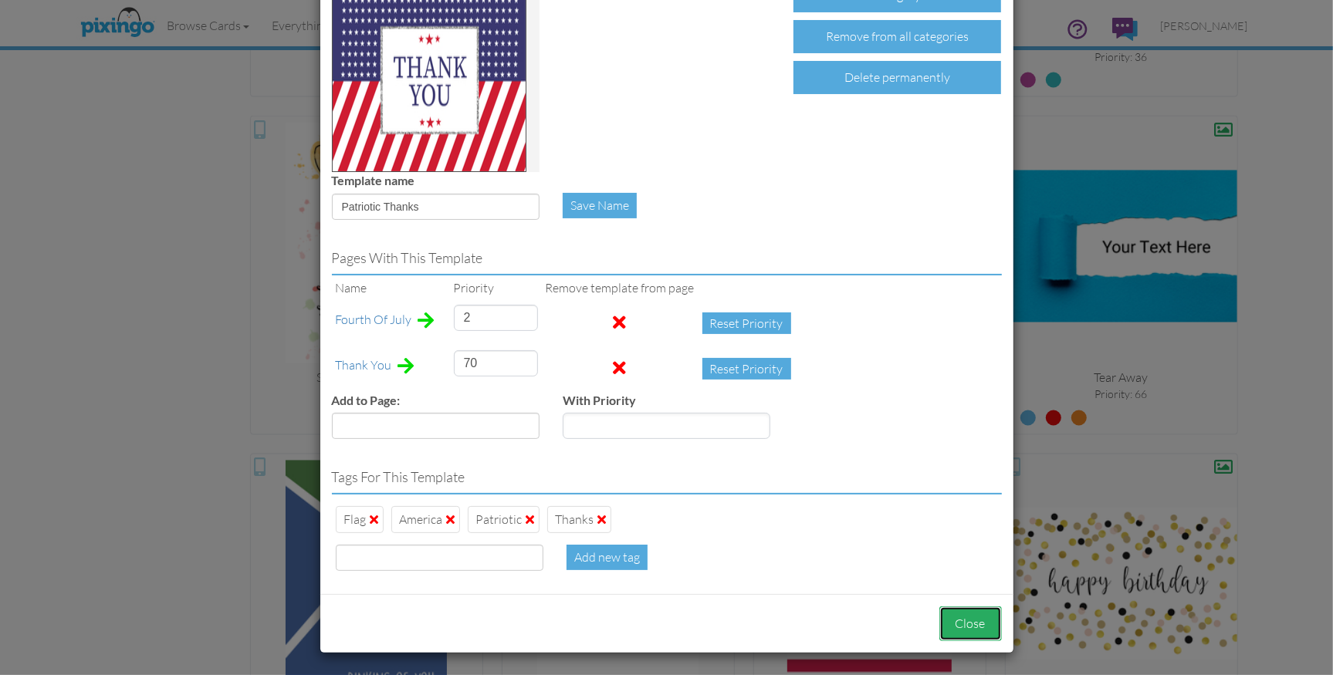
click at [968, 624] on button "Close" at bounding box center [970, 624] width 63 height 35
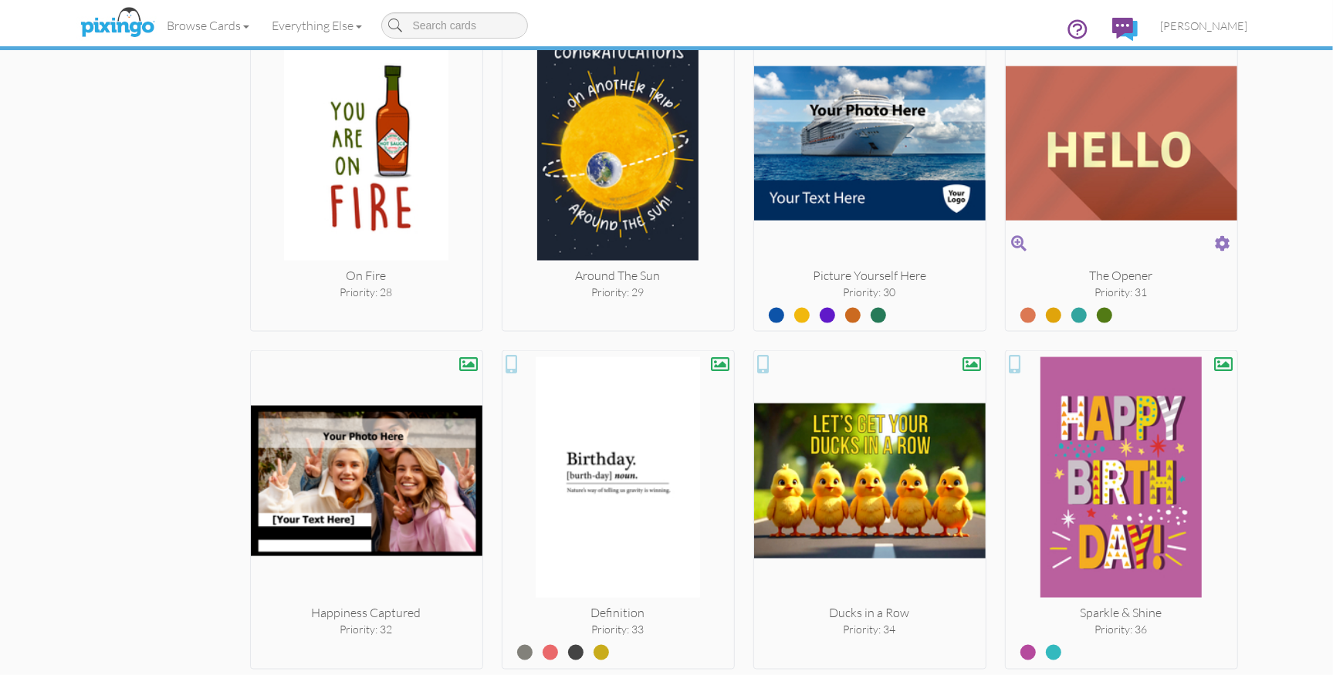
scroll to position [1739, 0]
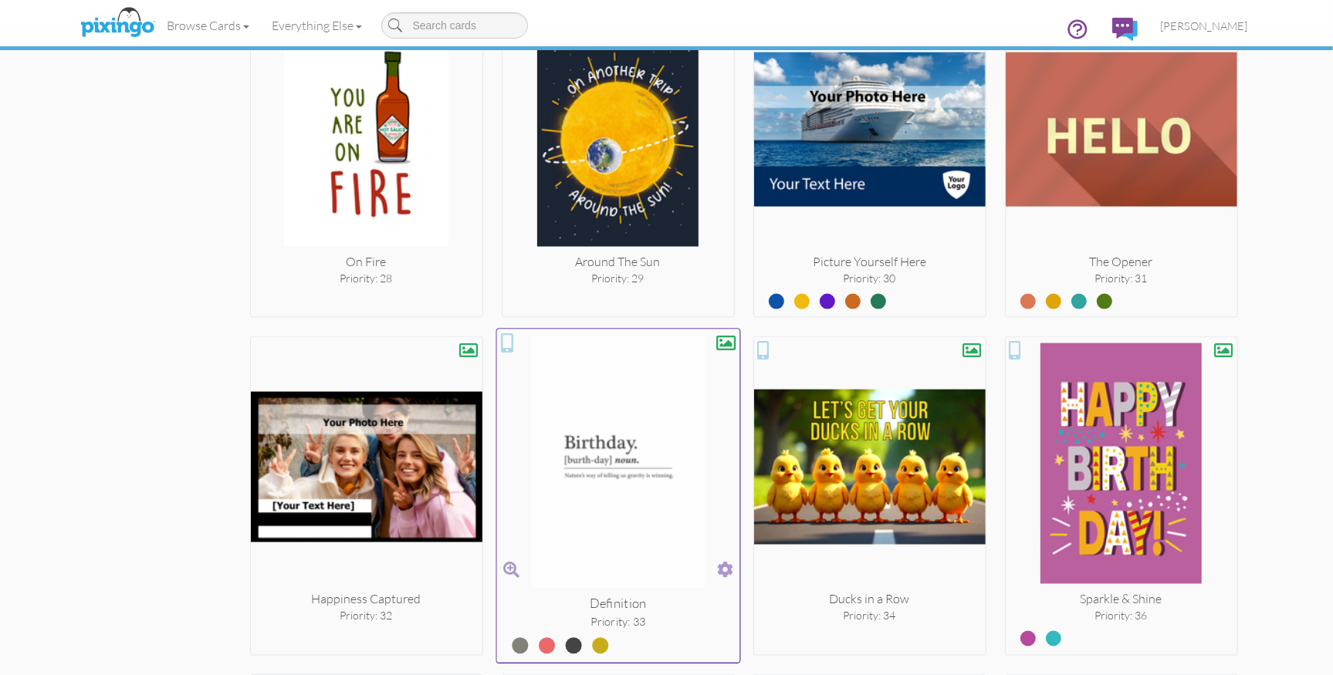
click at [724, 562] on span at bounding box center [725, 571] width 16 height 22
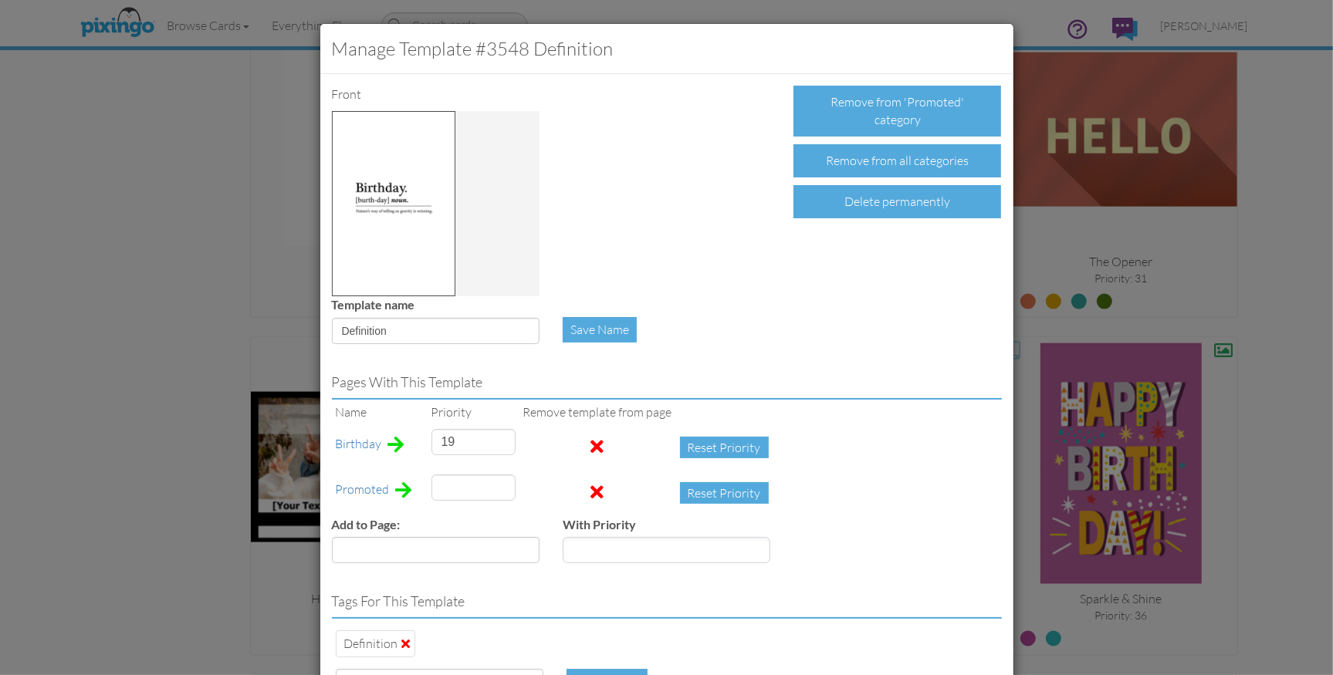
type input "33"
drag, startPoint x: 342, startPoint y: 332, endPoint x: 353, endPoint y: 340, distance: 13.9
click at [342, 332] on input "Definition" at bounding box center [436, 331] width 208 height 26
type input "B-Day Definition"
click at [609, 316] on div "Save Name" at bounding box center [666, 319] width 231 height 46
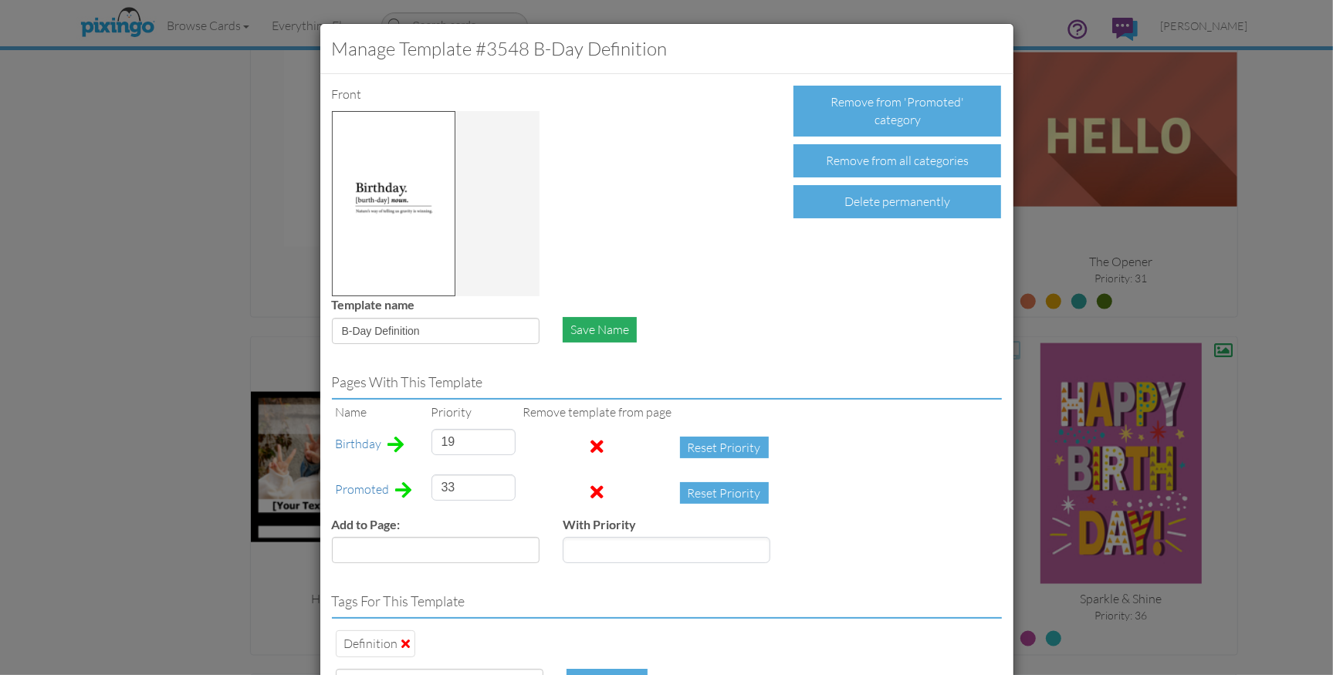
click at [607, 324] on div "Save Name" at bounding box center [600, 329] width 74 height 25
click at [591, 324] on div "Save Name" at bounding box center [600, 329] width 74 height 25
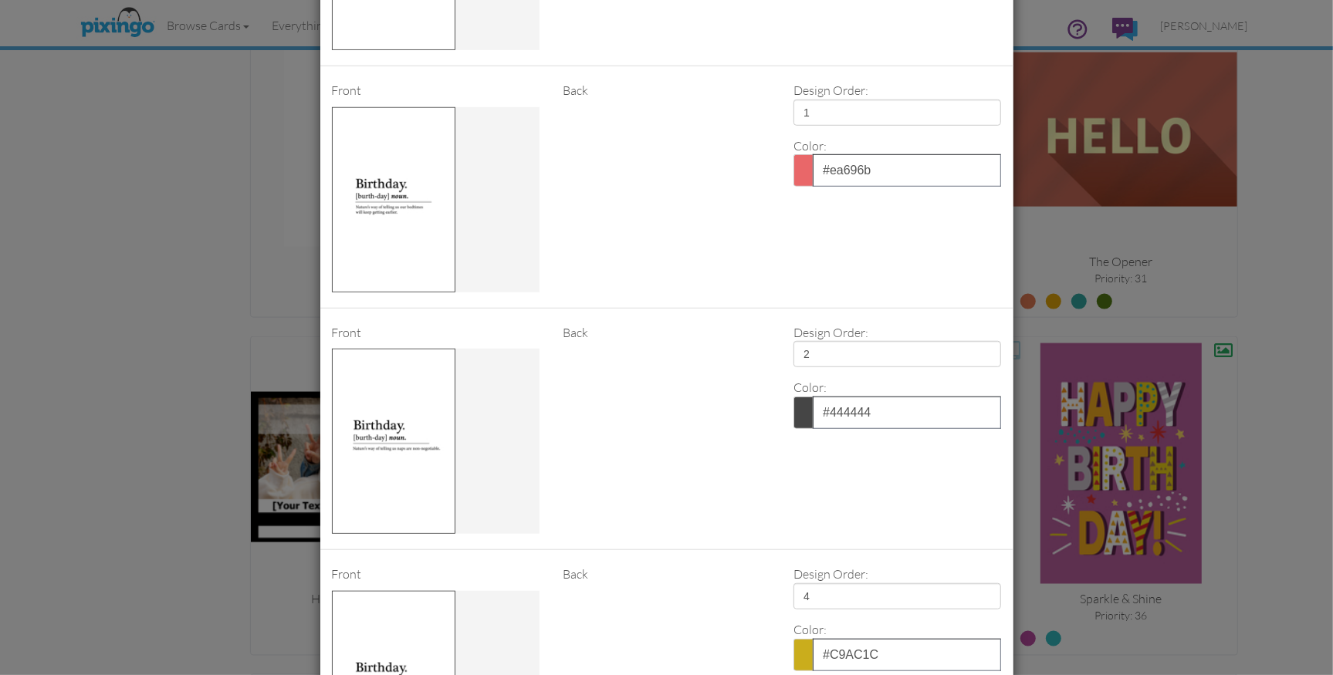
scroll to position [1136, 0]
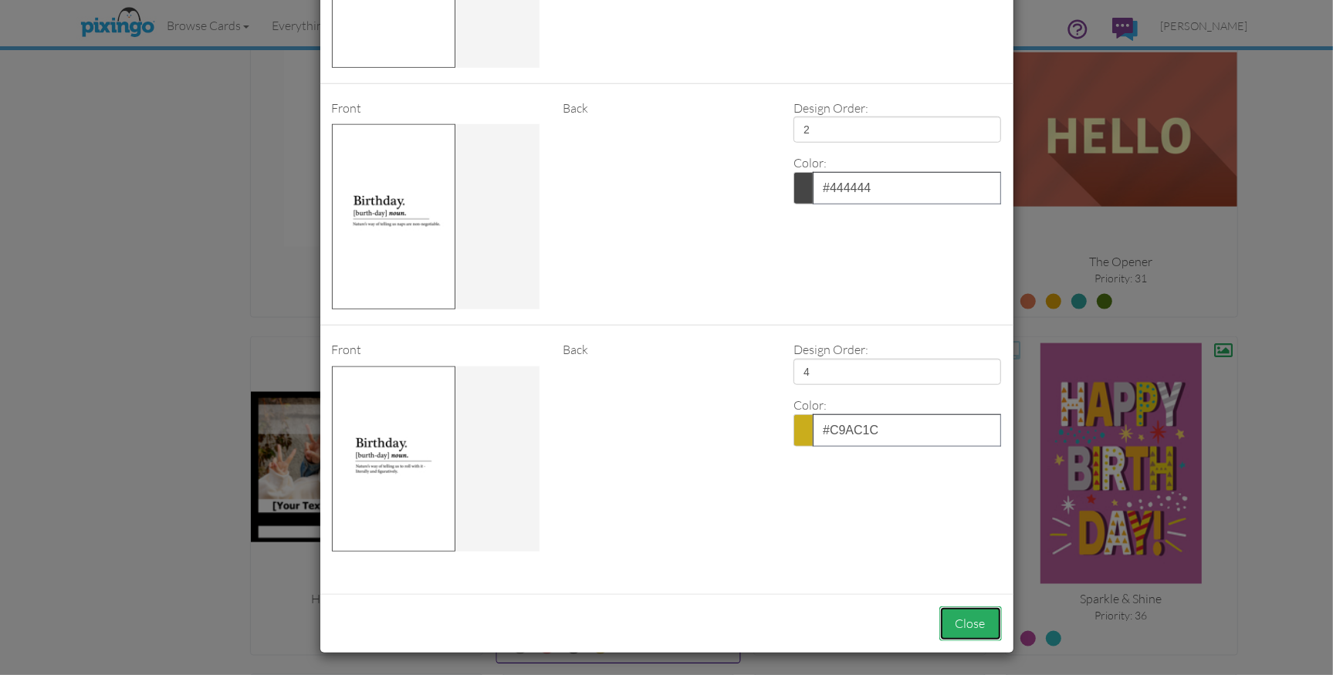
click at [967, 627] on button "Close" at bounding box center [970, 624] width 63 height 35
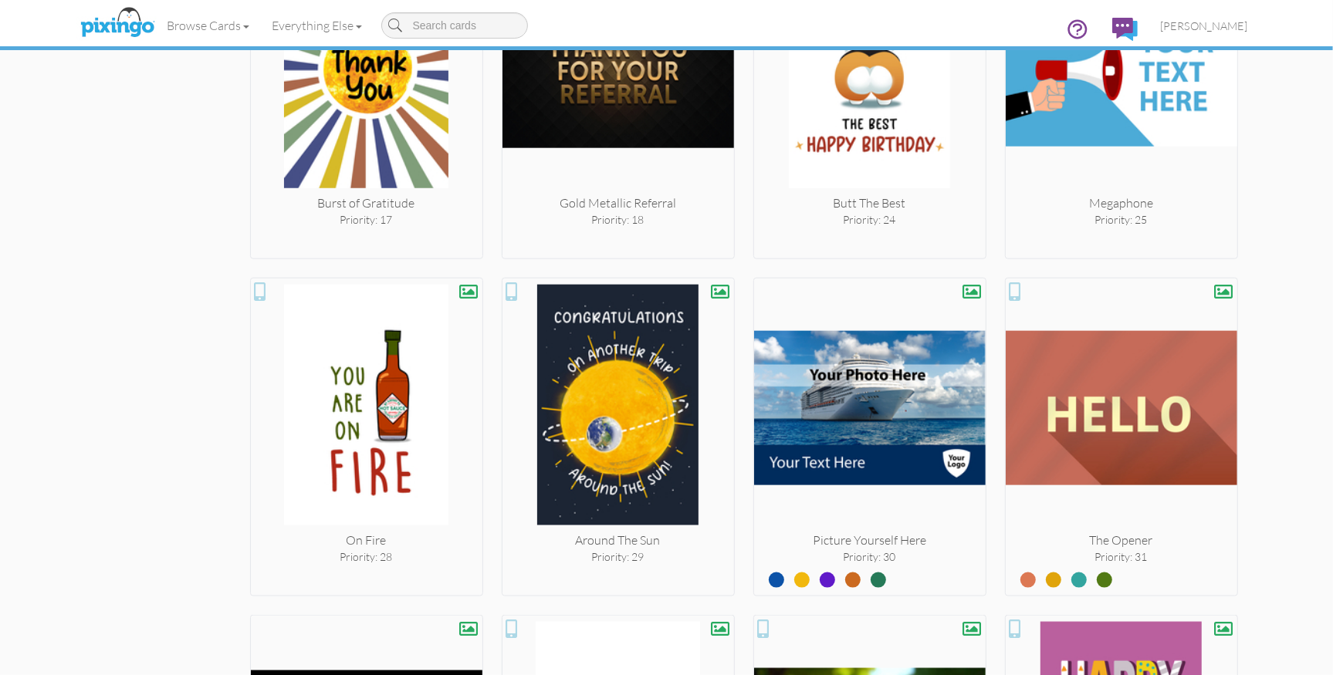
scroll to position [1493, 0]
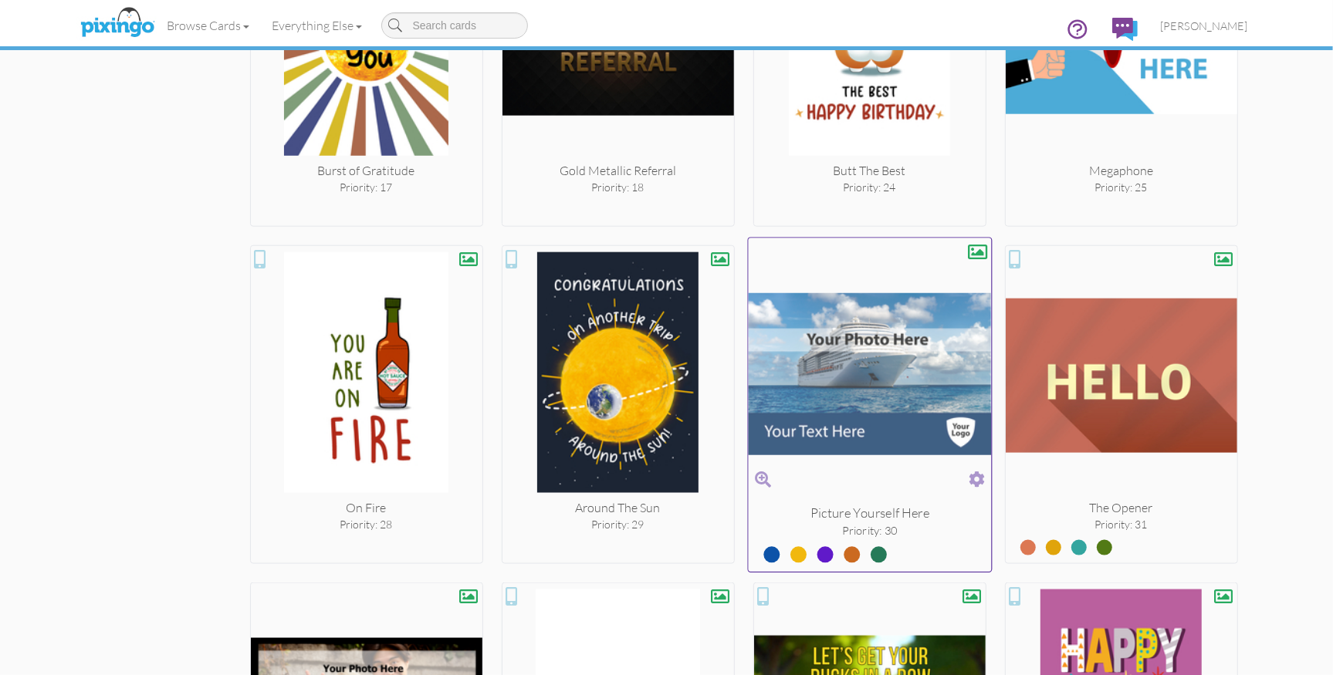
click at [975, 475] on span at bounding box center [977, 479] width 16 height 22
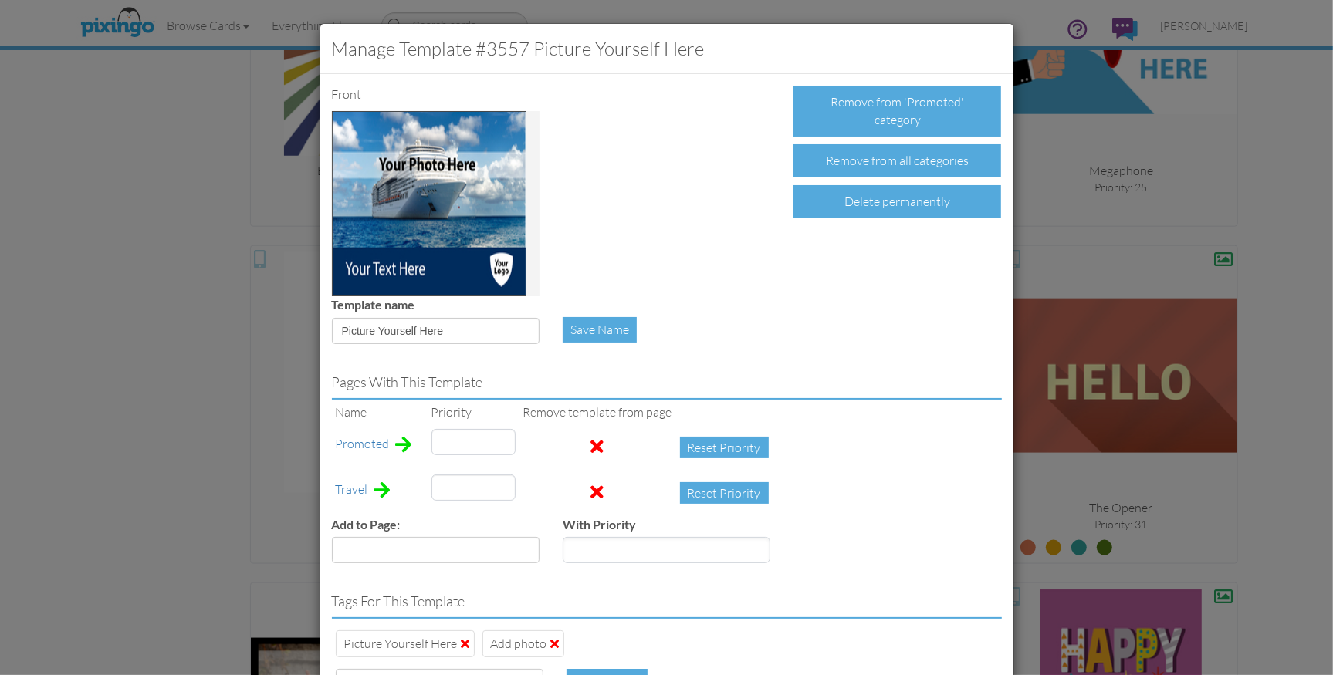
type input "30"
type input "4"
drag, startPoint x: 454, startPoint y: 435, endPoint x: 414, endPoint y: 438, distance: 39.4
click at [420, 438] on tr "Promoted 30 Reset Priority" at bounding box center [556, 448] width 448 height 46
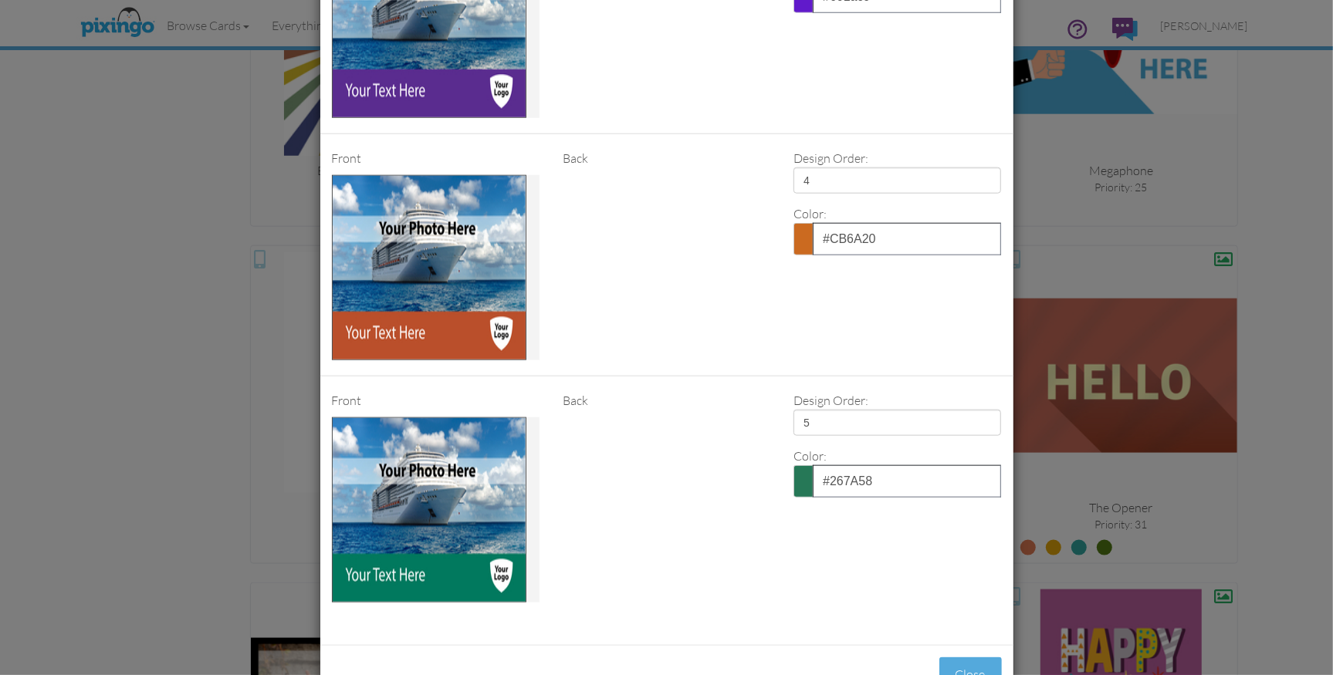
scroll to position [1378, 0]
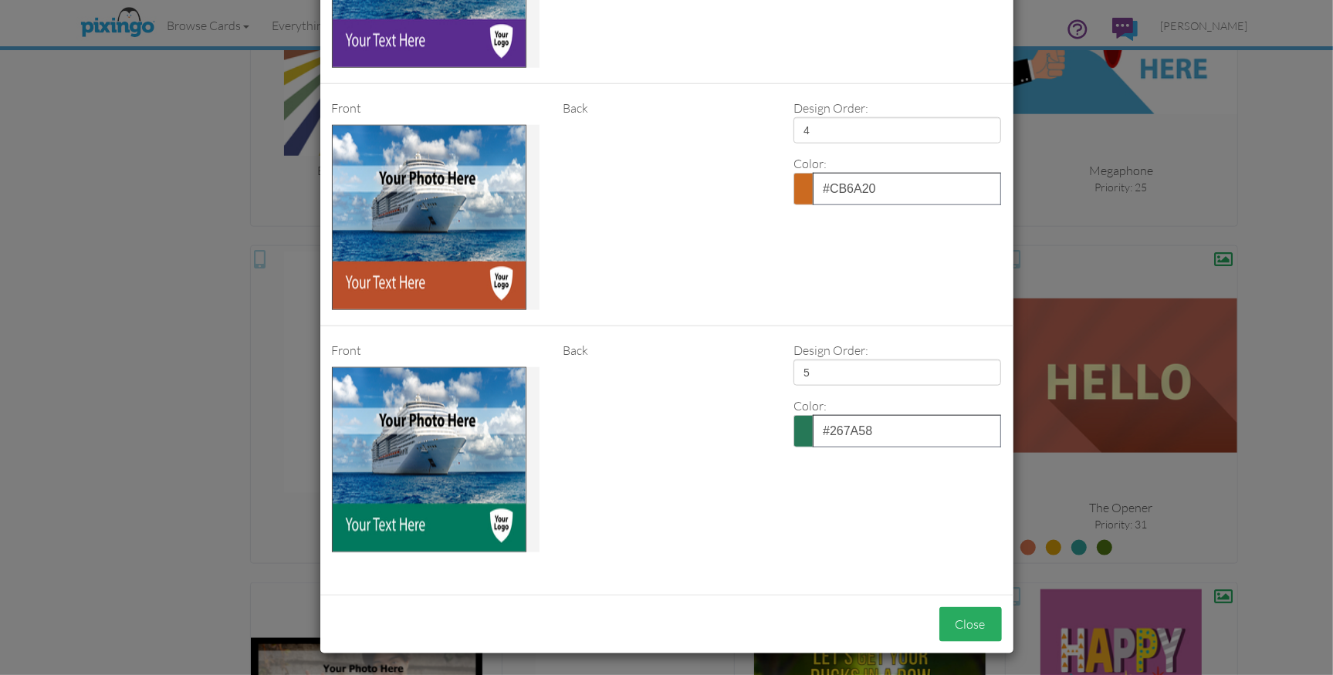
type input "29"
click at [956, 617] on button "Close" at bounding box center [970, 624] width 63 height 35
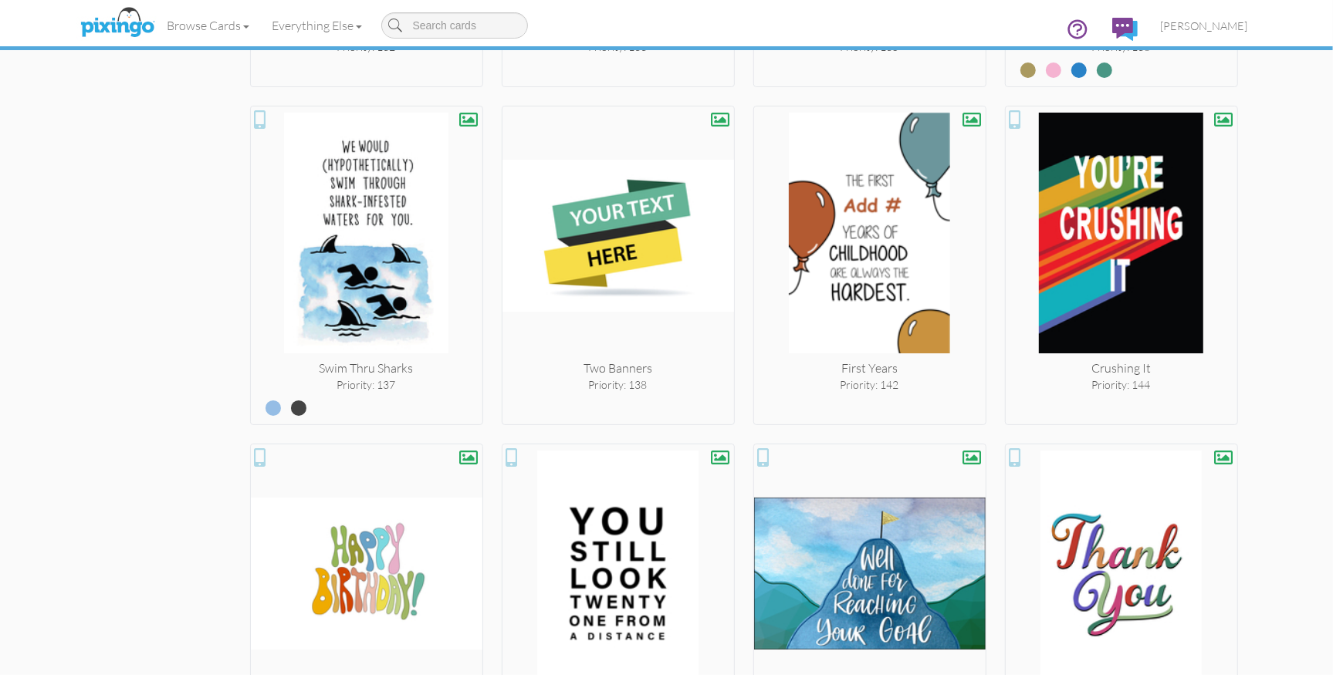
scroll to position [5006, 0]
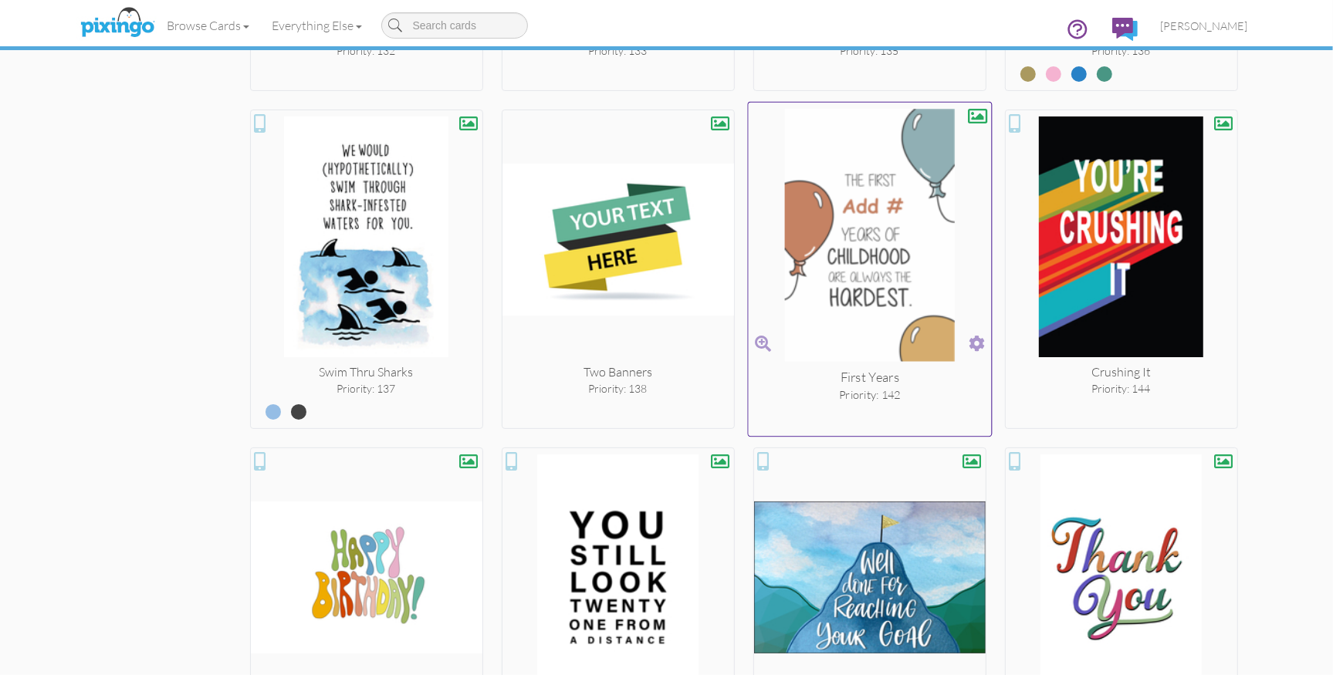
click at [972, 334] on span at bounding box center [977, 344] width 16 height 22
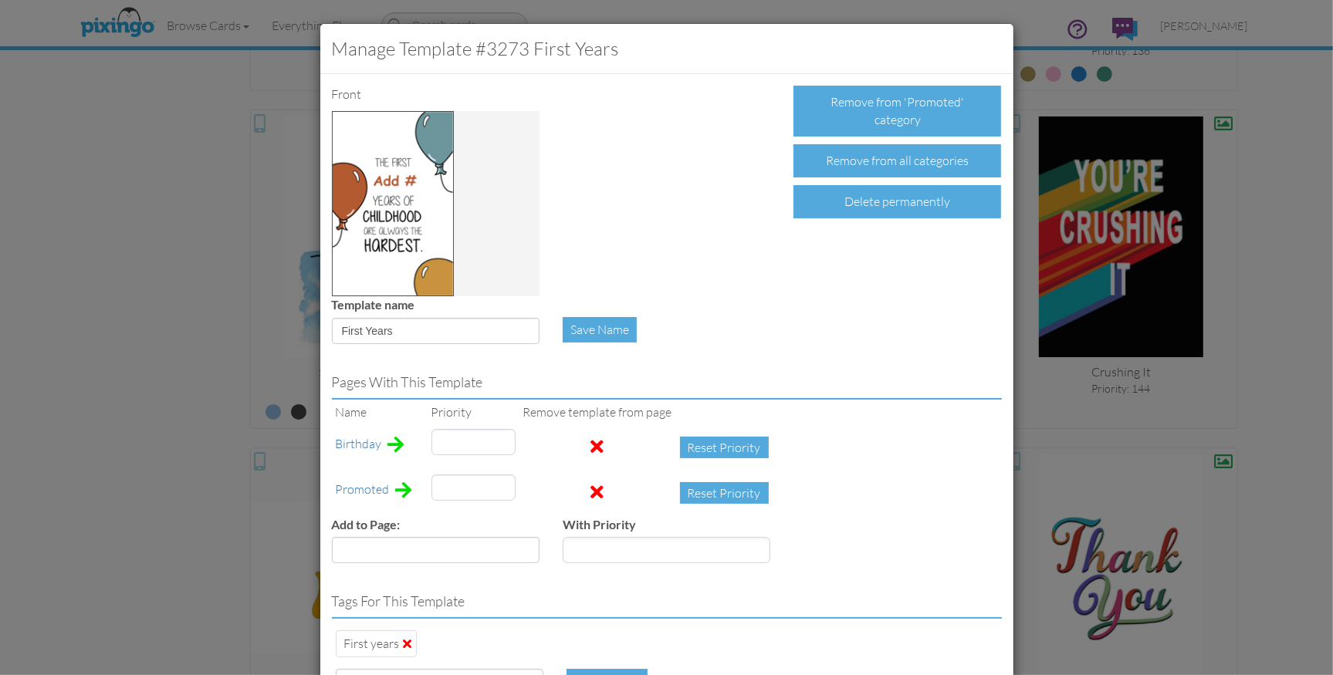
type input "39"
type input "142"
click at [591, 491] on span at bounding box center [597, 492] width 13 height 19
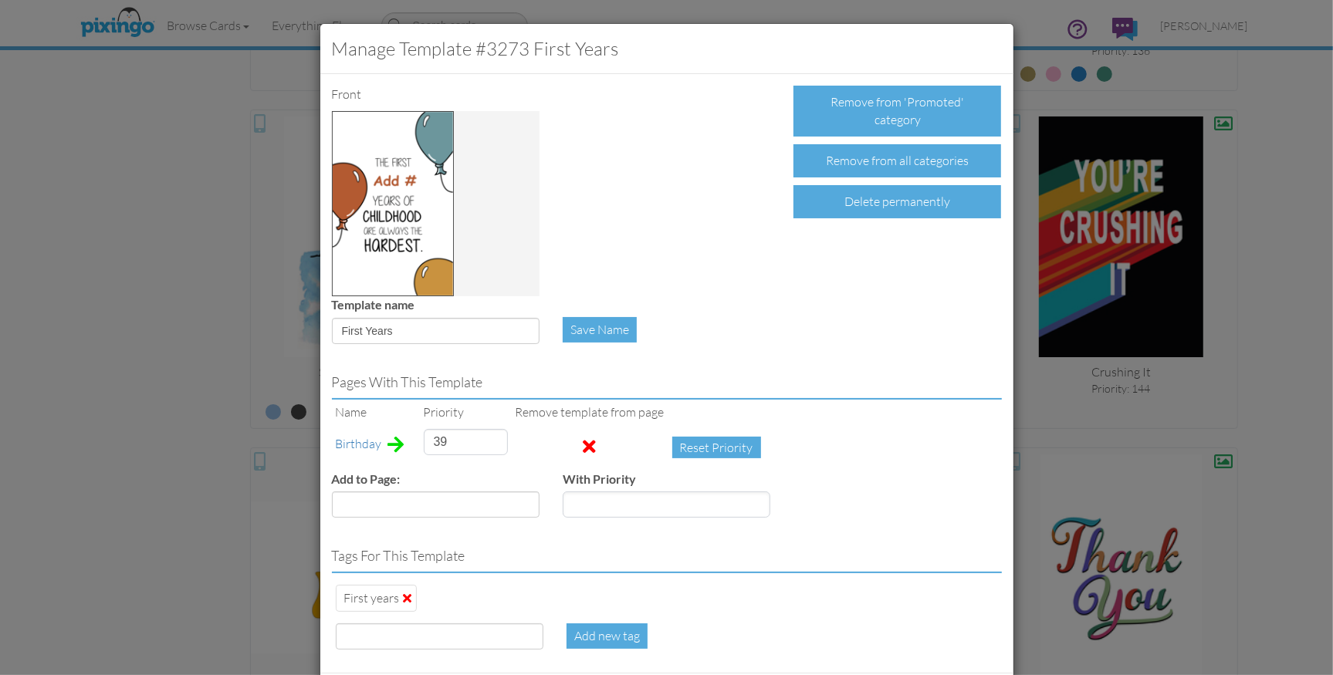
scroll to position [79, 0]
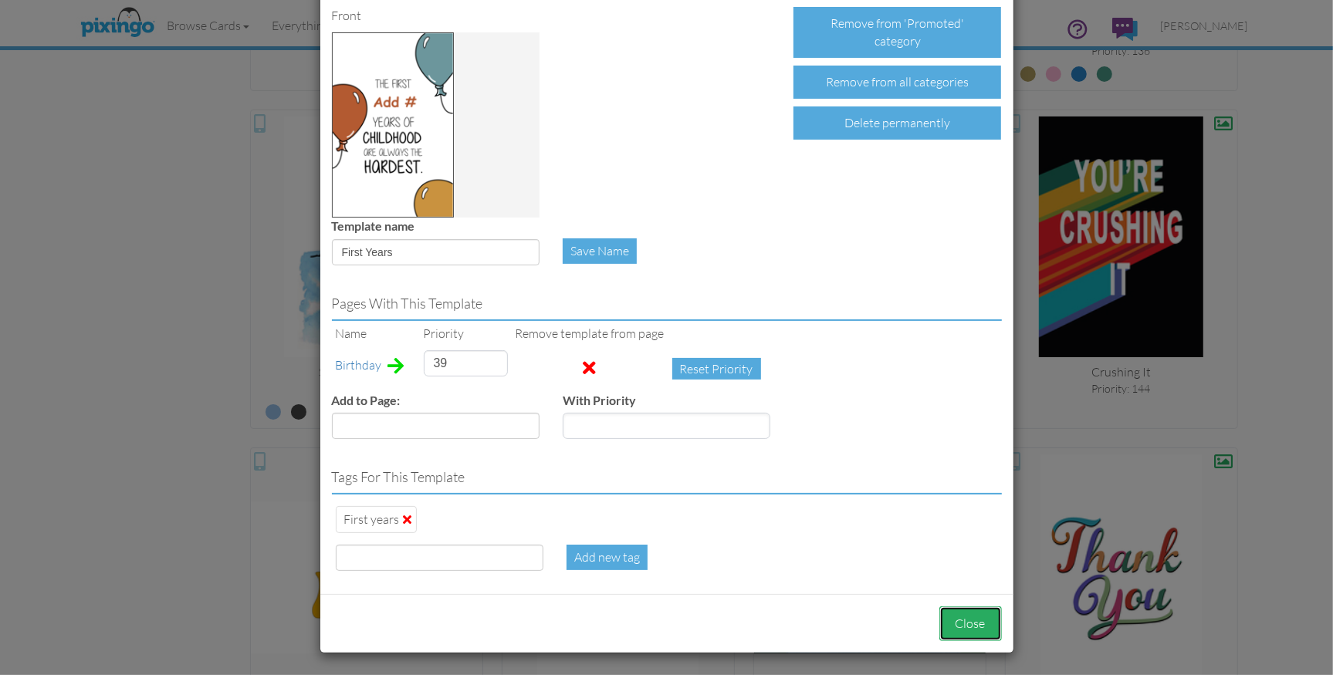
click at [968, 627] on button "Close" at bounding box center [970, 624] width 63 height 35
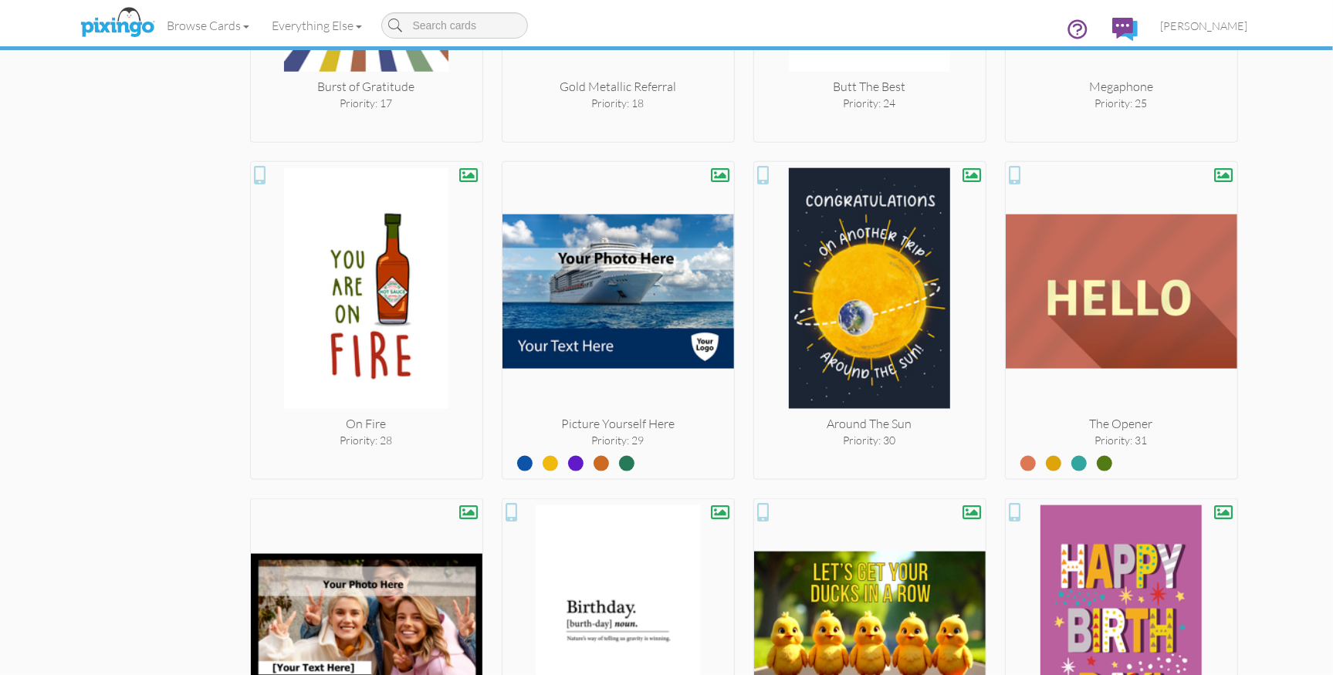
scroll to position [1580, 0]
